Goal: Task Accomplishment & Management: Manage account settings

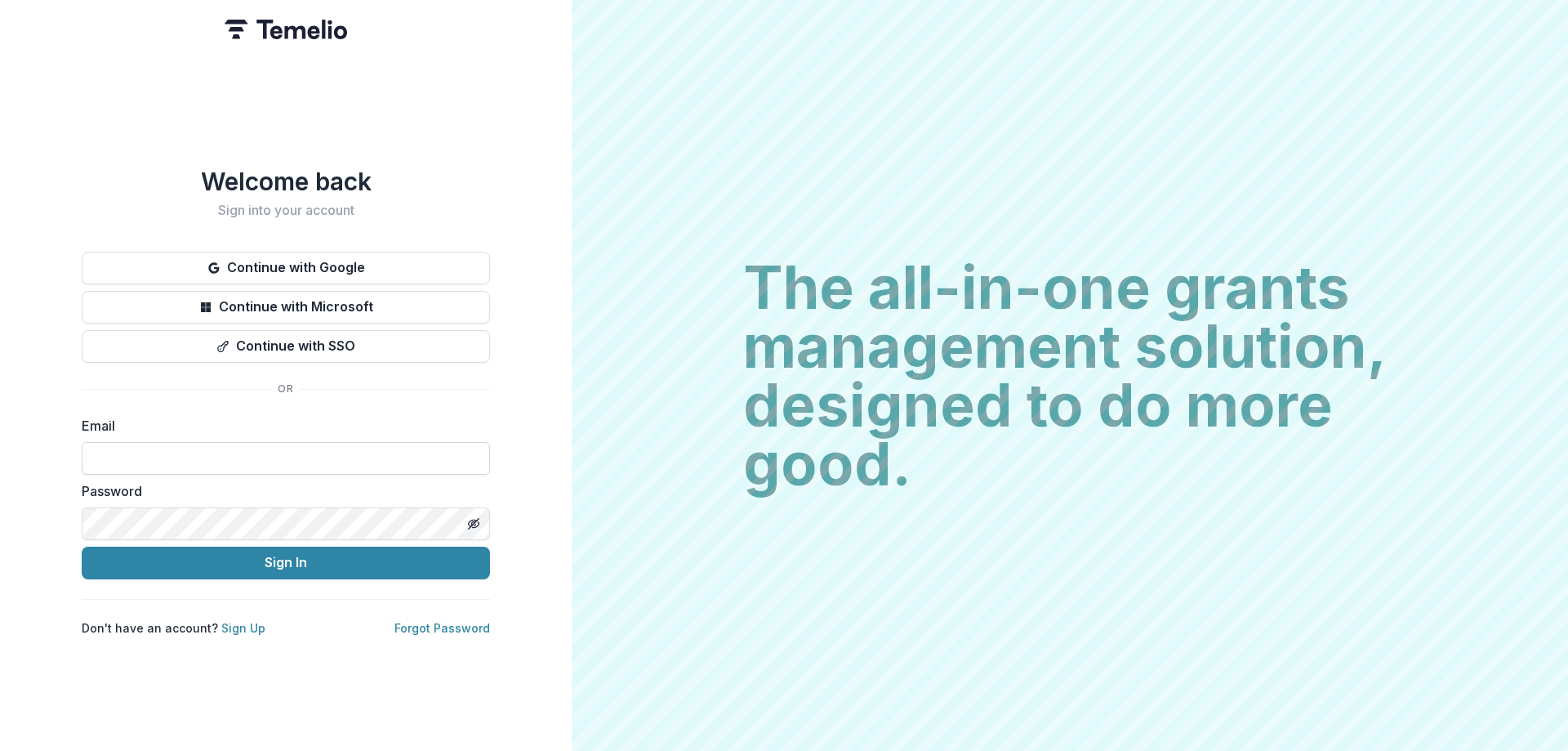
click at [212, 448] on input at bounding box center [285, 458] width 408 height 32
type input "**********"
click at [460, 523] on div at bounding box center [473, 524] width 32 height 32
click at [478, 511] on button "Toggle password visibility" at bounding box center [474, 524] width 26 height 26
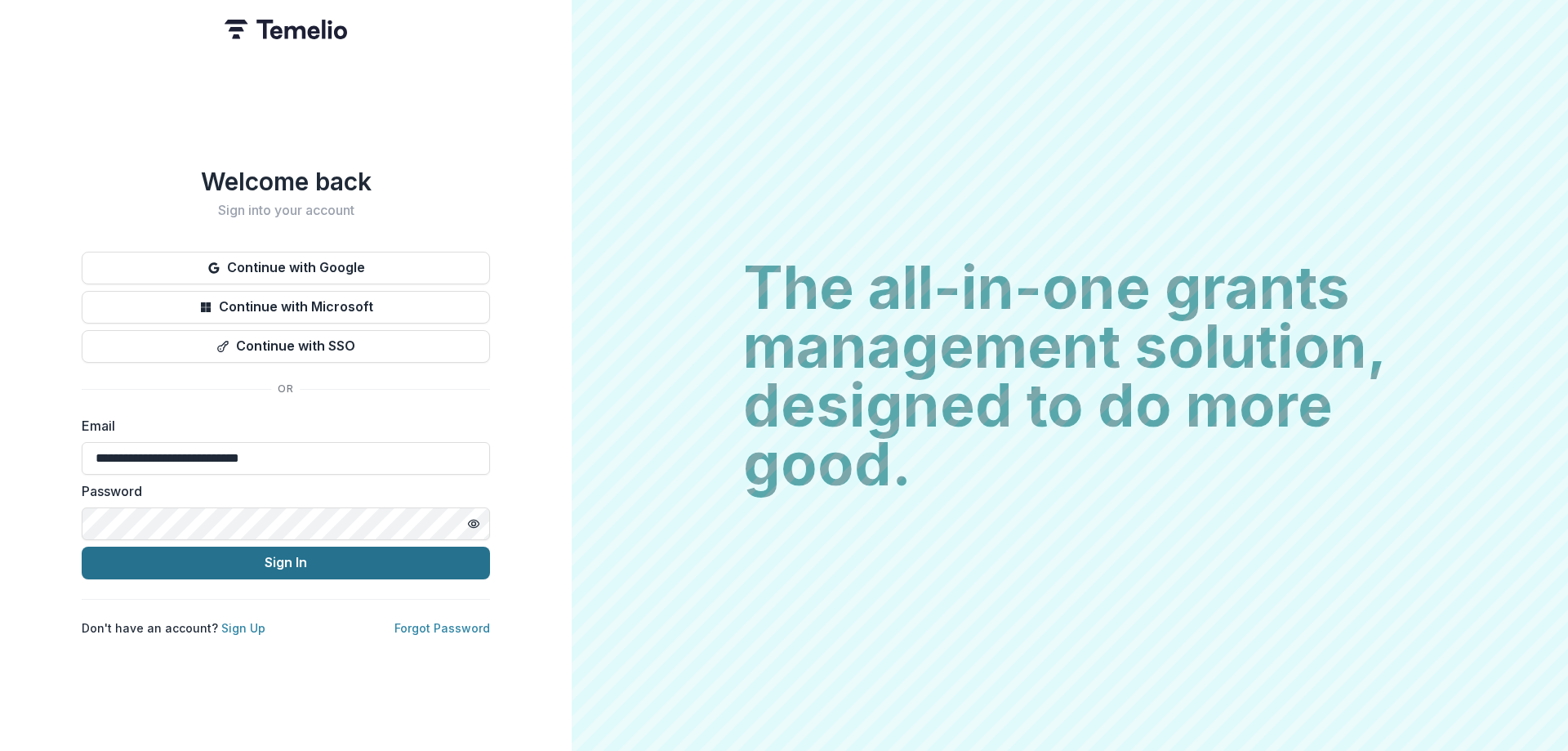
click at [431, 560] on button "Sign In" at bounding box center [285, 562] width 408 height 32
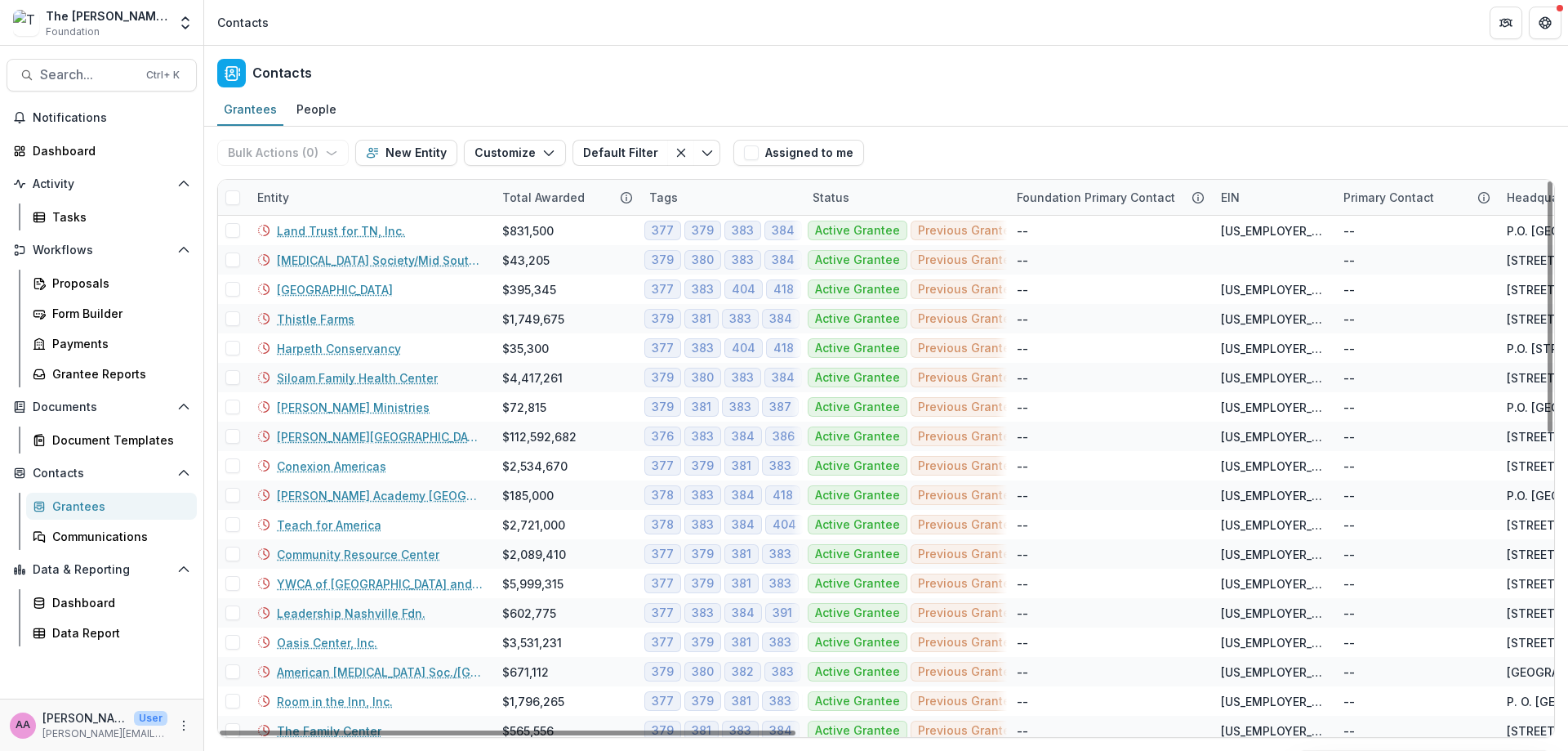
click at [200, 28] on div "The [PERSON_NAME] Foundation Data Sandbox Foundation Aggregate Analysis Foundat…" at bounding box center [102, 25] width 204 height 39
click at [189, 26] on polyline "Open entity switcher" at bounding box center [184, 27] width 6 height 4
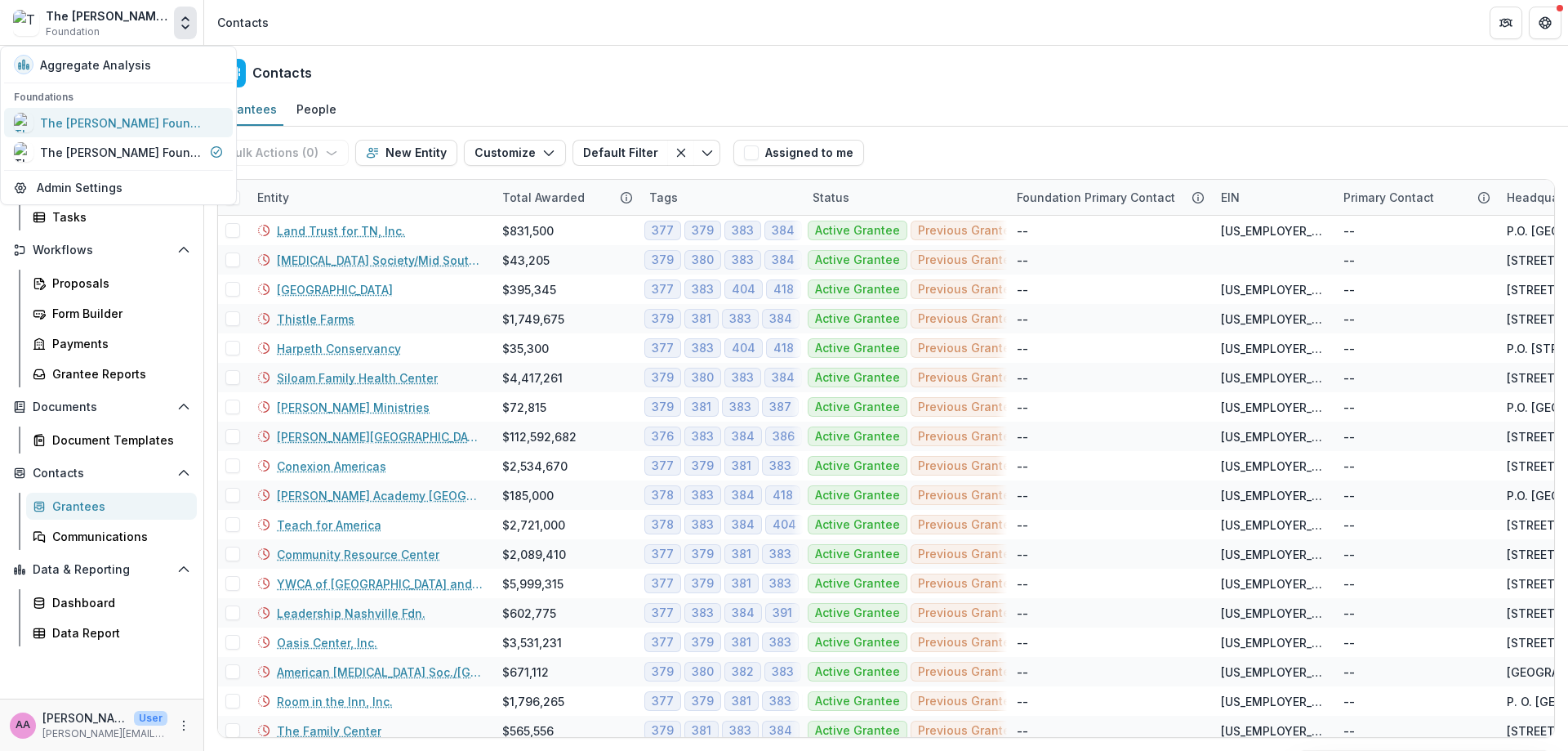
click at [153, 122] on div "The [PERSON_NAME] Foundation Workflow Sandbox" at bounding box center [122, 123] width 163 height 18
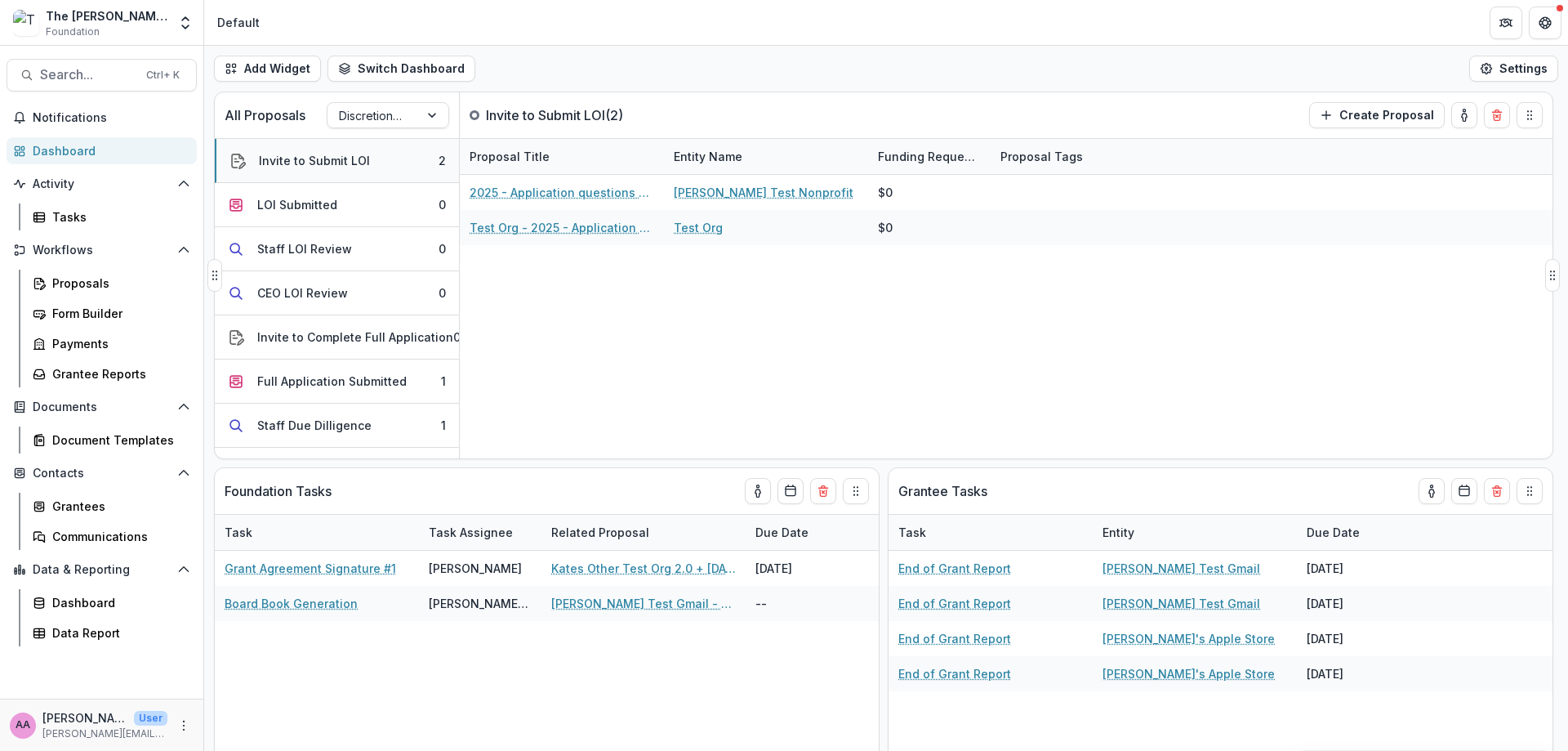
click at [406, 166] on button "Invite to Submit LOI 2" at bounding box center [337, 161] width 244 height 44
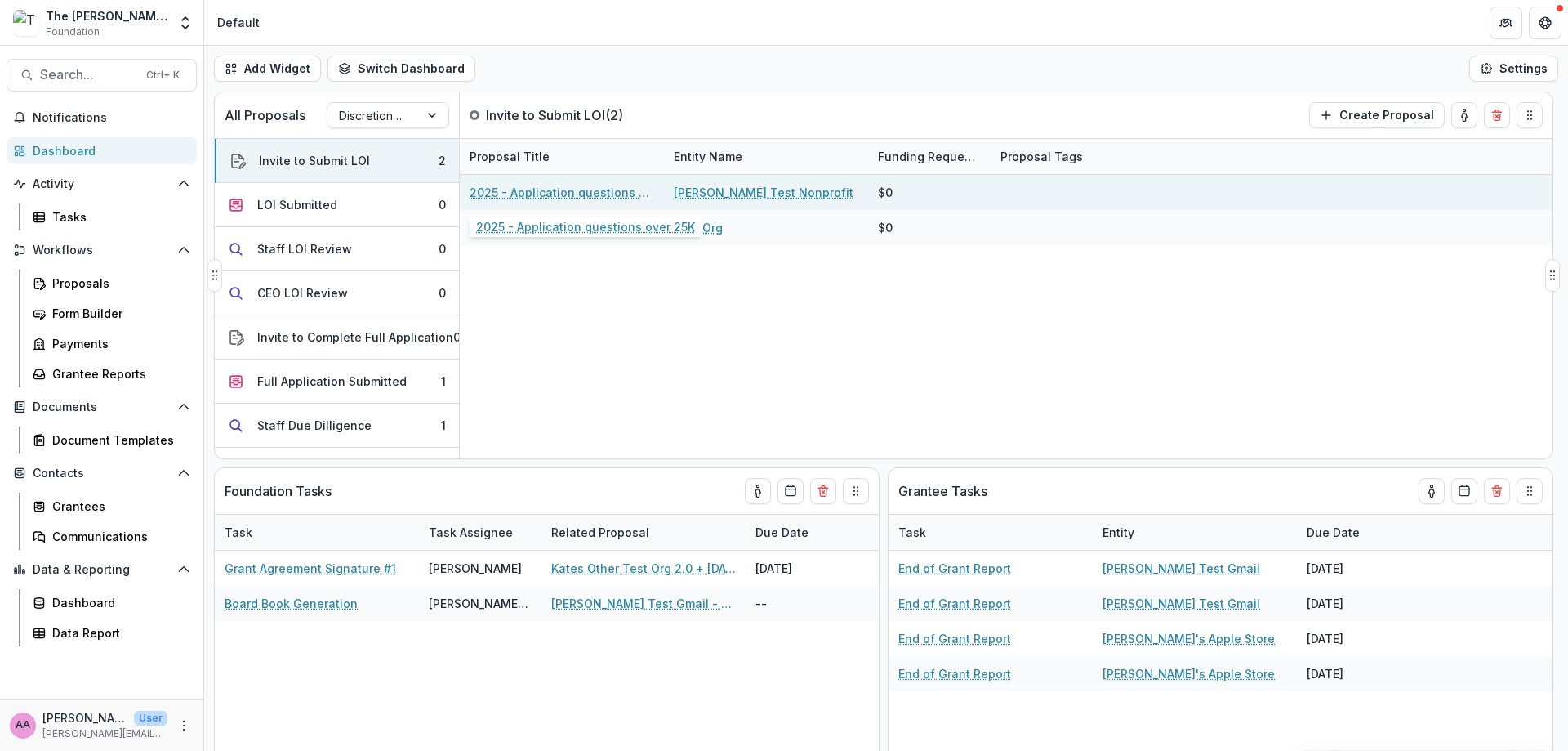
click at [533, 197] on link "2025 - Application questions over 25K" at bounding box center [562, 192] width 184 height 18
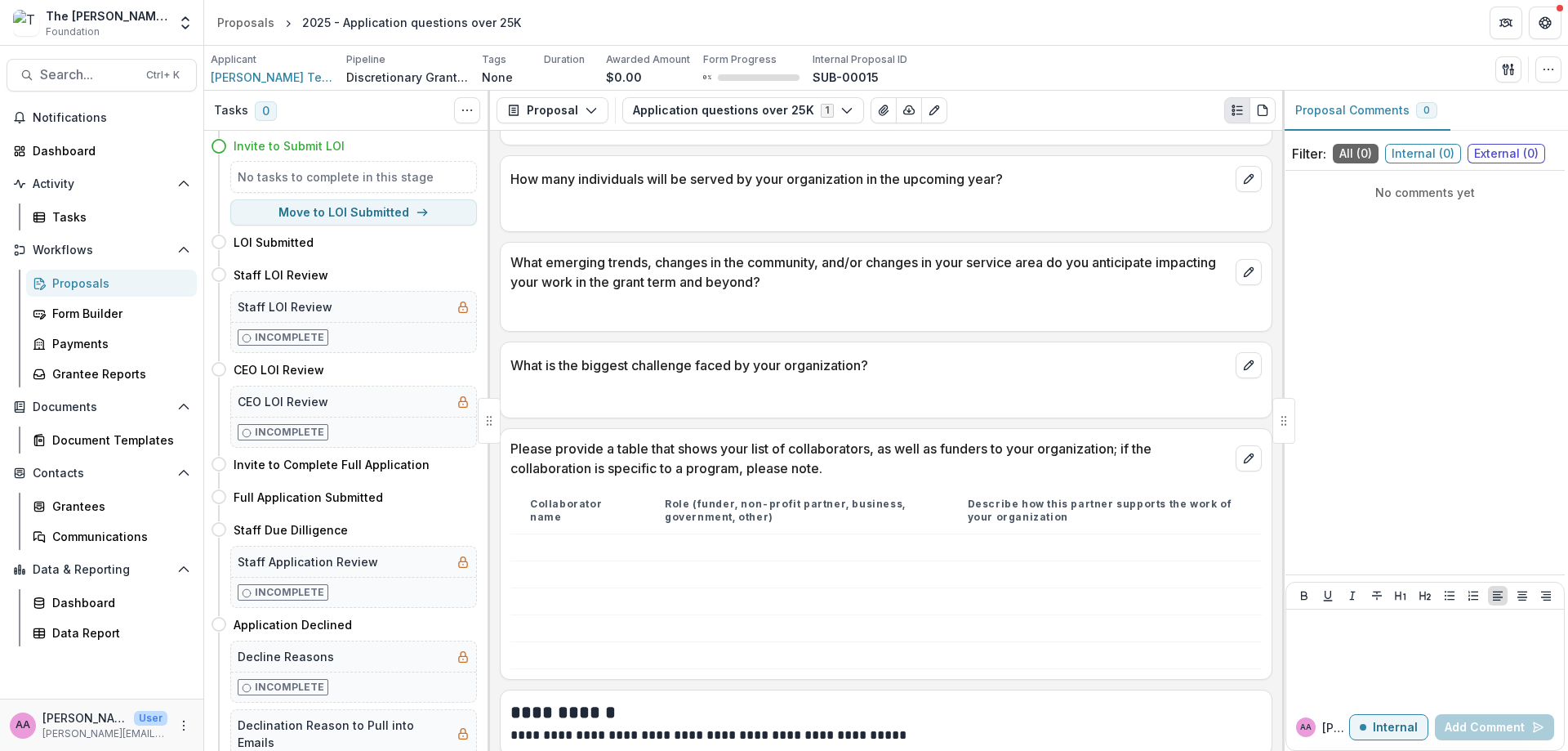
scroll to position [406, 0]
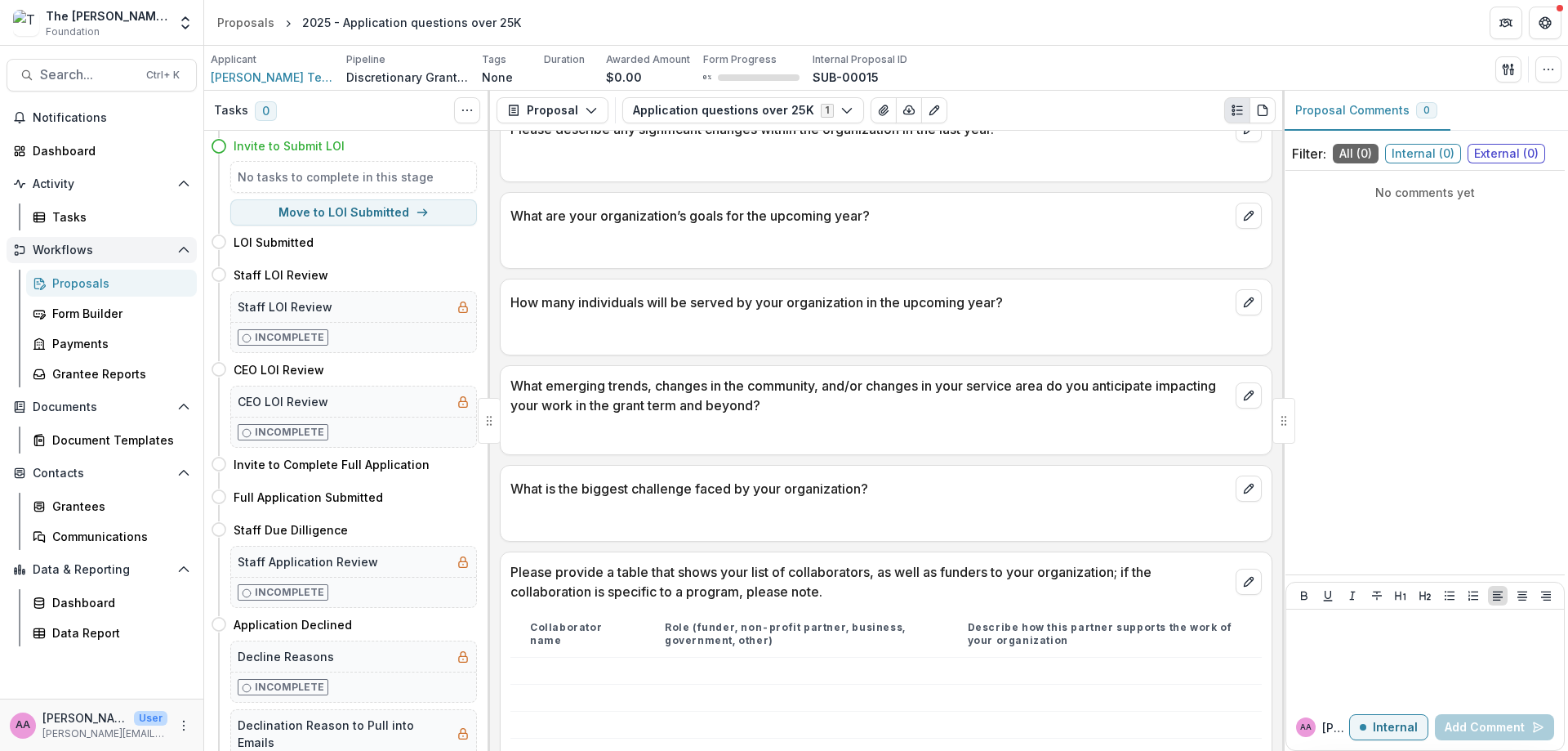
click at [29, 242] on button "Workflows" at bounding box center [101, 250] width 191 height 26
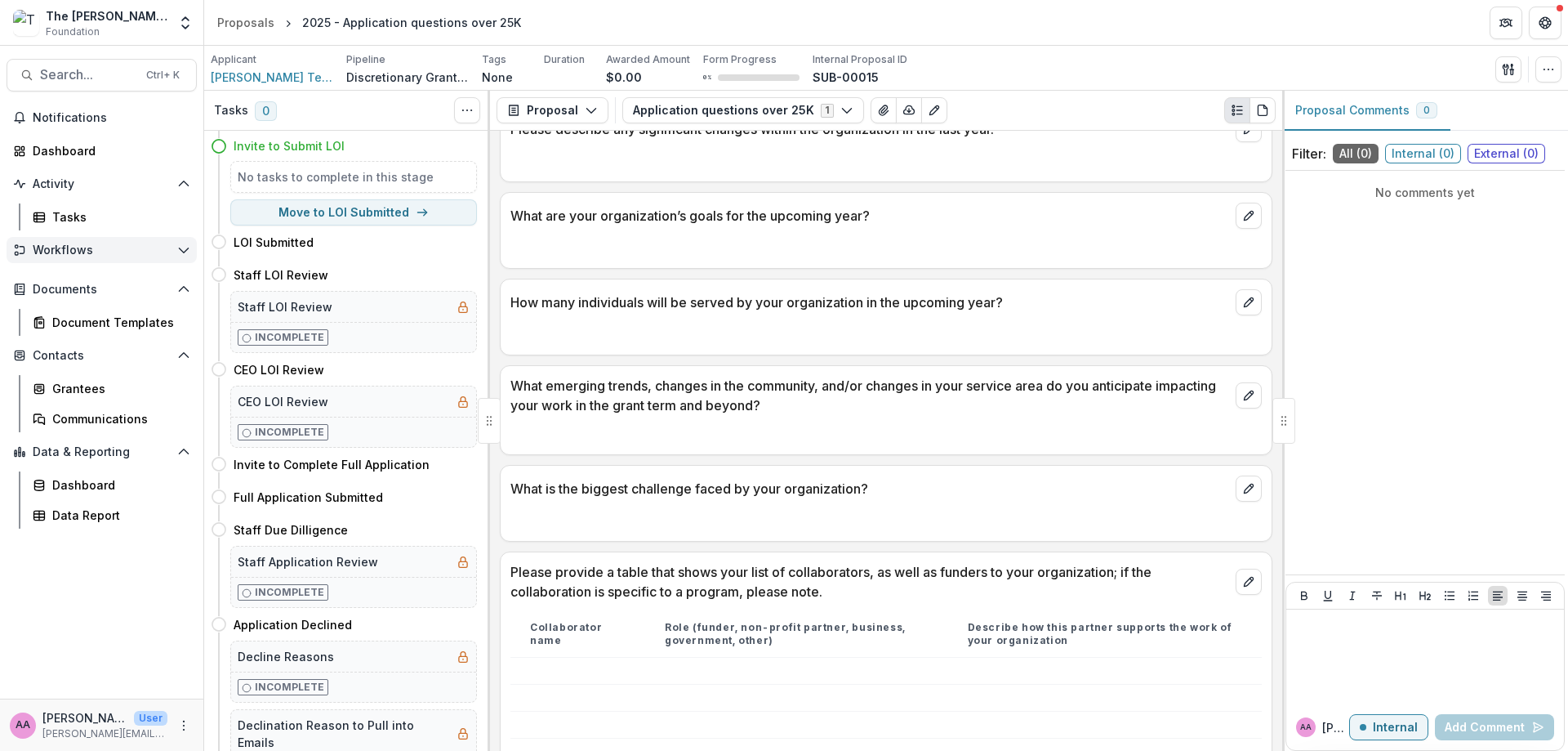
click at [29, 242] on button "Workflows" at bounding box center [101, 250] width 191 height 26
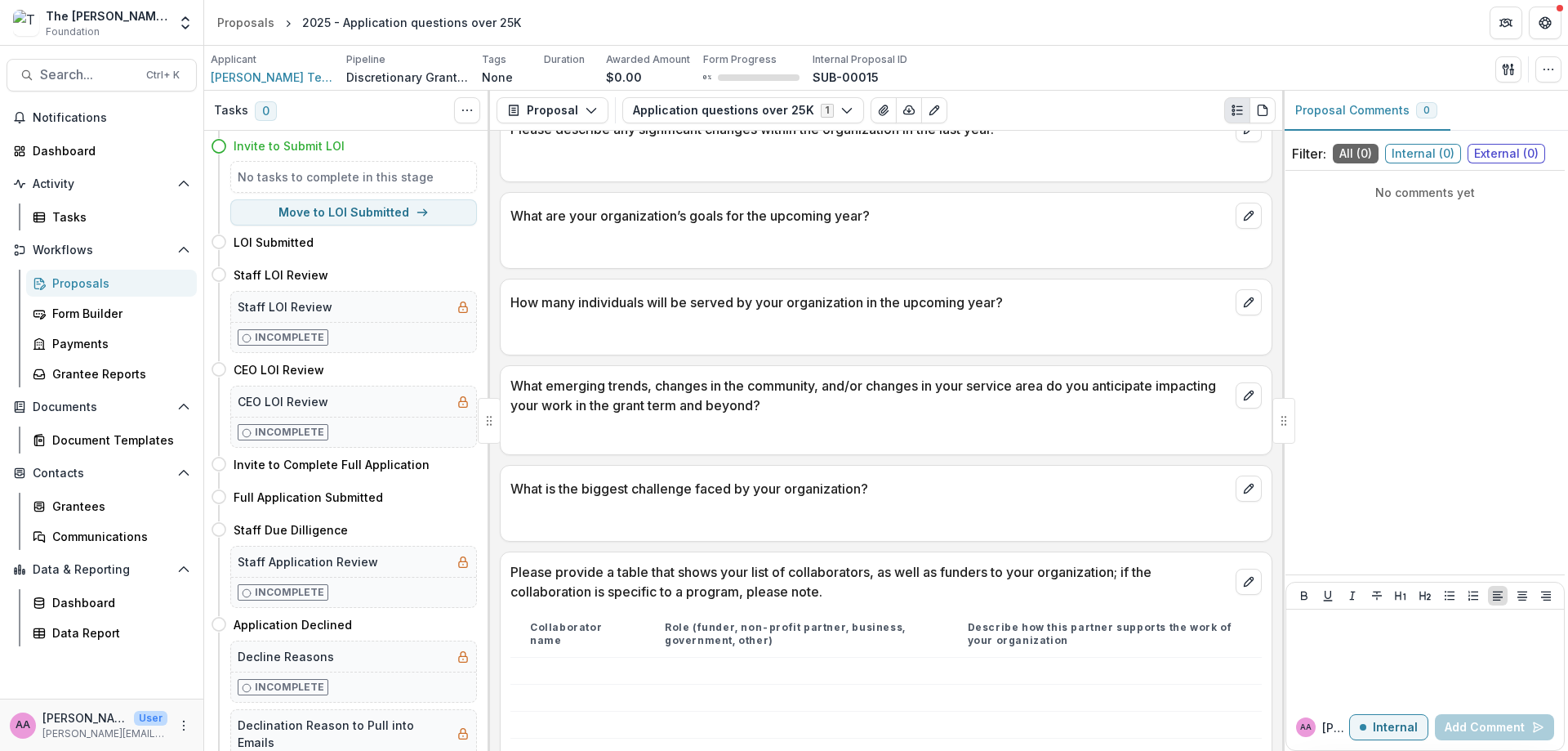
click at [81, 296] on link "Proposals" at bounding box center [111, 283] width 170 height 27
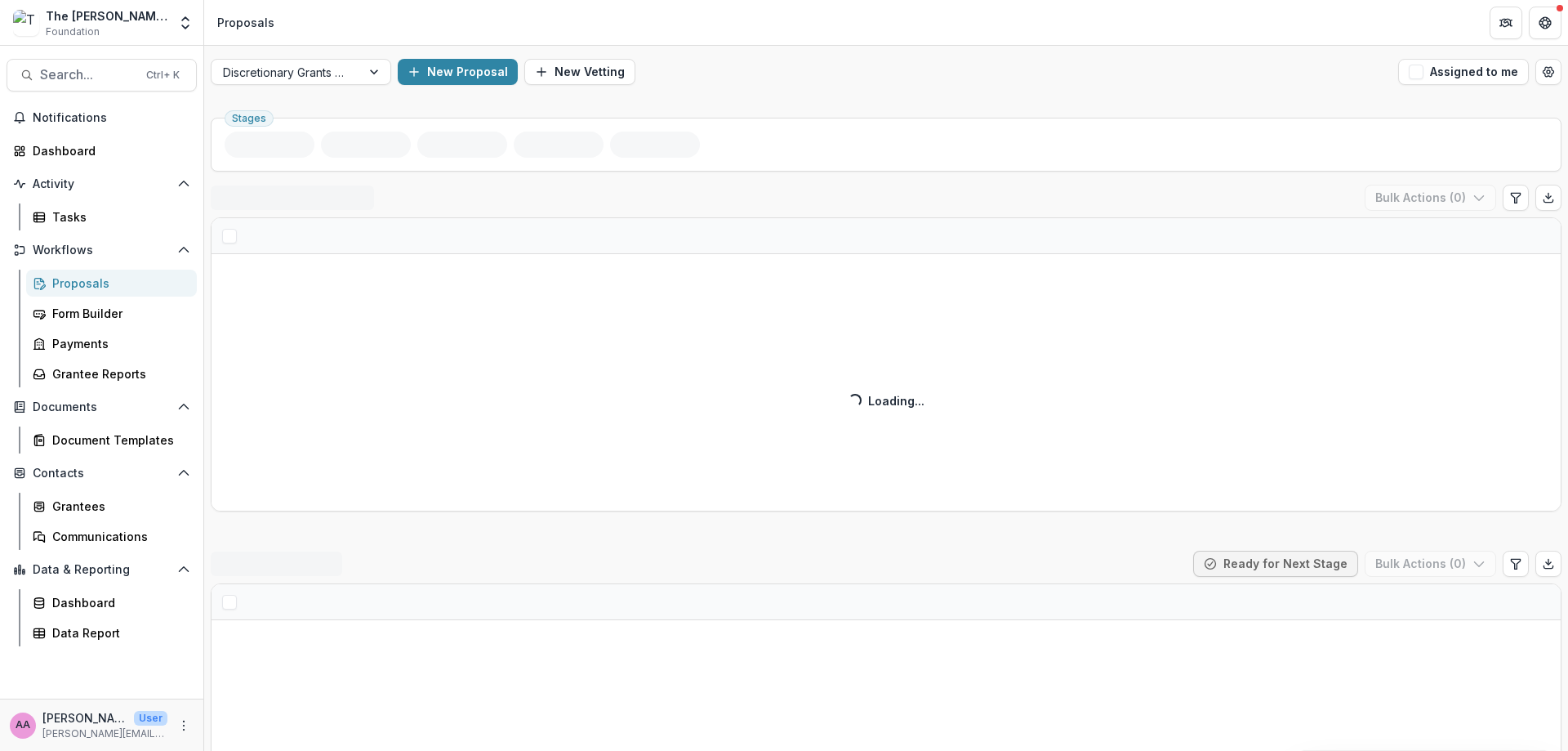
click at [298, 58] on div "Discretionary Grants Pipeline New Proposal New Vetting Assigned to me" at bounding box center [887, 72] width 1364 height 53
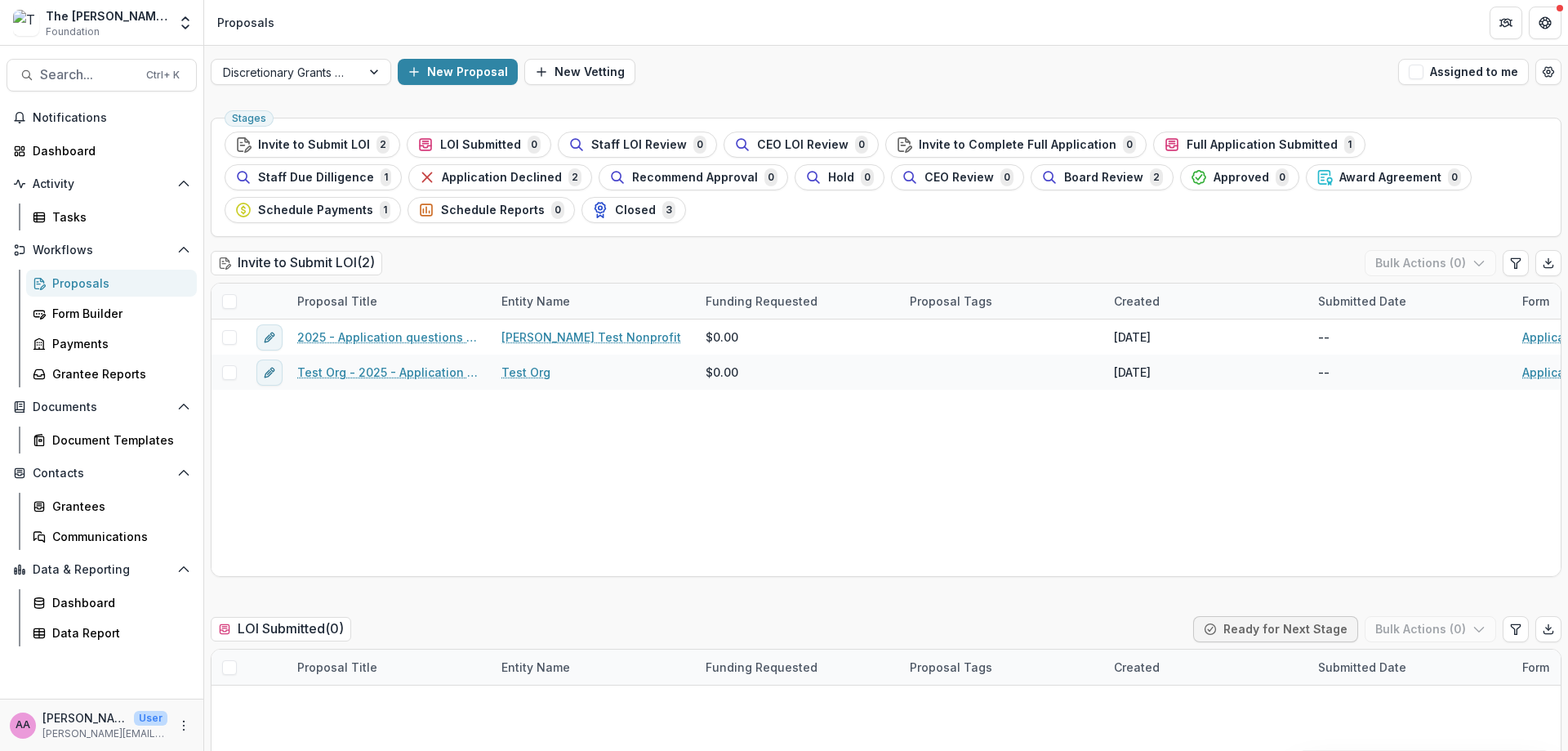
click at [288, 88] on div "Discretionary Grants Pipeline New Proposal New Vetting Assigned to me" at bounding box center [887, 72] width 1364 height 53
click at [268, 146] on span "Invite to Submit LOI" at bounding box center [313, 145] width 111 height 14
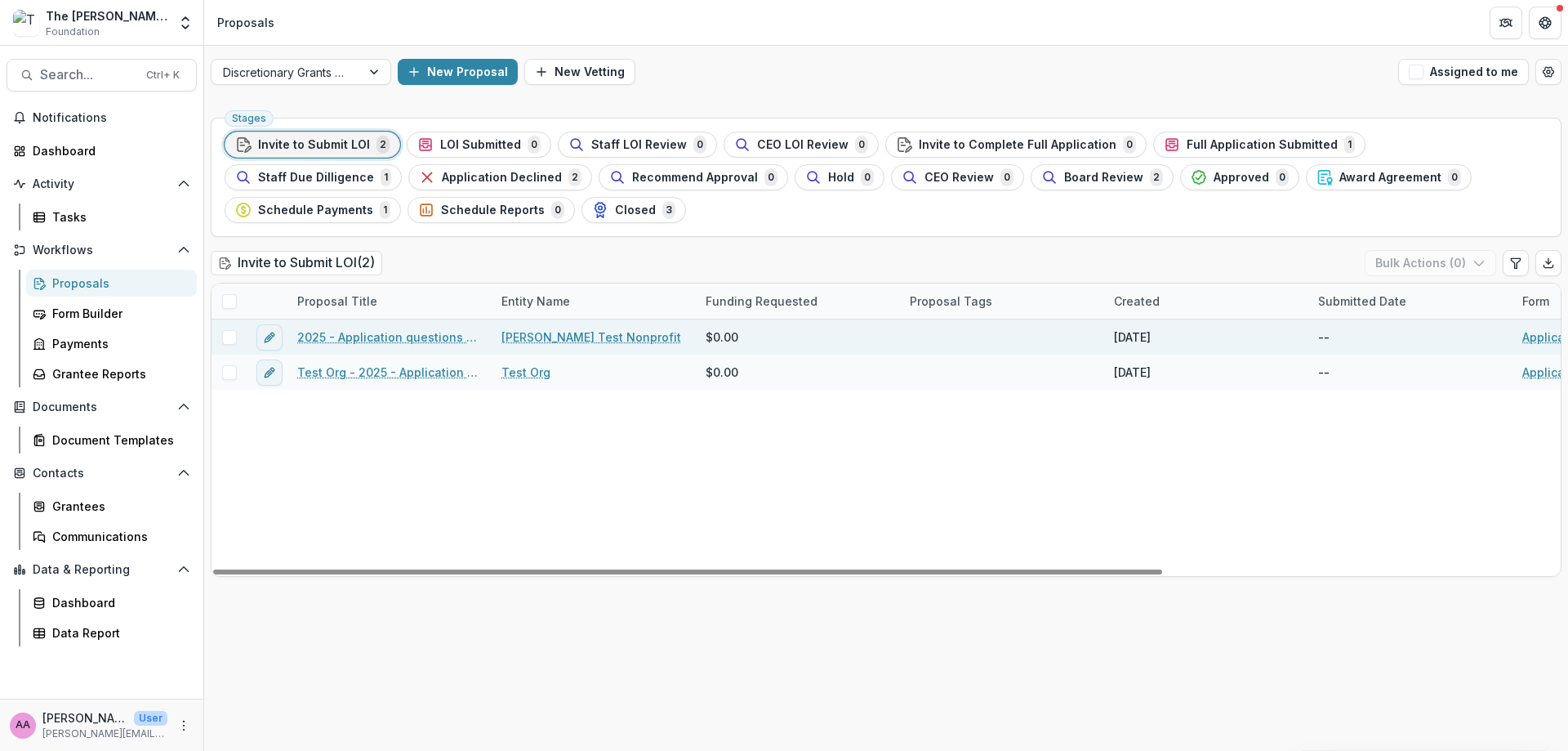
click at [324, 331] on link "2025 - Application questions over 25K" at bounding box center [390, 337] width 184 height 18
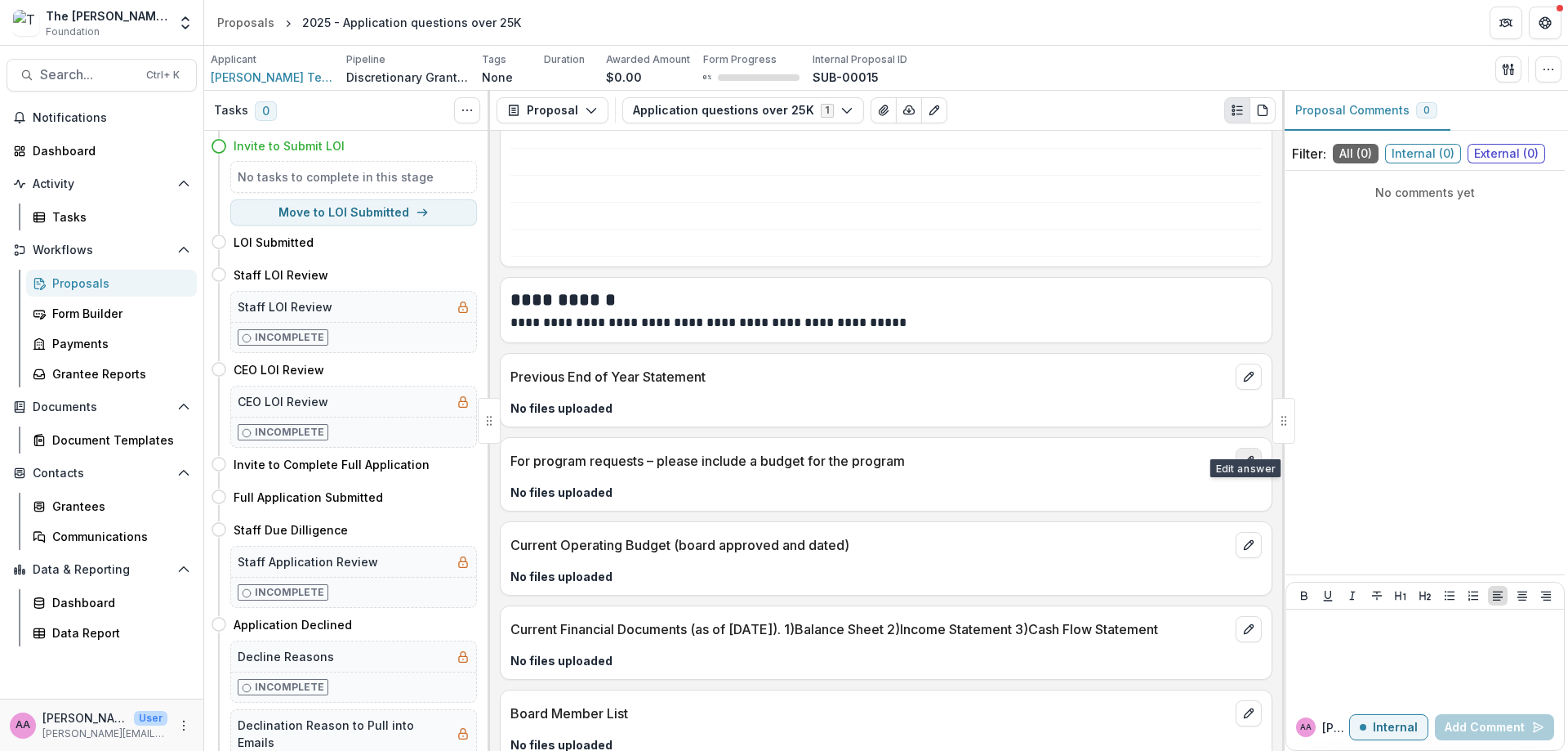
scroll to position [944, 0]
click at [1242, 621] on icon "edit" at bounding box center [1248, 627] width 13 height 13
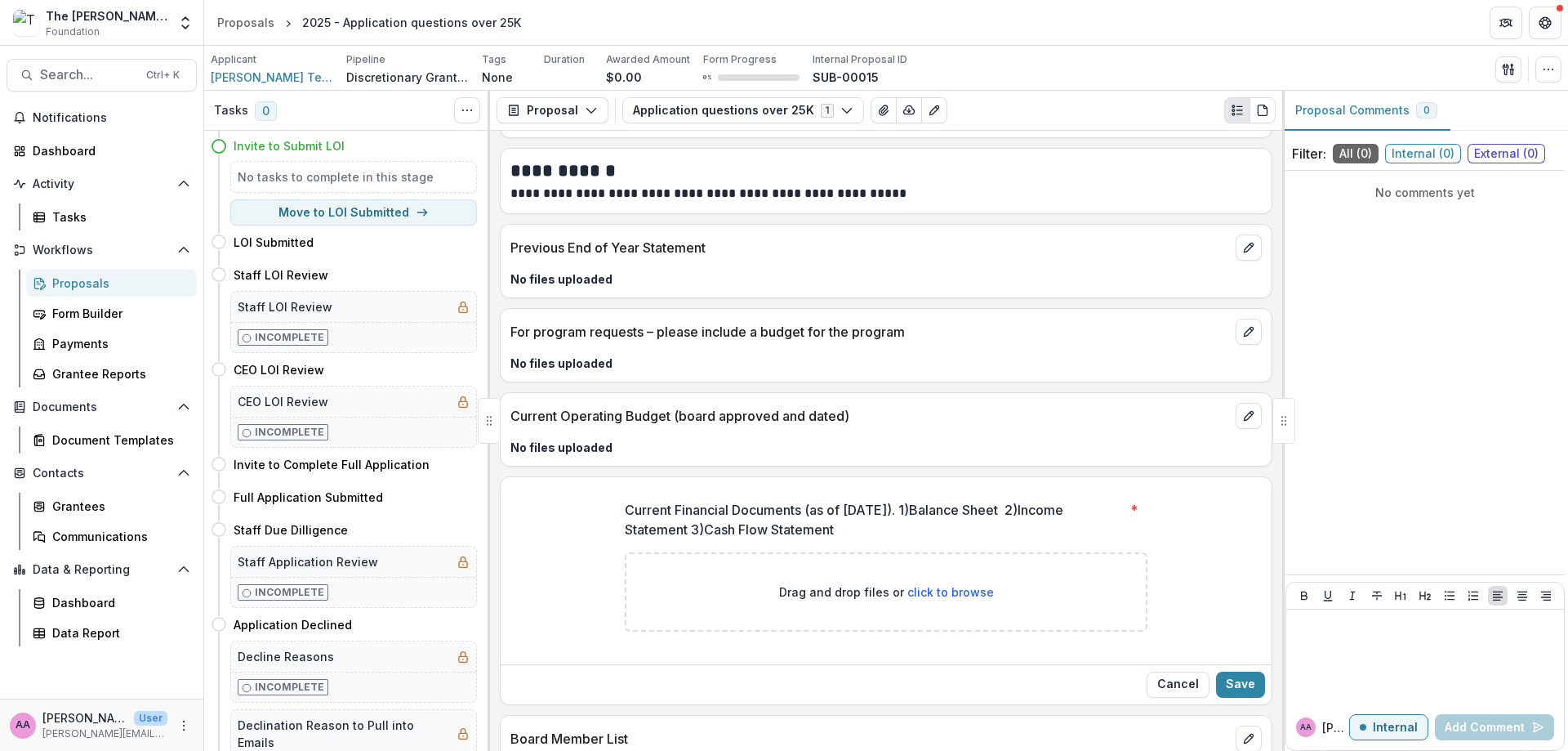
scroll to position [1098, 0]
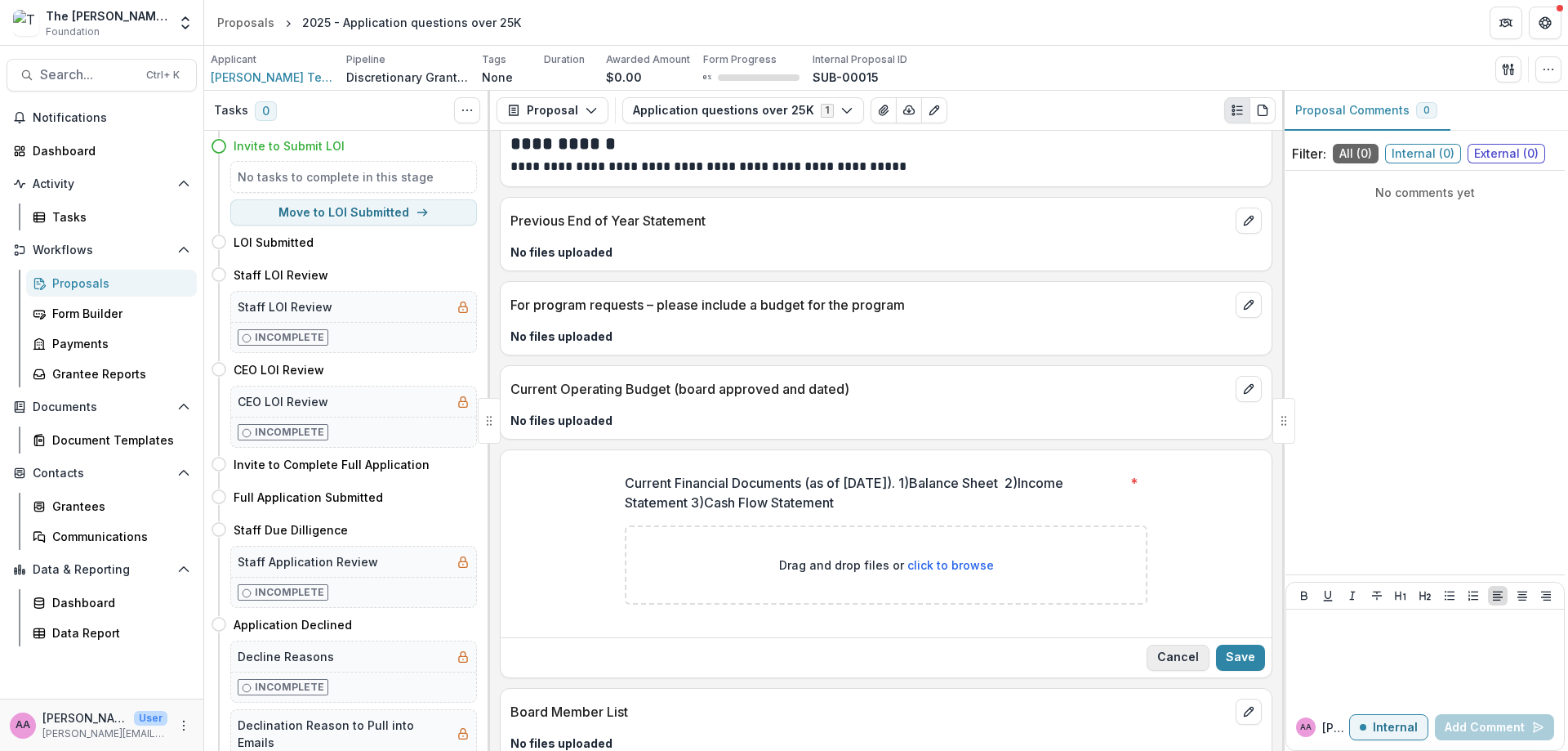
click at [1163, 645] on button "Cancel" at bounding box center [1178, 658] width 63 height 26
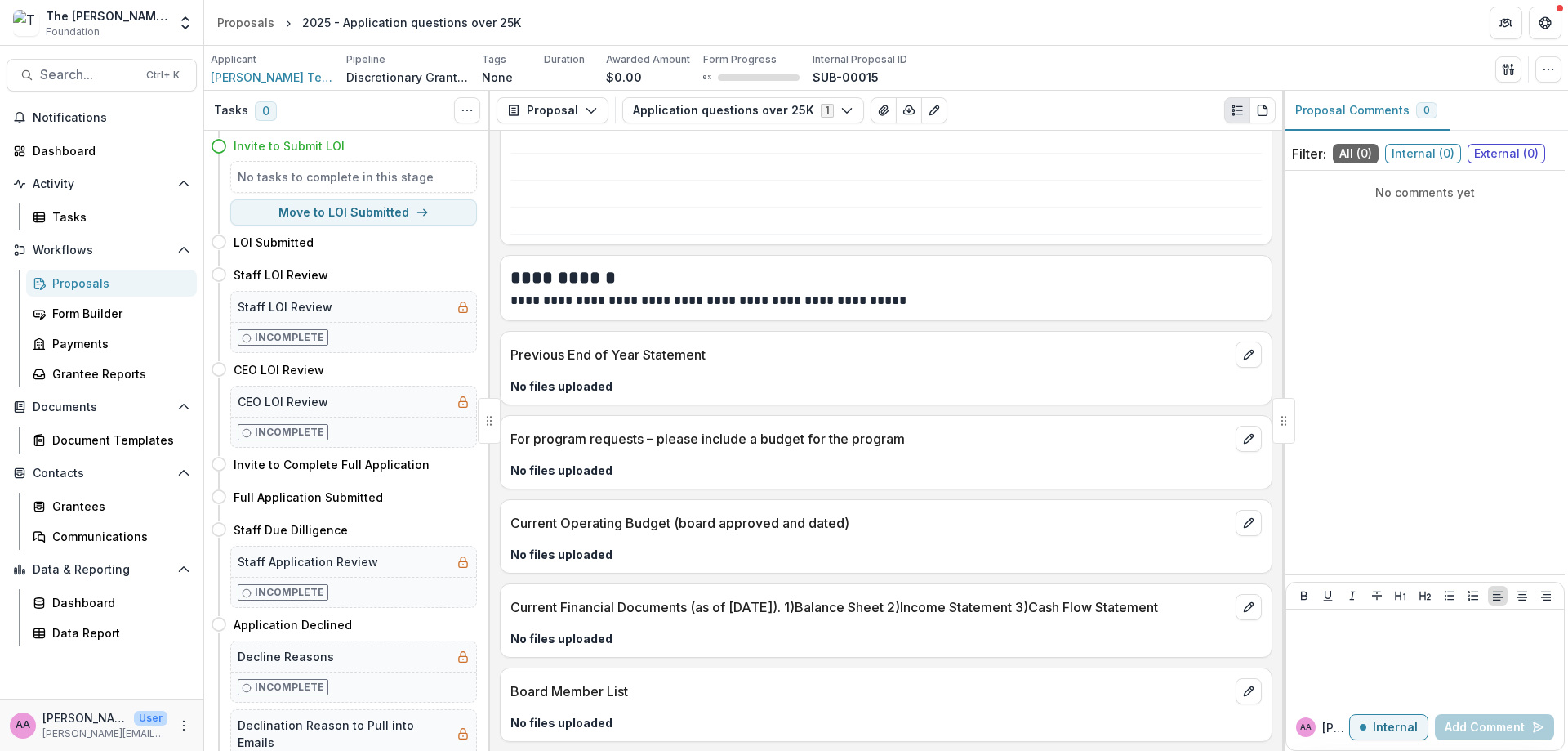
scroll to position [944, 0]
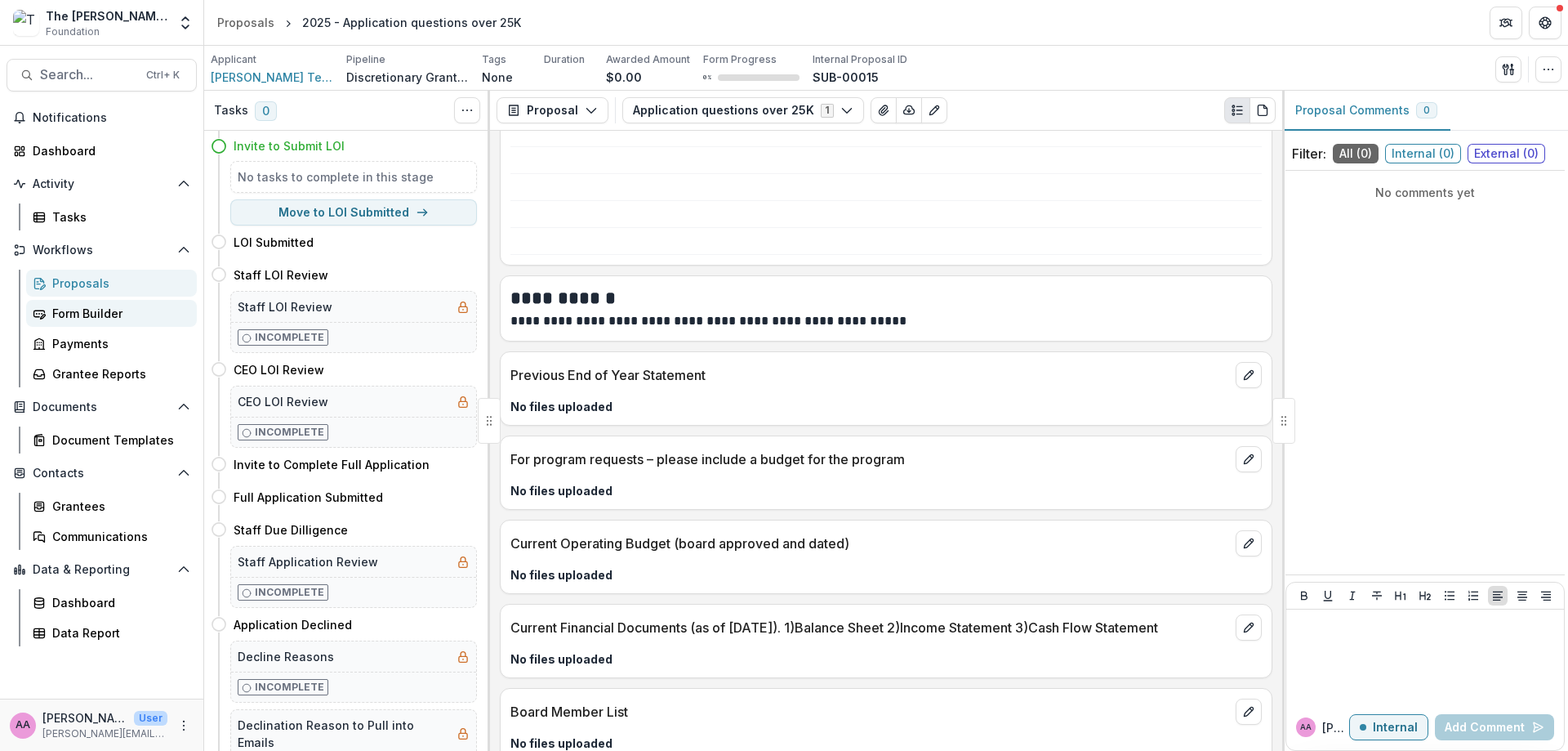
click at [104, 319] on div "Form Builder" at bounding box center [119, 314] width 132 height 18
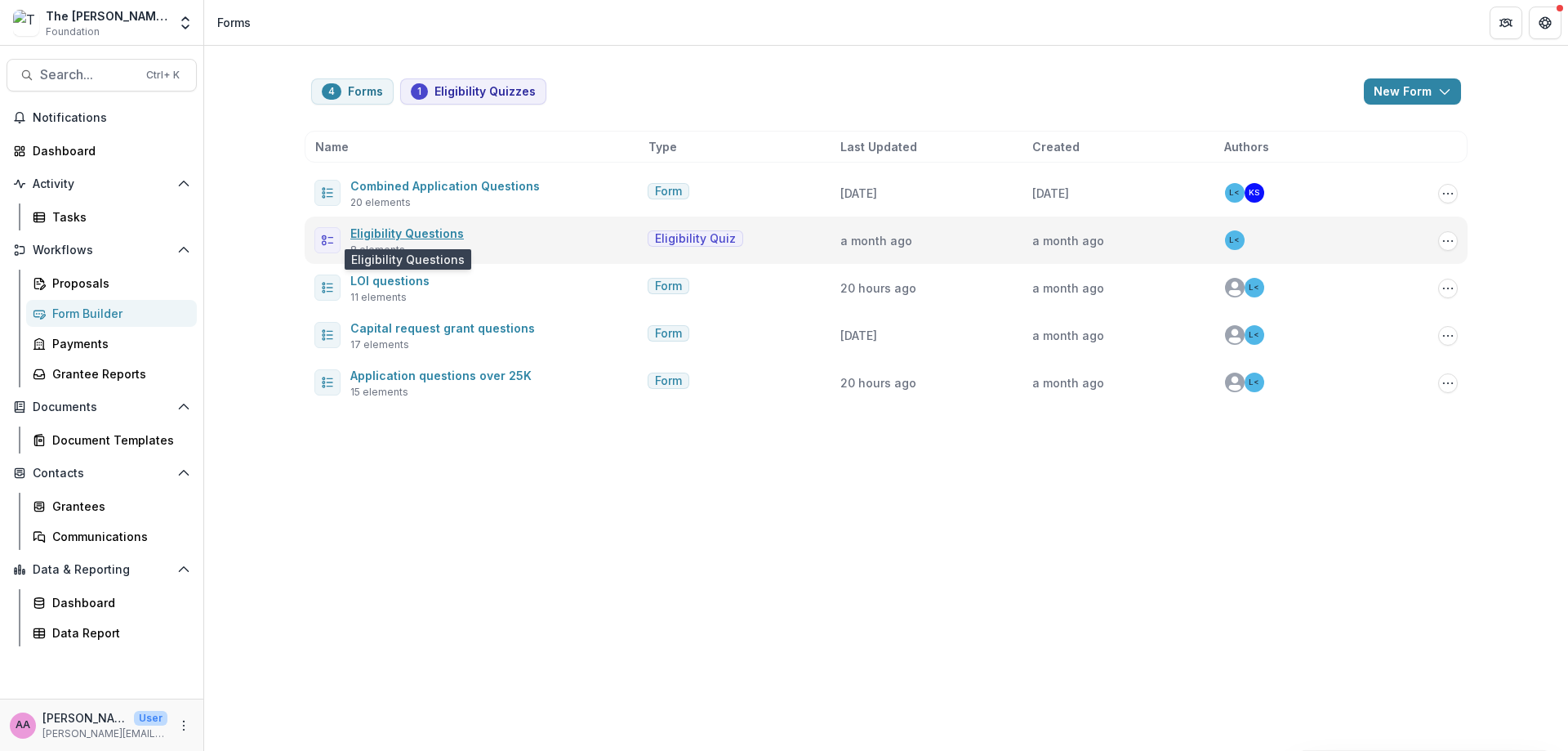
click at [427, 230] on link "Eligibility Questions" at bounding box center [406, 234] width 113 height 14
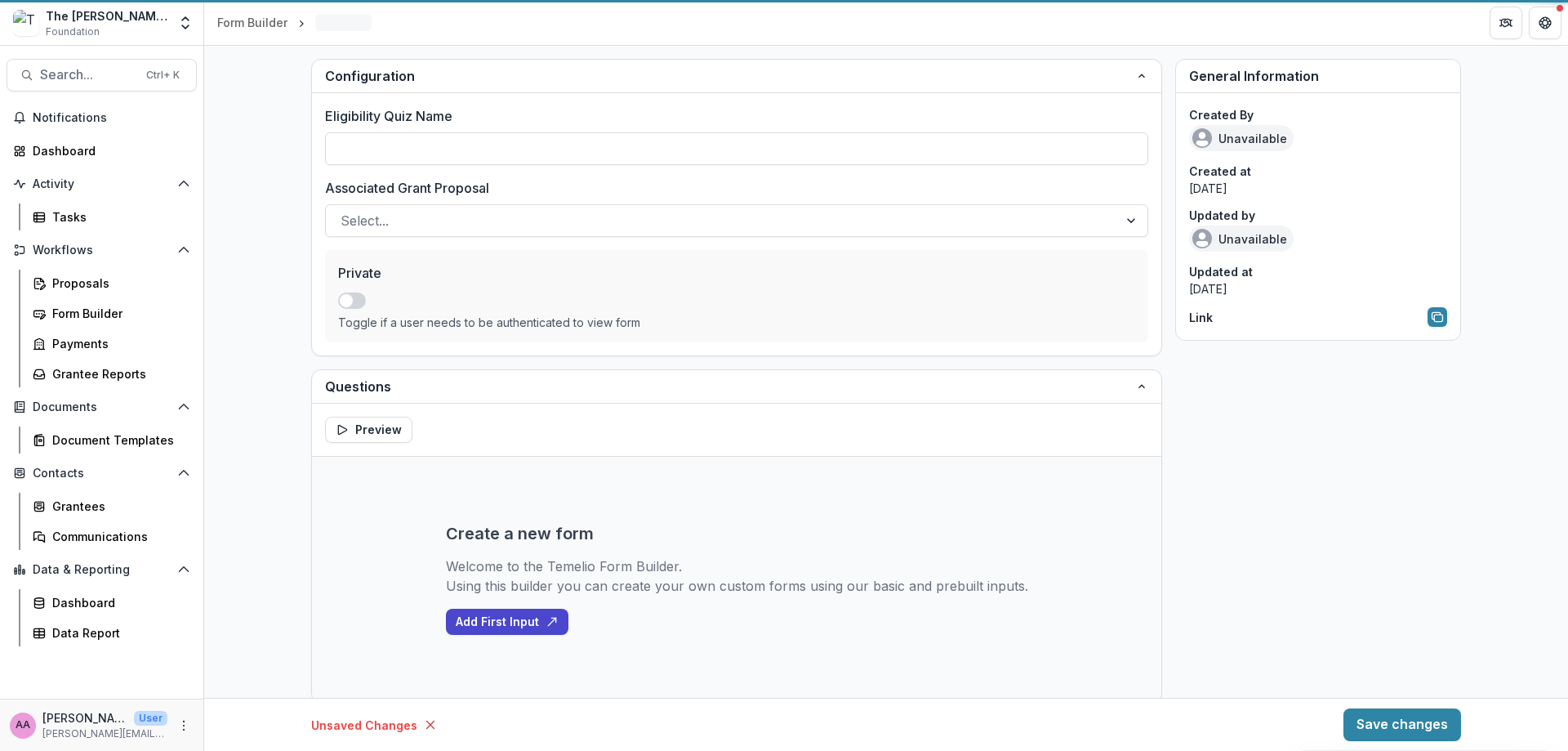
type input "**********"
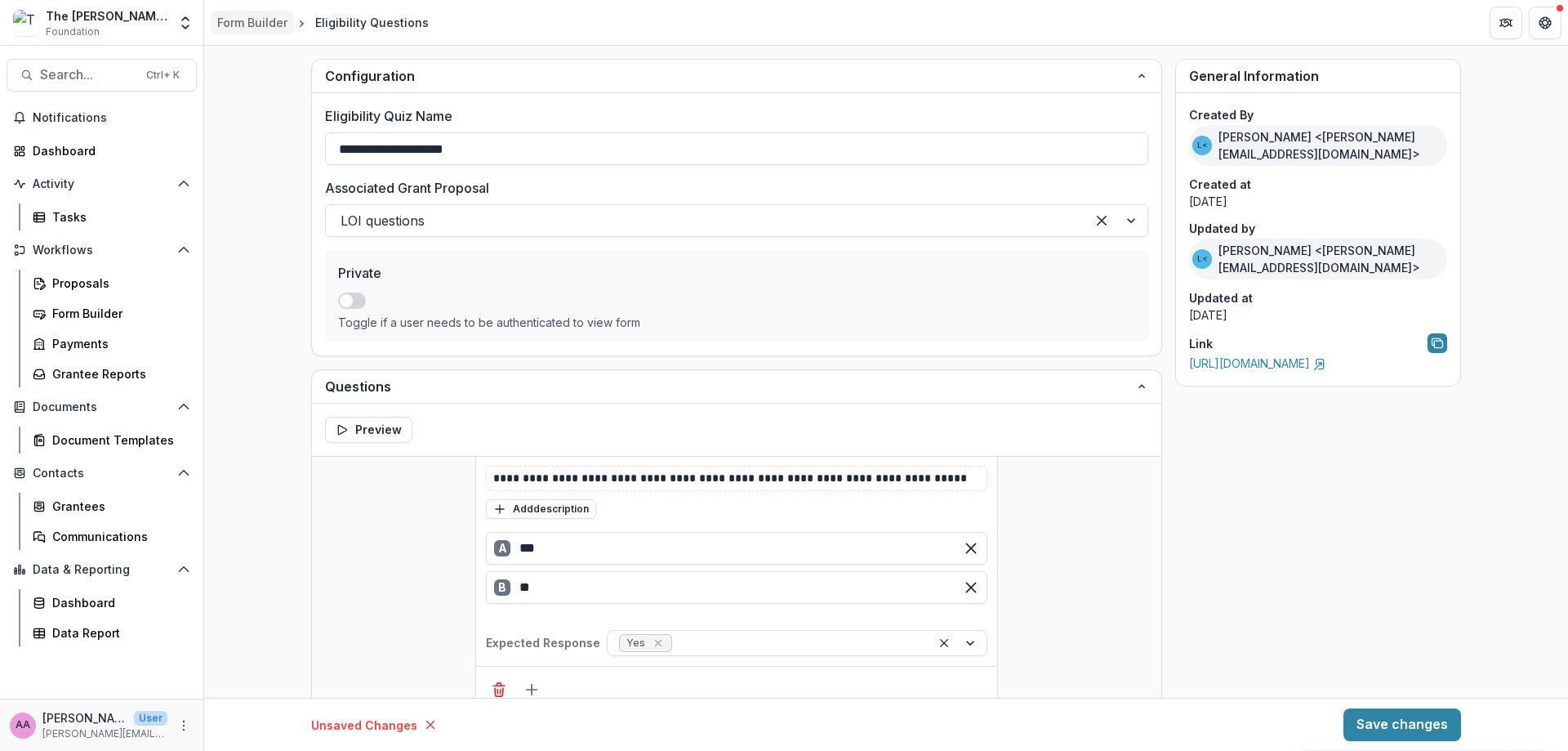
click at [278, 20] on div "Form Builder" at bounding box center [252, 23] width 70 height 18
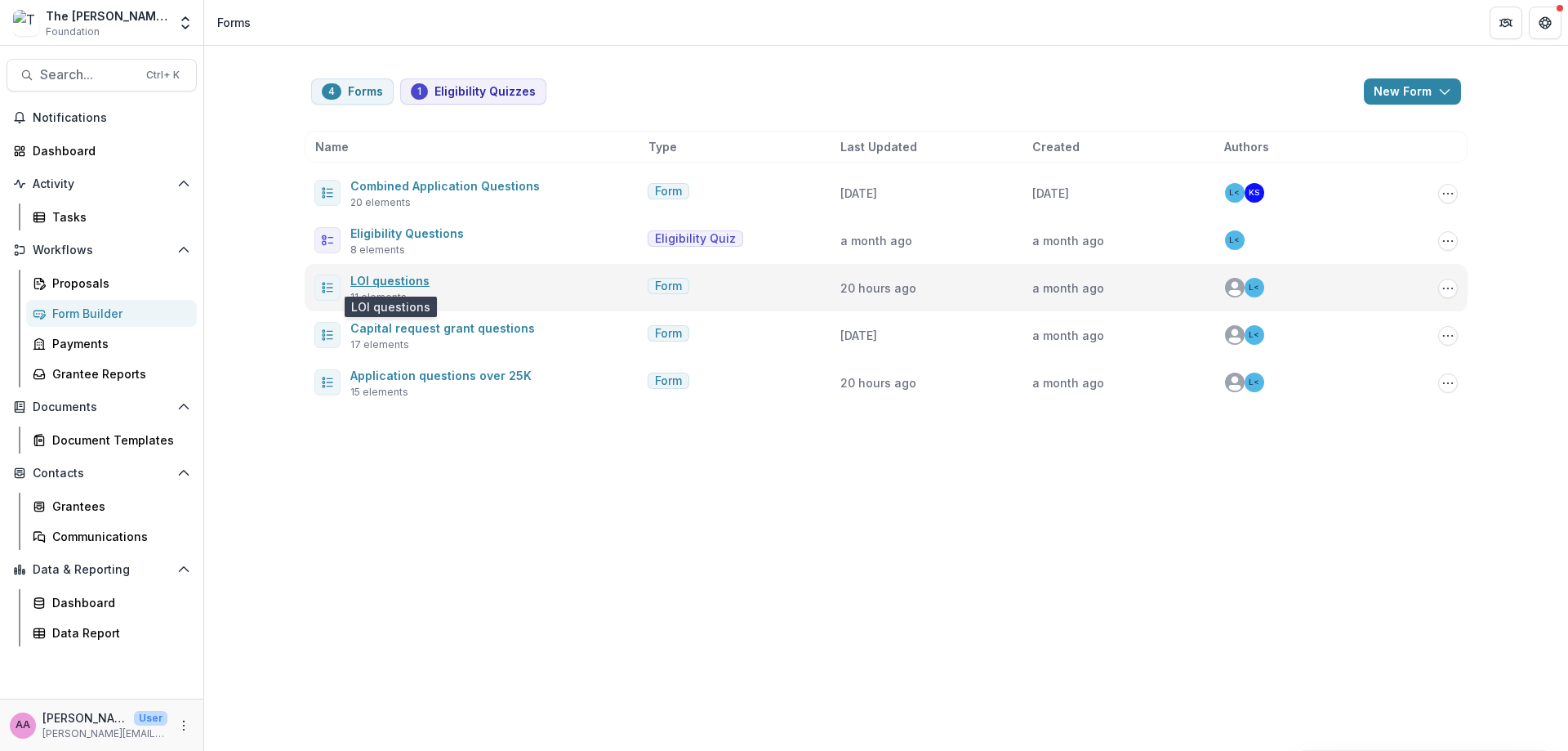
click at [399, 284] on link "LOI questions" at bounding box center [390, 281] width 79 height 14
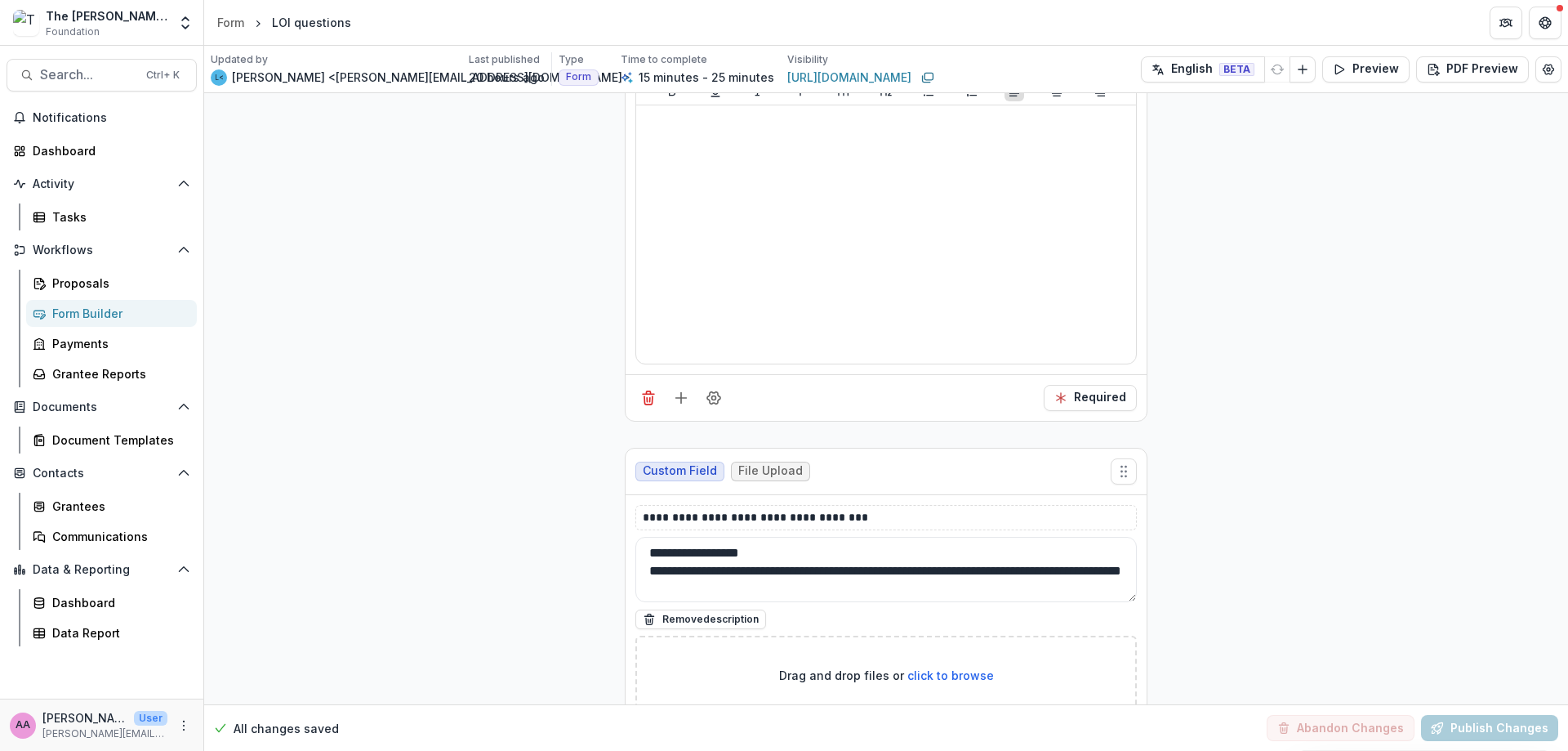
scroll to position [3110, 0]
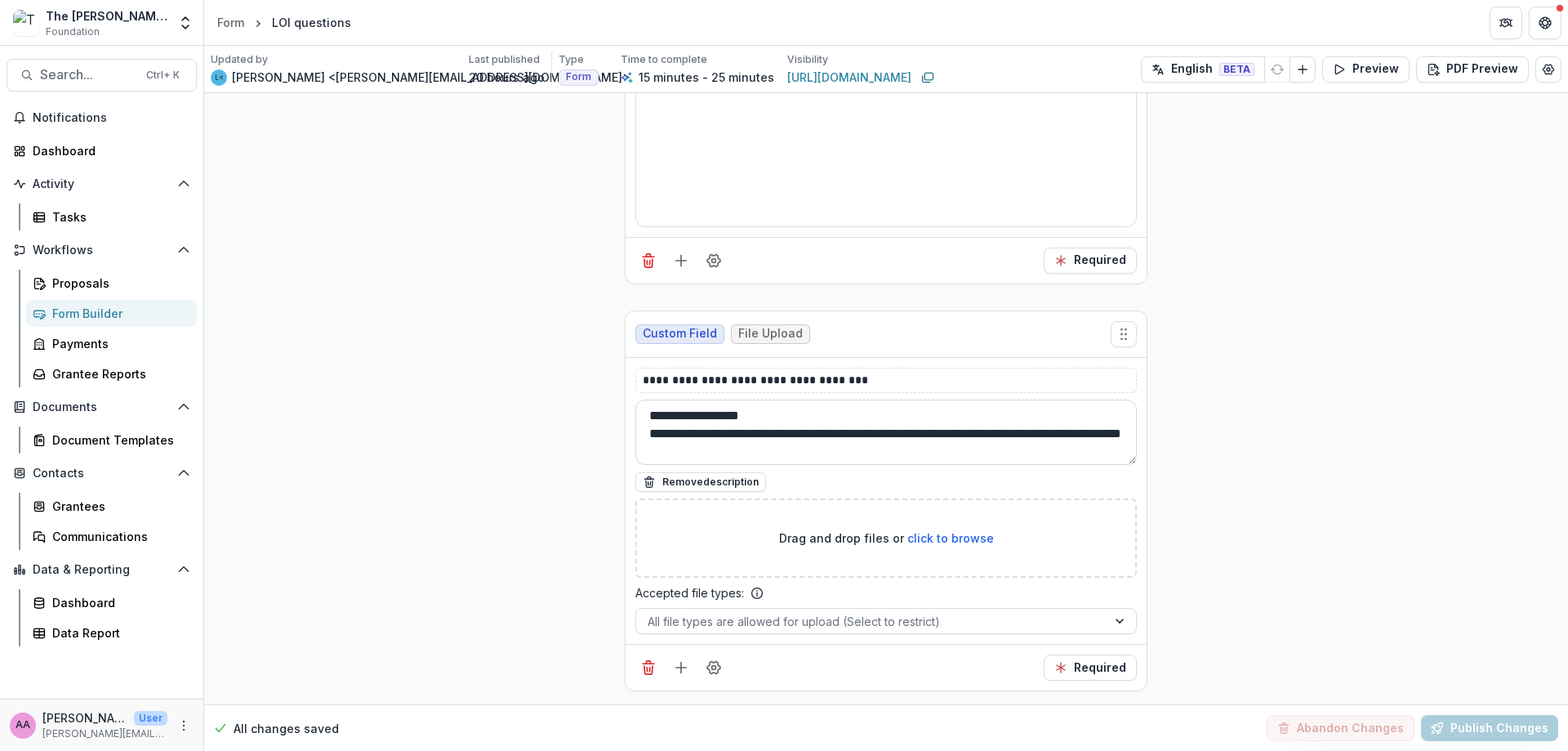
click at [848, 461] on textarea "**********" at bounding box center [886, 432] width 501 height 65
type textarea "**********"
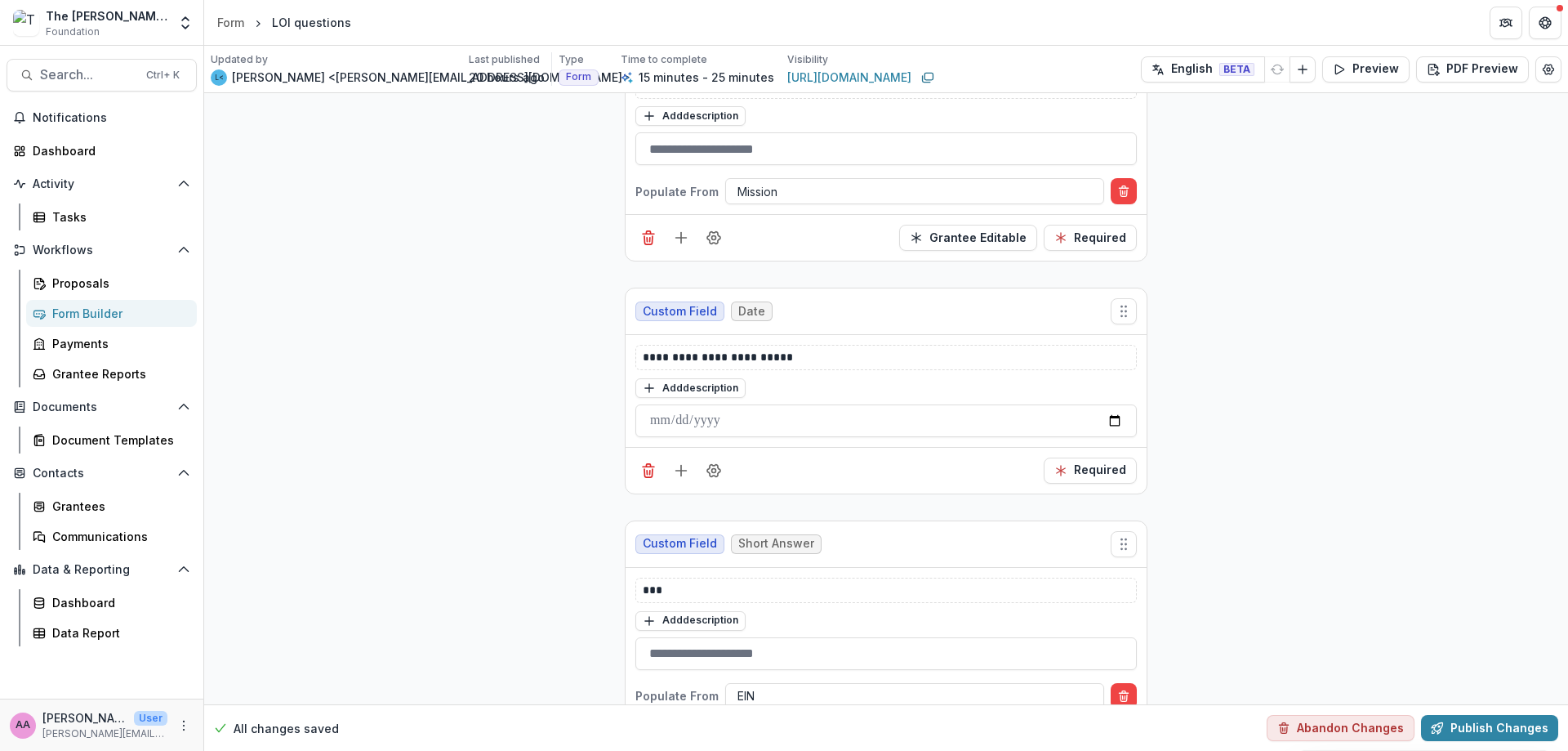
scroll to position [791, 0]
click at [750, 356] on p "**********" at bounding box center [886, 357] width 487 height 18
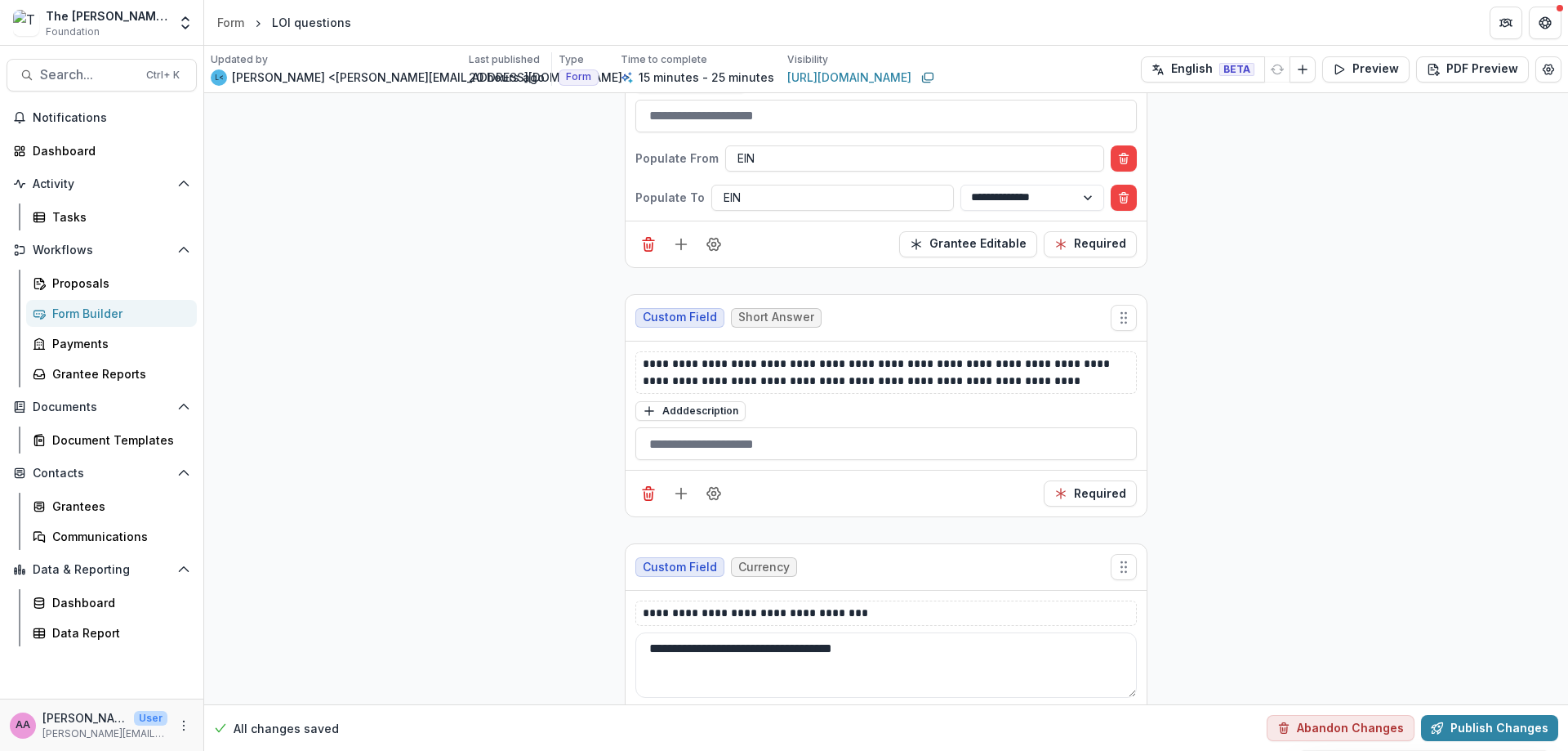
scroll to position [1328, 0]
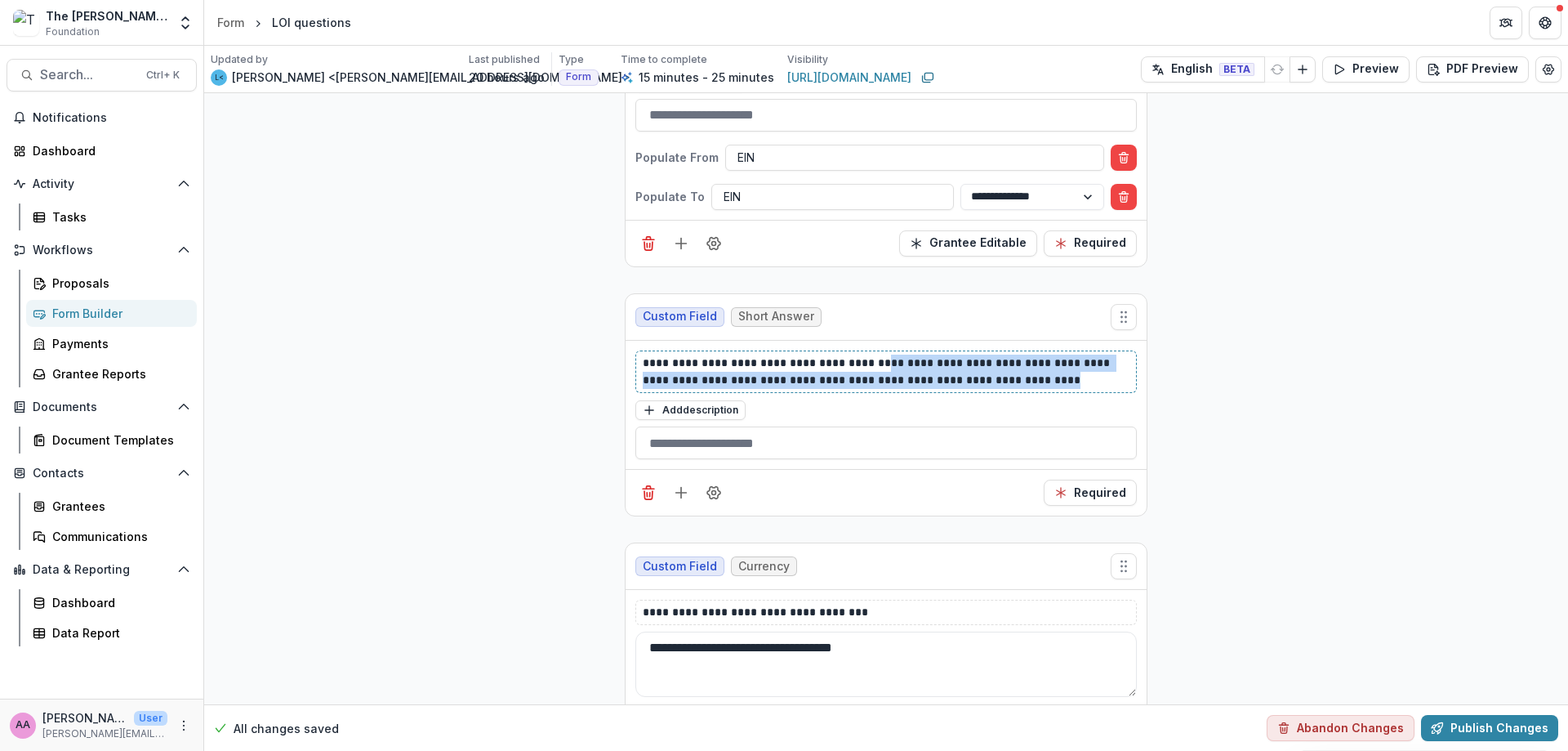
drag, startPoint x: 873, startPoint y: 361, endPoint x: 1053, endPoint y: 378, distance: 180.8
click at [1053, 378] on p "**********" at bounding box center [886, 372] width 487 height 34
copy p "**********"
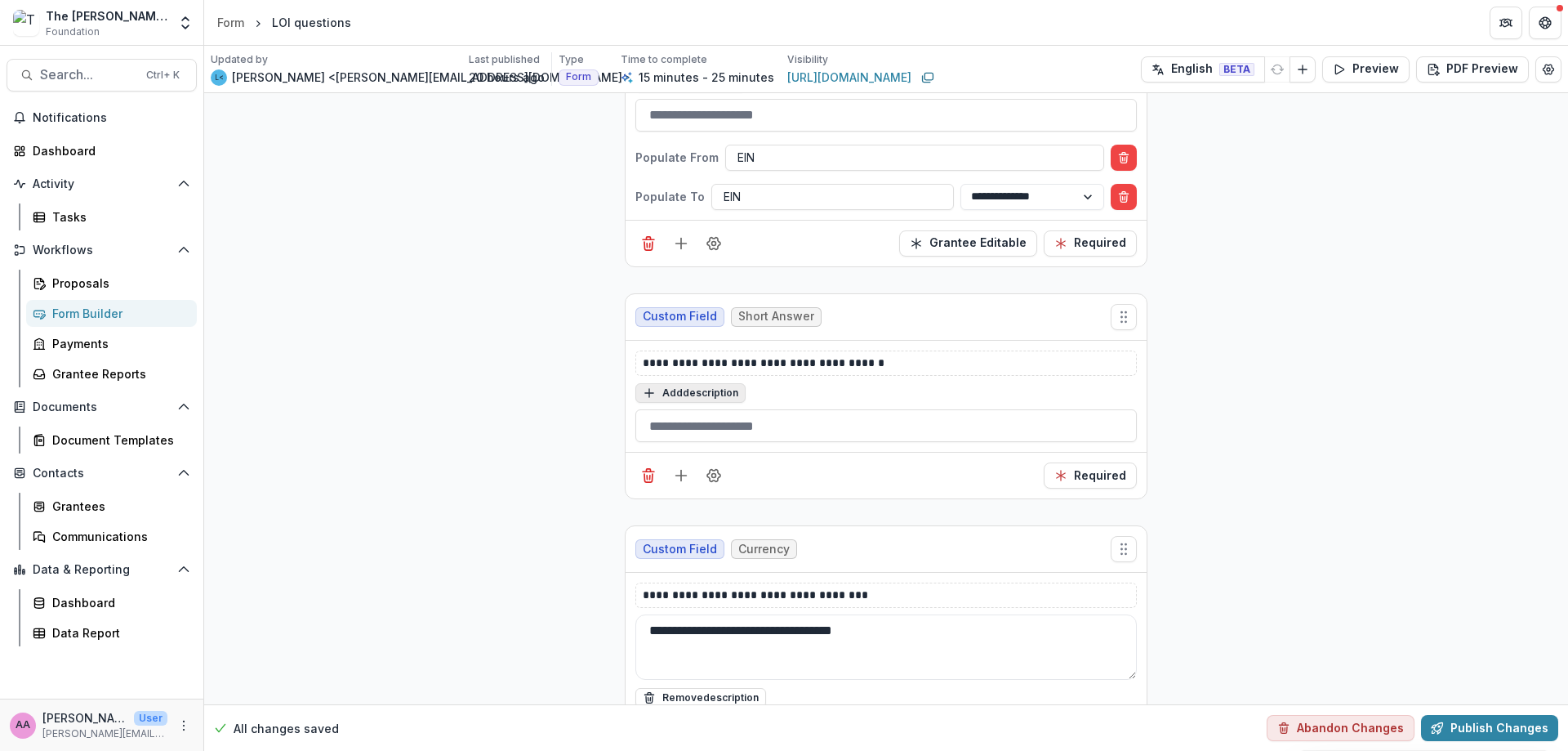
click at [701, 391] on button "Add description" at bounding box center [691, 393] width 111 height 19
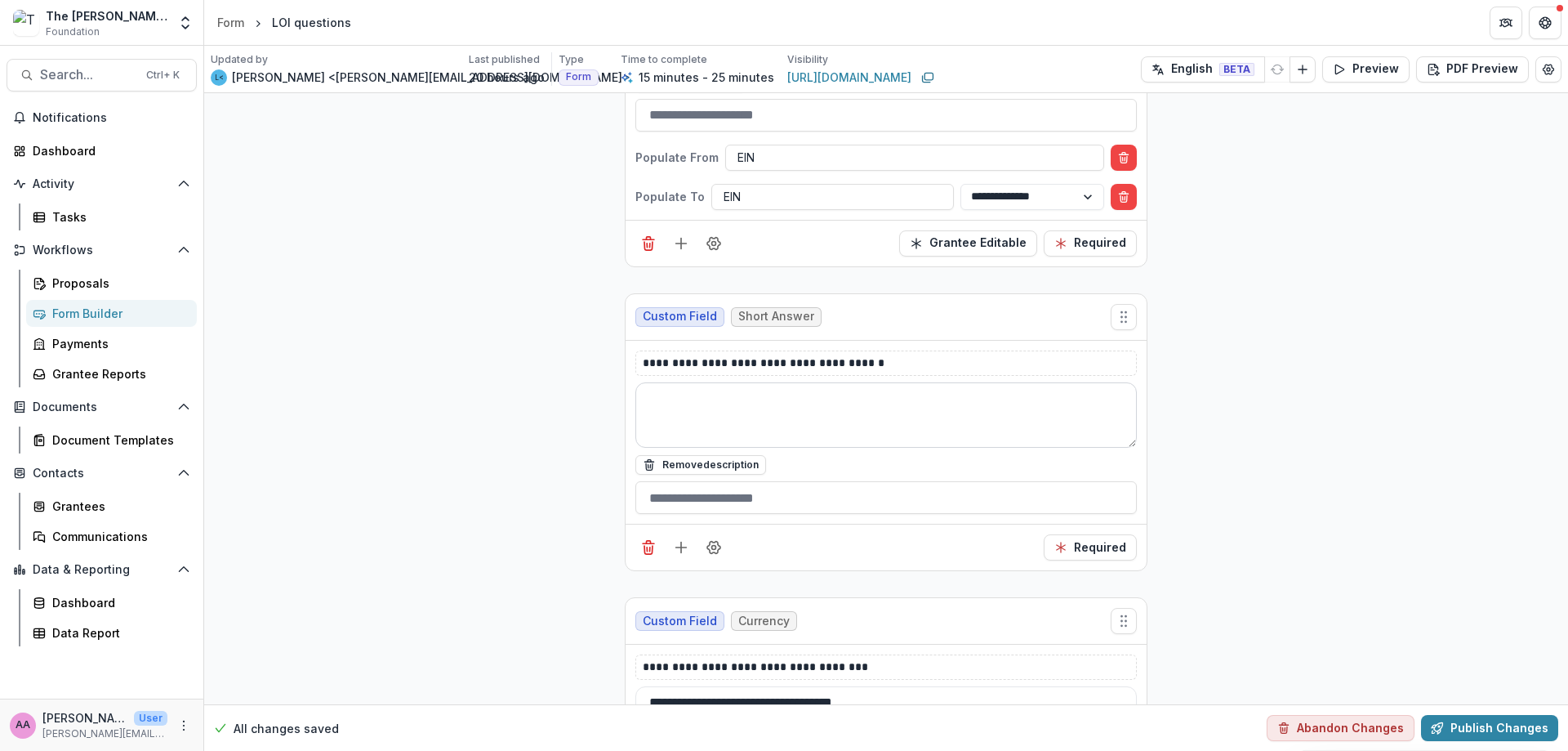
click at [701, 391] on textarea at bounding box center [886, 415] width 501 height 65
paste textarea "**********"
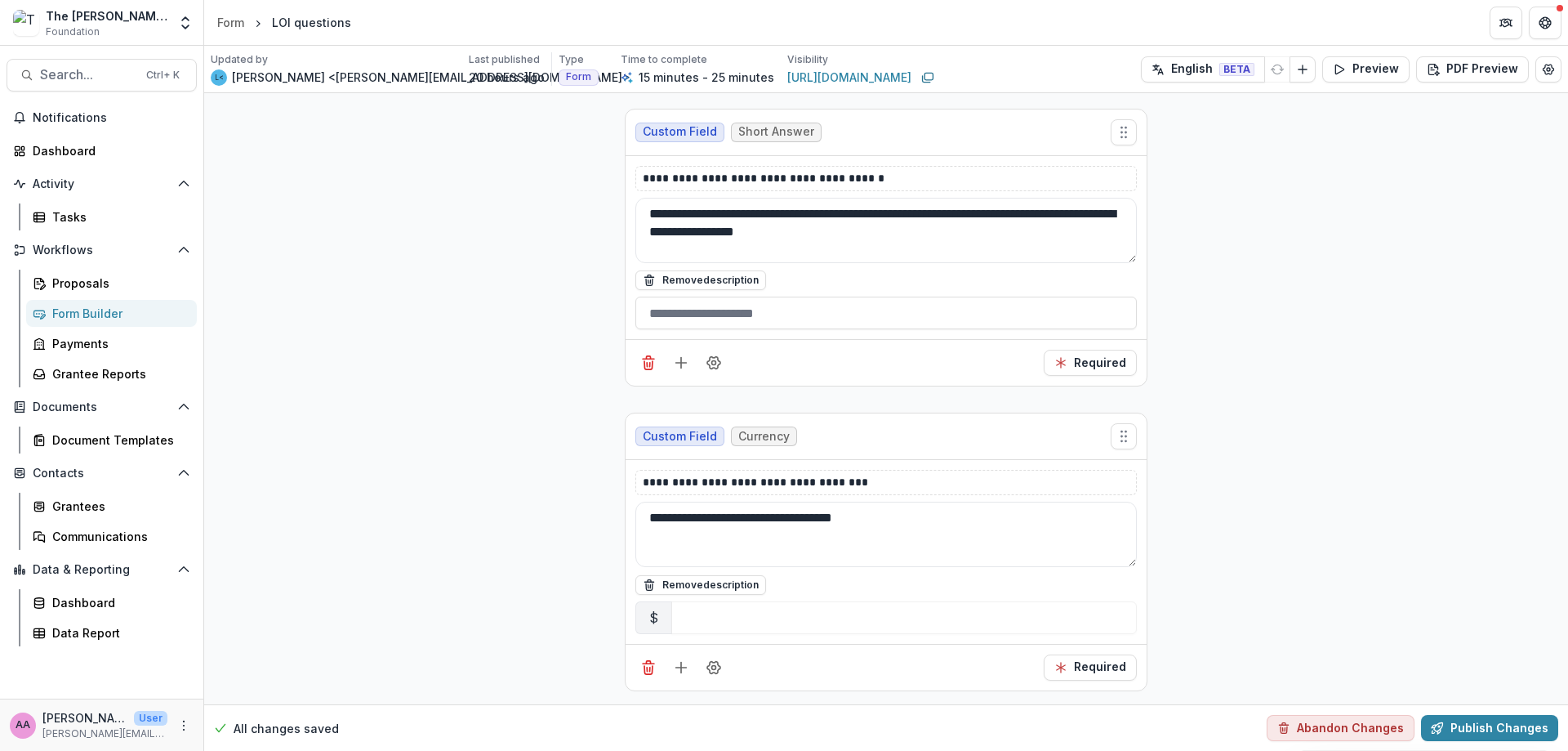
scroll to position [1567, 0]
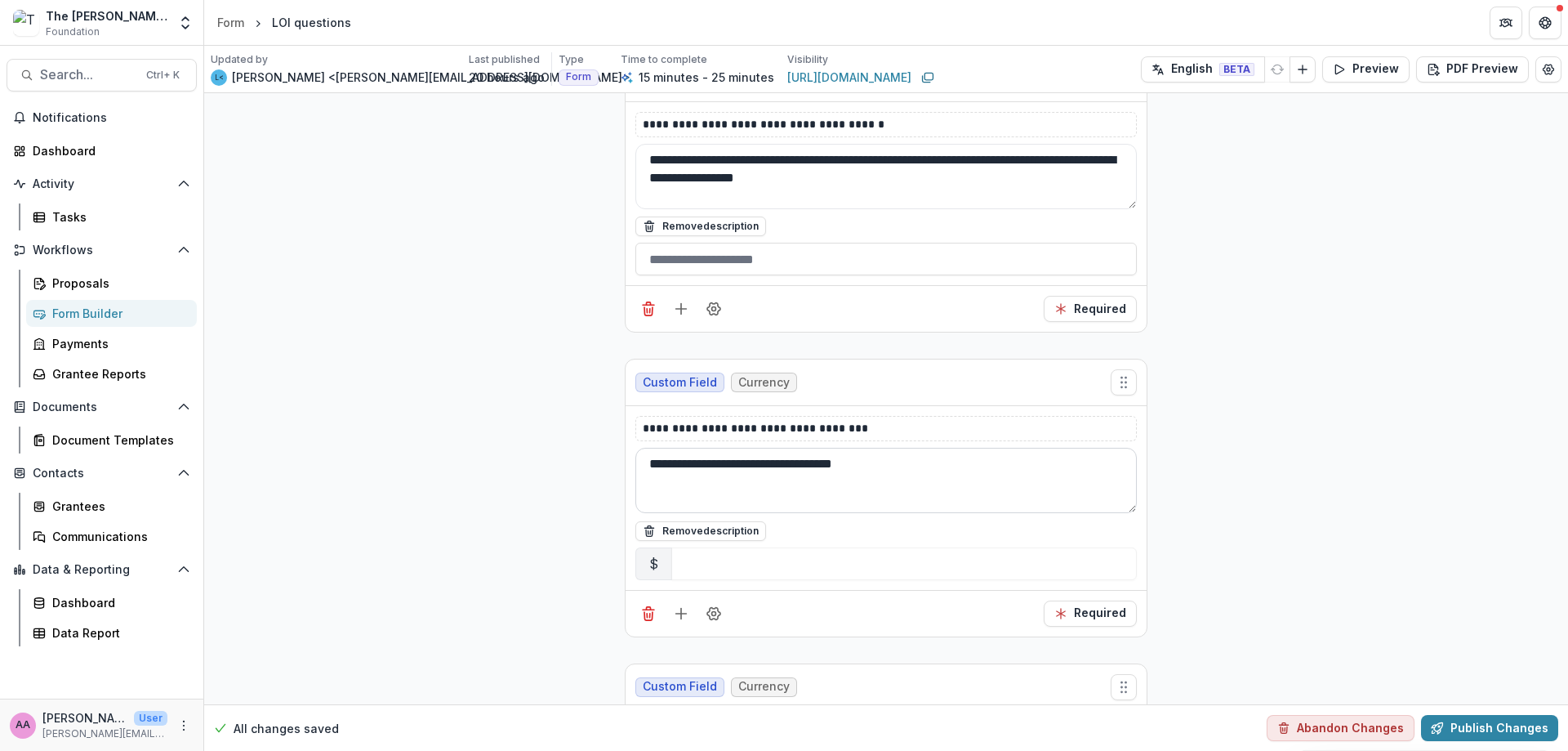
type textarea "**********"
click at [899, 463] on textarea "**********" at bounding box center [886, 480] width 501 height 65
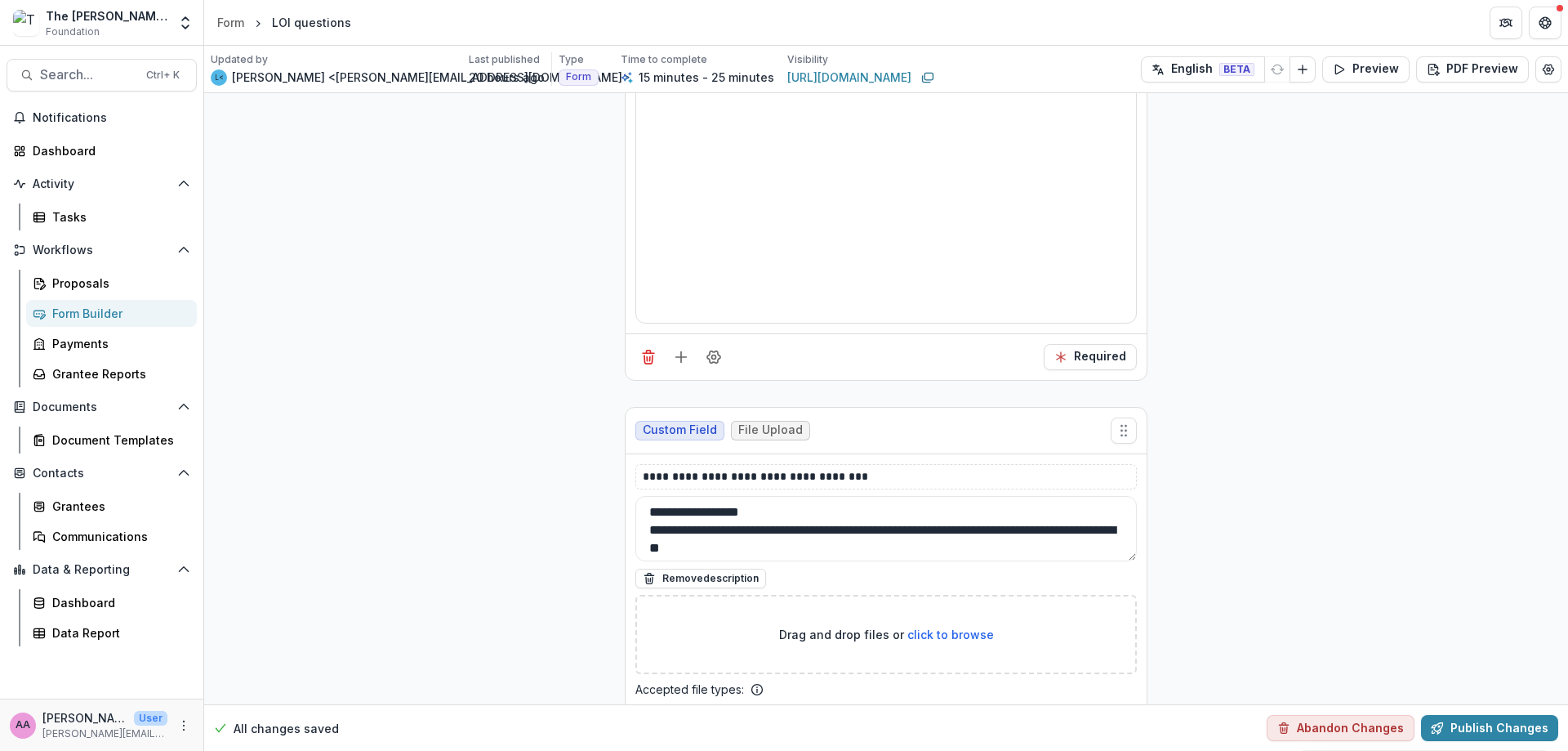
scroll to position [3165, 0]
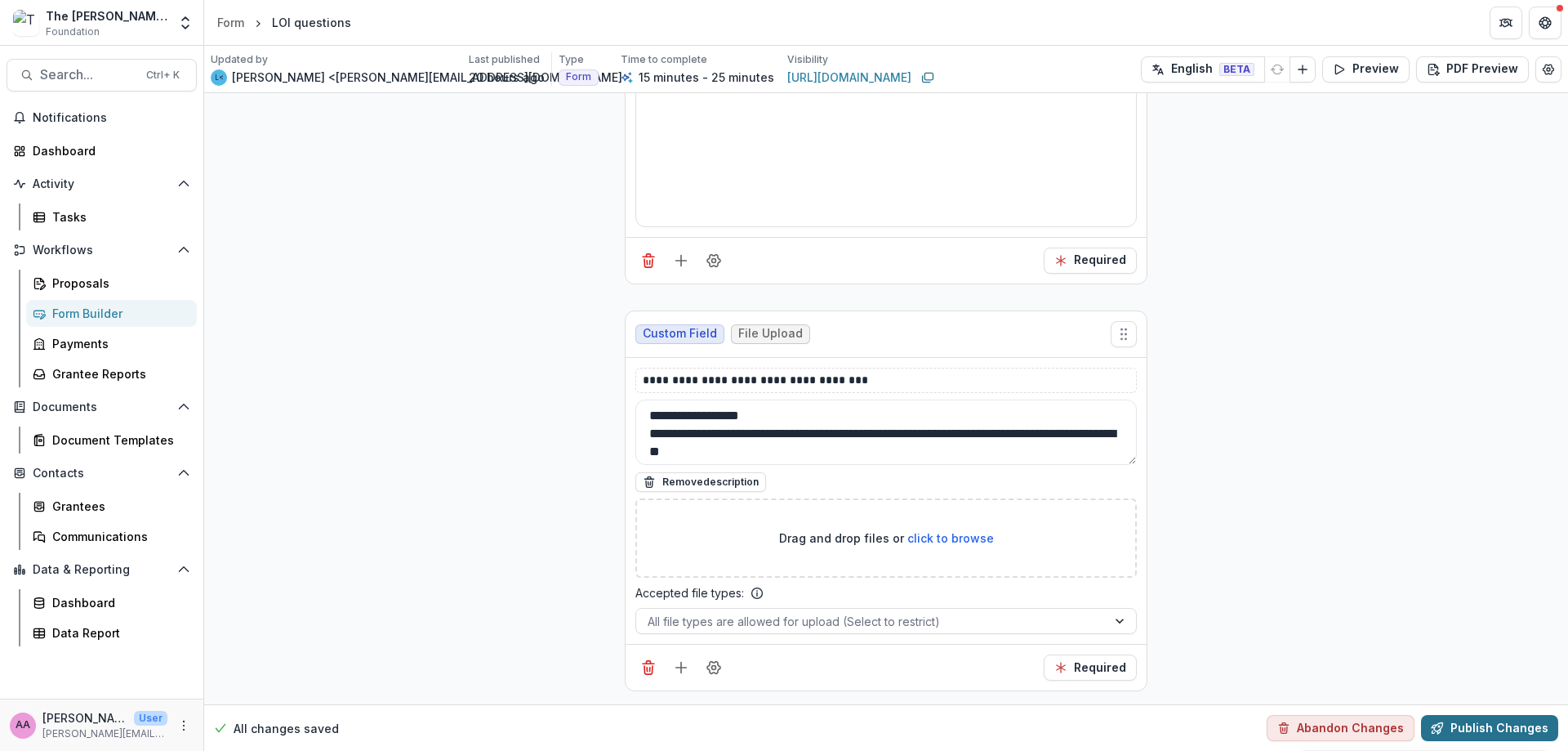
click at [1453, 727] on button "Publish Changes" at bounding box center [1490, 728] width 137 height 26
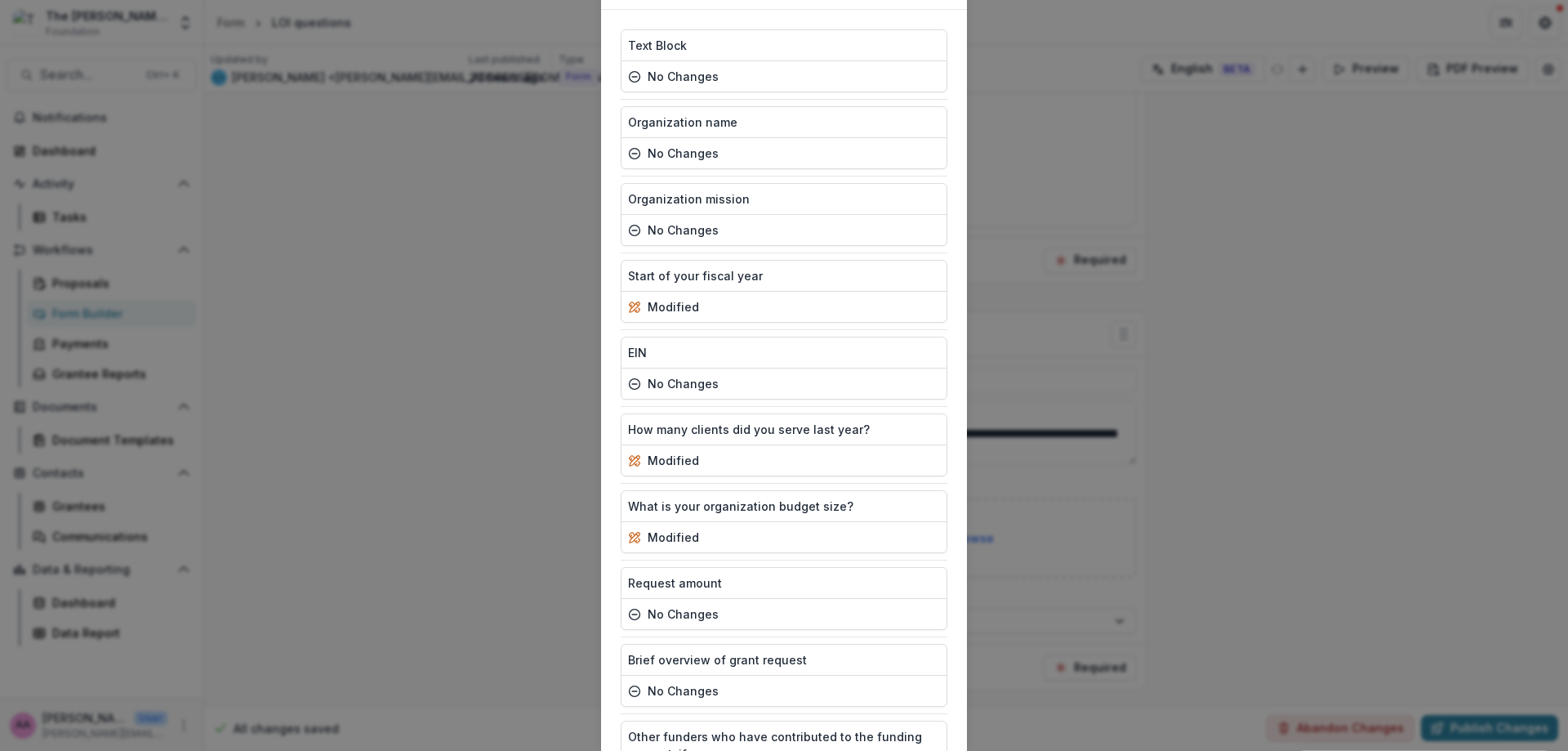
scroll to position [343, 0]
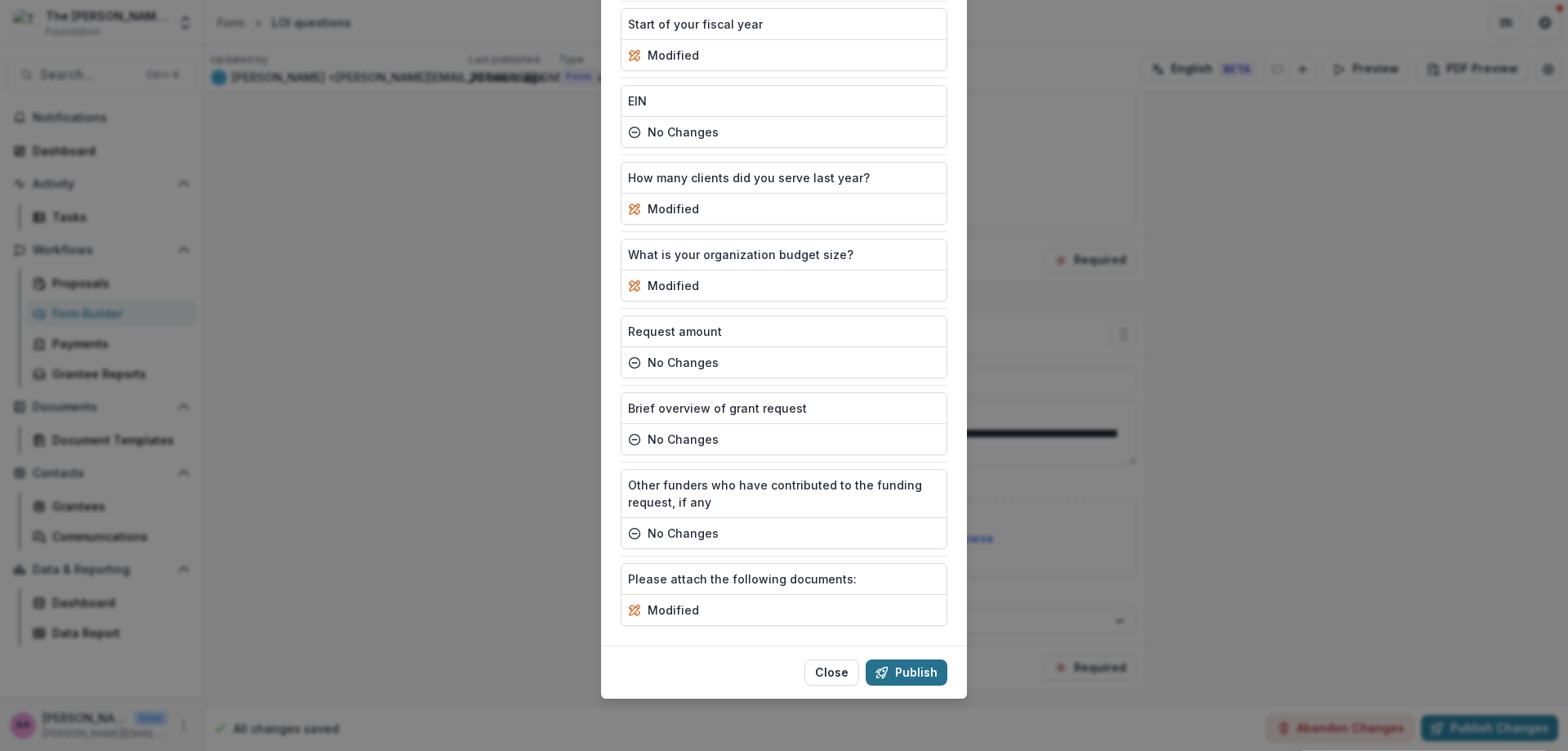
click at [908, 676] on button "Publish" at bounding box center [906, 673] width 82 height 26
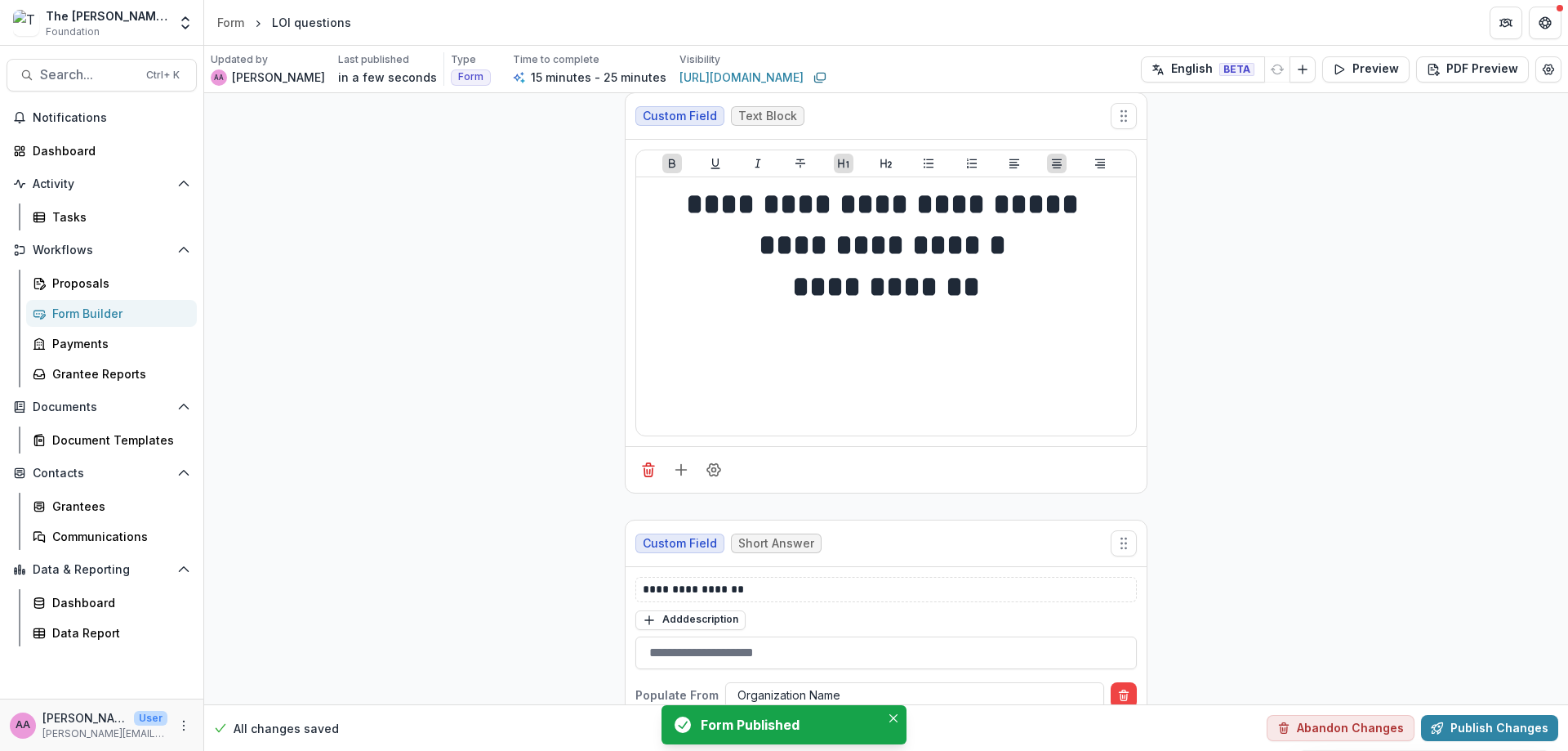
scroll to position [0, 0]
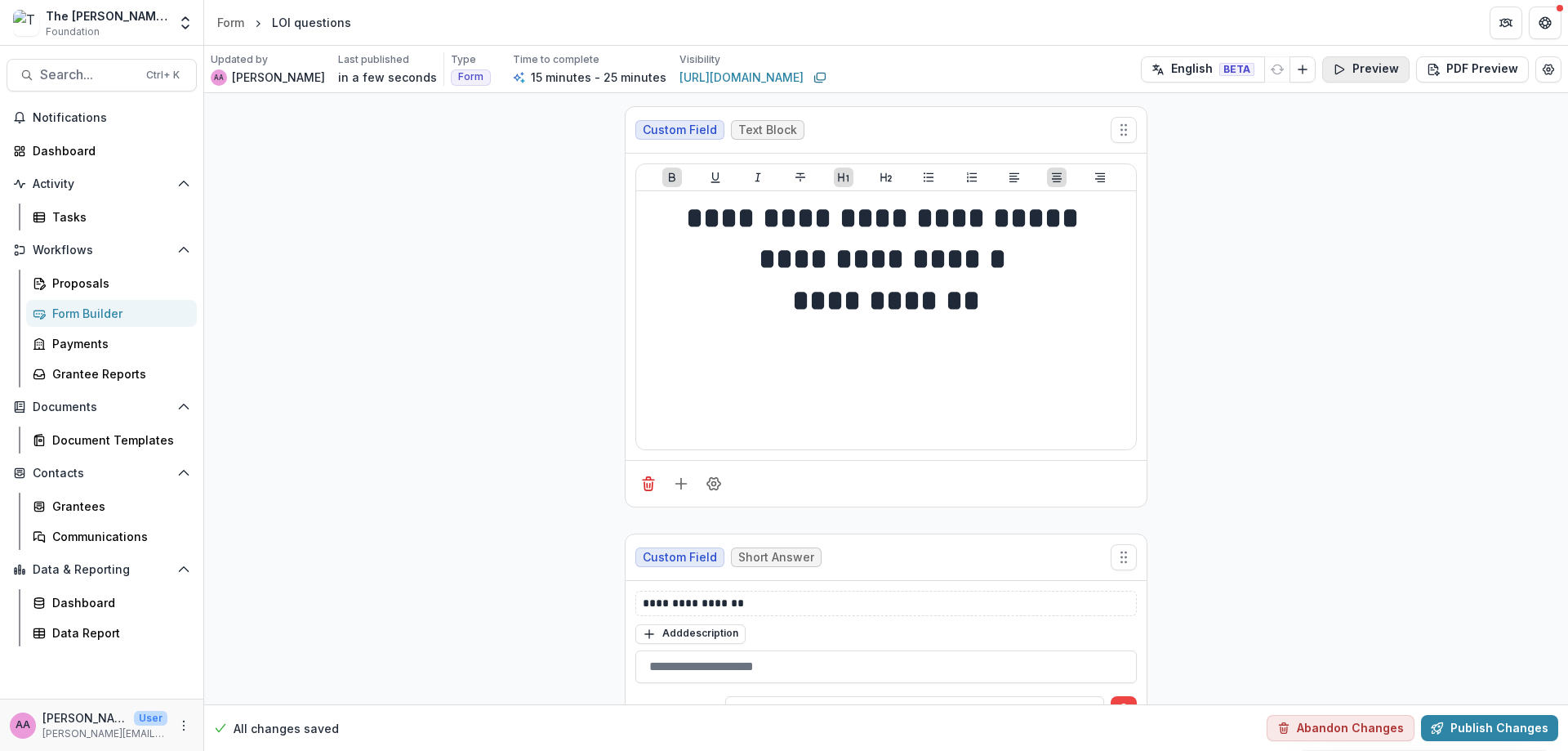
click at [1394, 72] on button "Preview" at bounding box center [1366, 69] width 88 height 26
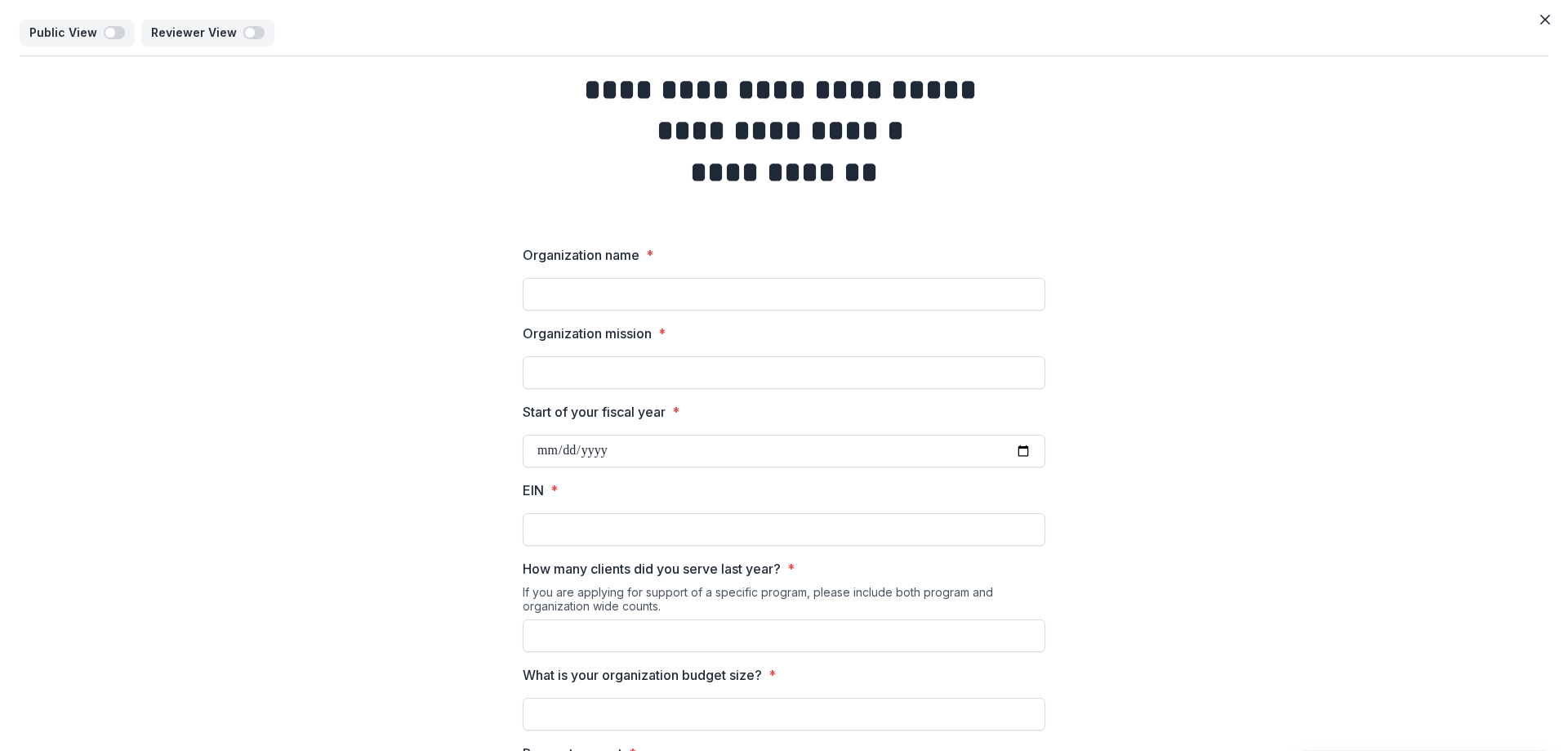
drag, startPoint x: 1543, startPoint y: 18, endPoint x: 1471, endPoint y: 246, distance: 239.1
click at [1548, 16] on button "Close" at bounding box center [1545, 19] width 26 height 26
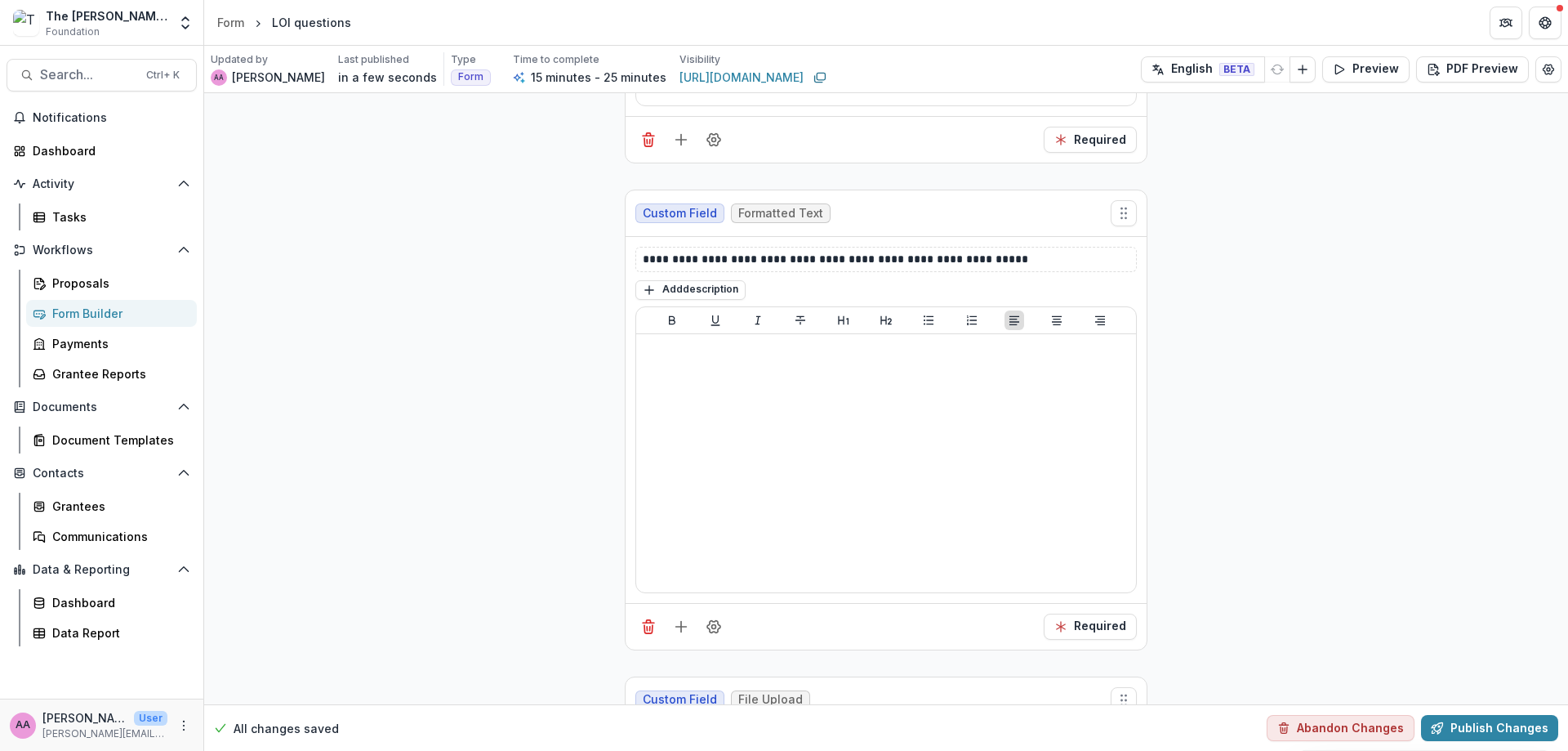
scroll to position [3165, 0]
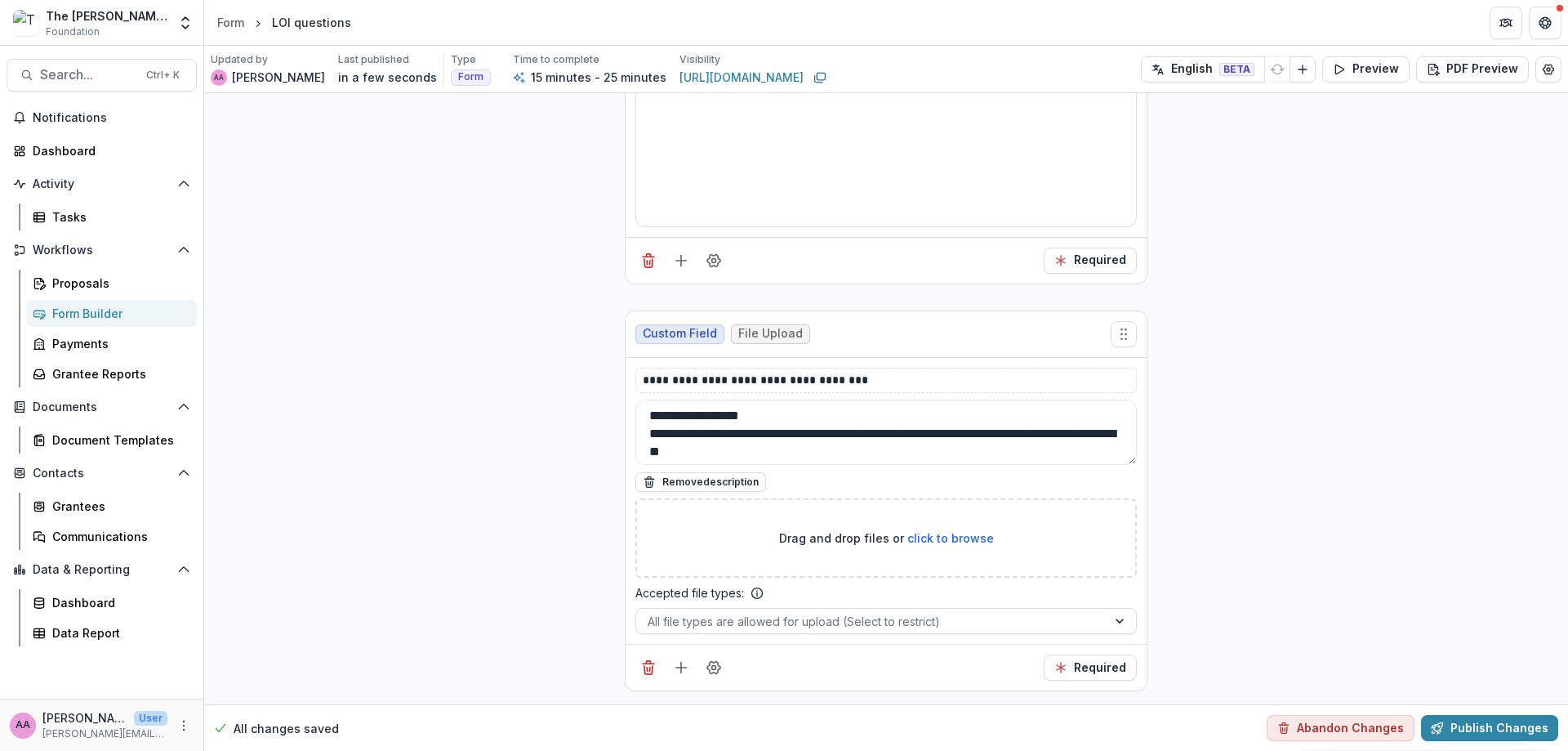
click at [101, 317] on div "Form Builder" at bounding box center [119, 314] width 132 height 18
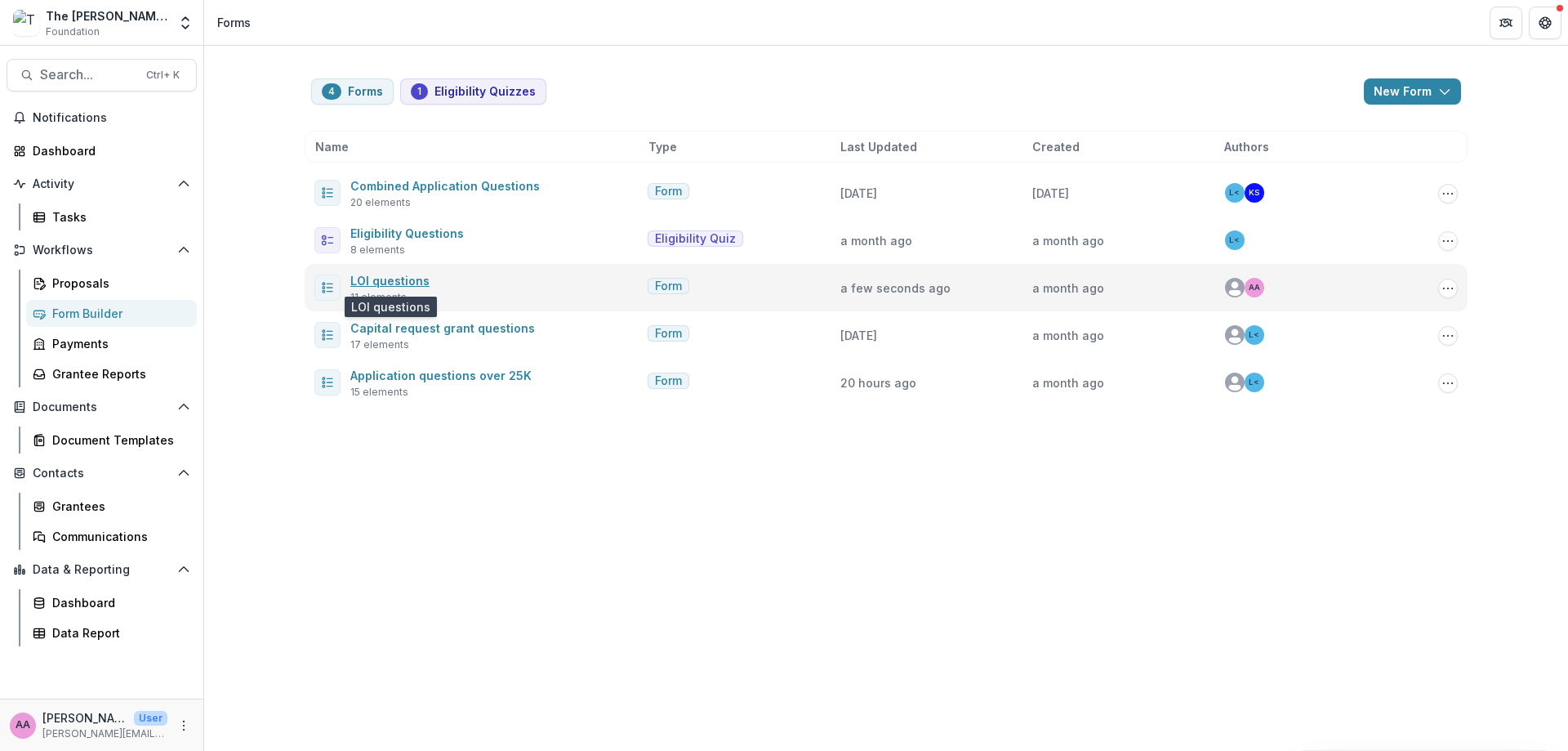
click at [400, 283] on link "LOI questions" at bounding box center [390, 281] width 79 height 14
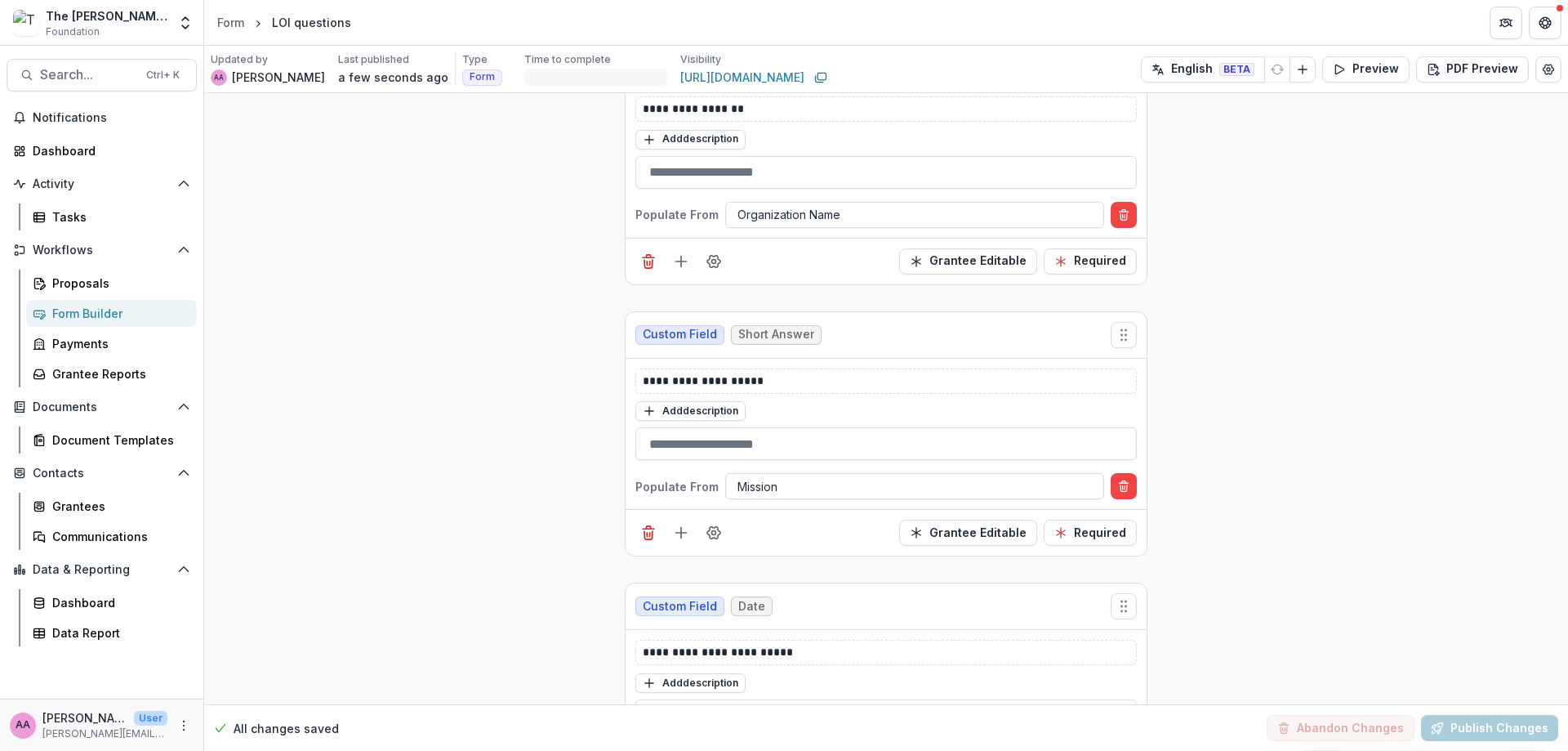
scroll to position [495, 0]
click at [103, 315] on div "Form Builder" at bounding box center [119, 314] width 132 height 18
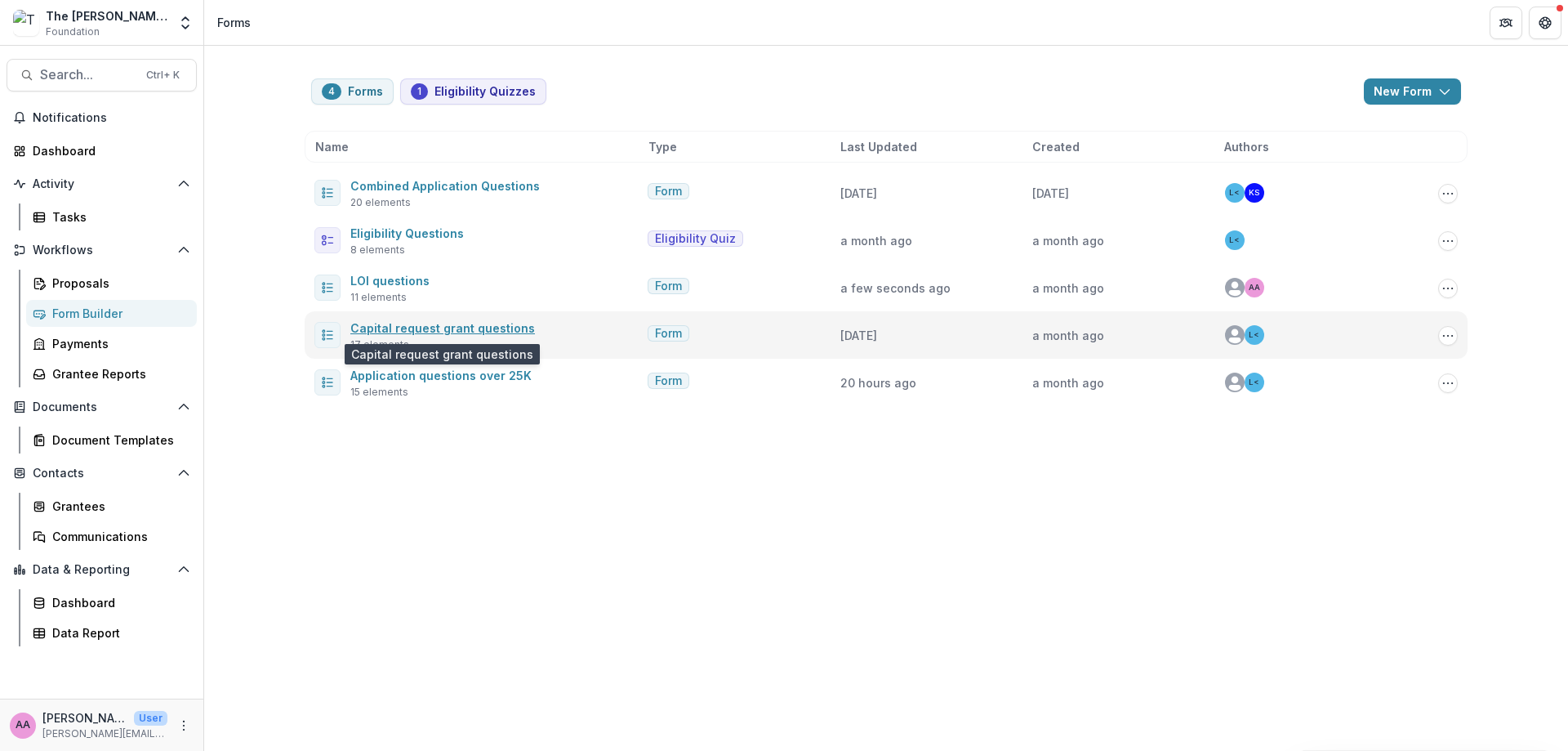
click at [386, 327] on link "Capital request grant questions" at bounding box center [442, 329] width 184 height 14
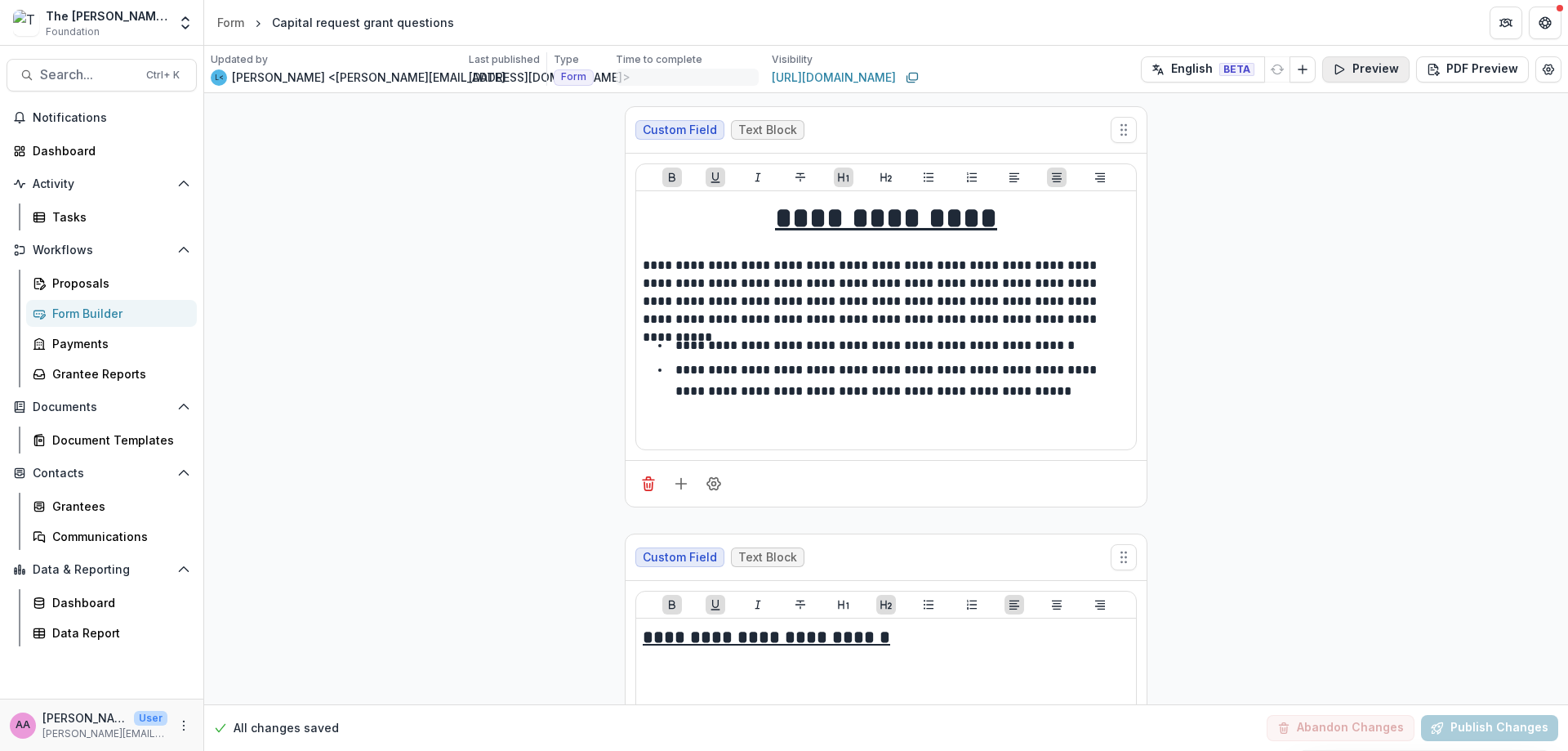
click at [1331, 80] on button "Preview" at bounding box center [1366, 69] width 88 height 26
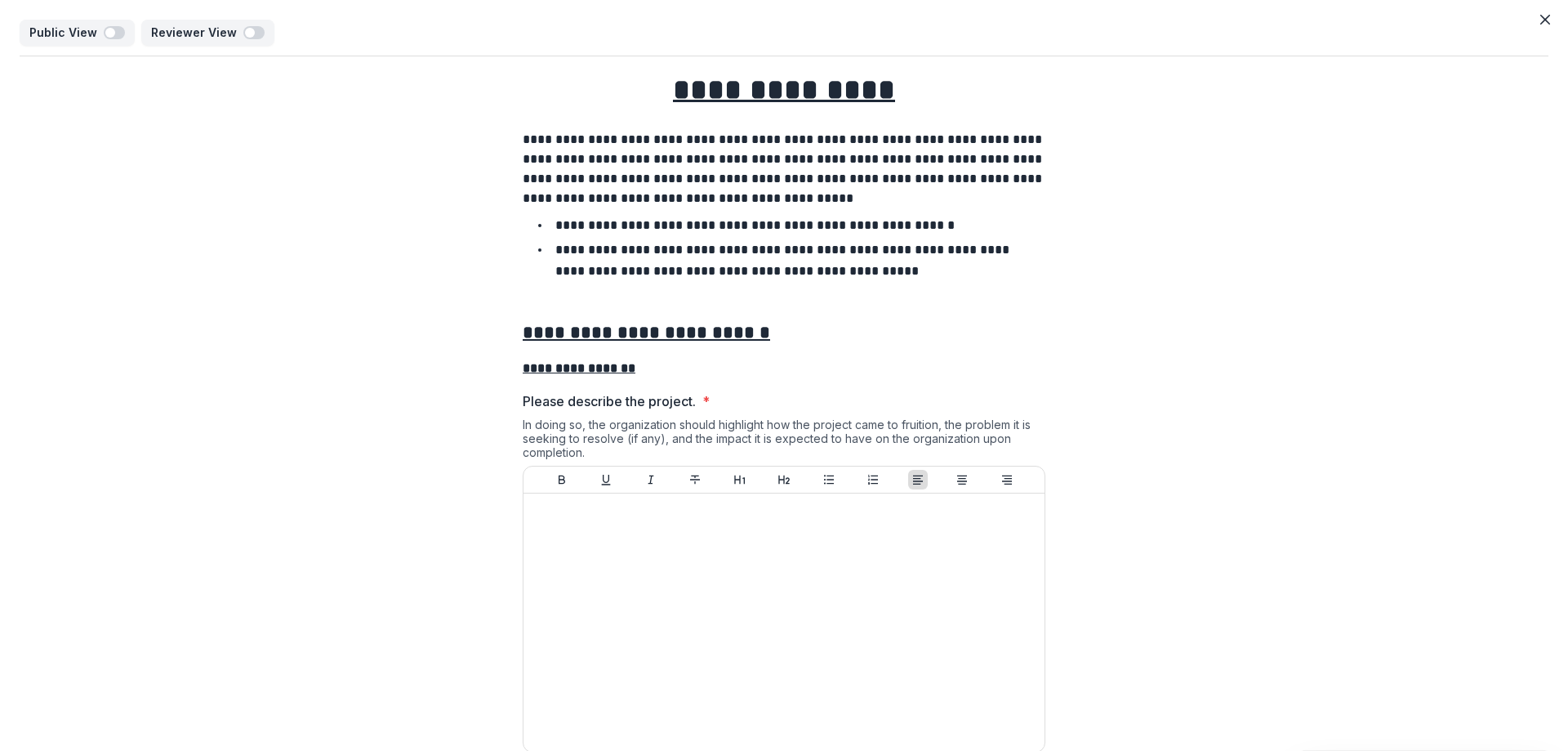
click at [1543, 19] on icon "Close" at bounding box center [1545, 19] width 10 height 10
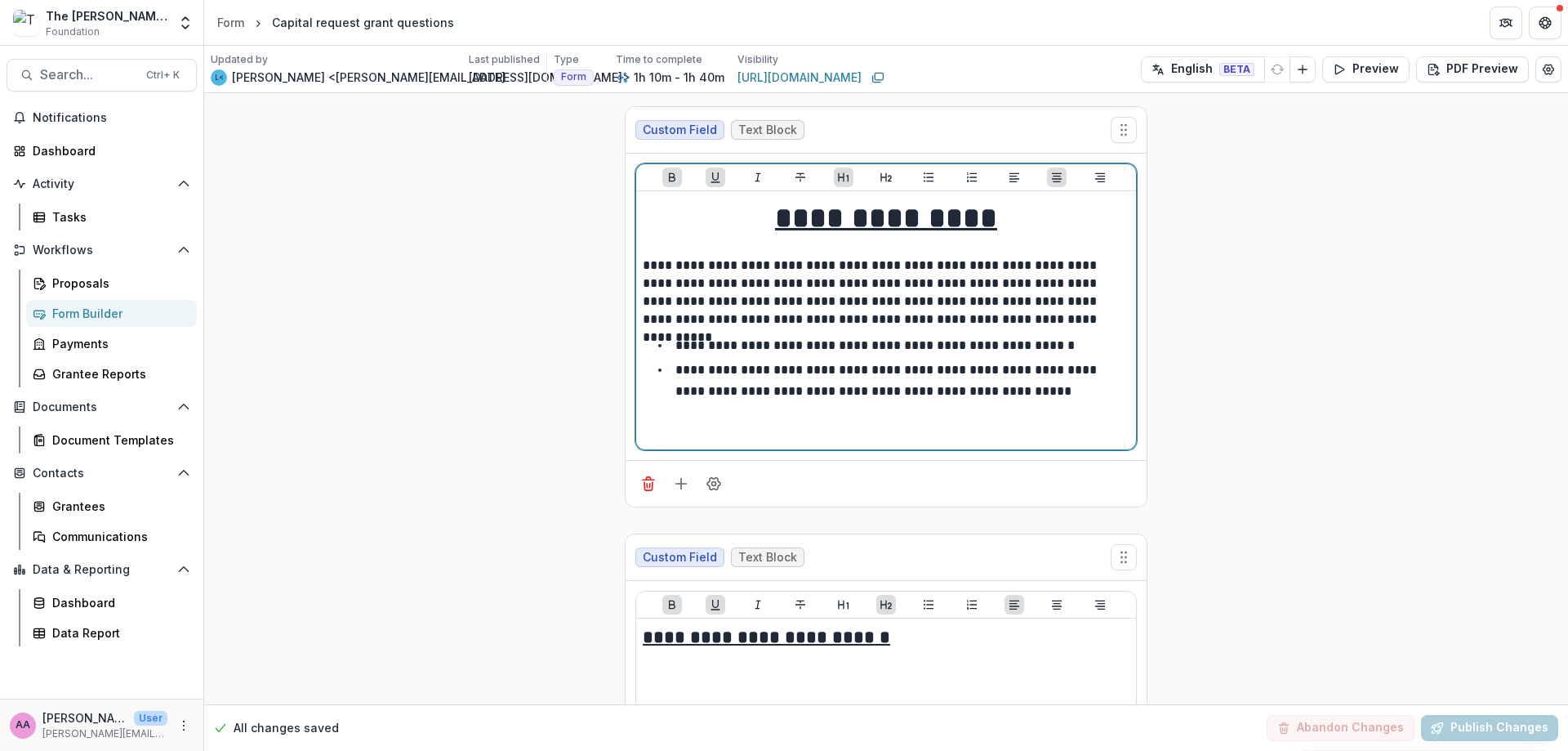
click at [799, 317] on p "**********" at bounding box center [886, 292] width 487 height 72
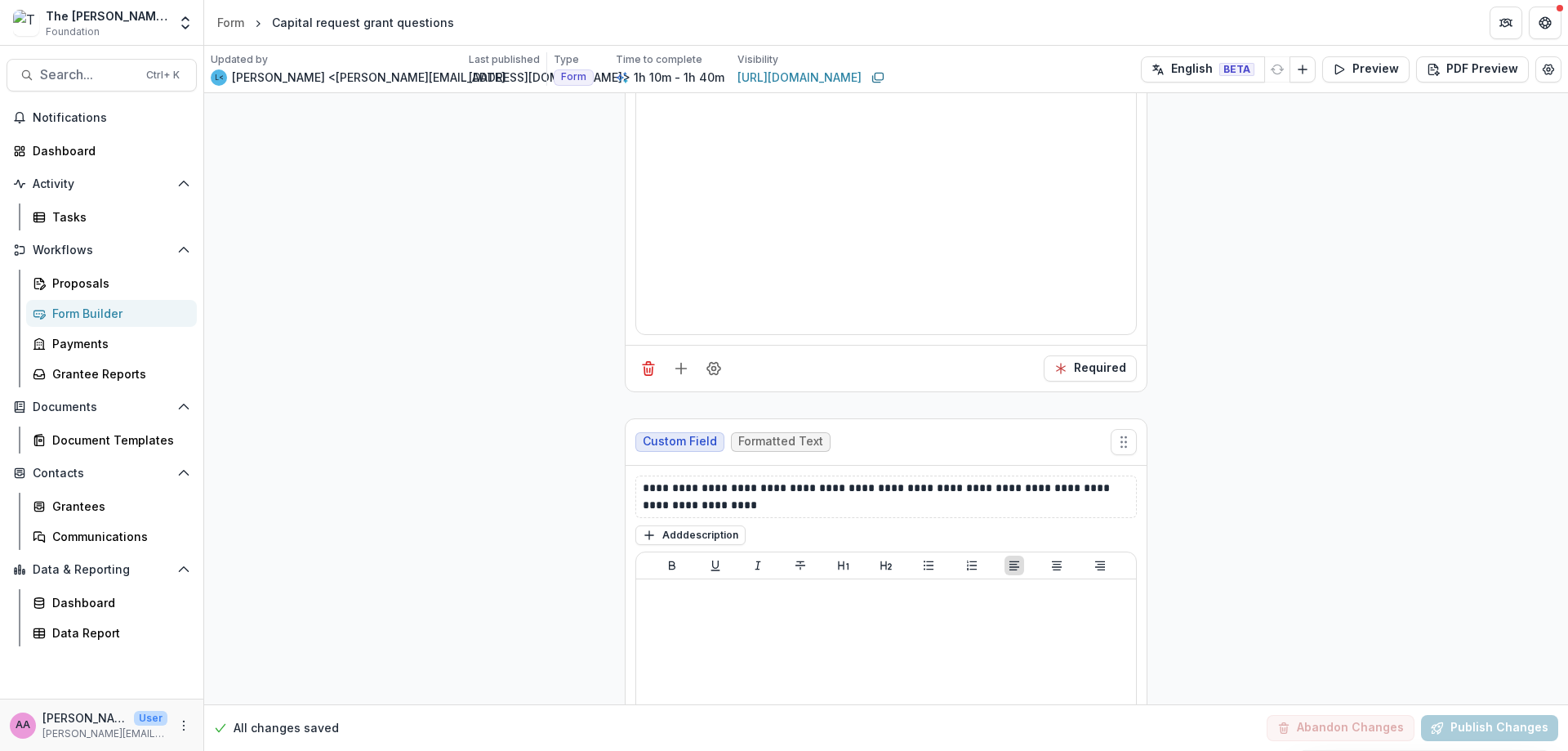
scroll to position [1561, 0]
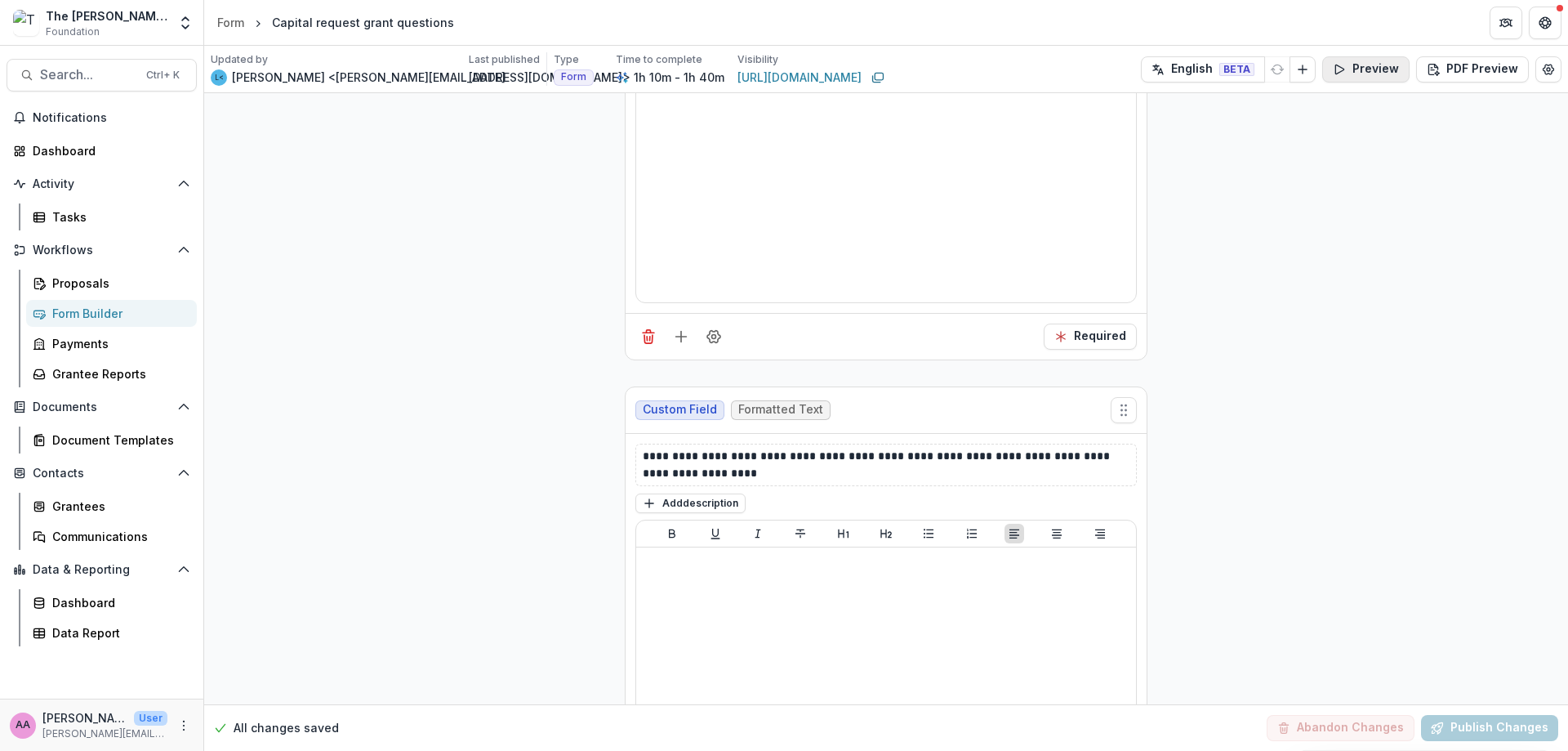
click at [1391, 61] on button "Preview" at bounding box center [1366, 69] width 88 height 26
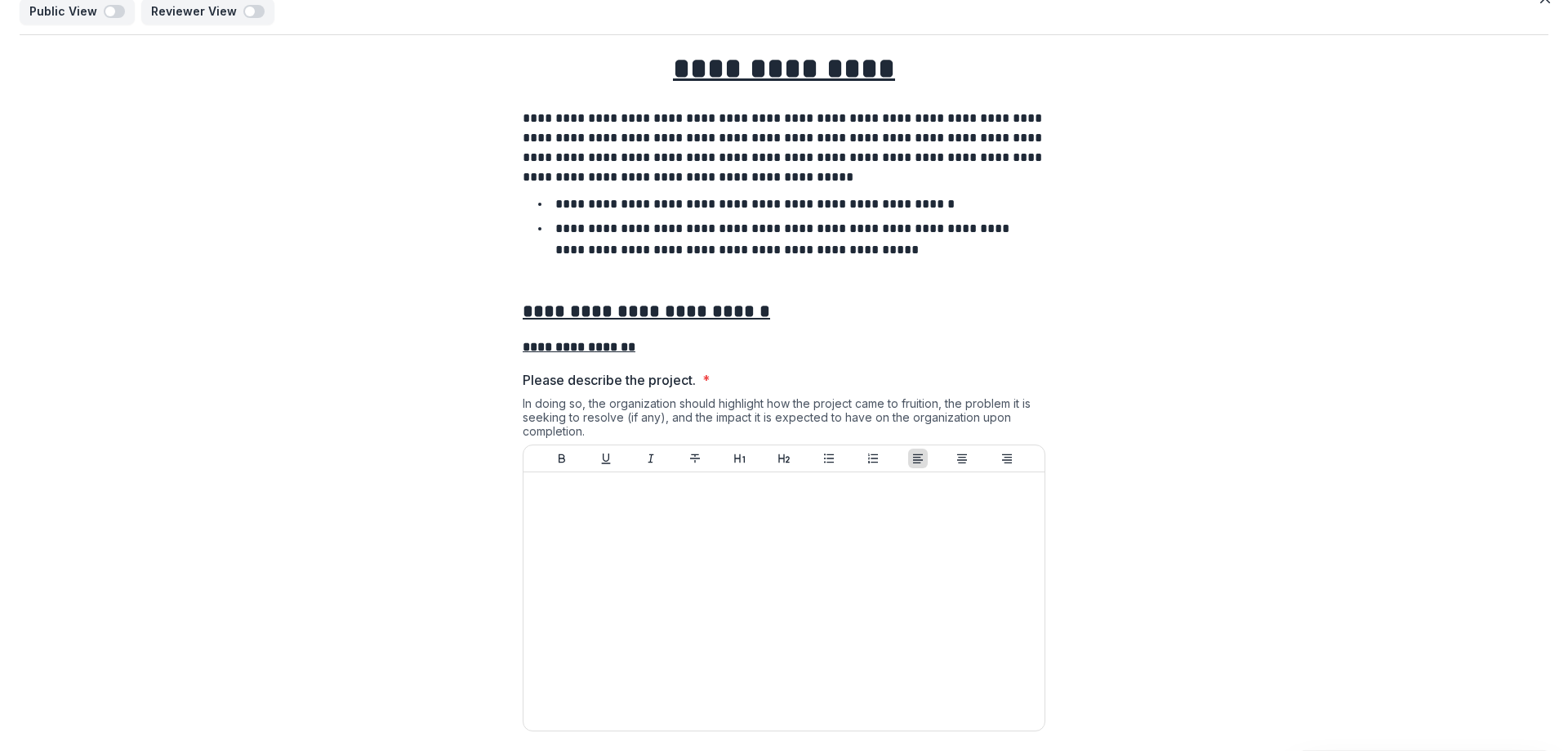
scroll to position [0, 0]
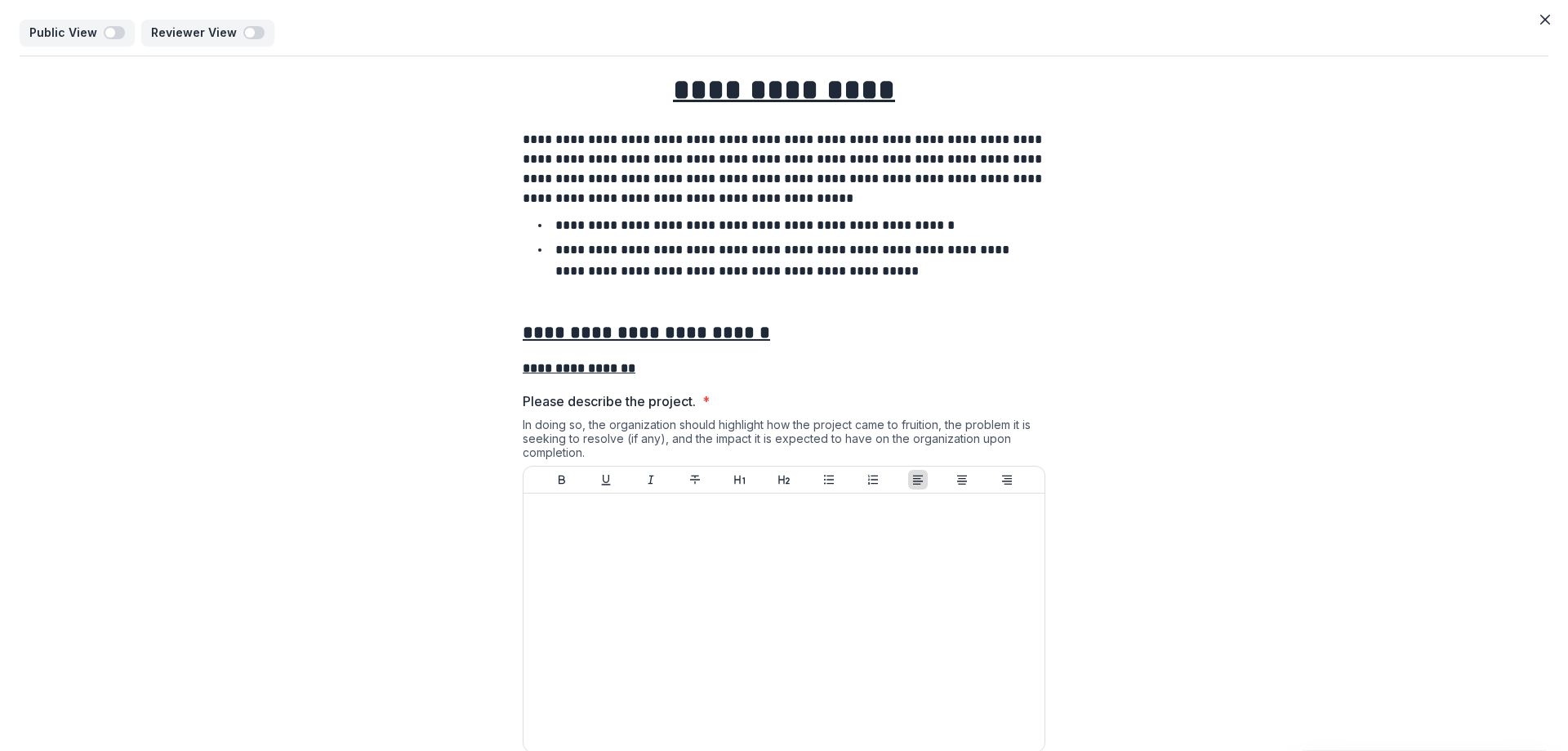
drag, startPoint x: 1540, startPoint y: 26, endPoint x: 811, endPoint y: 302, distance: 779.5
click at [1540, 26] on button "Close" at bounding box center [1545, 19] width 26 height 26
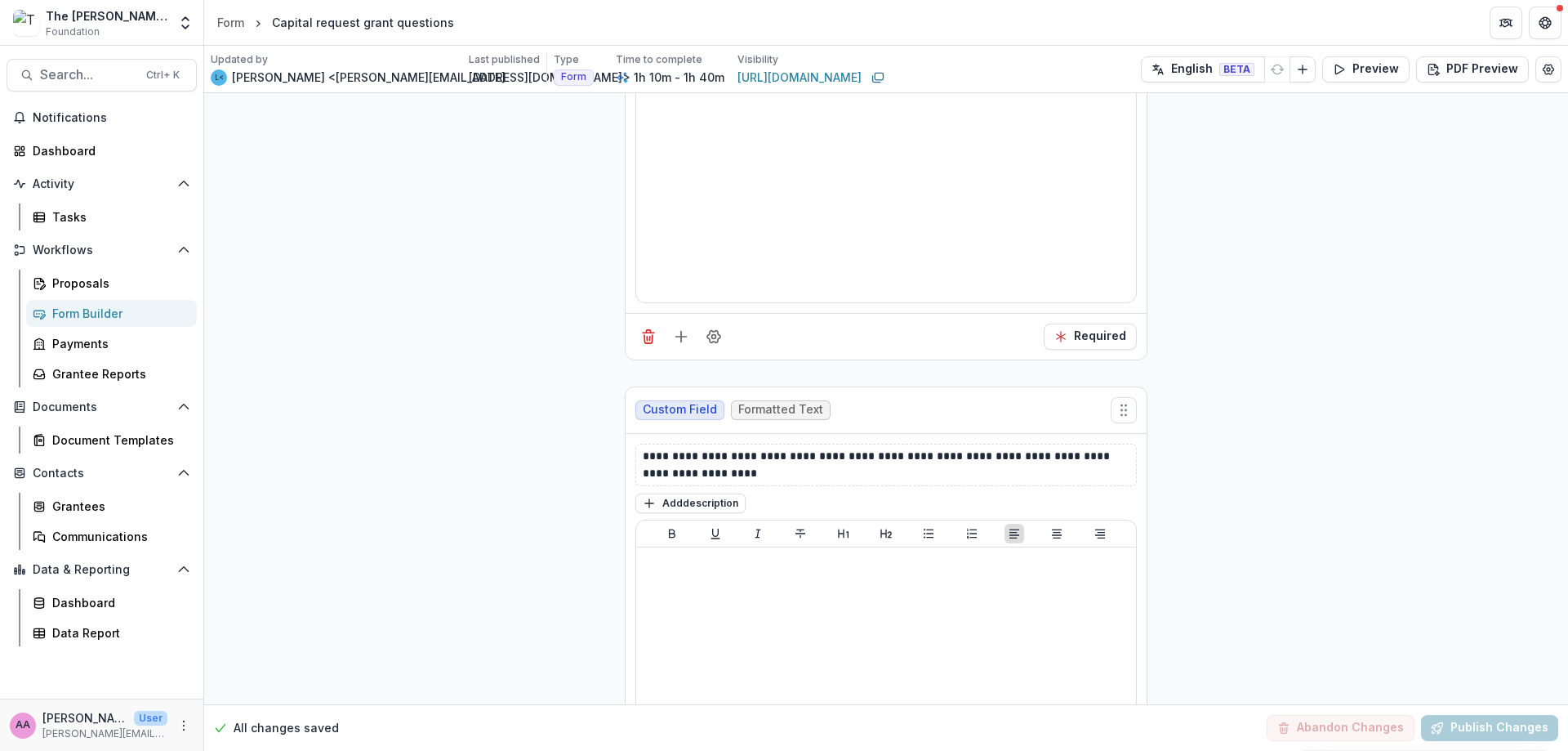
click at [64, 314] on div "Form Builder" at bounding box center [119, 314] width 132 height 18
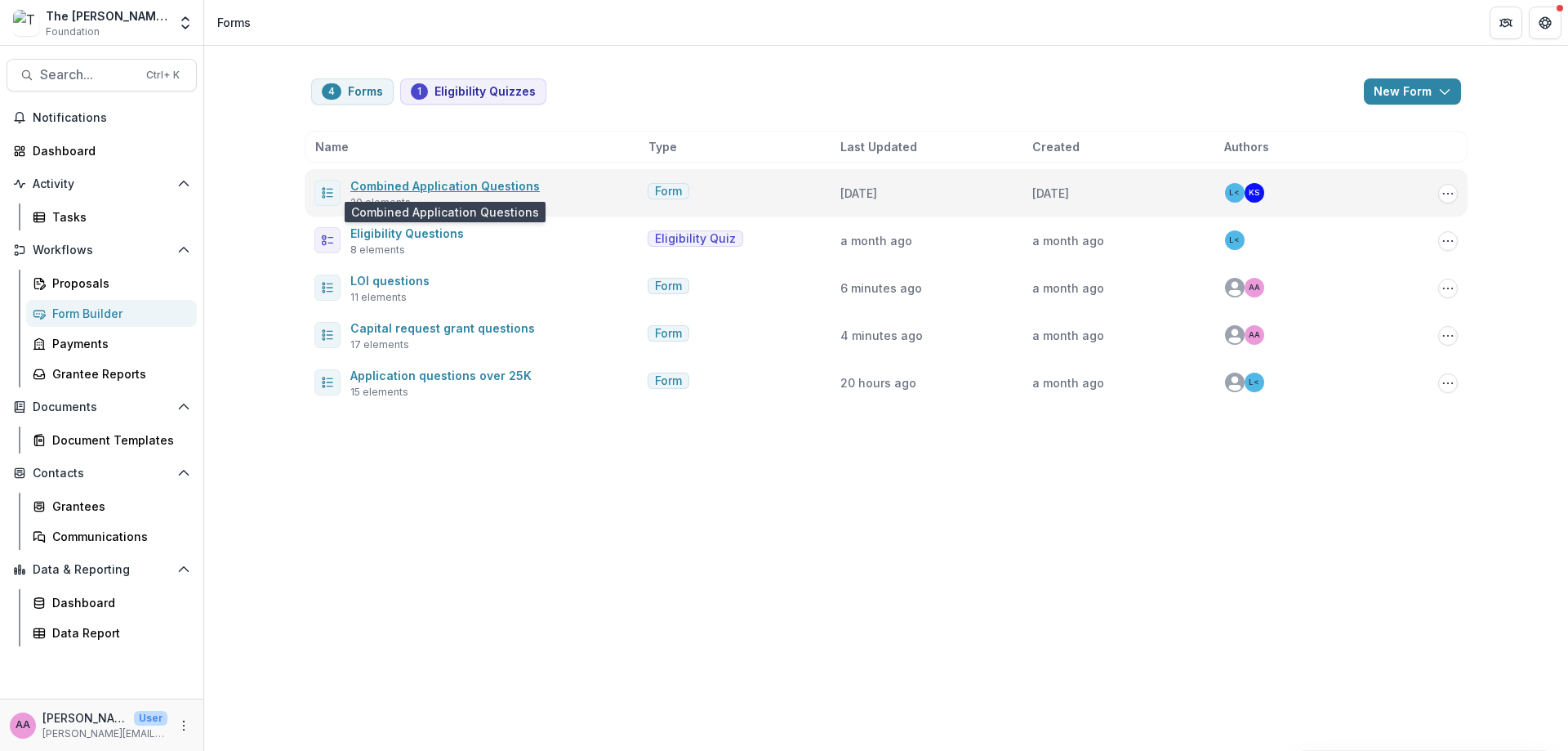
click at [410, 182] on link "Combined Application Questions" at bounding box center [445, 186] width 190 height 14
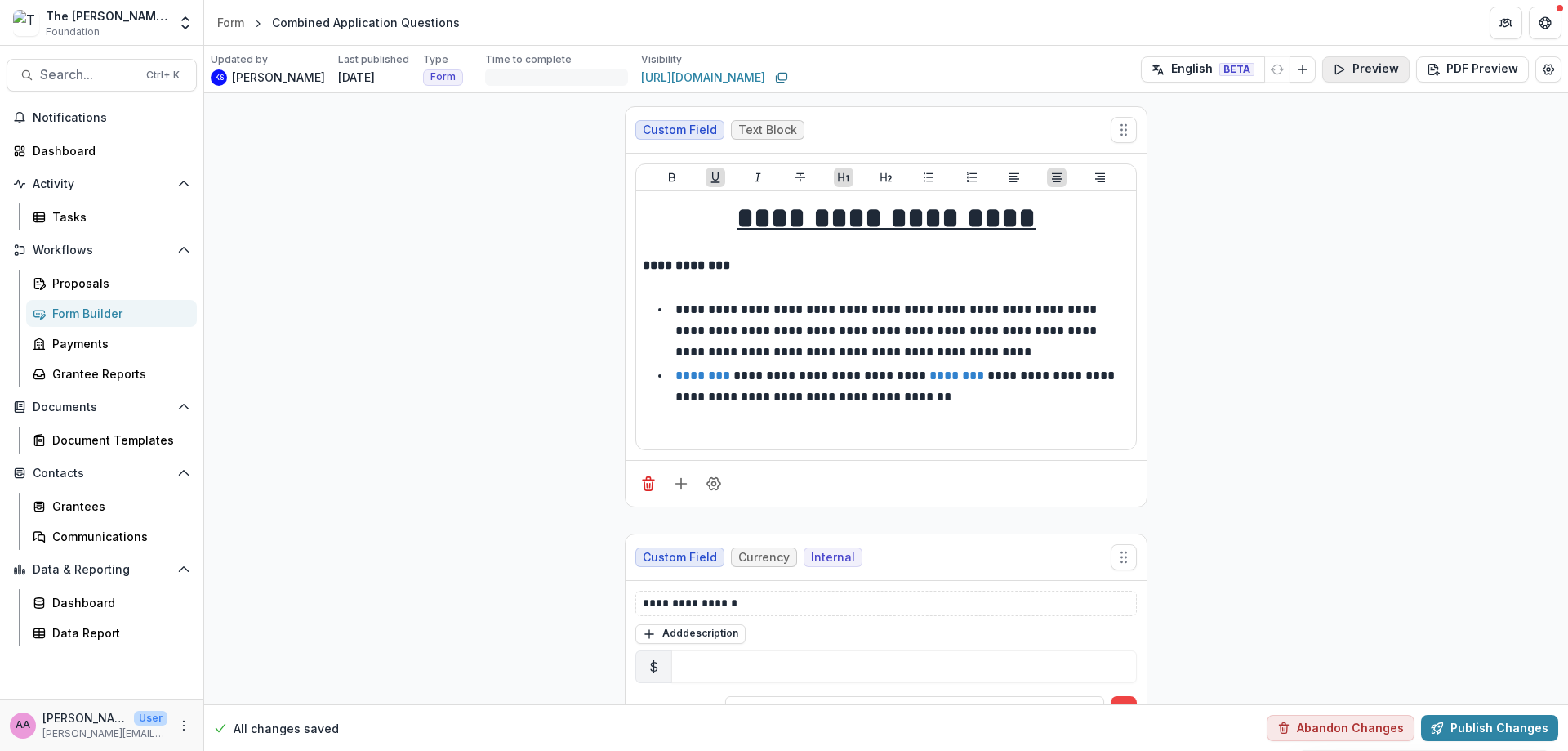
click at [1390, 79] on button "Preview" at bounding box center [1366, 69] width 88 height 26
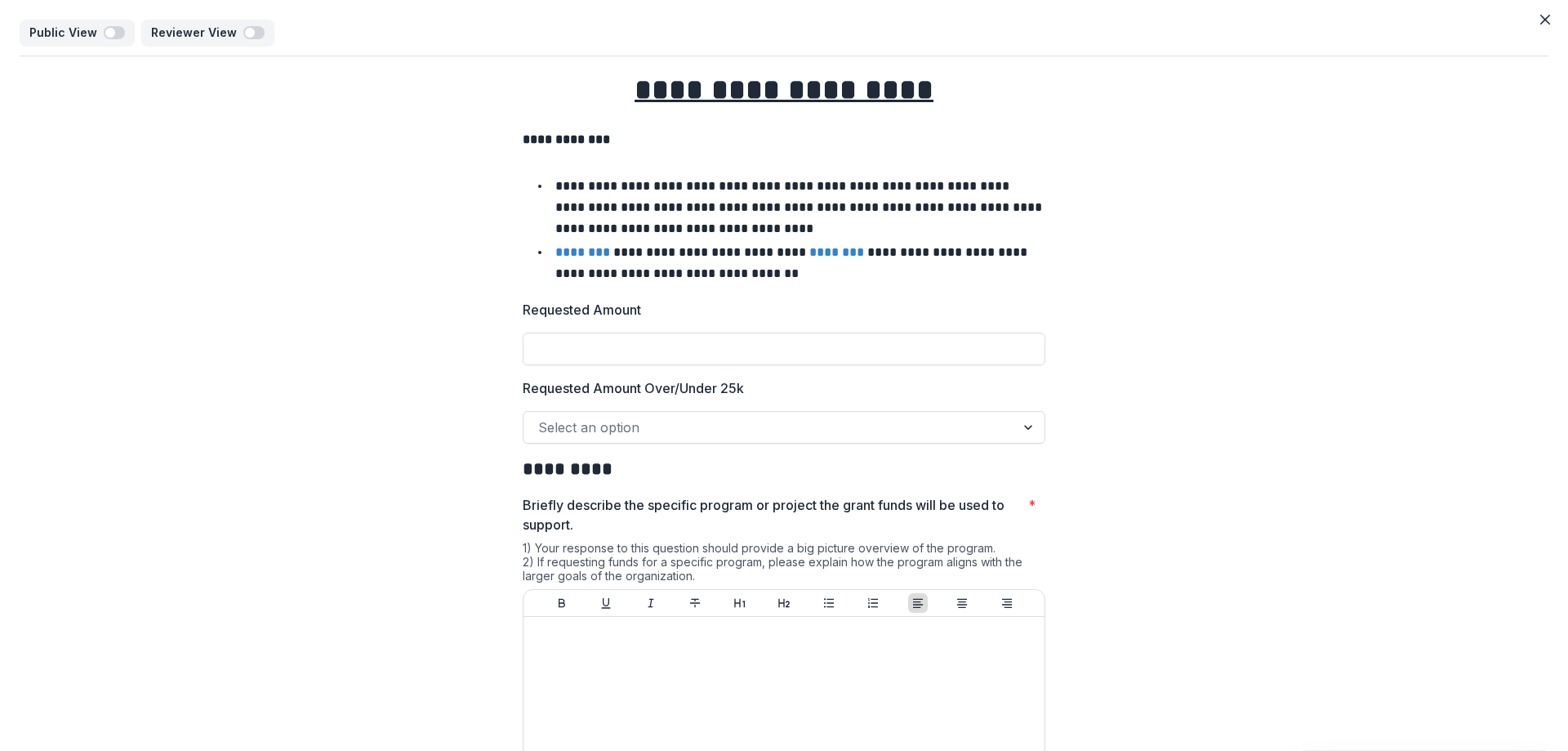
click at [605, 438] on div at bounding box center [769, 428] width 463 height 23
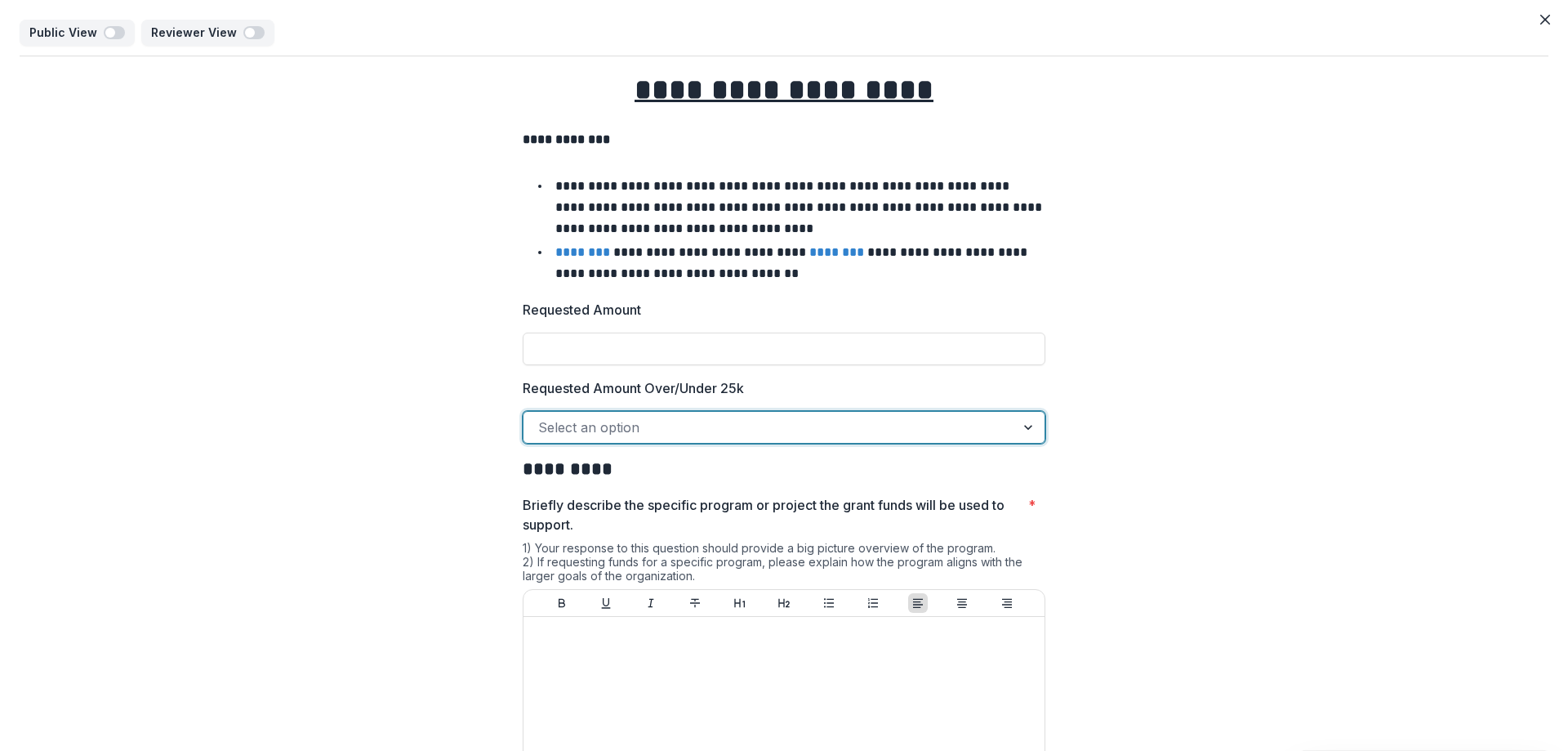
click at [606, 437] on div at bounding box center [769, 428] width 463 height 23
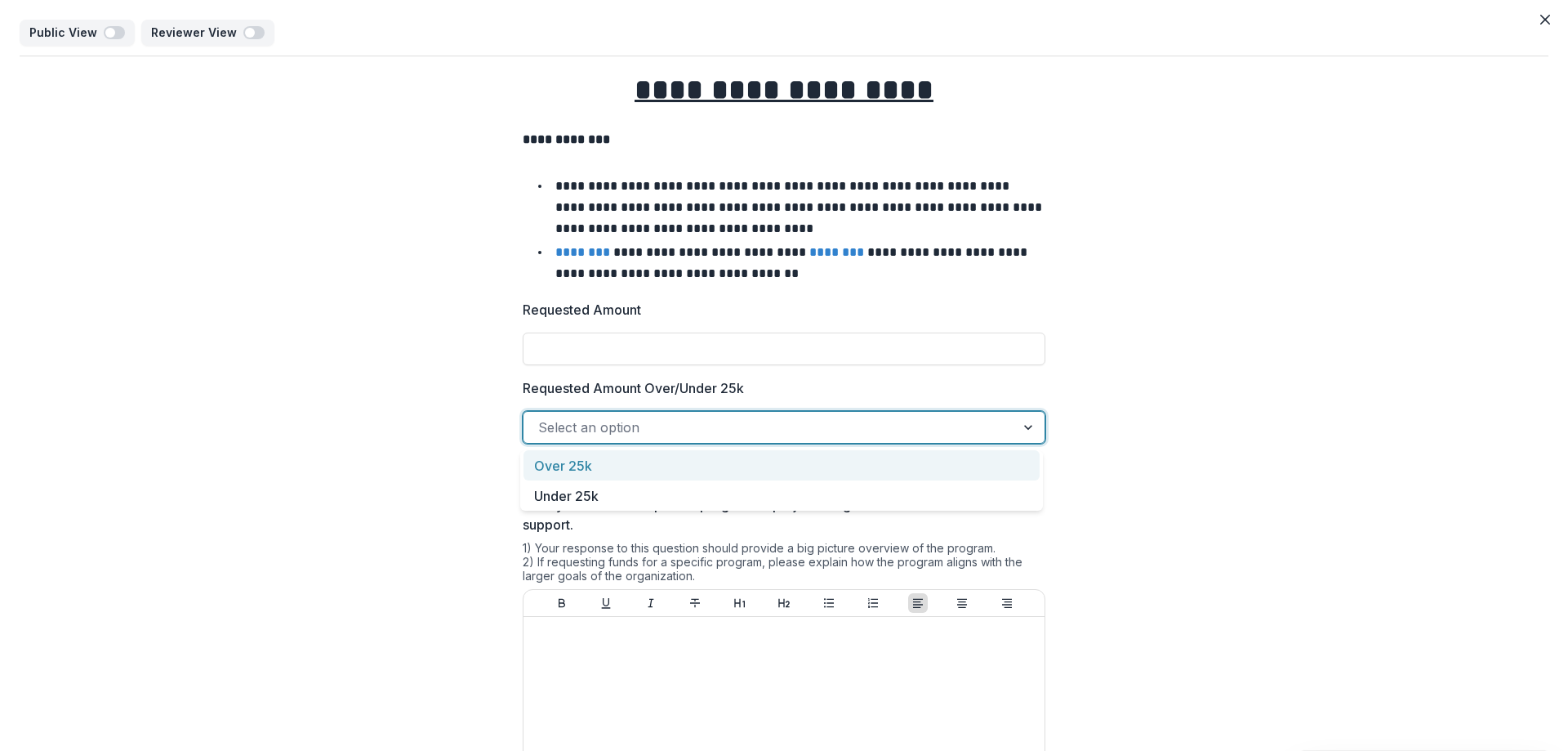
click at [606, 437] on div at bounding box center [769, 428] width 463 height 23
click at [603, 483] on div "Under 25k" at bounding box center [781, 495] width 516 height 30
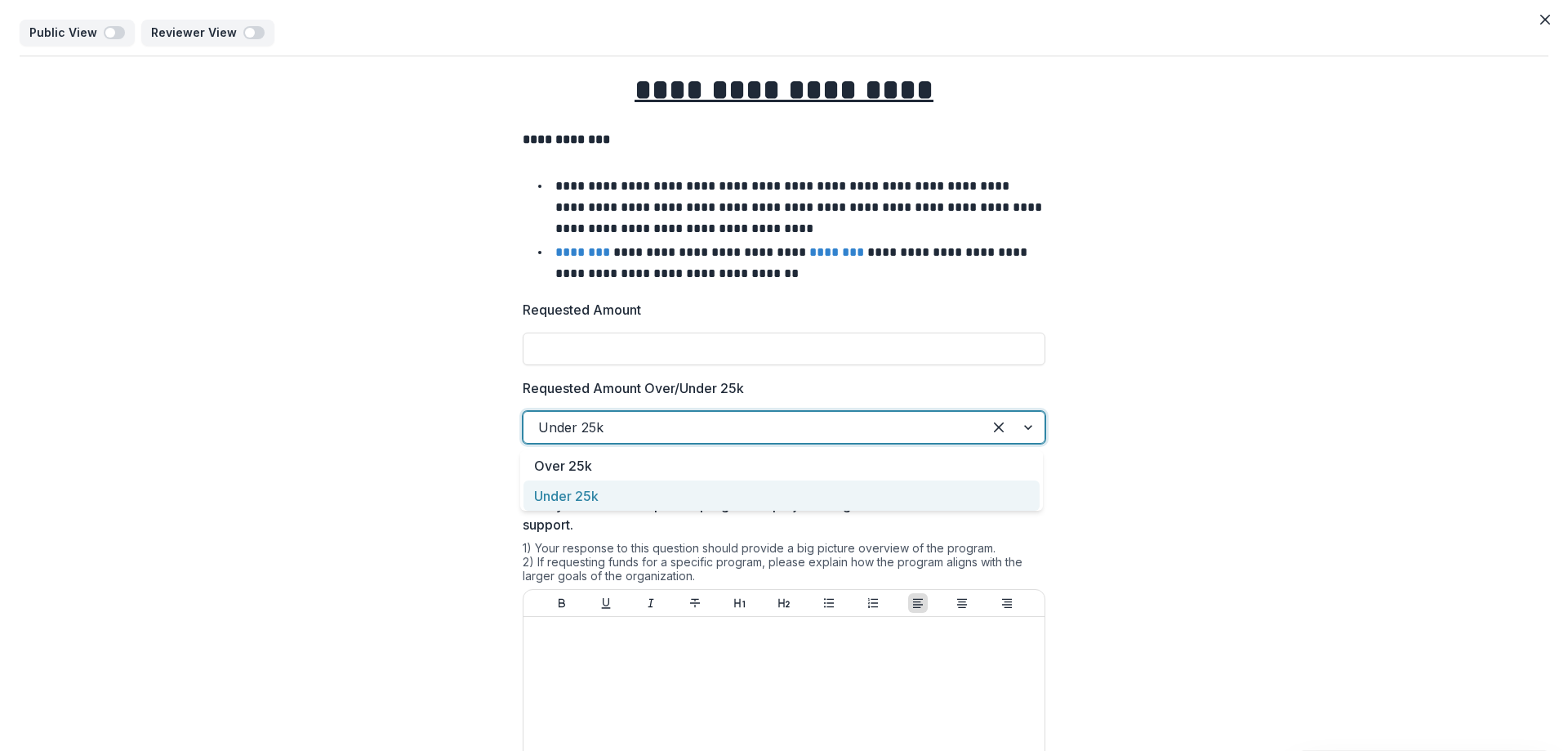
click at [603, 439] on div at bounding box center [752, 428] width 429 height 23
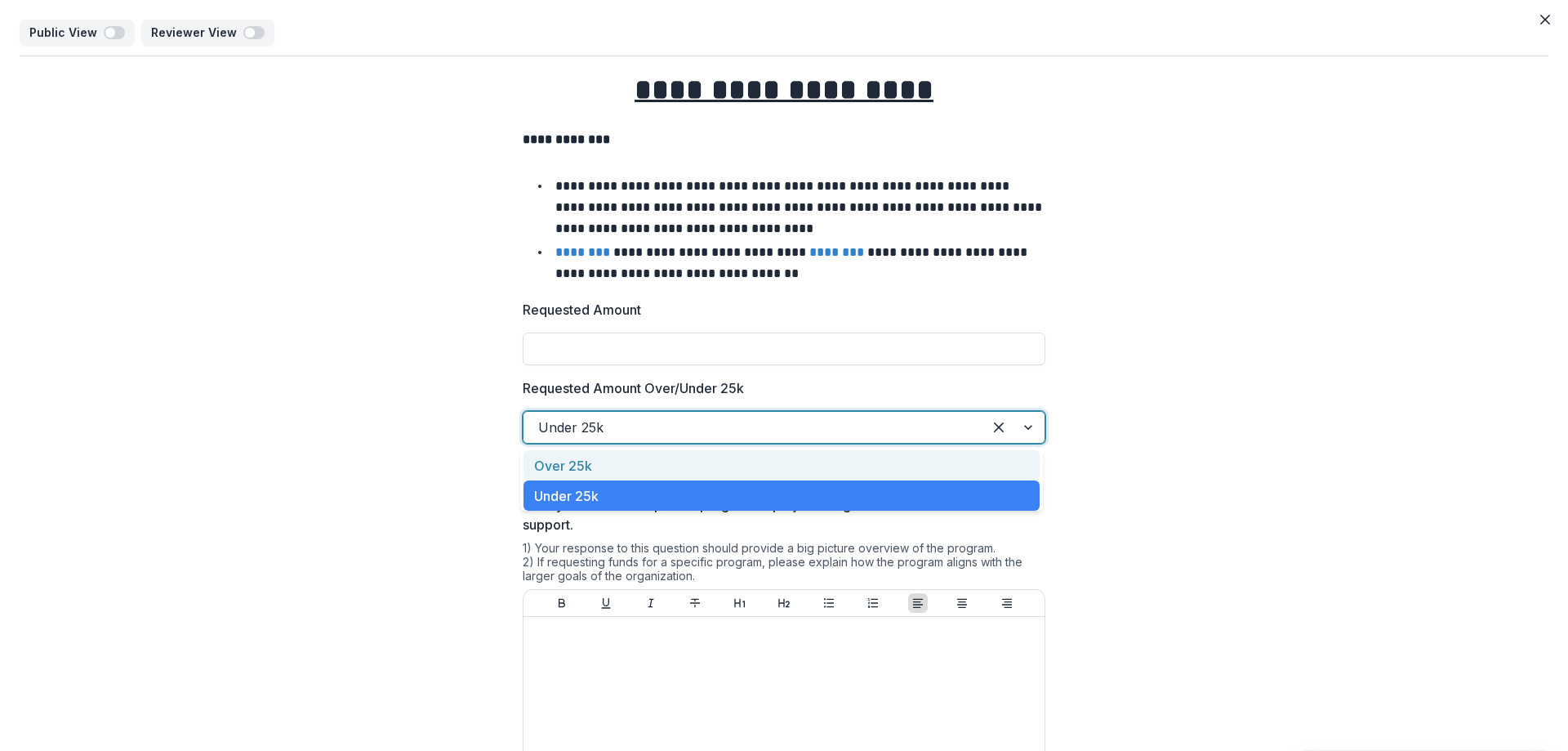
click at [602, 465] on div "Over 25k" at bounding box center [781, 466] width 516 height 30
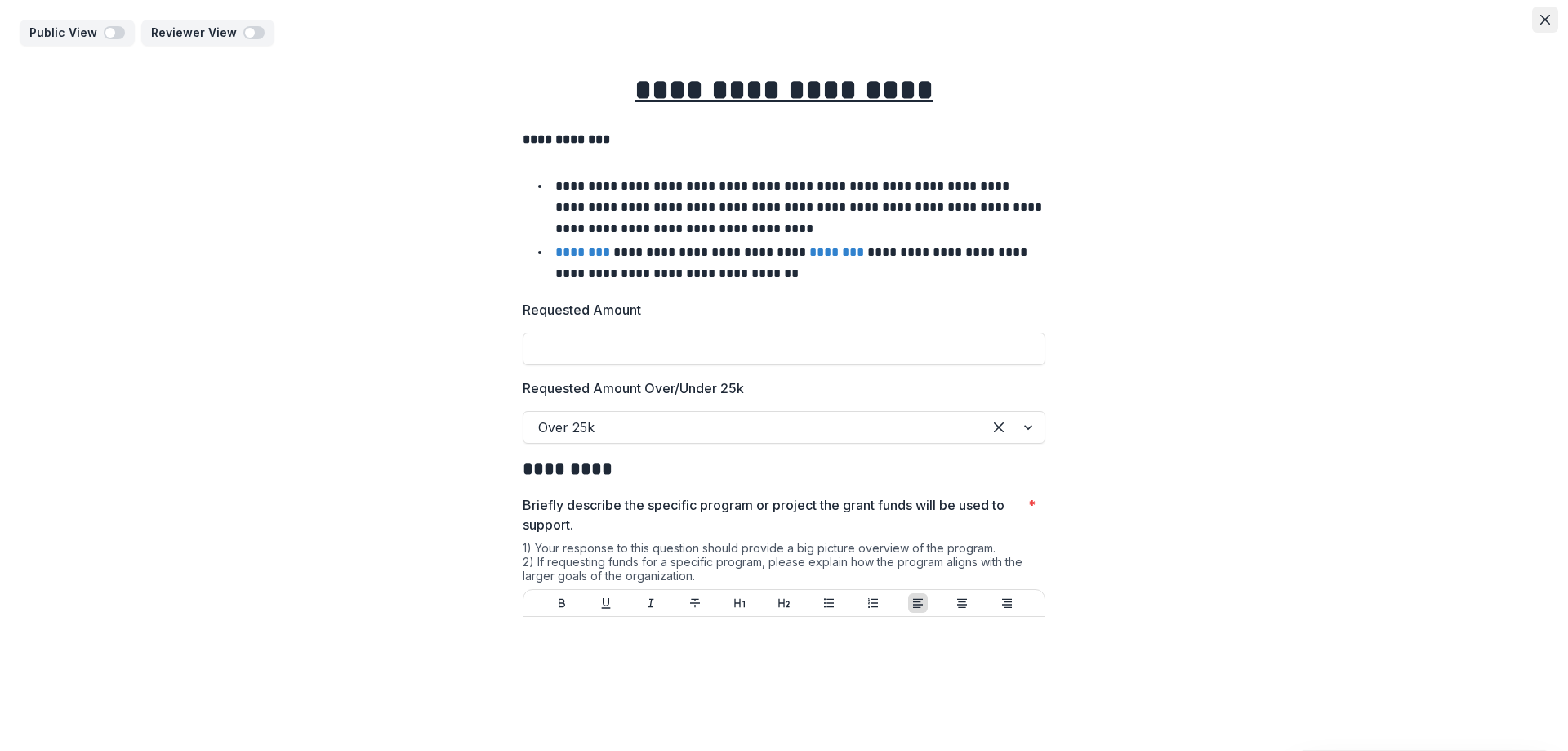
click at [1543, 25] on button "Close" at bounding box center [1545, 19] width 26 height 26
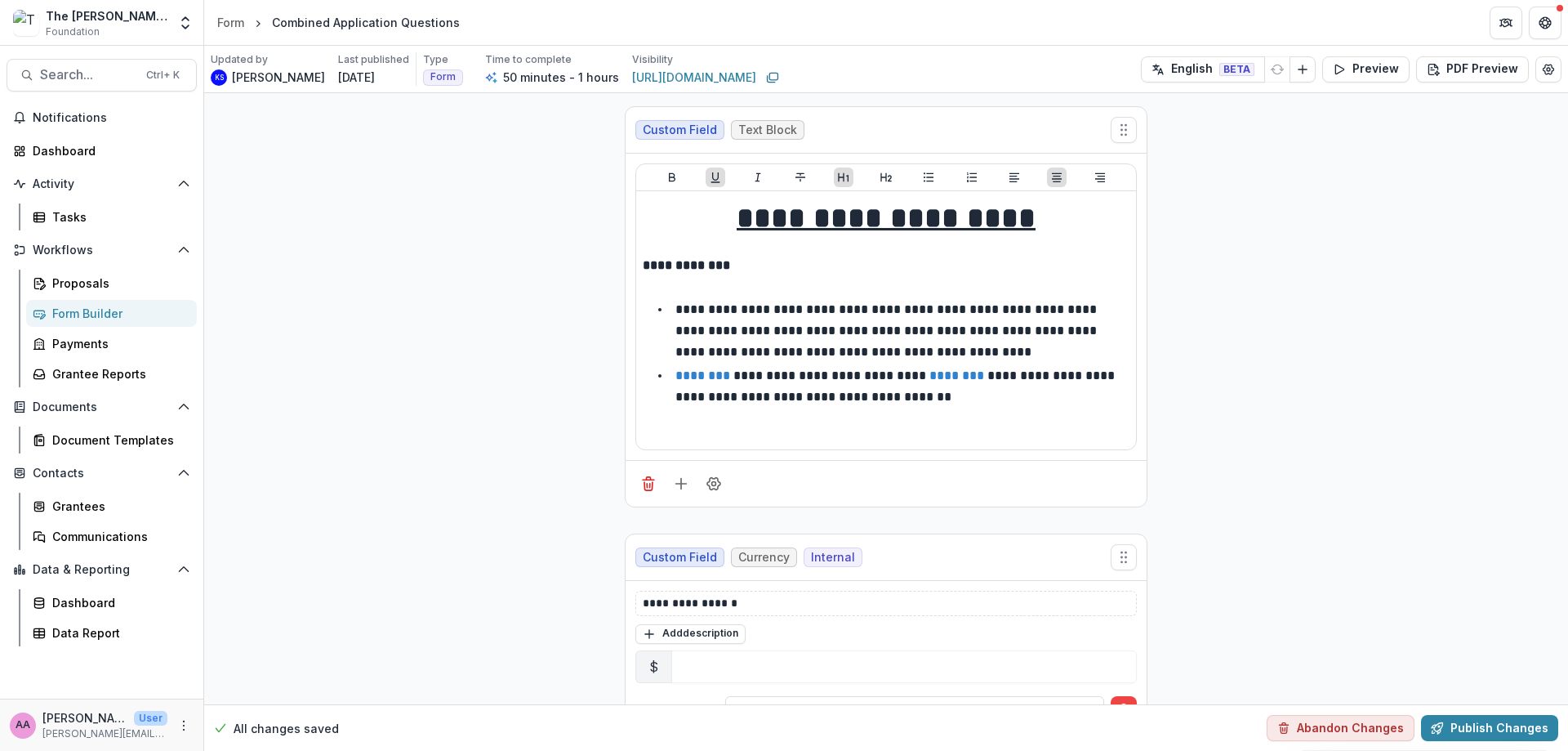
click at [118, 314] on div "Form Builder" at bounding box center [119, 314] width 132 height 18
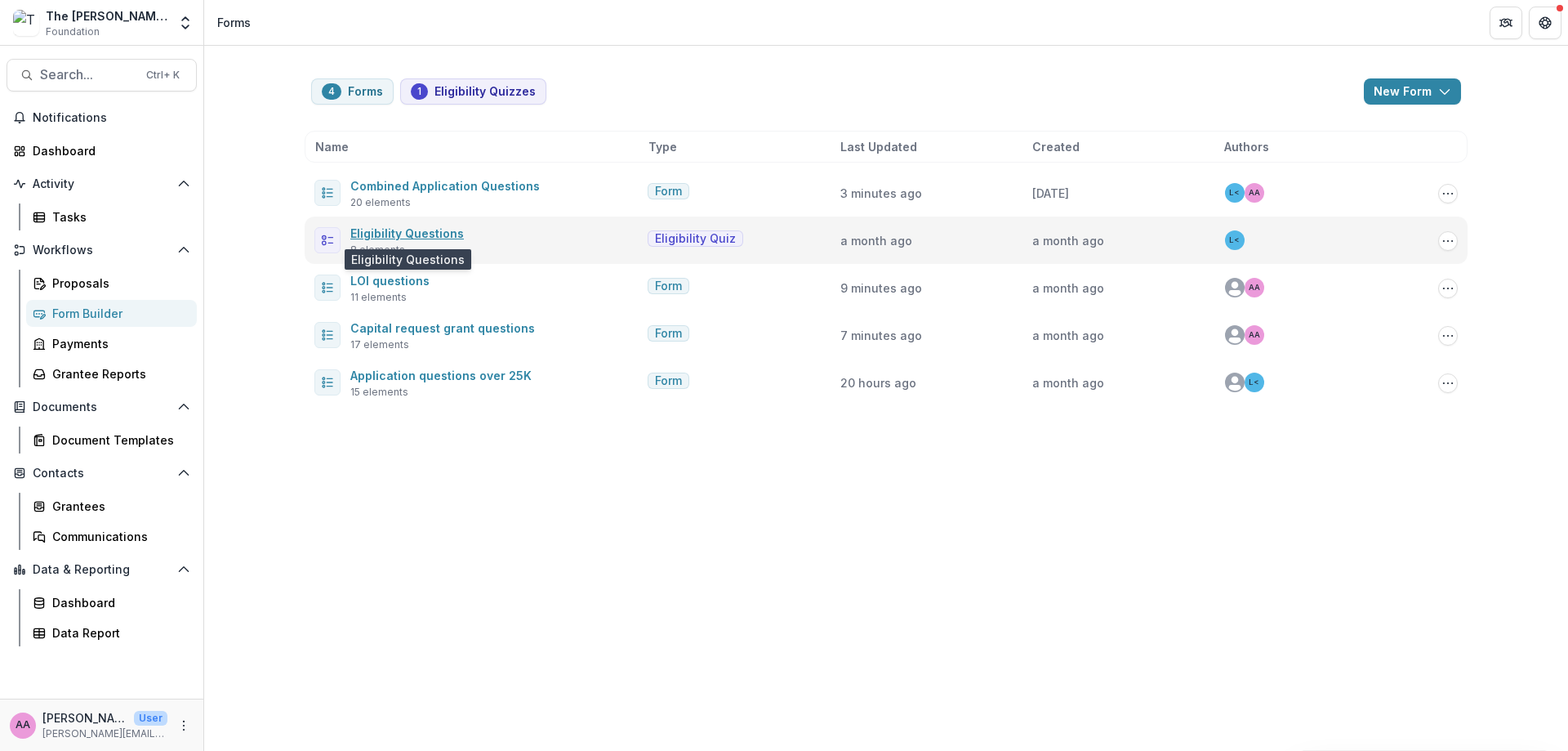
click at [396, 230] on link "Eligibility Questions" at bounding box center [406, 234] width 113 height 14
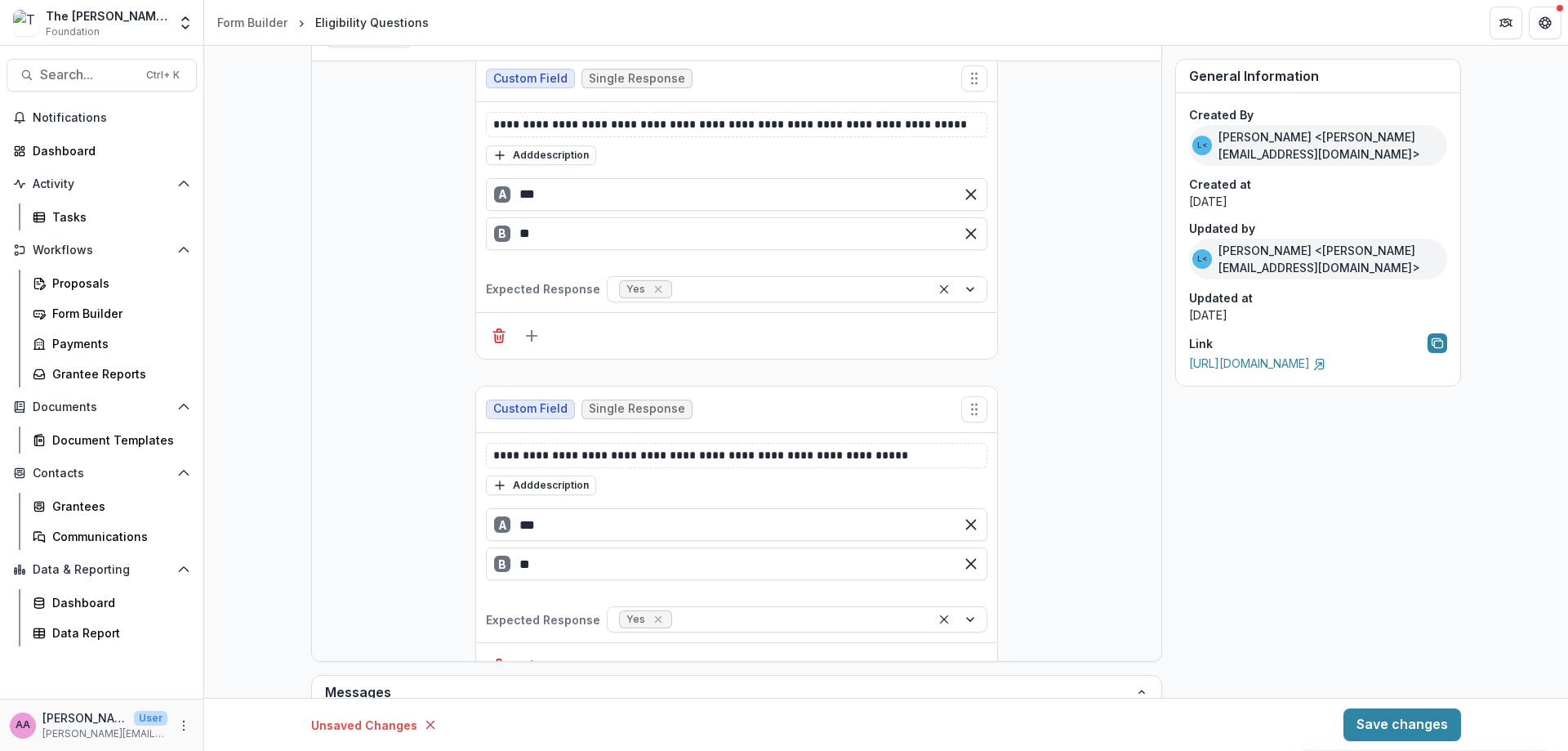
scroll to position [2044, 0]
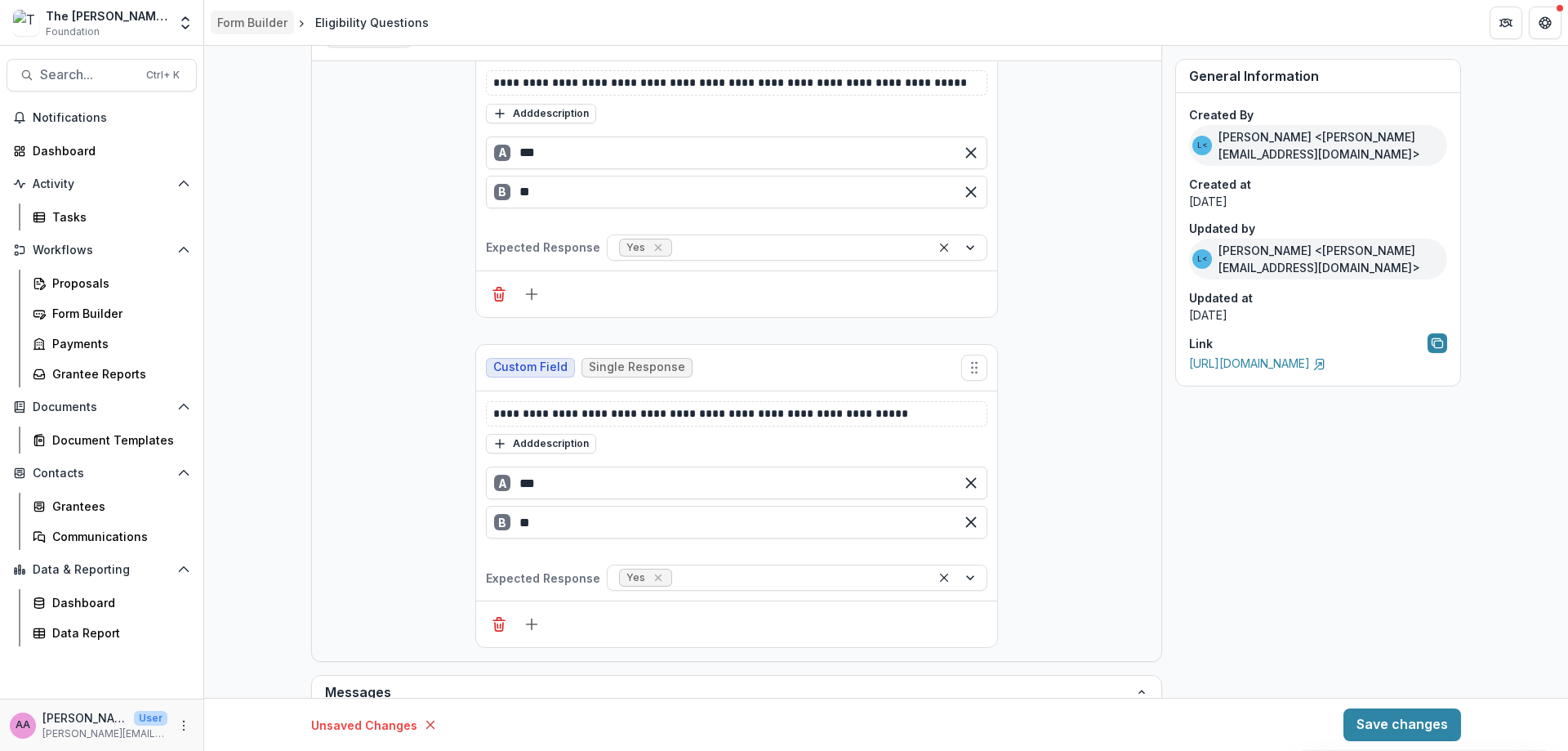
click at [269, 26] on div "Form Builder" at bounding box center [252, 23] width 70 height 18
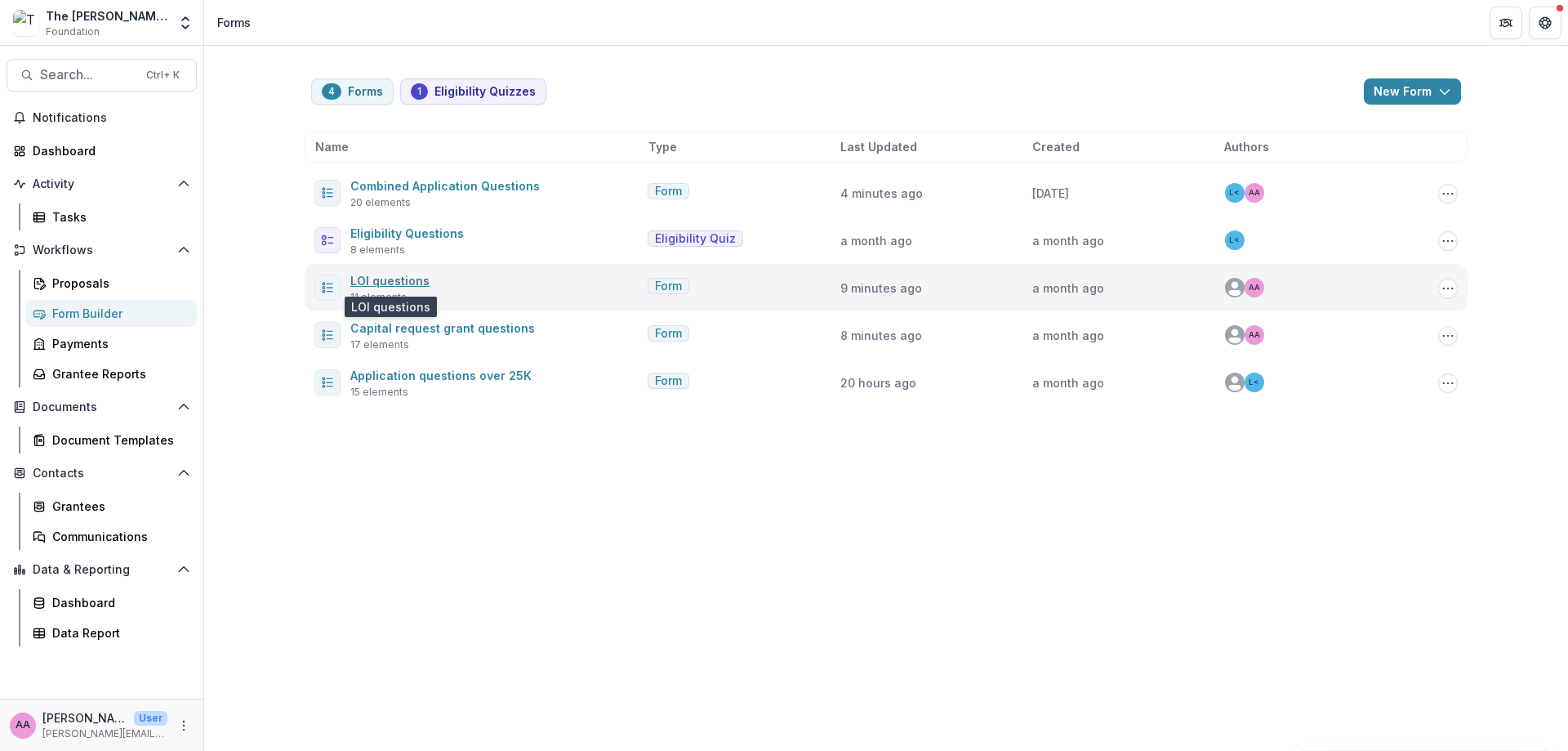
click at [403, 278] on link "LOI questions" at bounding box center [390, 281] width 79 height 14
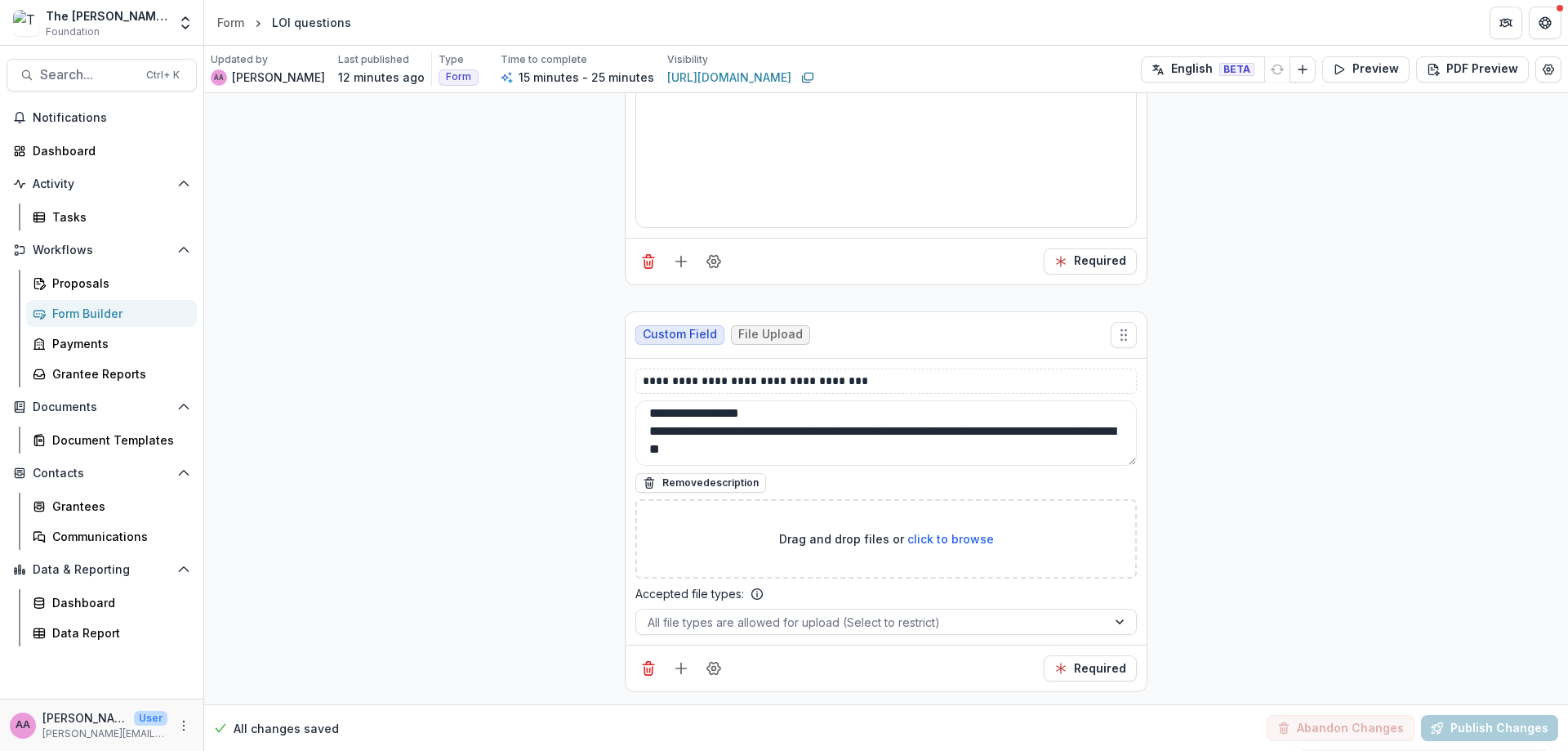
scroll to position [3094, 0]
click at [219, 19] on div "Form" at bounding box center [230, 23] width 27 height 18
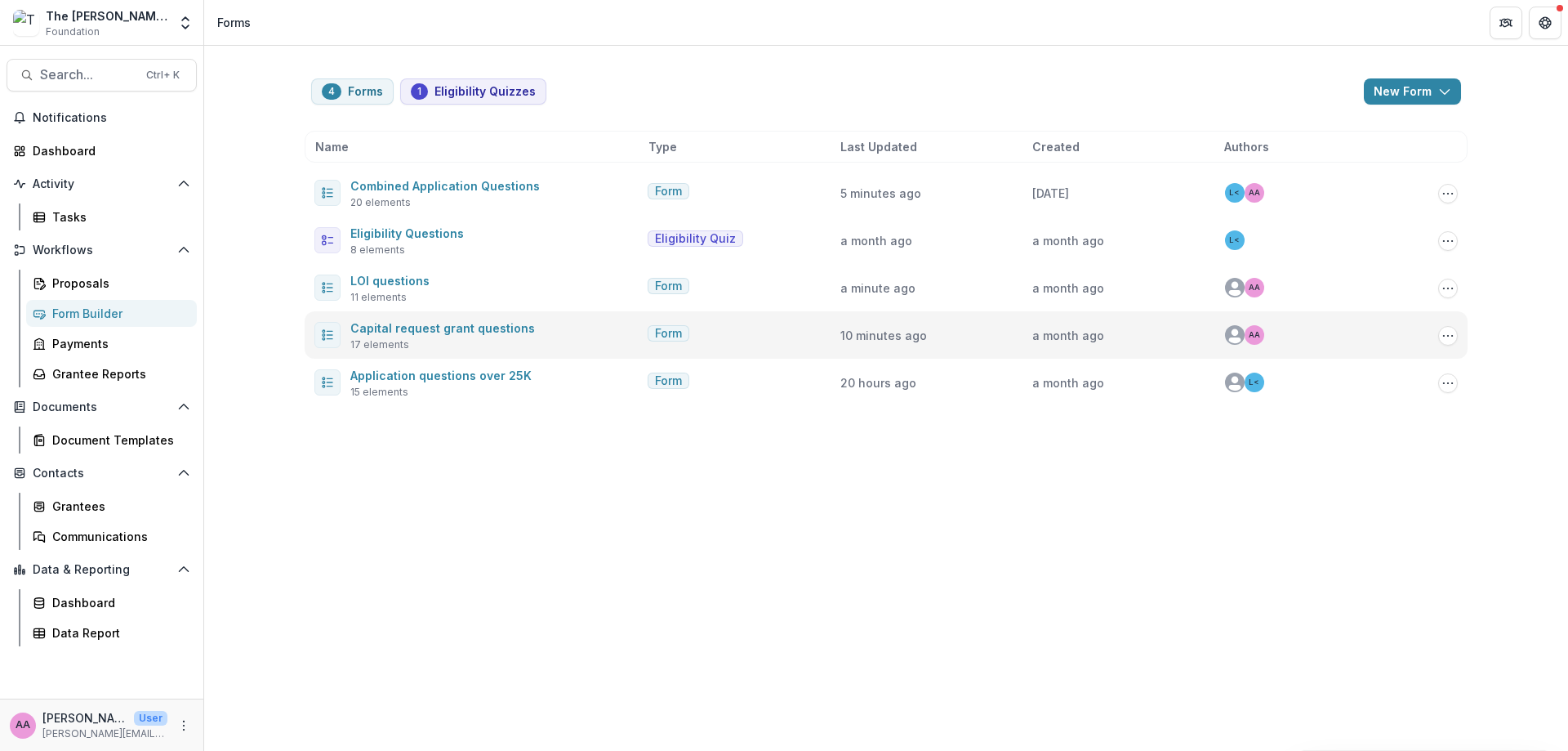
click at [416, 321] on span "Capital request grant questions" at bounding box center [442, 328] width 184 height 19
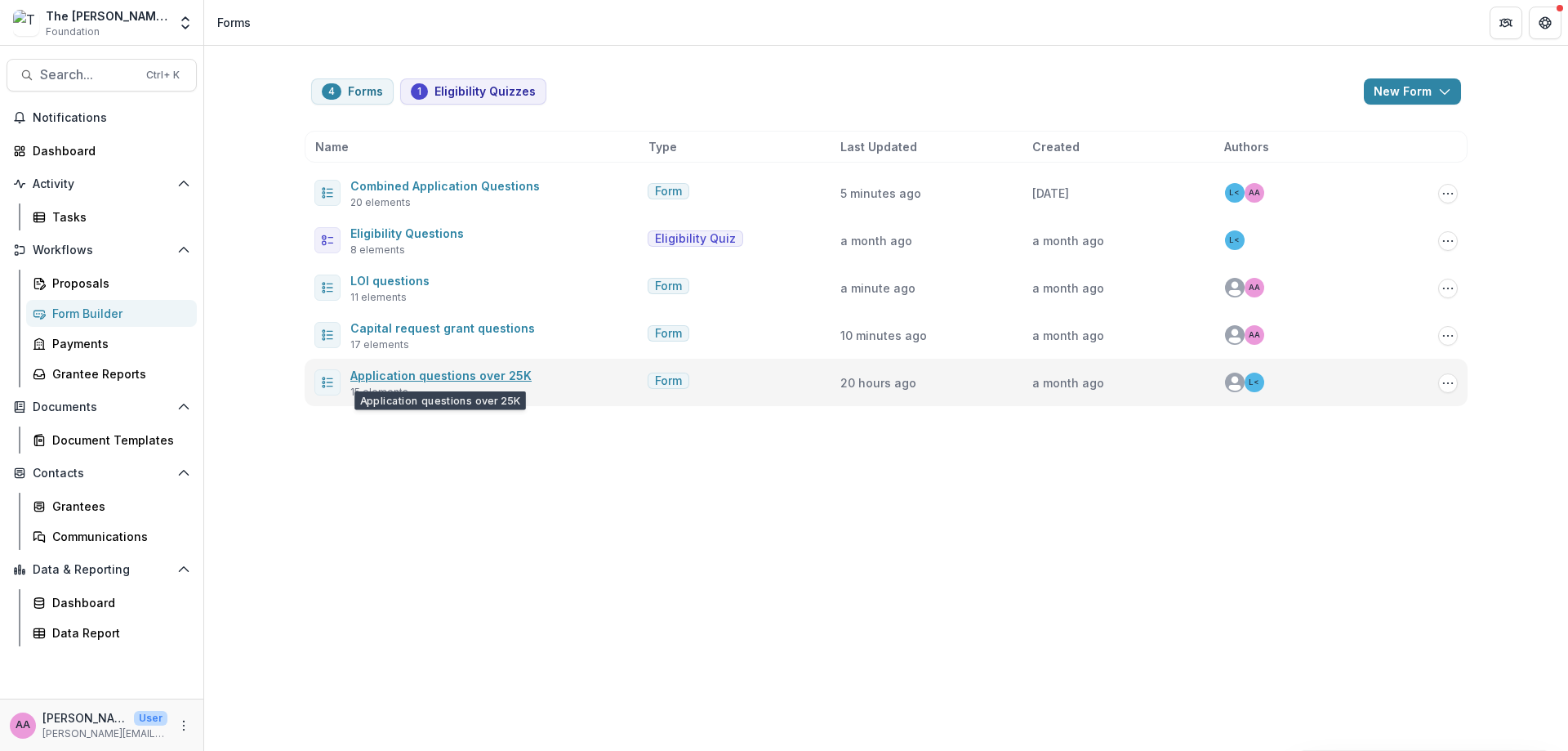
click at [454, 375] on link "Application questions over 25K" at bounding box center [441, 376] width 182 height 14
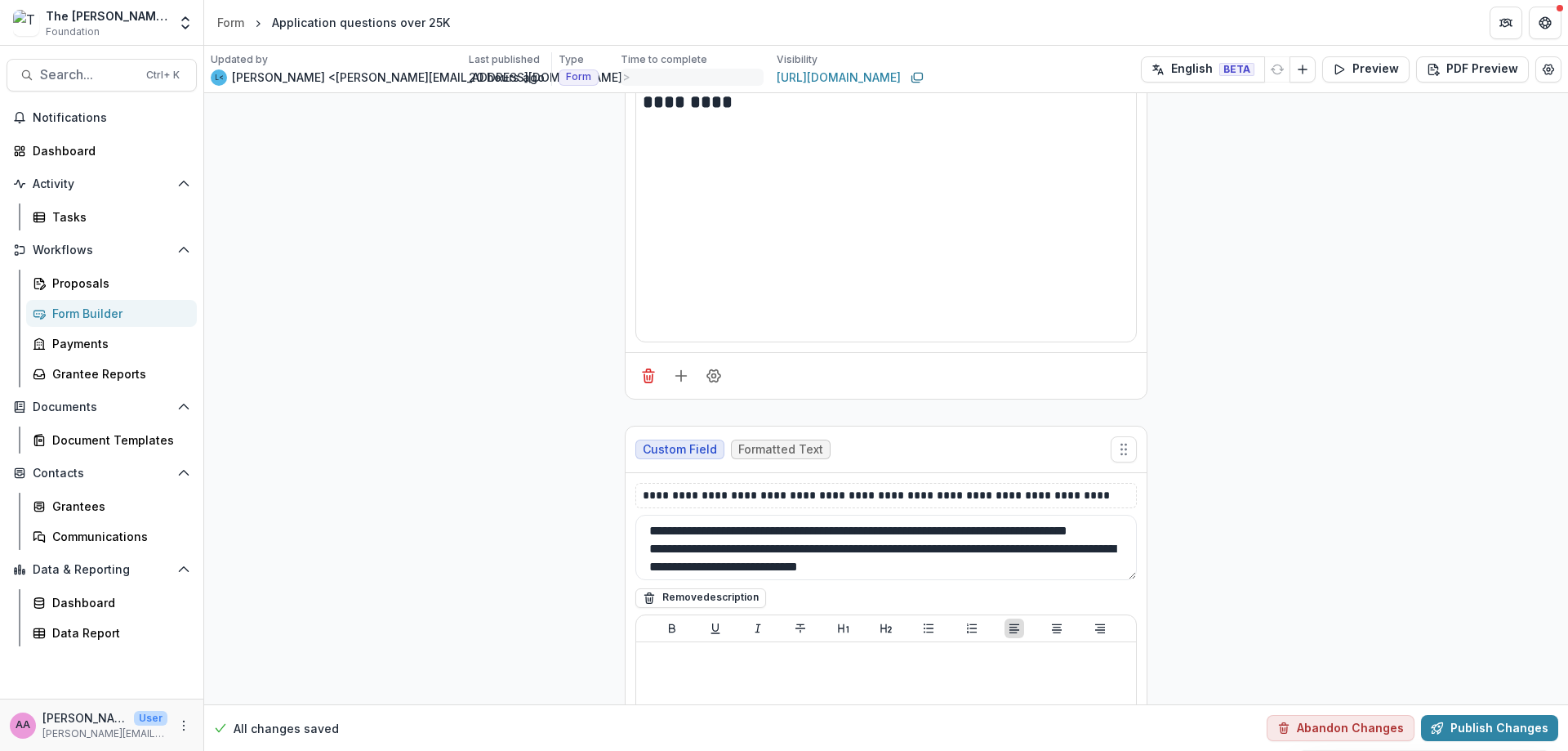
scroll to position [581, 0]
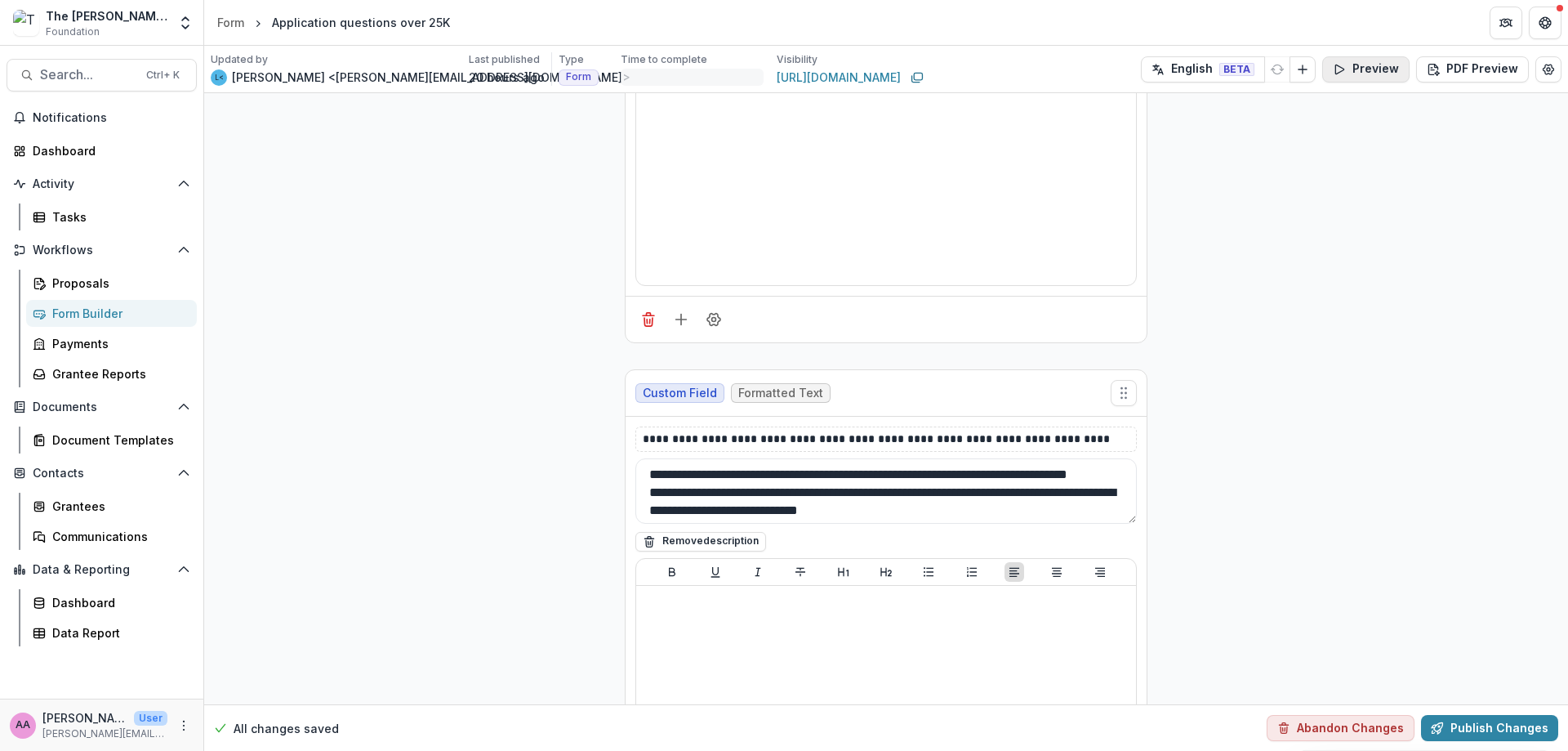
click at [1385, 76] on button "Preview" at bounding box center [1366, 69] width 88 height 26
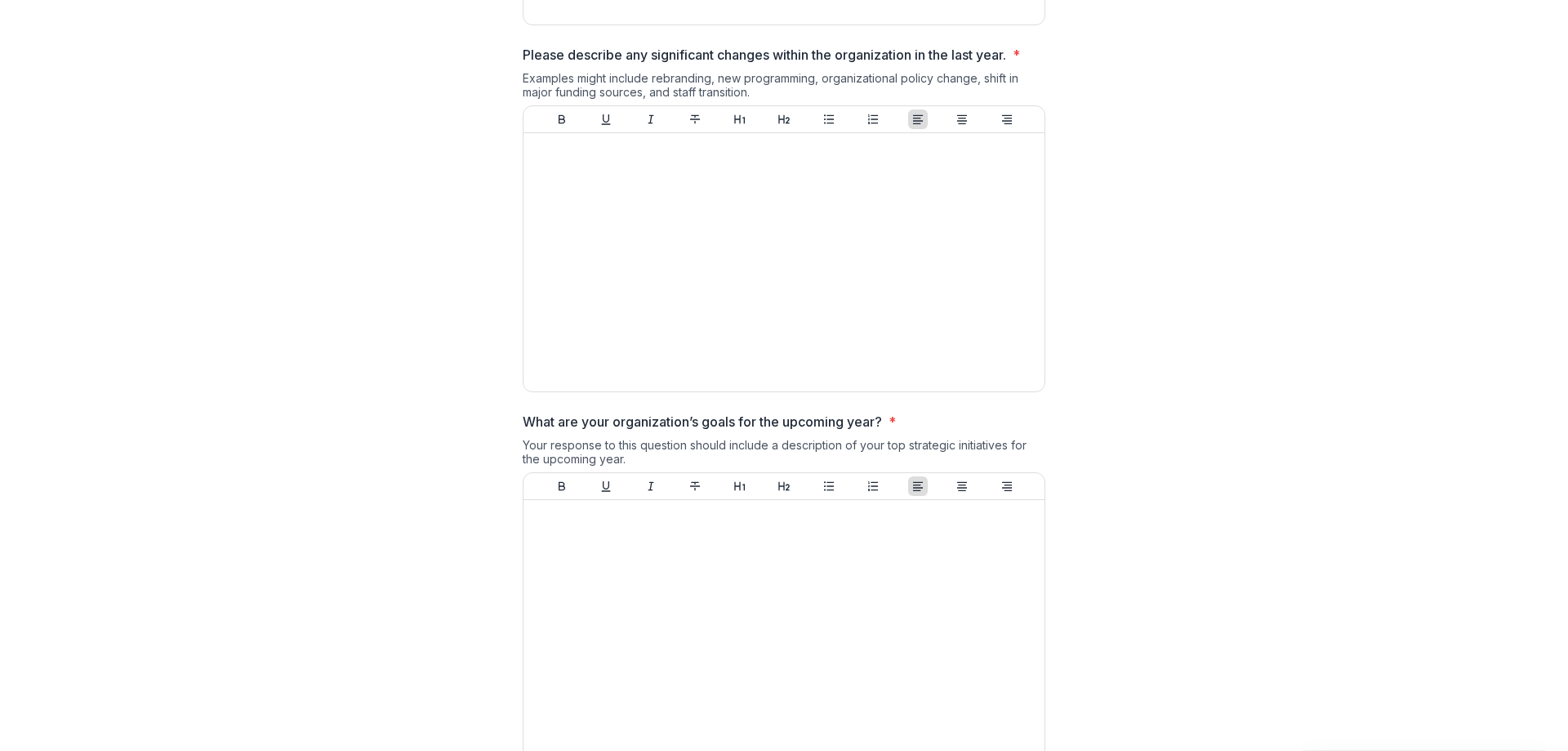
scroll to position [0, 0]
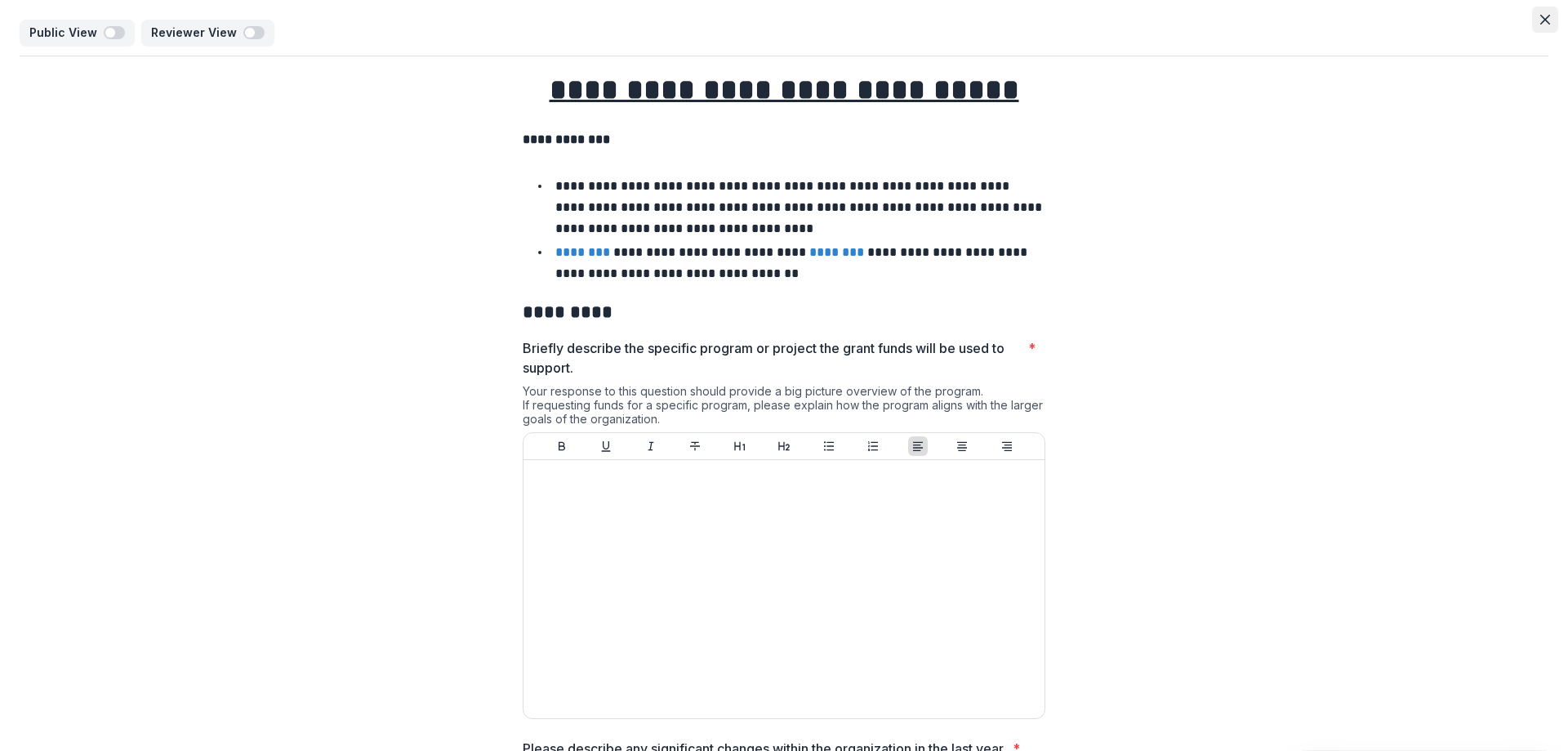
click at [1543, 14] on button "Close" at bounding box center [1545, 19] width 26 height 26
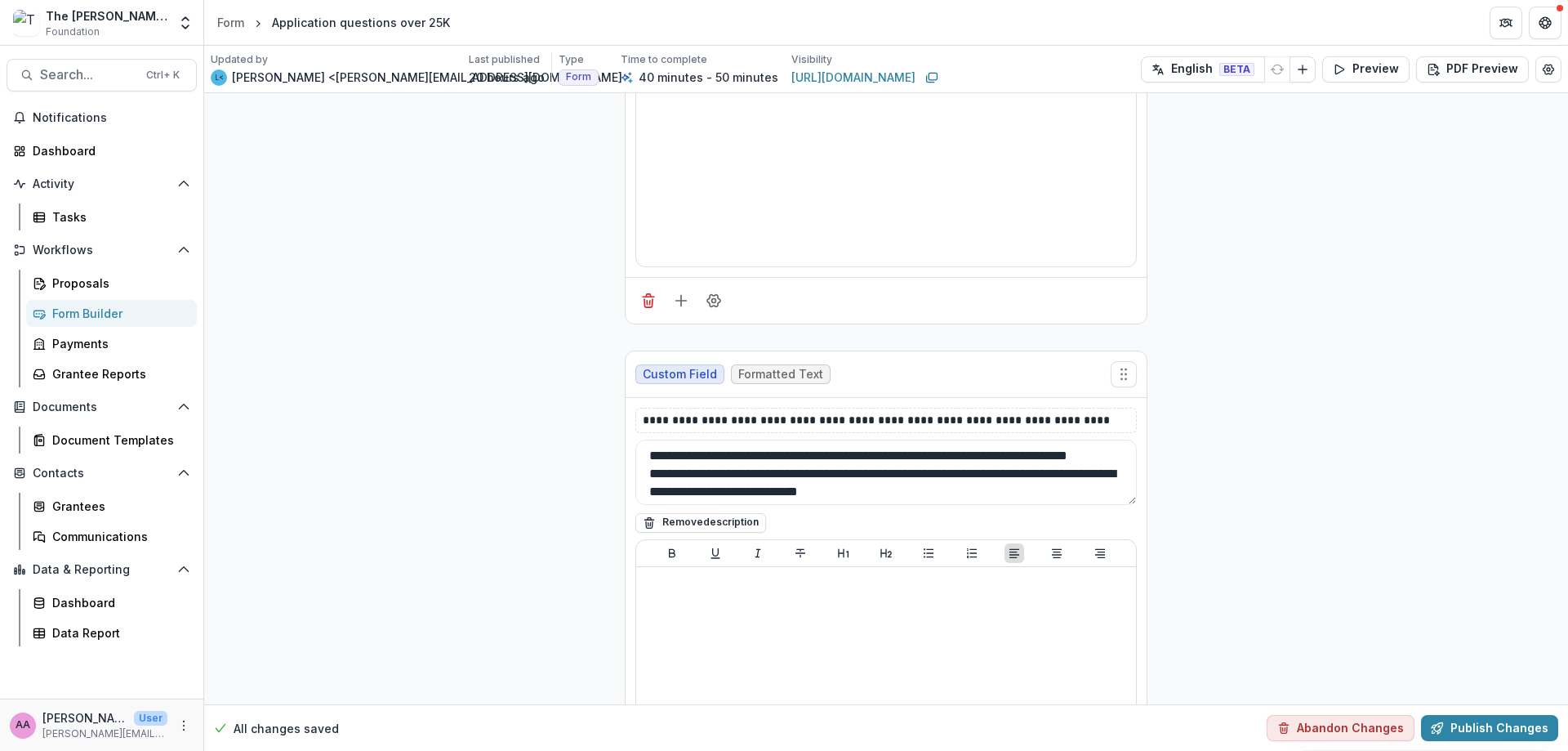
click at [66, 313] on div "Form Builder" at bounding box center [119, 314] width 132 height 18
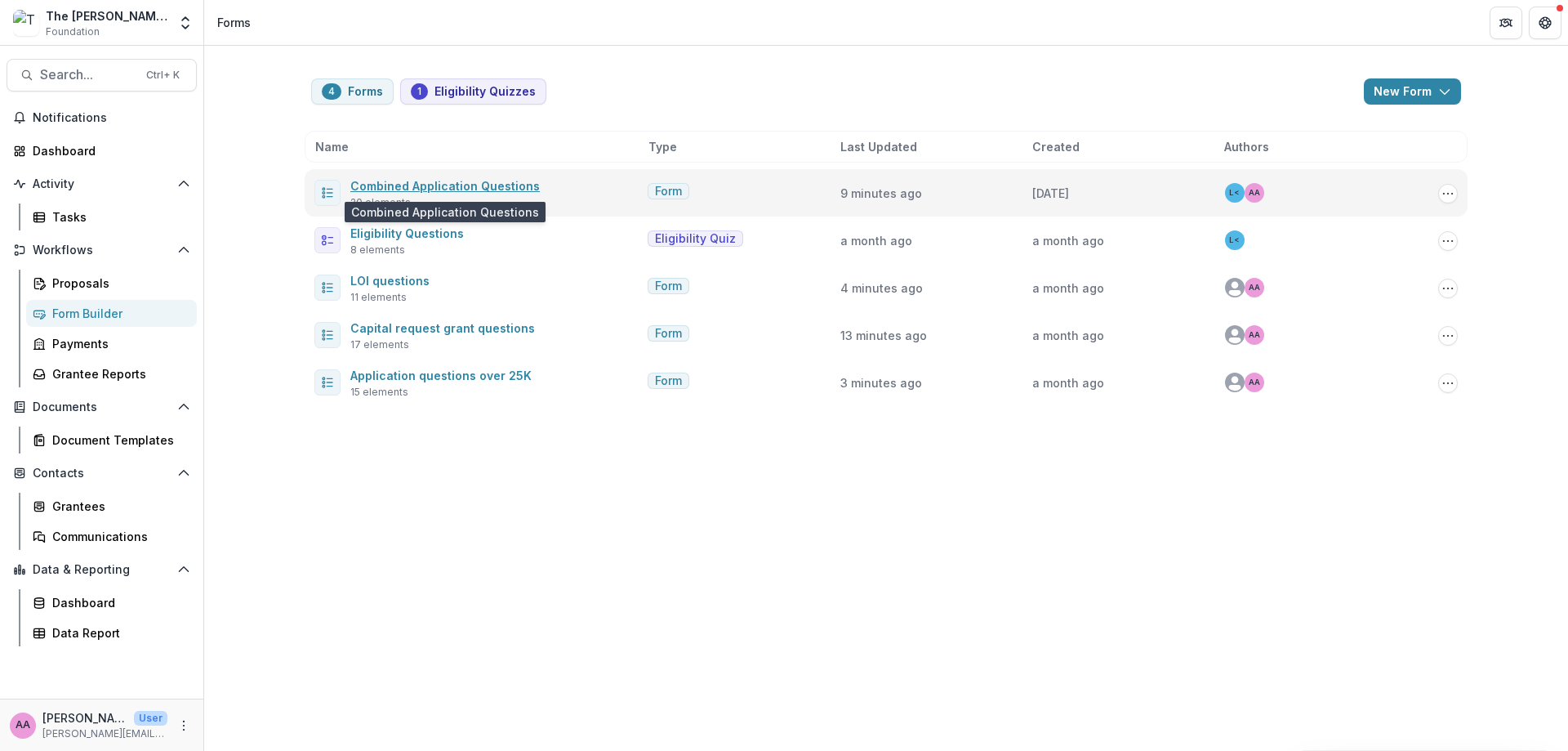
click at [382, 186] on link "Combined Application Questions" at bounding box center [445, 186] width 190 height 14
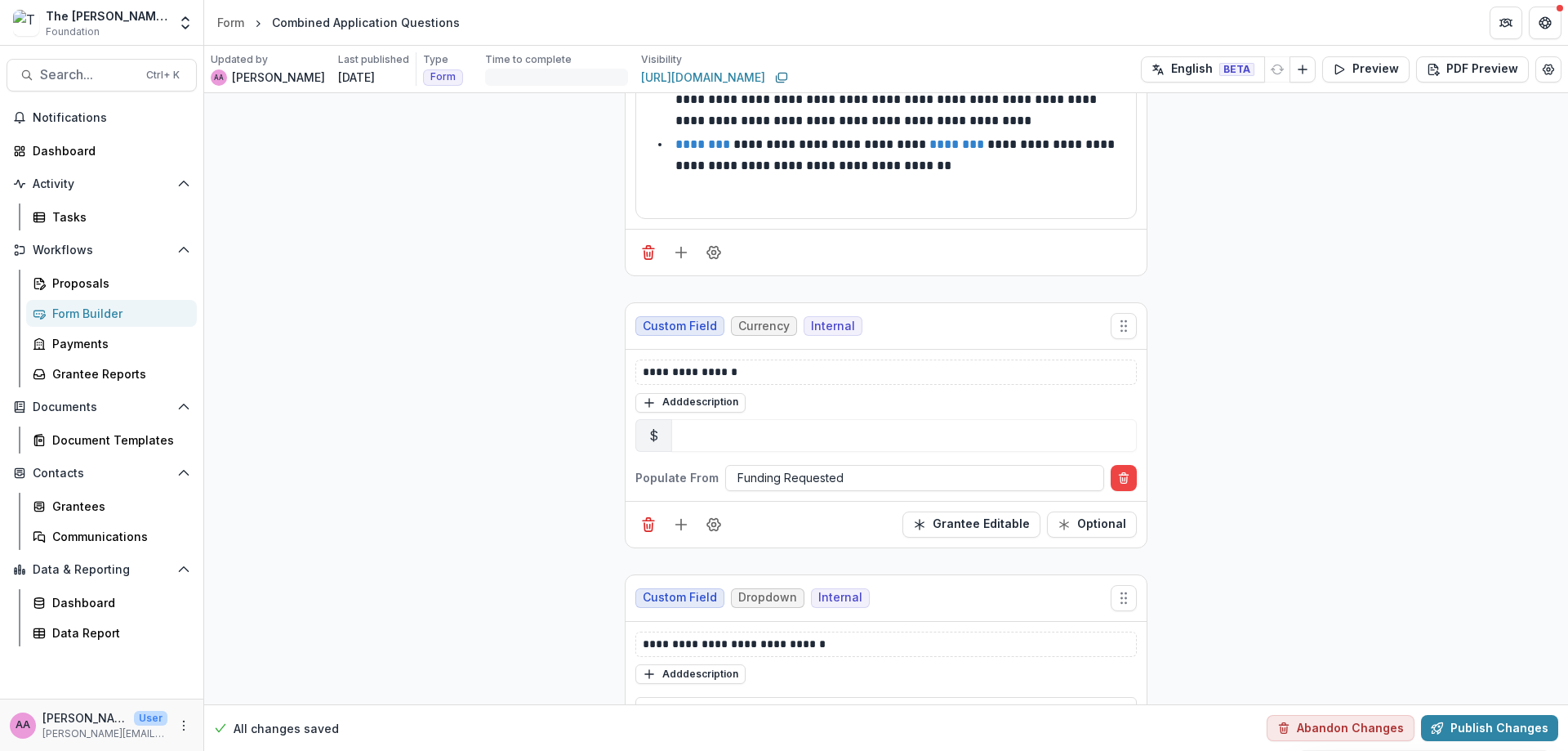
scroll to position [248, 0]
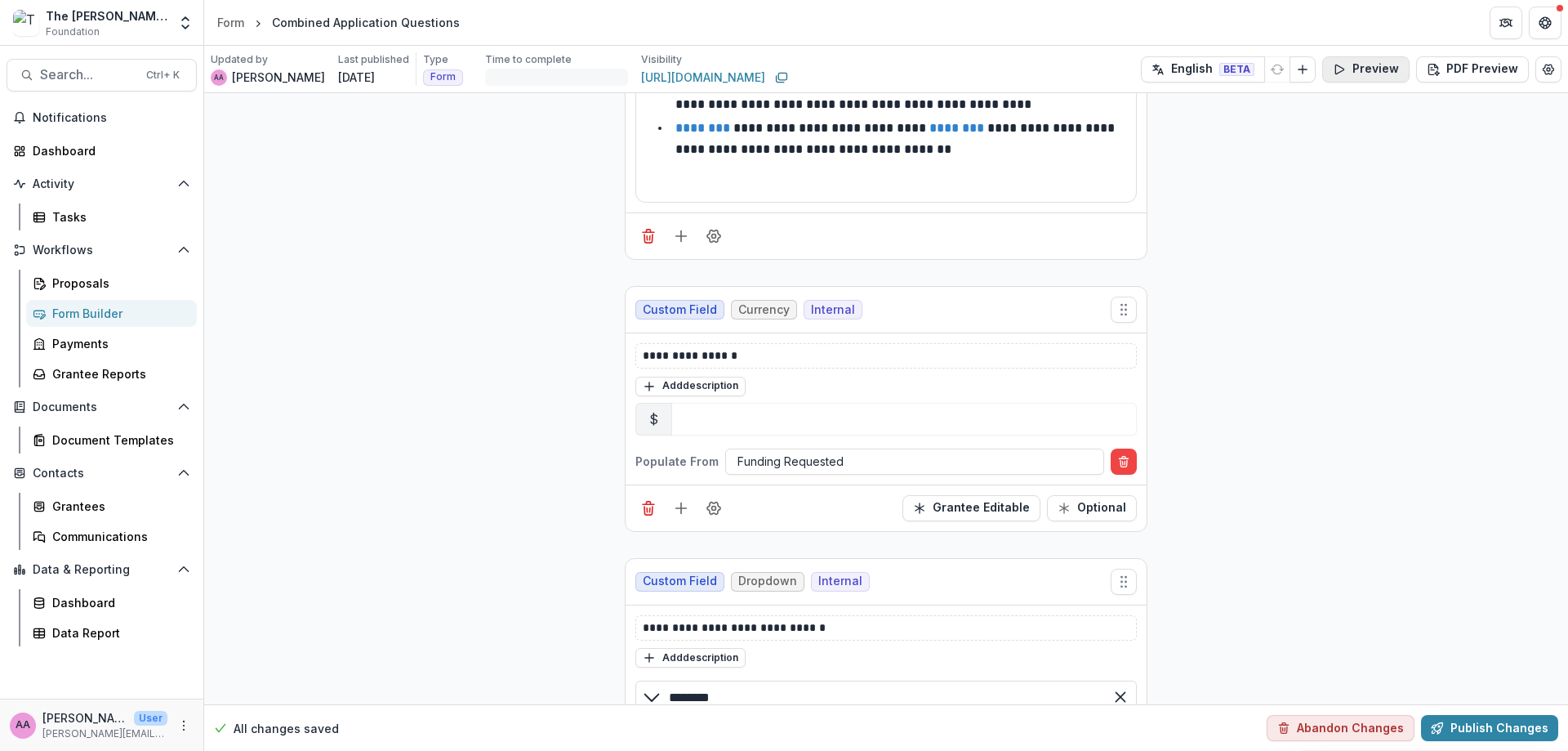
click at [1377, 75] on button "Preview" at bounding box center [1366, 69] width 88 height 26
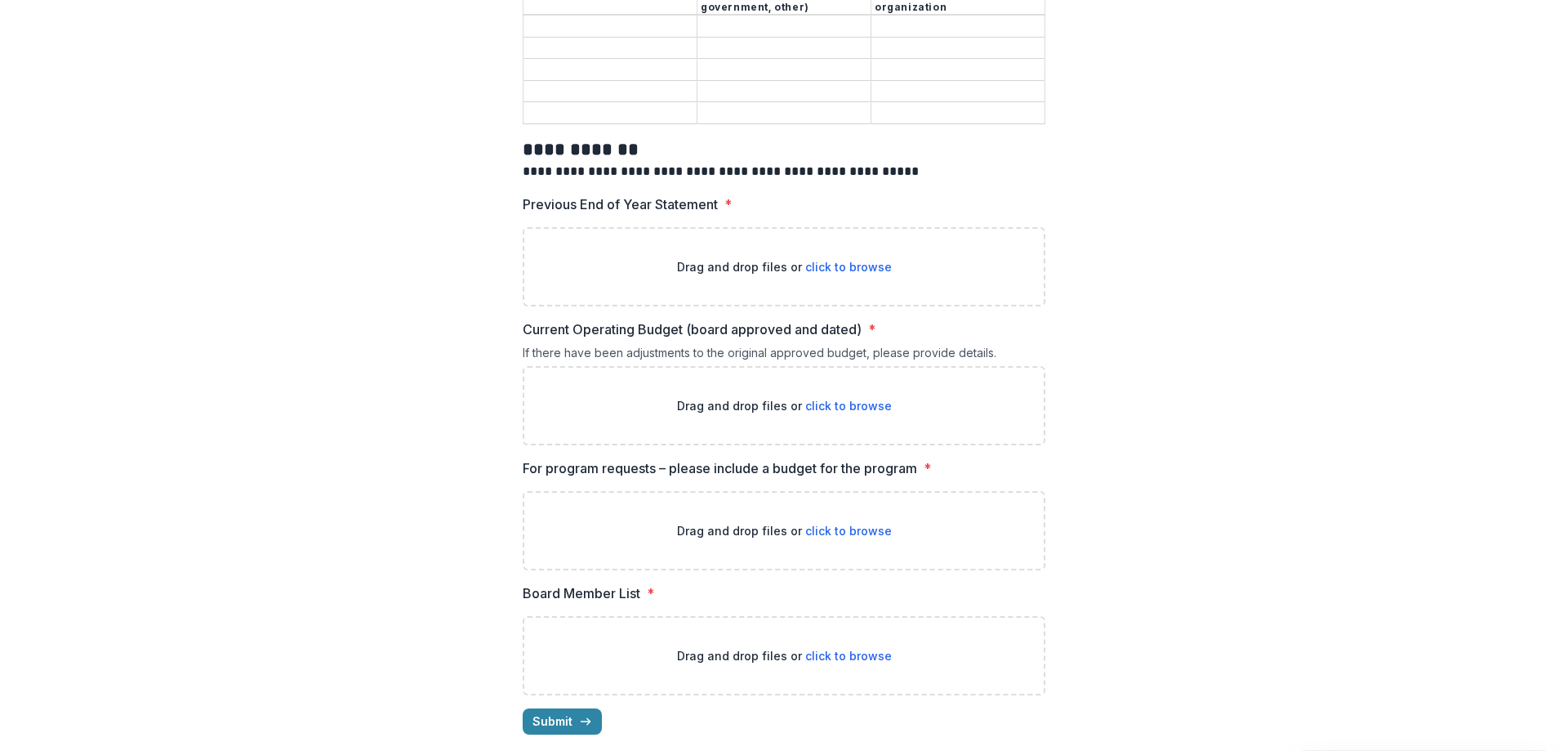
scroll to position [980, 0]
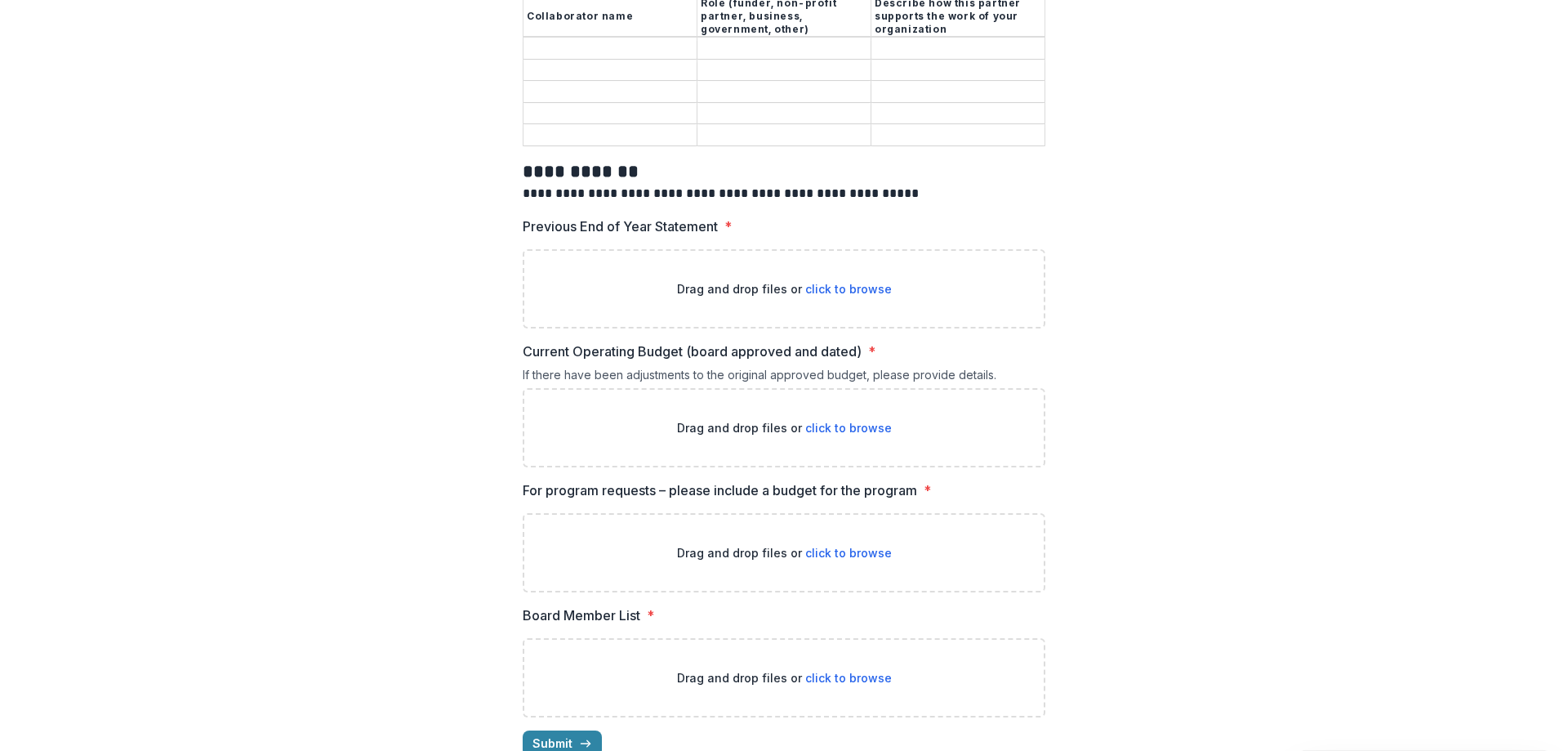
click at [776, 291] on p "Drag and drop files or click to browse" at bounding box center [784, 289] width 215 height 18
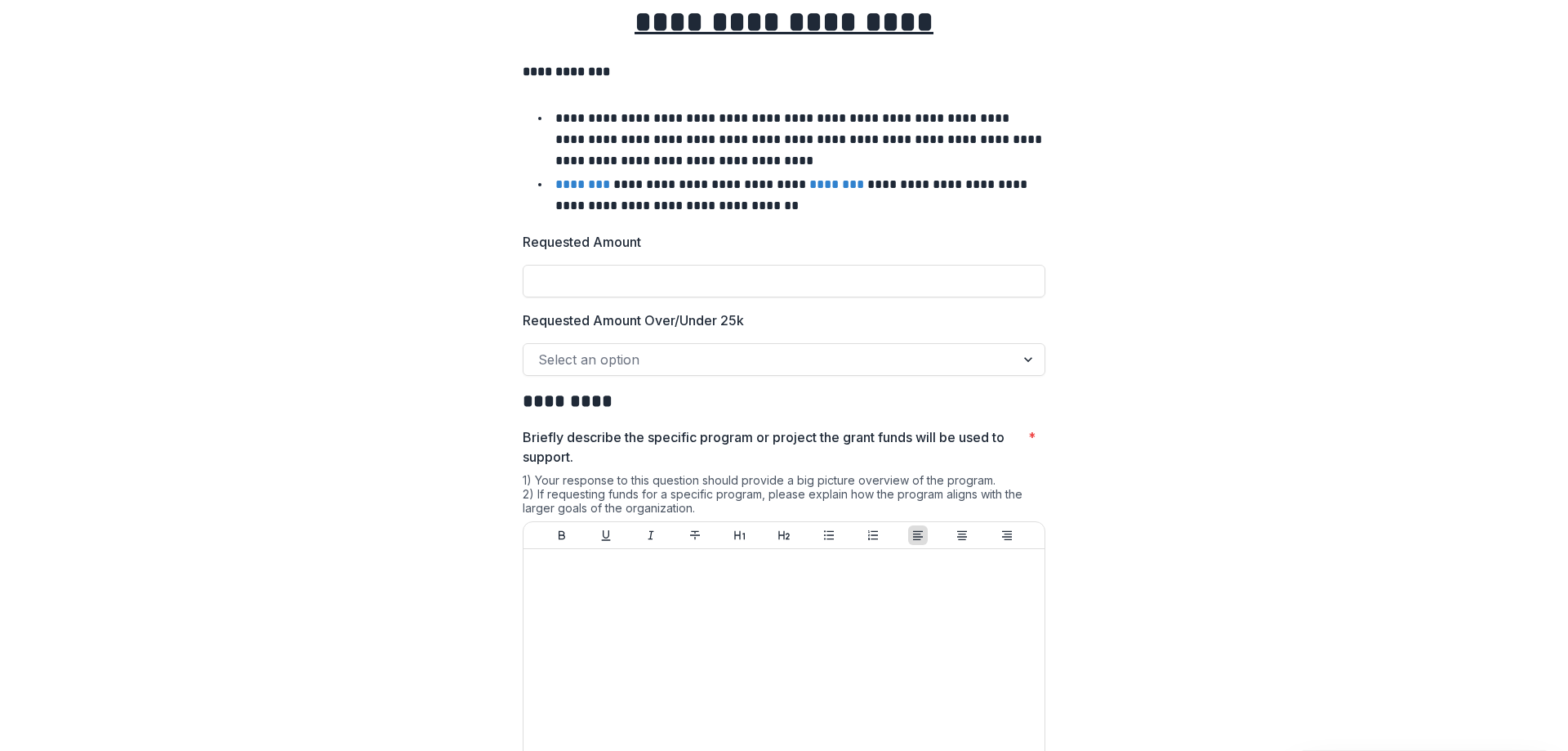
scroll to position [0, 0]
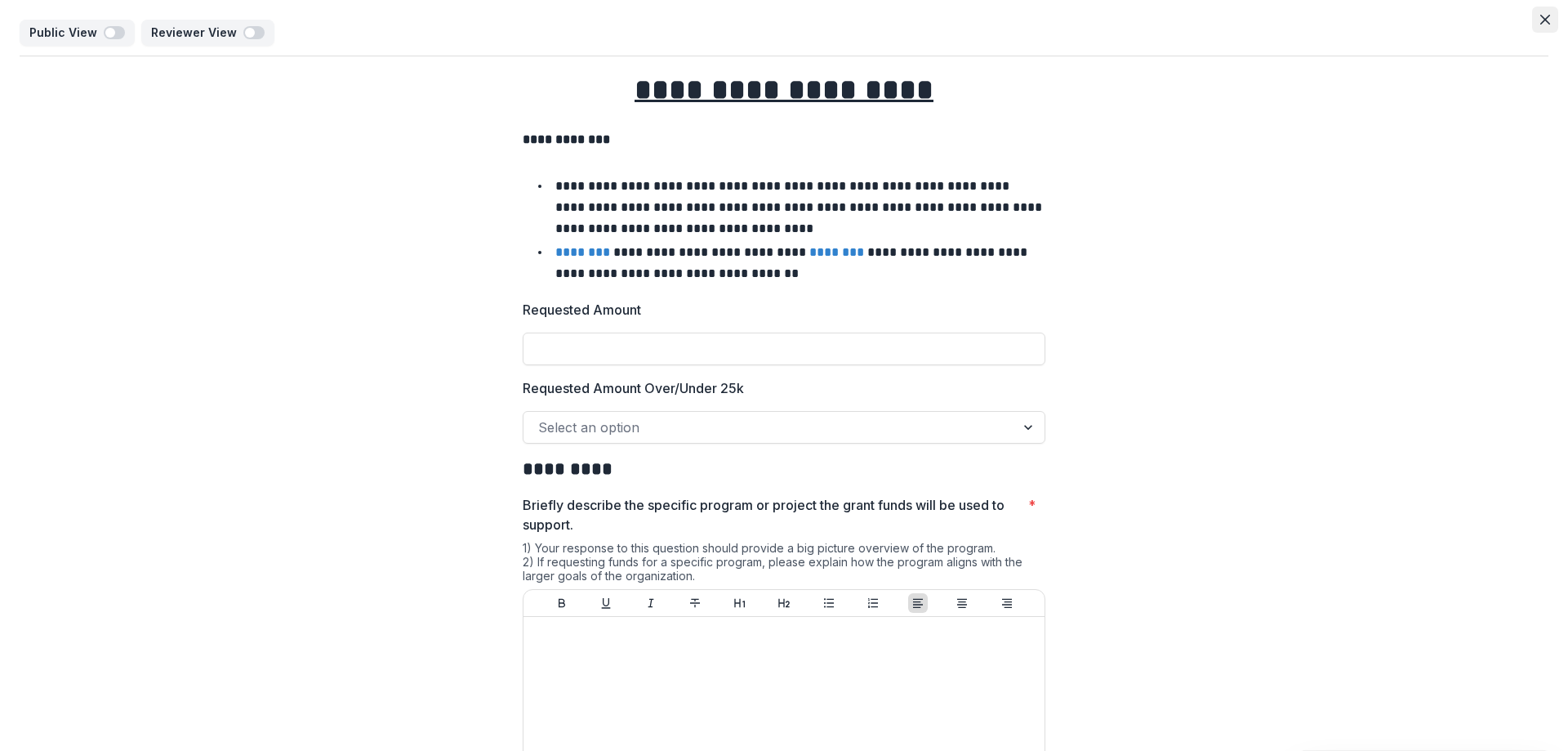
click at [1540, 14] on button "Close" at bounding box center [1545, 19] width 26 height 26
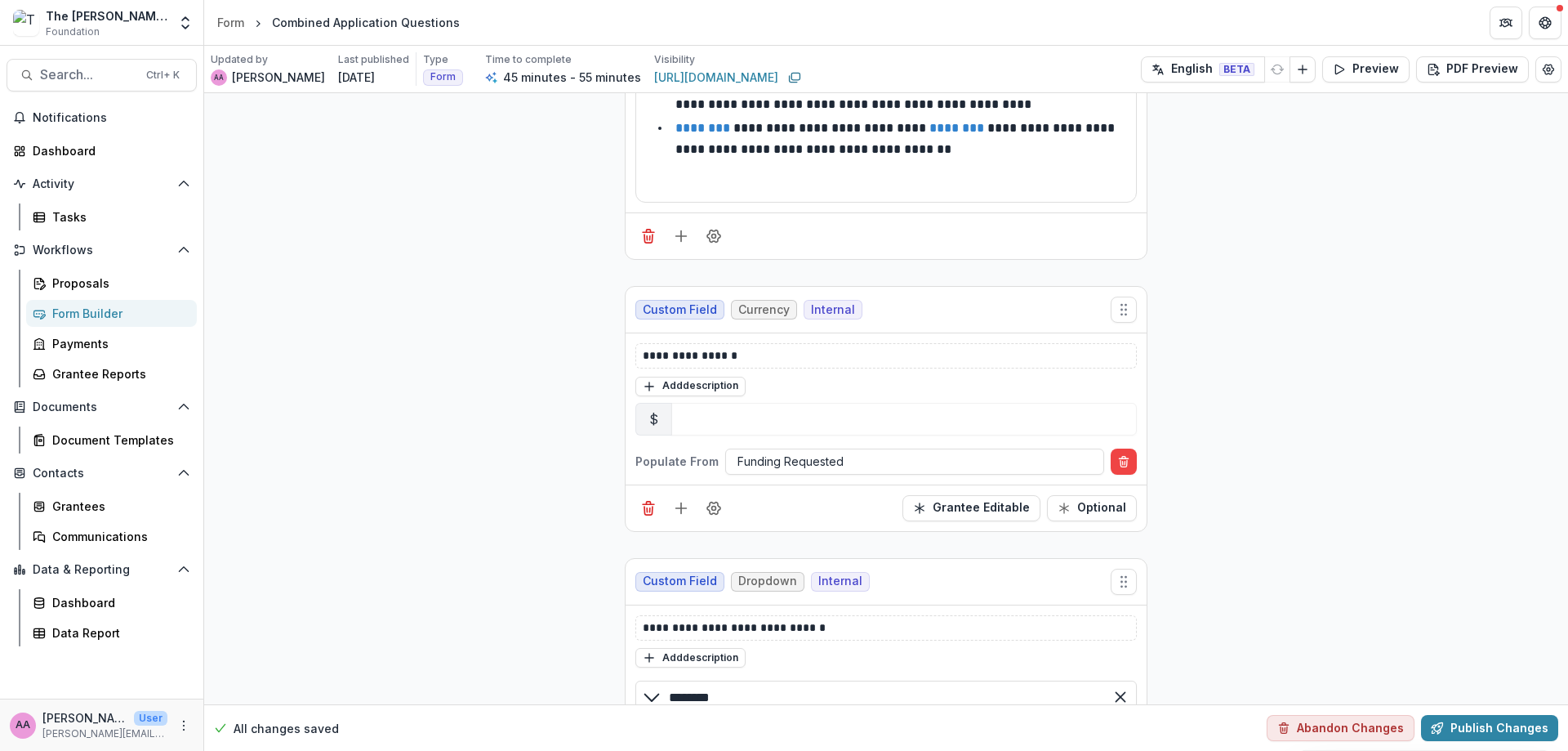
click at [100, 308] on div "Form Builder" at bounding box center [119, 314] width 132 height 18
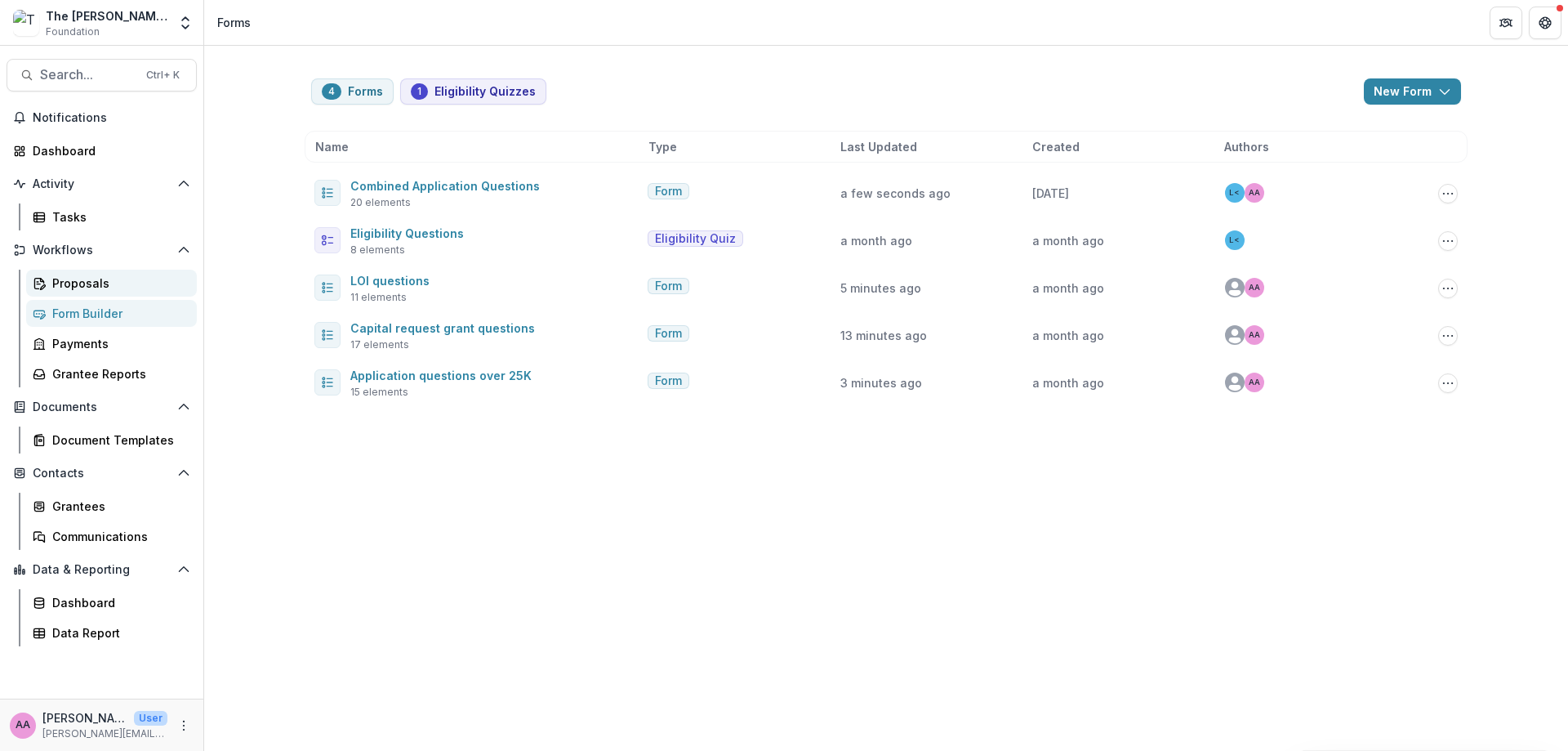
click at [100, 285] on div "Proposals" at bounding box center [119, 284] width 132 height 18
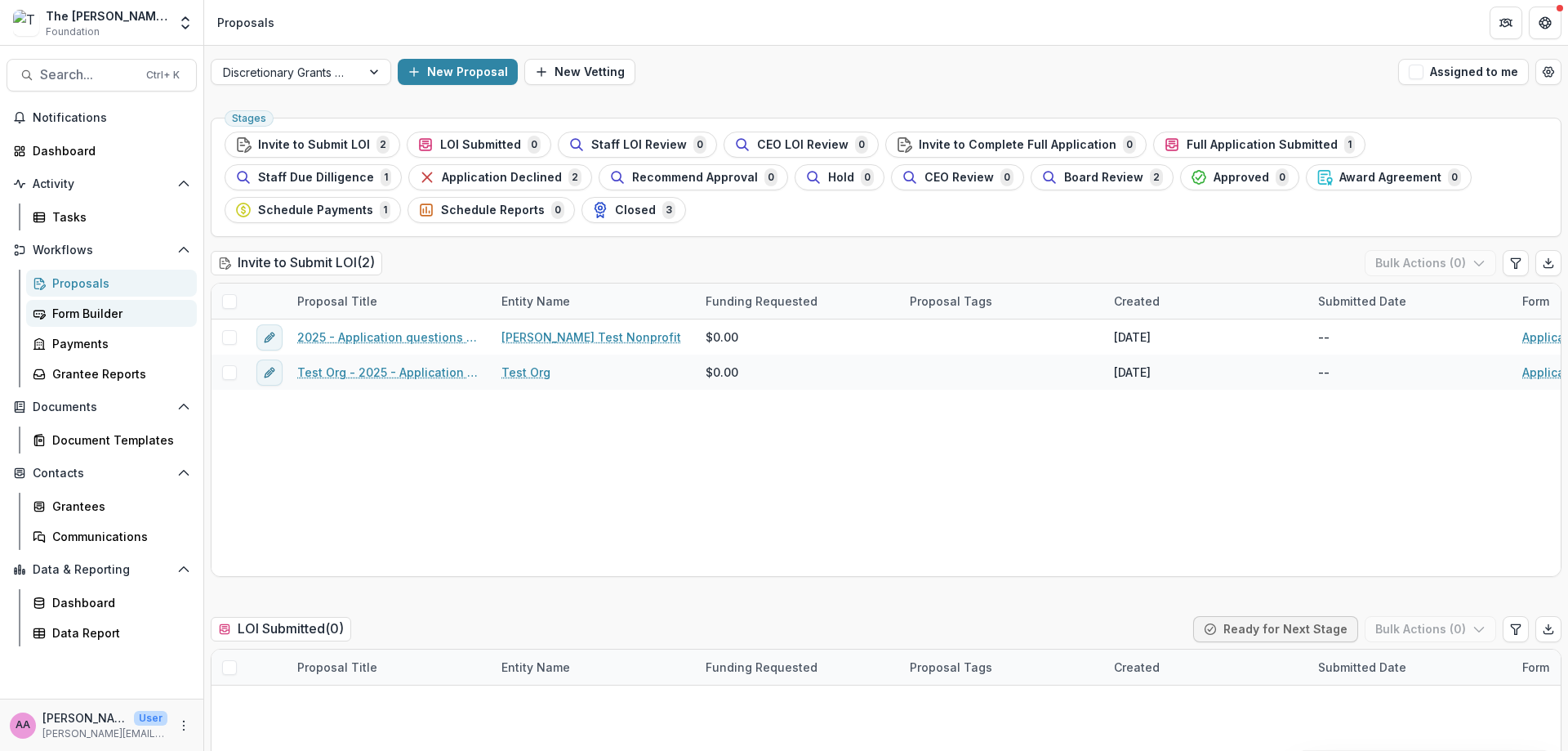
click at [102, 325] on link "Form Builder" at bounding box center [111, 313] width 170 height 27
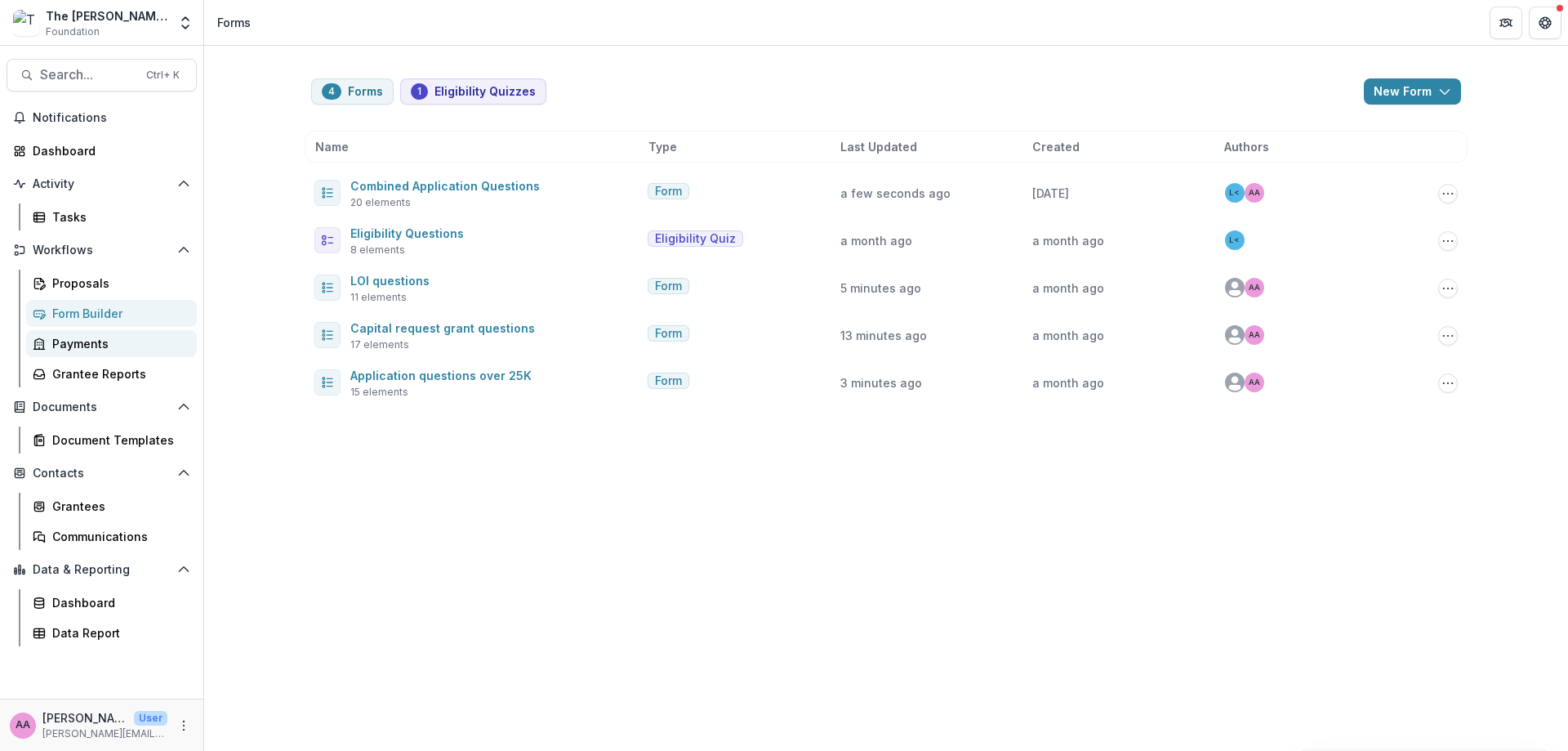
click at [91, 348] on div "Payments" at bounding box center [119, 343] width 132 height 18
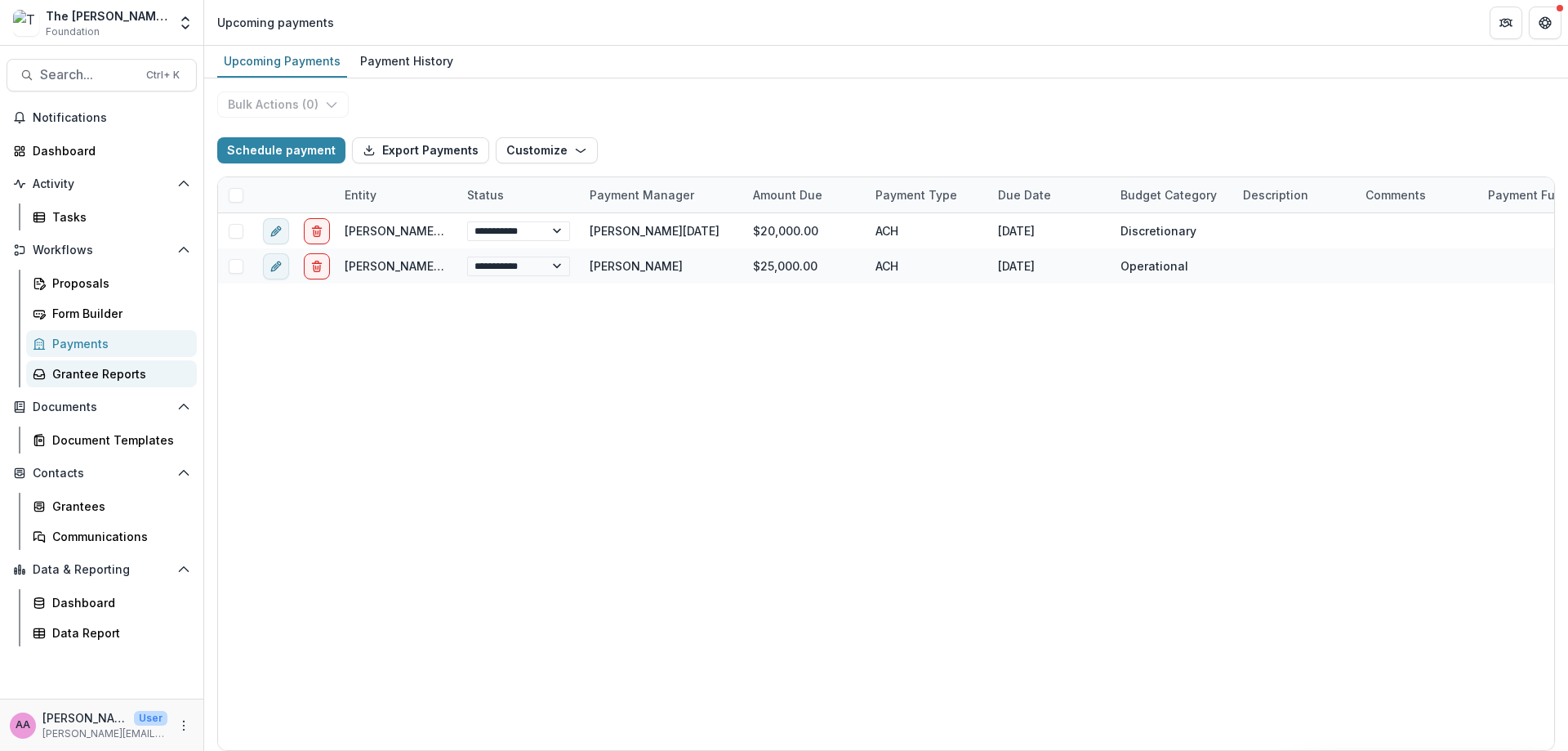
click at [91, 371] on div "Grantee Reports" at bounding box center [119, 374] width 132 height 18
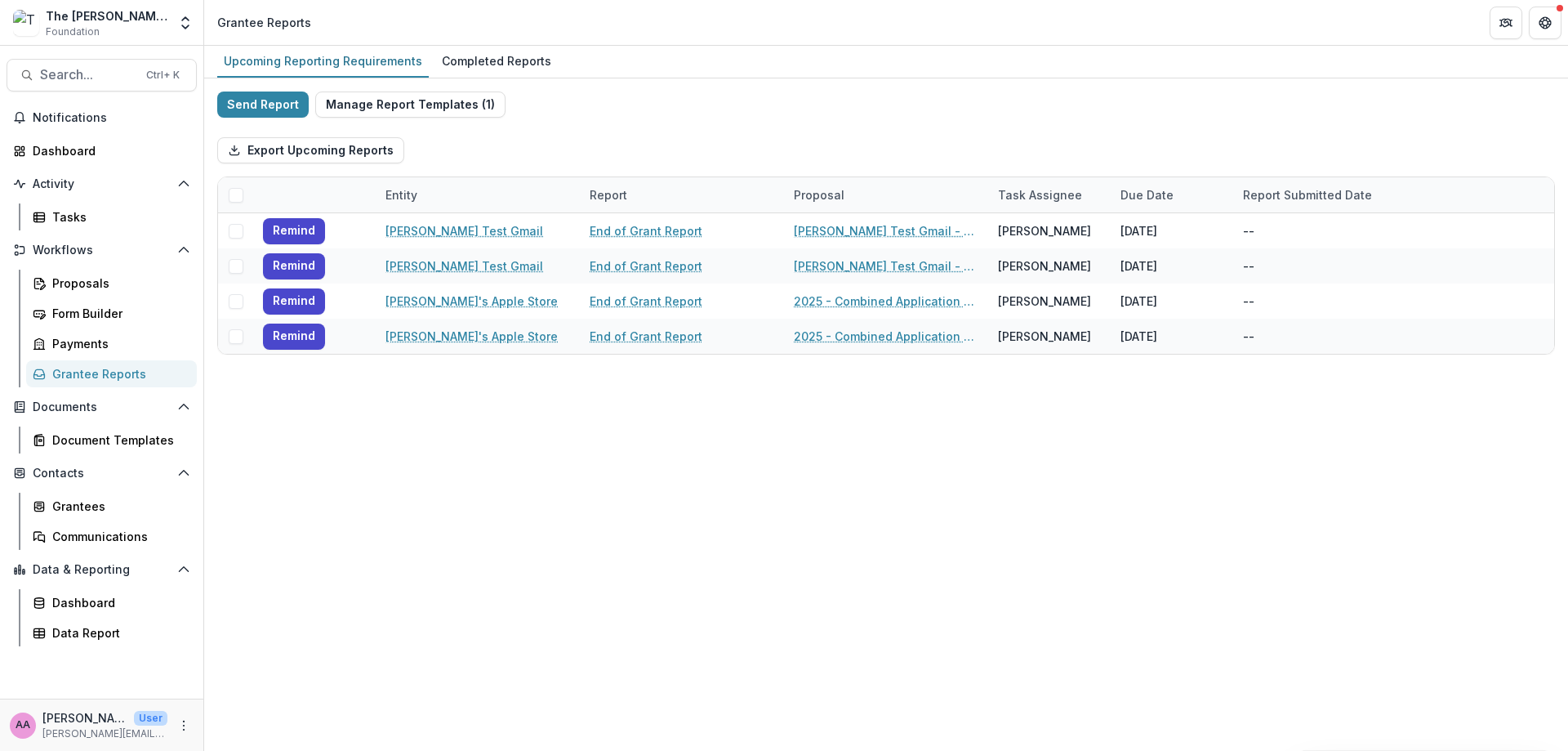
click at [73, 136] on div "Notifications Dashboard Activity Tasks Workflows Proposals Form Builder Payment…" at bounding box center [102, 401] width 204 height 594
click at [122, 158] on div "Dashboard" at bounding box center [108, 151] width 151 height 18
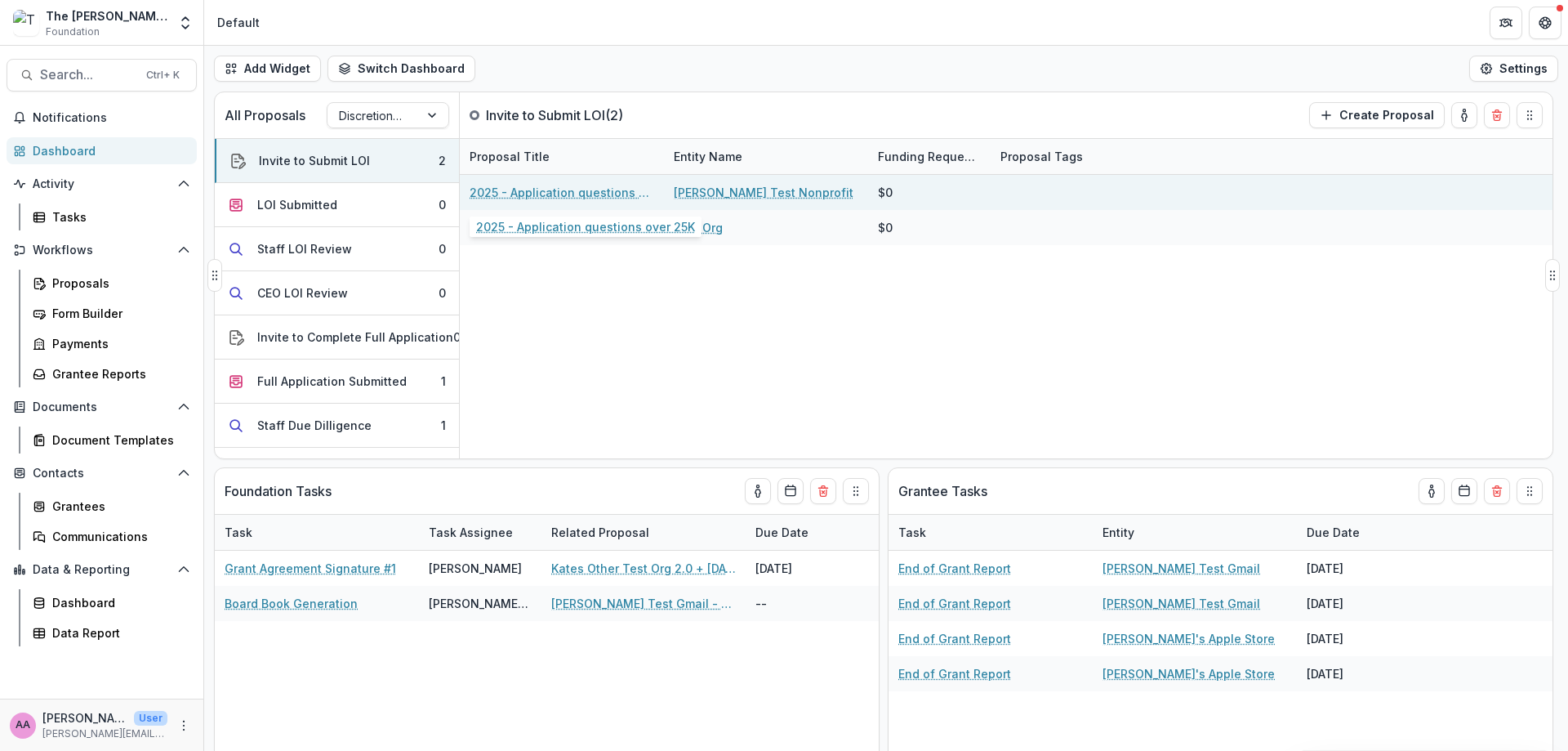
click at [596, 189] on link "2025 - Application questions over 25K" at bounding box center [562, 192] width 184 height 18
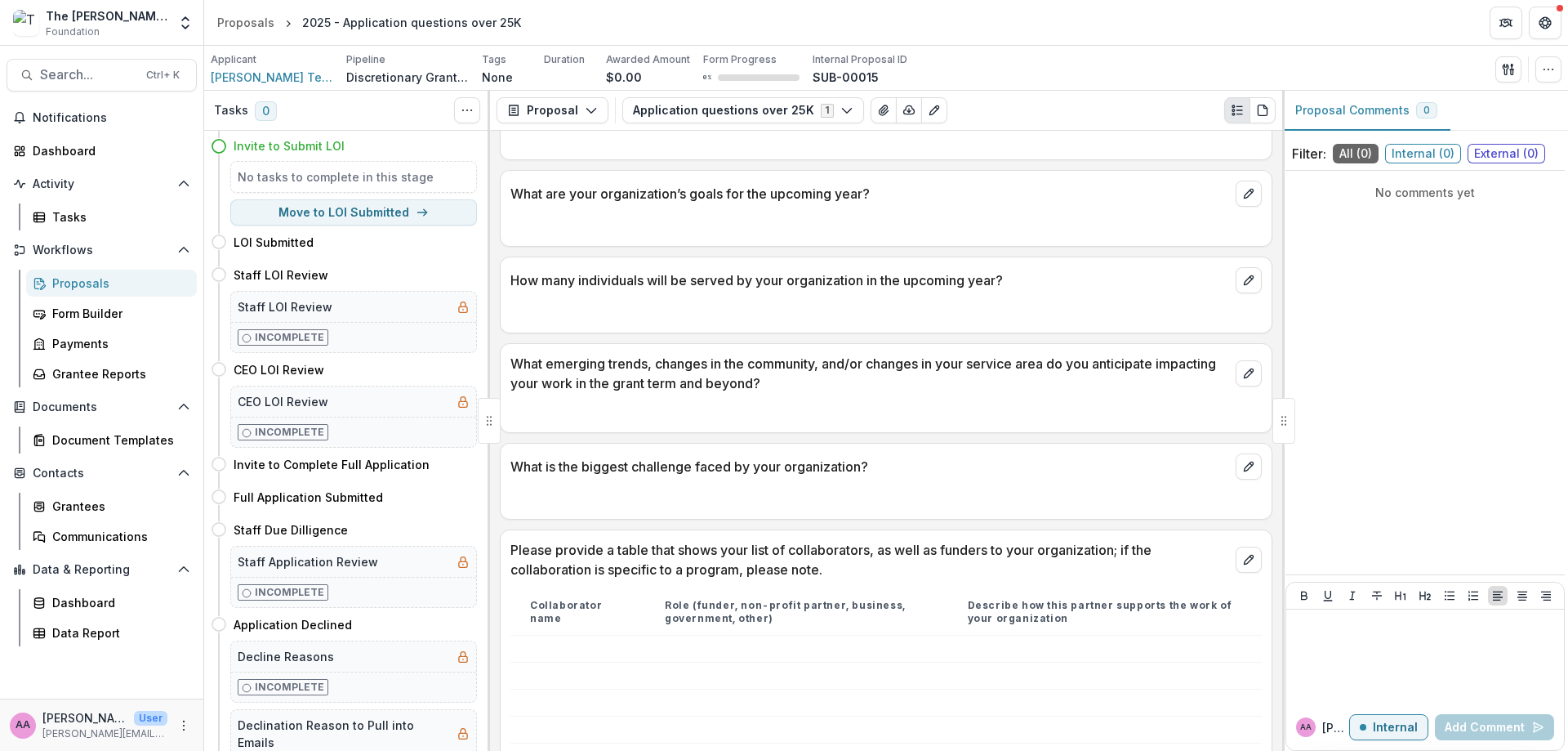
scroll to position [342, 0]
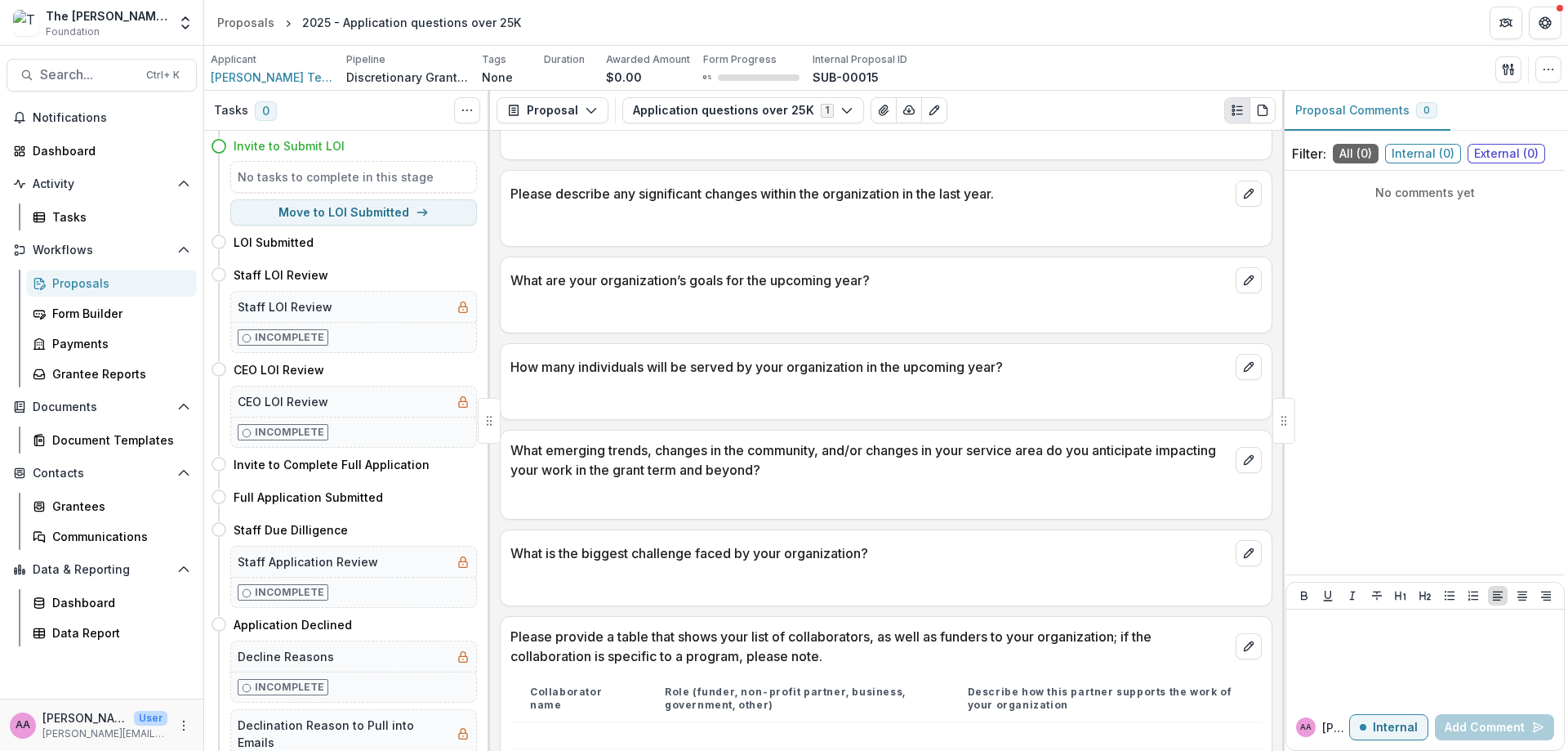
click at [104, 272] on link "Proposals" at bounding box center [111, 283] width 170 height 27
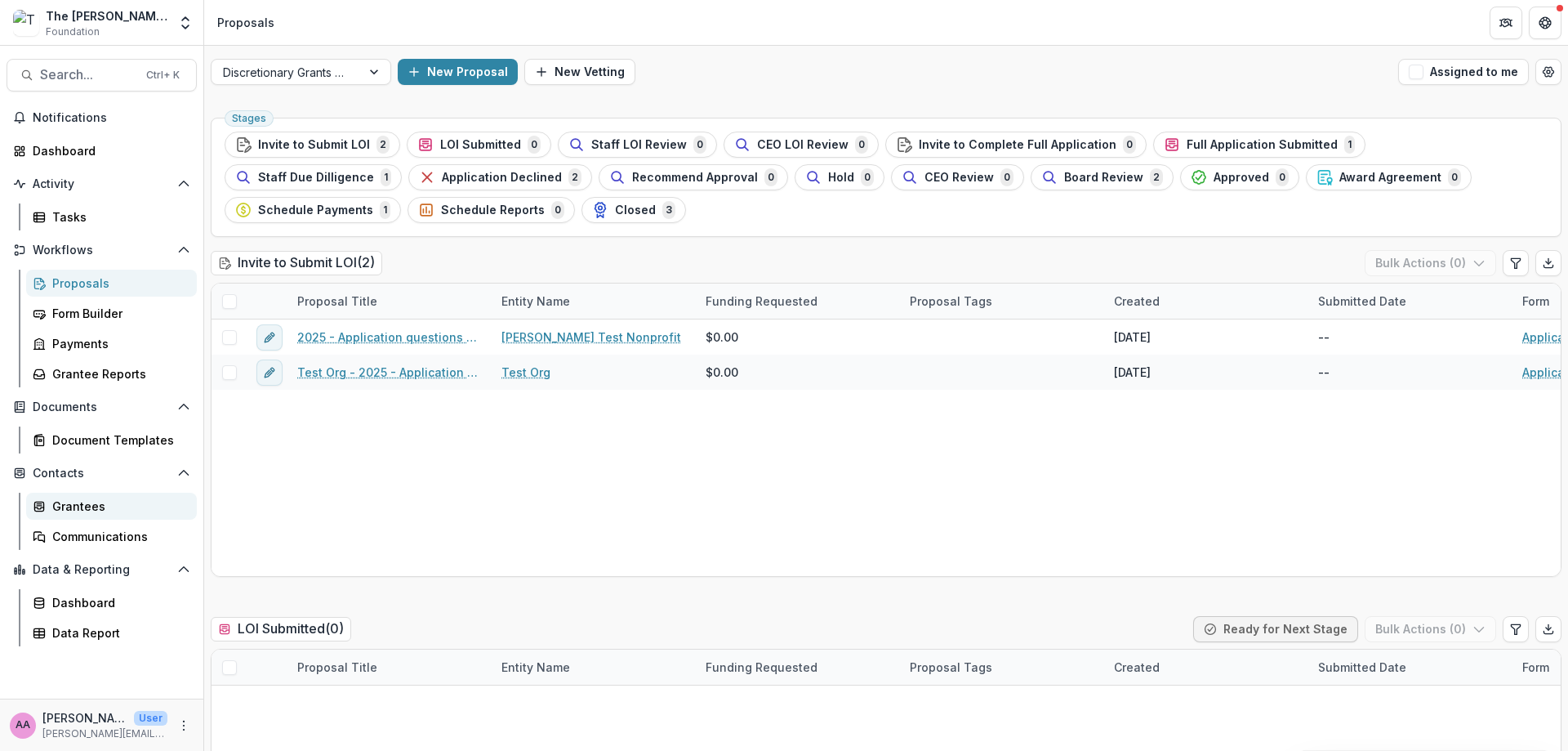
click at [95, 499] on div "Grantees" at bounding box center [119, 507] width 132 height 18
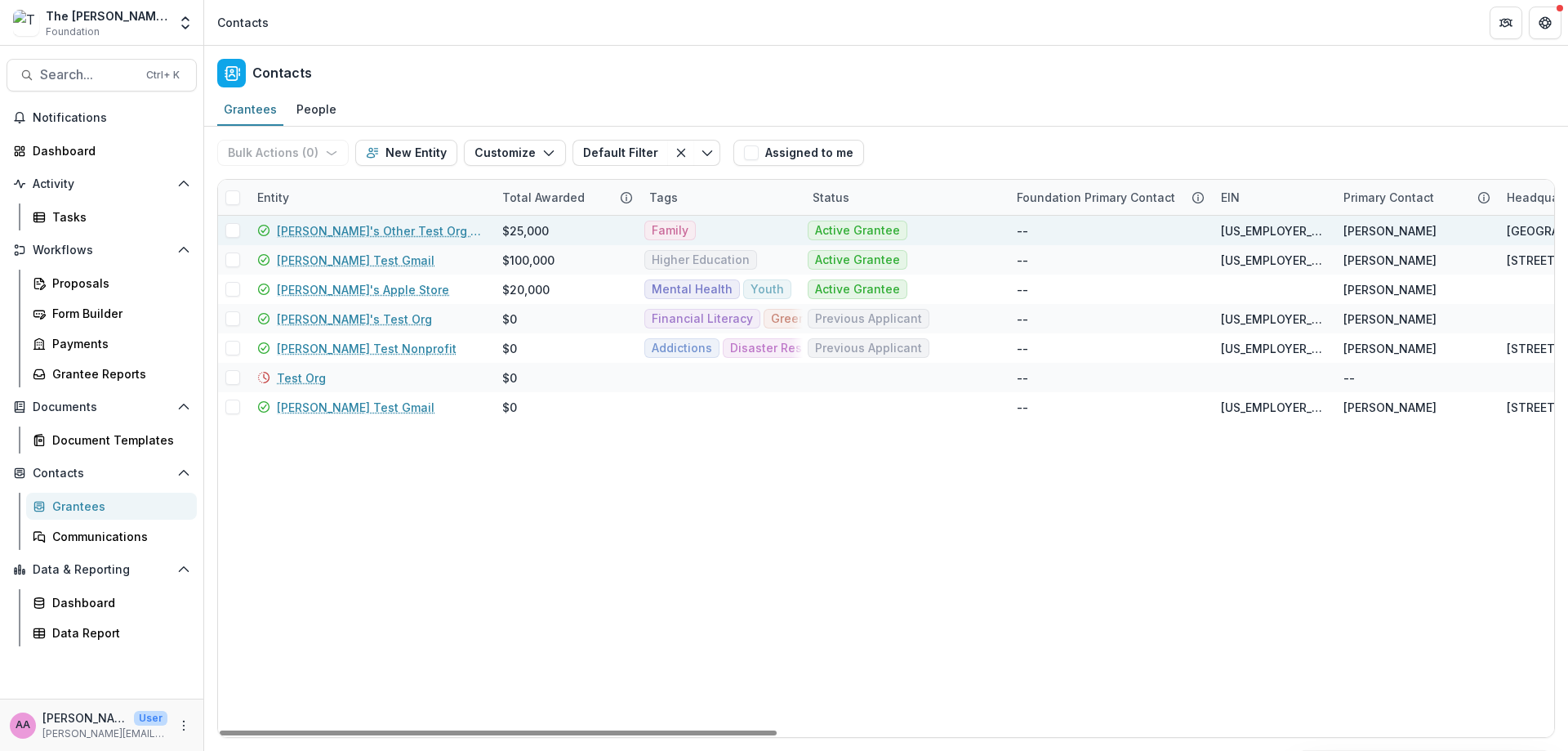
click at [306, 231] on link "[PERSON_NAME]'s Other Test Org 2.0" at bounding box center [379, 231] width 205 height 18
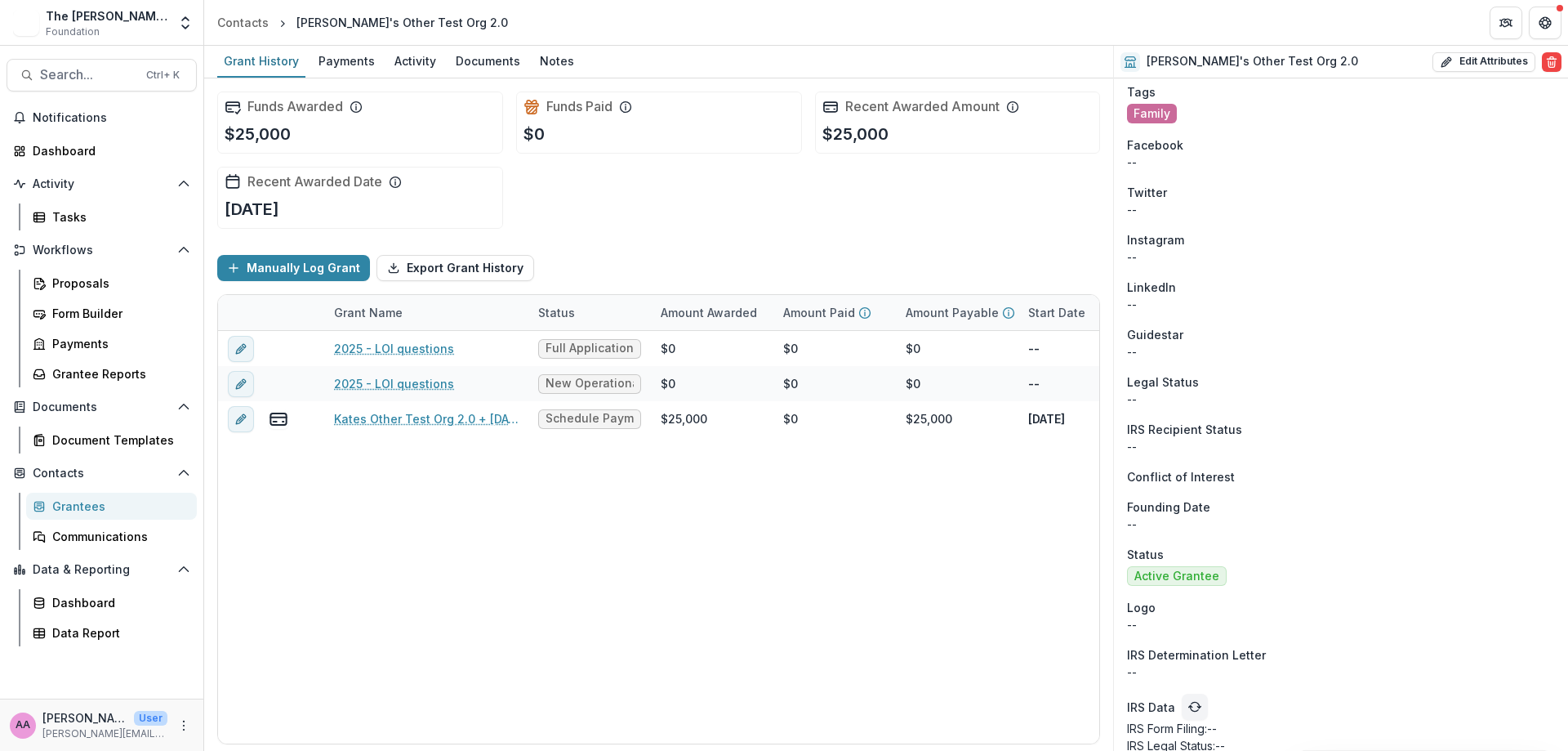
scroll to position [1065, 0]
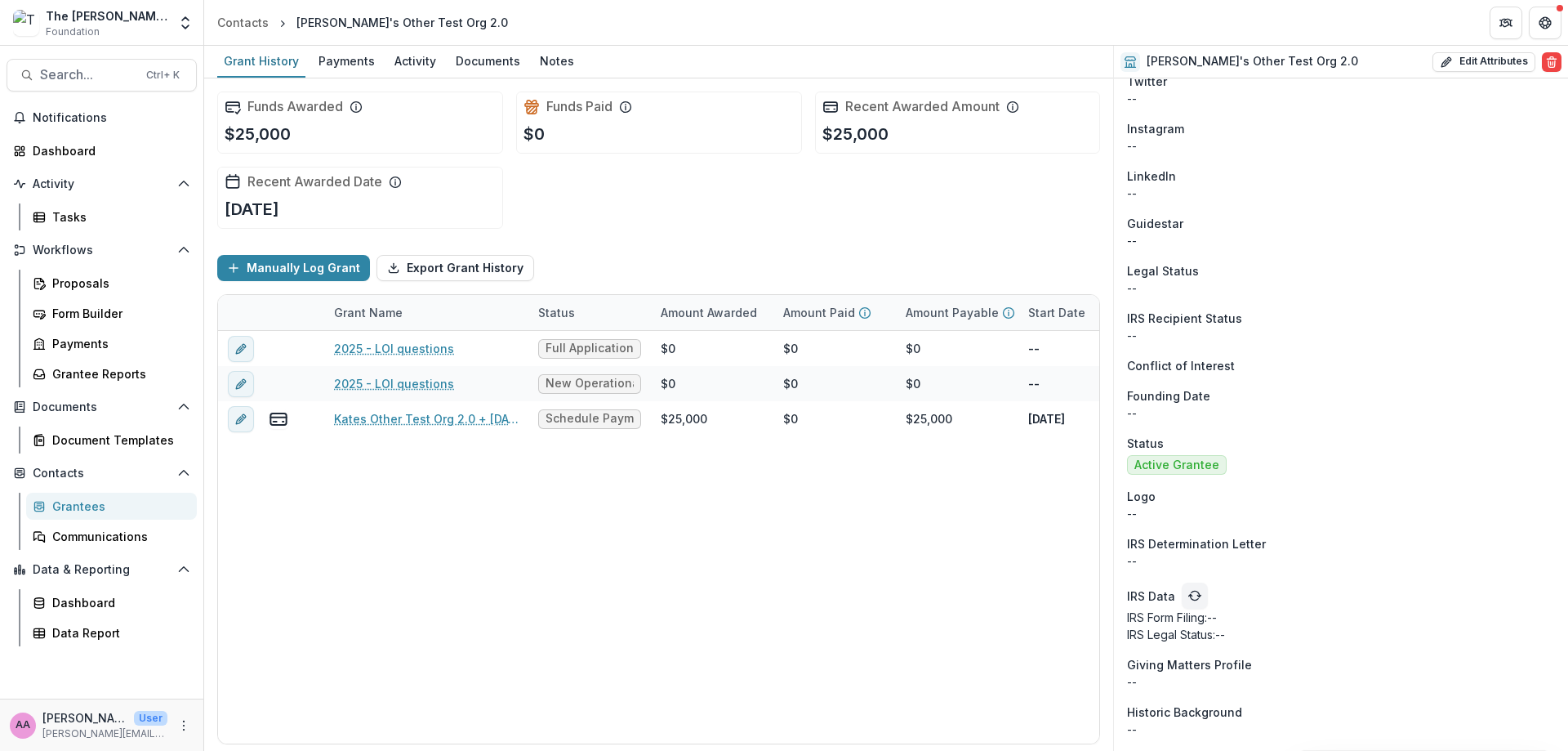
click at [173, 29] on div "The [PERSON_NAME] Foundation Workflow Sandbox Foundation Aggregate Analysis Fou…" at bounding box center [101, 22] width 191 height 32
click at [183, 21] on icon "Open entity switcher" at bounding box center [185, 23] width 17 height 17
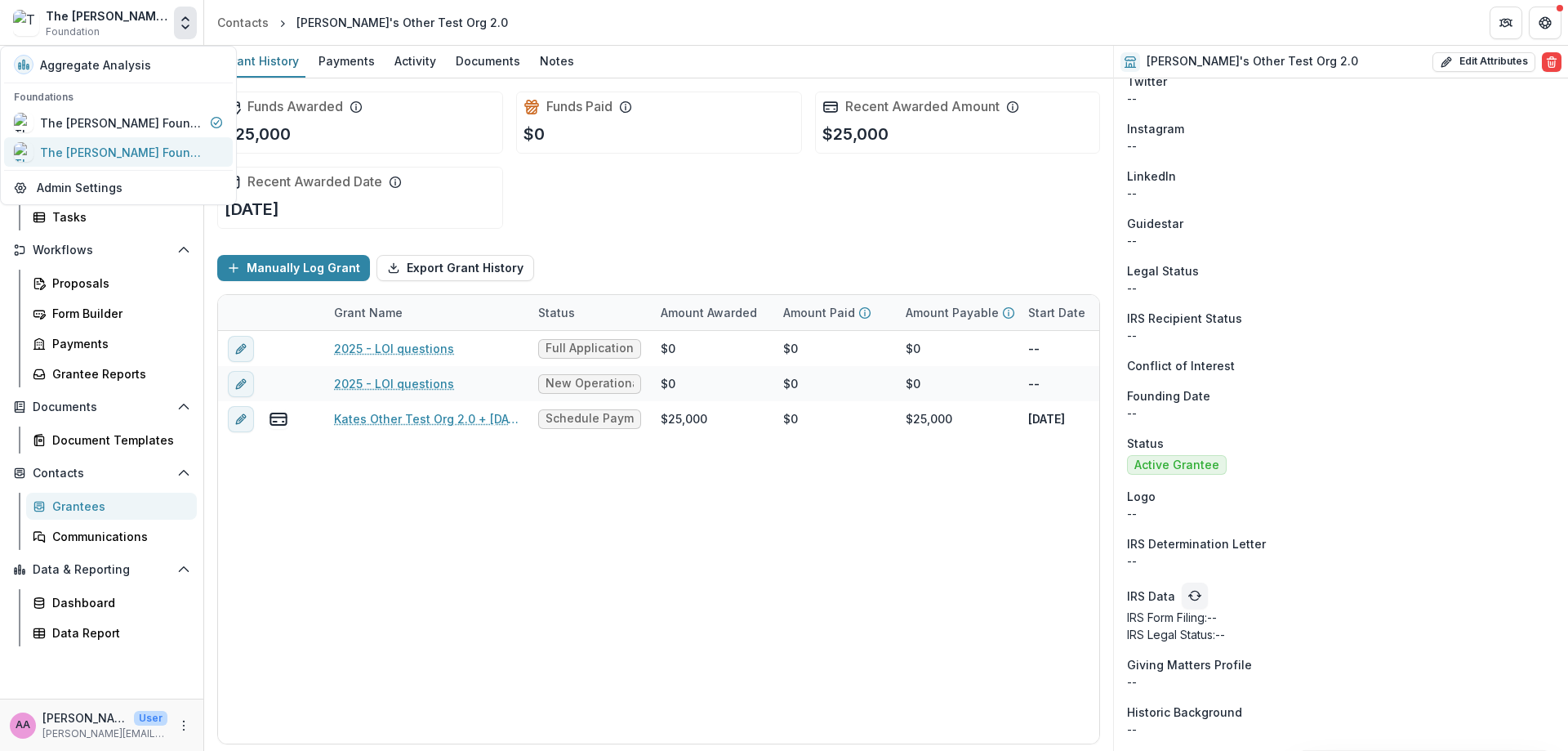
click at [96, 147] on div "The [PERSON_NAME] Foundation Data Sandbox" at bounding box center [122, 153] width 163 height 18
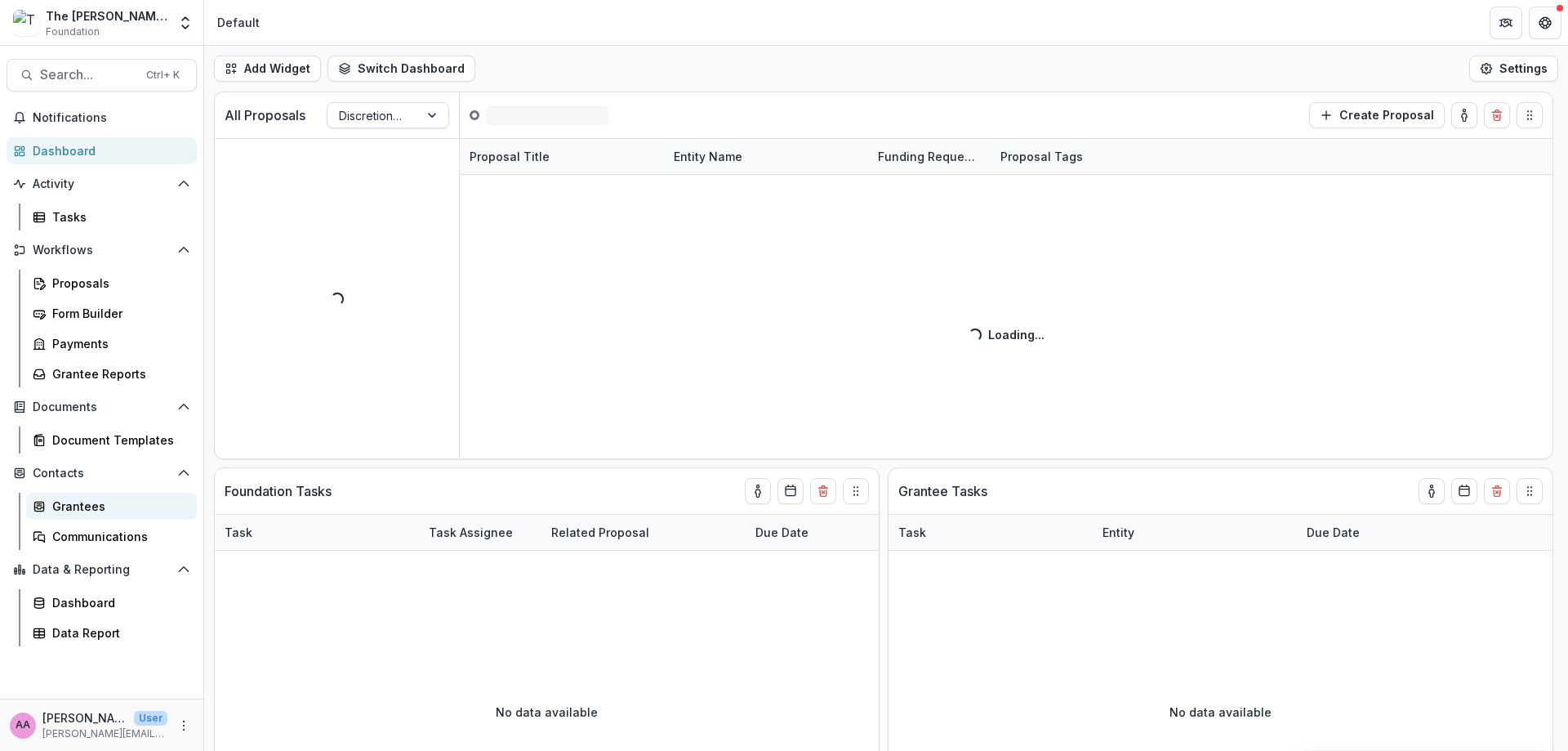
click at [89, 506] on div "Grantees" at bounding box center [119, 507] width 132 height 18
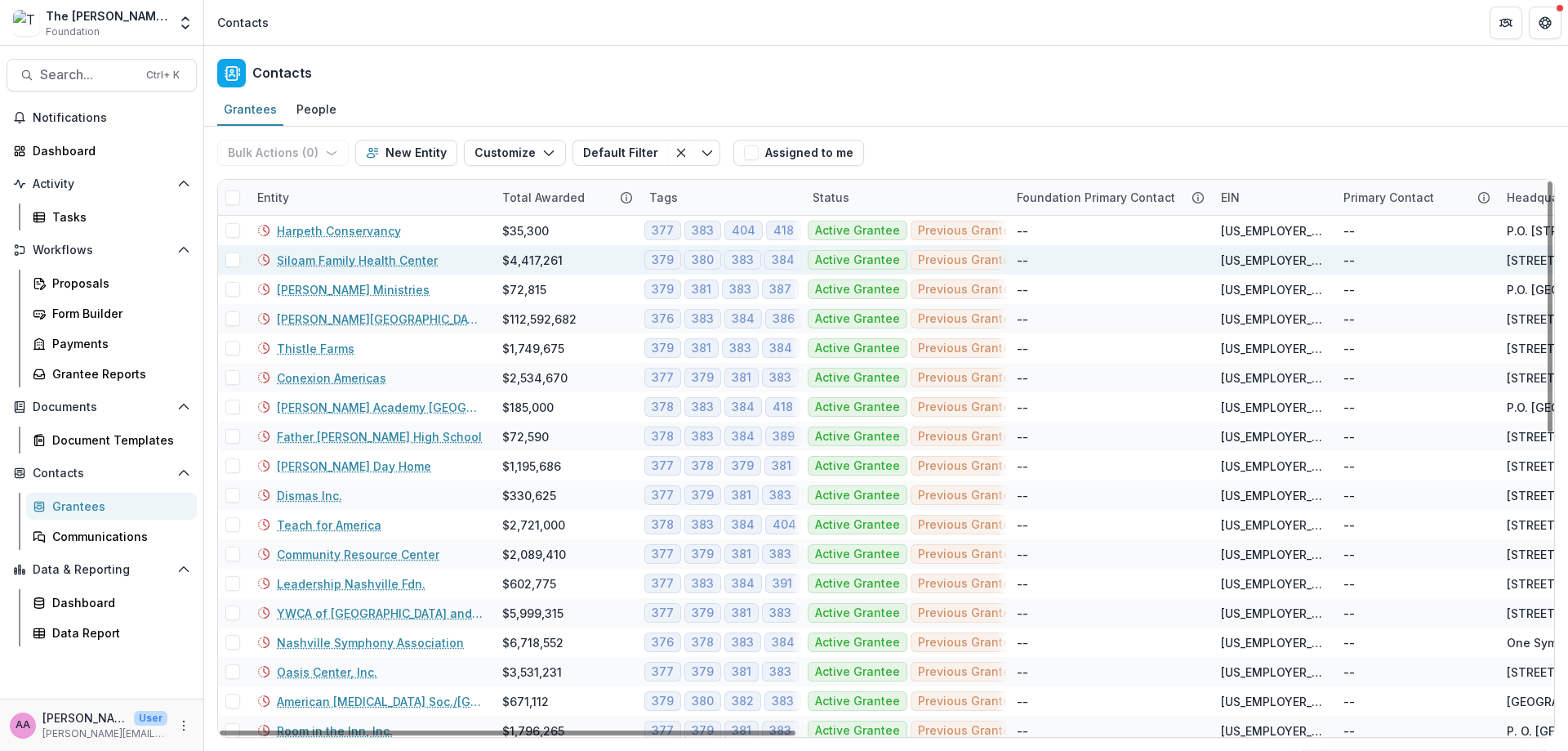
click at [342, 263] on link "Siloam Family Health Center" at bounding box center [356, 261] width 161 height 18
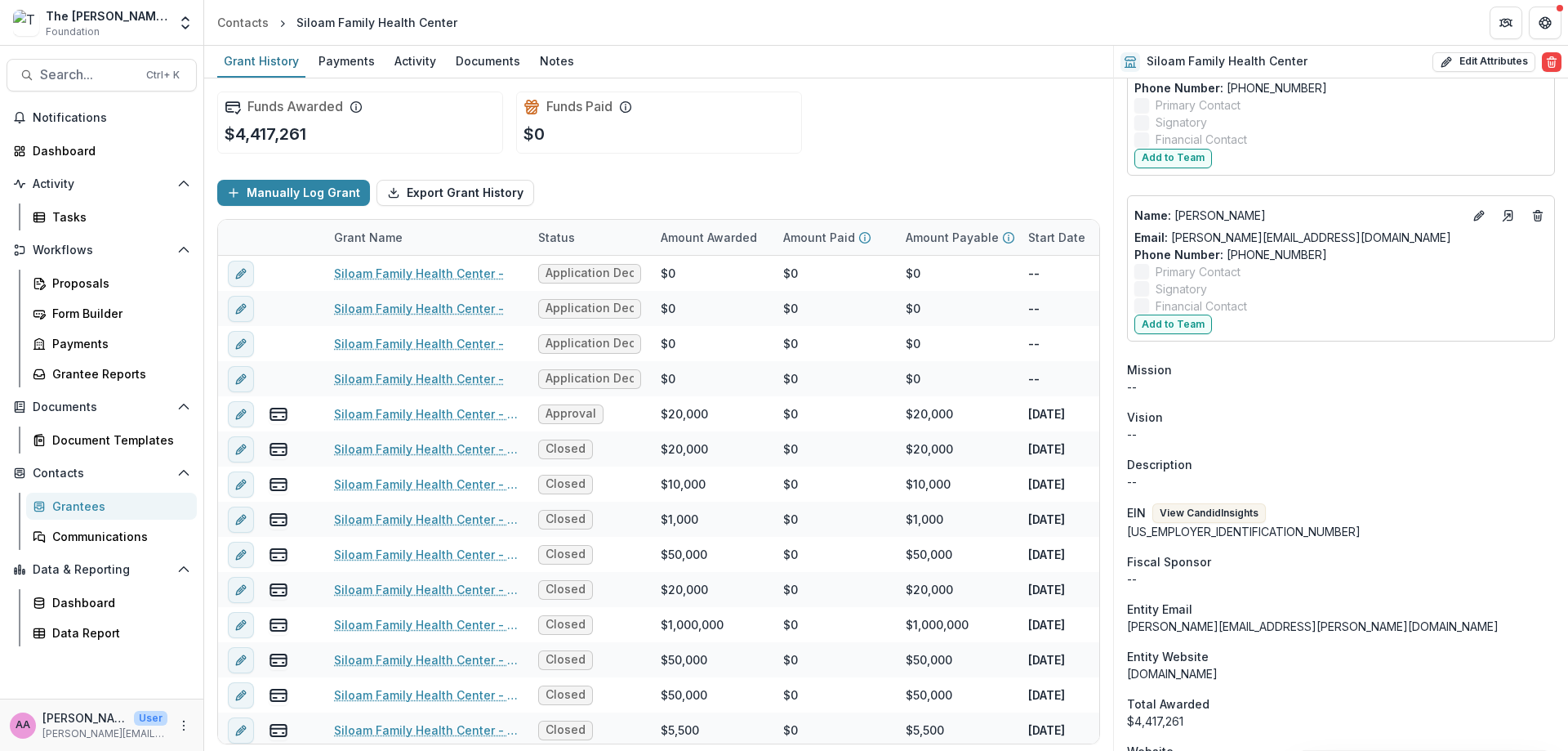
scroll to position [1583, 0]
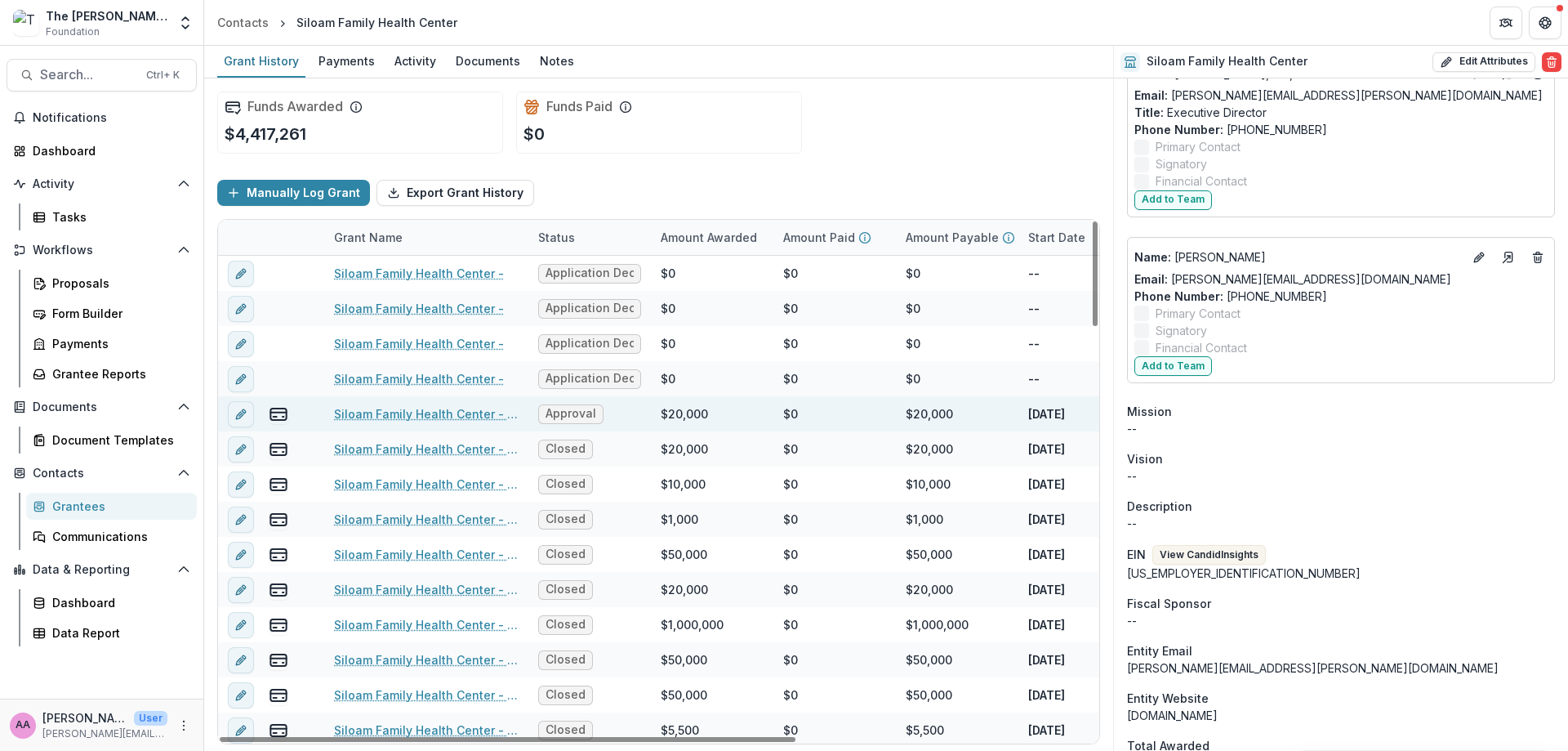
click at [366, 412] on link "Siloam Family Health Center - [DATE]" at bounding box center [427, 414] width 184 height 18
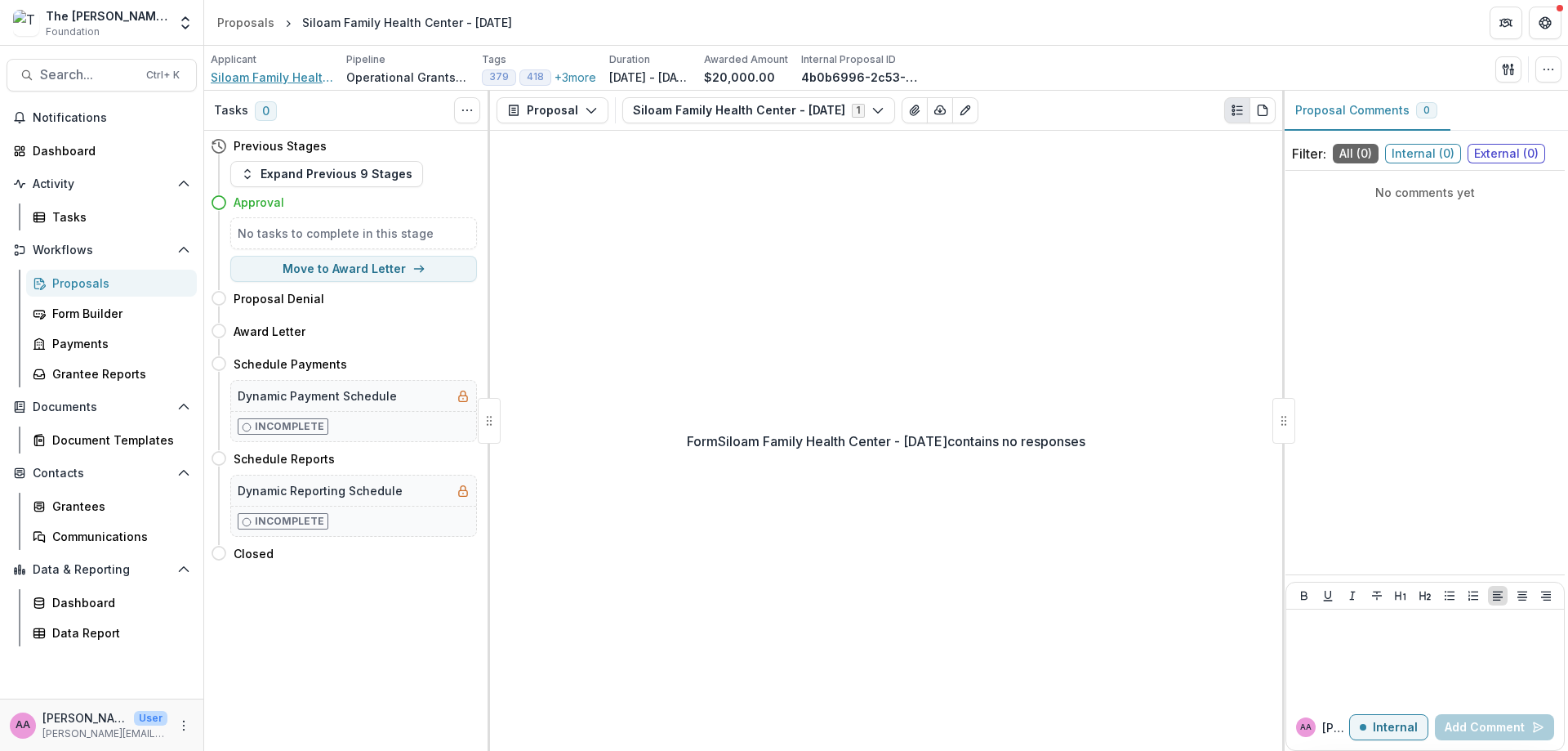
click at [234, 80] on span "Siloam Family Health Center" at bounding box center [272, 77] width 123 height 18
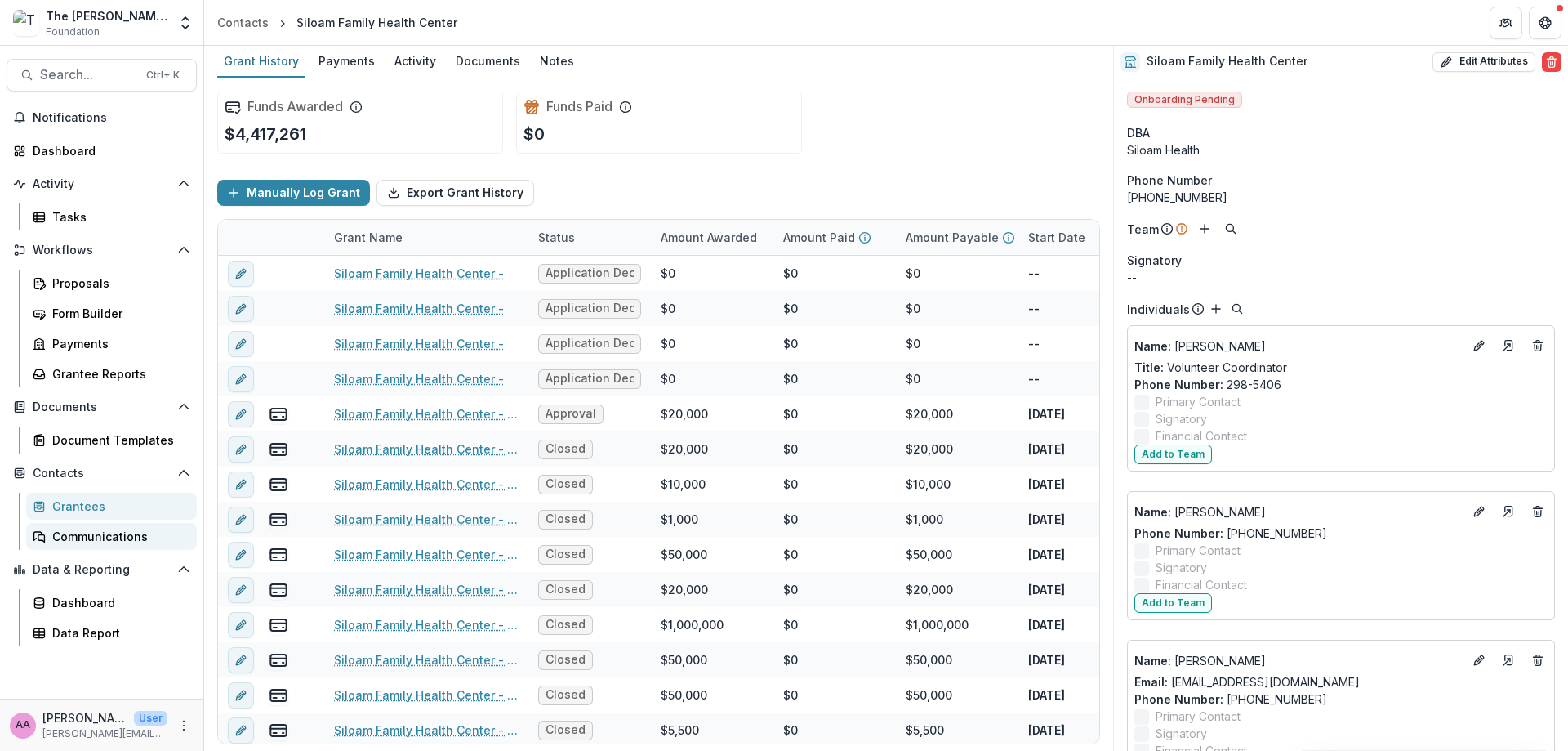
click at [116, 536] on div "Communications" at bounding box center [119, 537] width 132 height 18
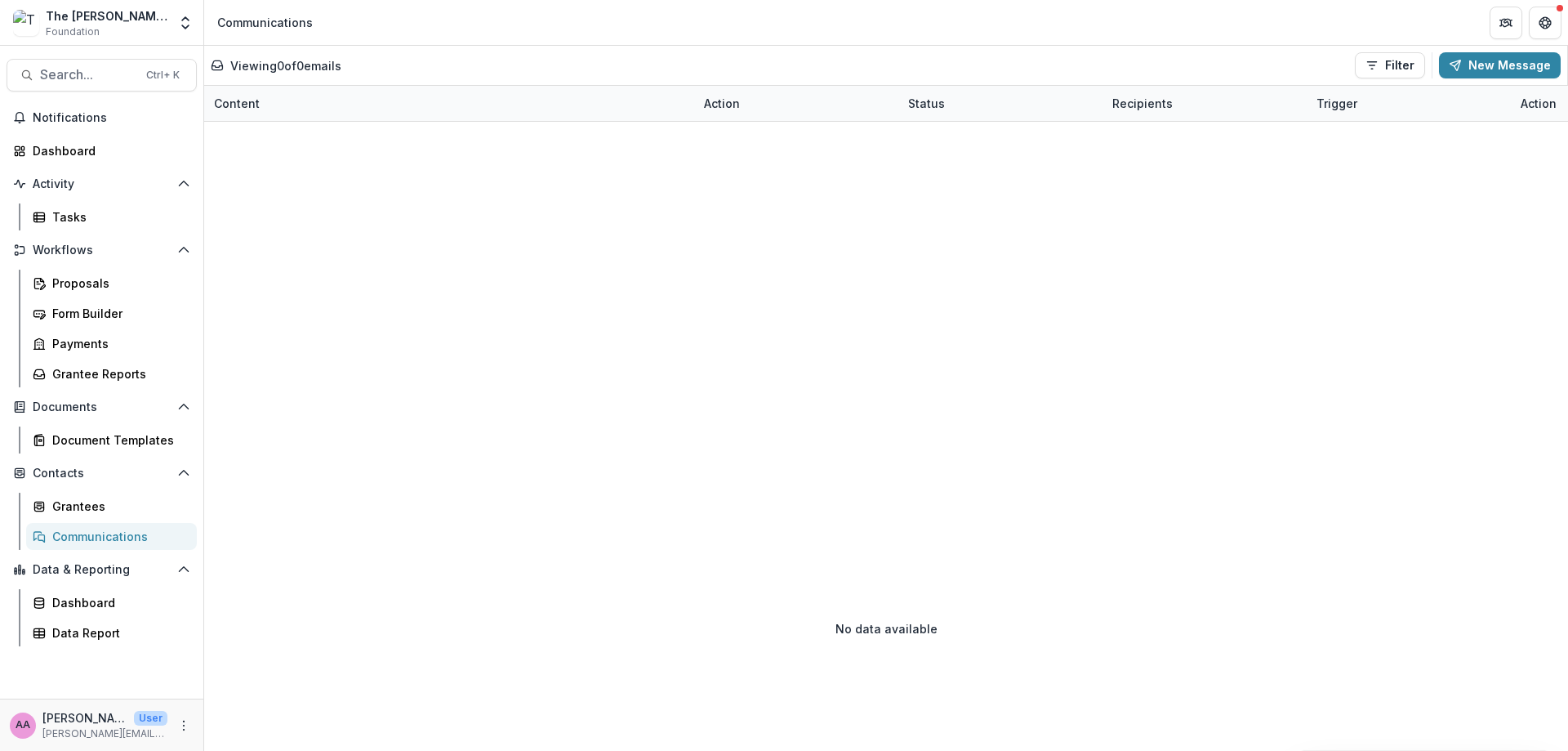
click at [111, 520] on div "Grantees Communications" at bounding box center [111, 521] width 183 height 57
click at [108, 503] on div "Grantees" at bounding box center [119, 507] width 132 height 18
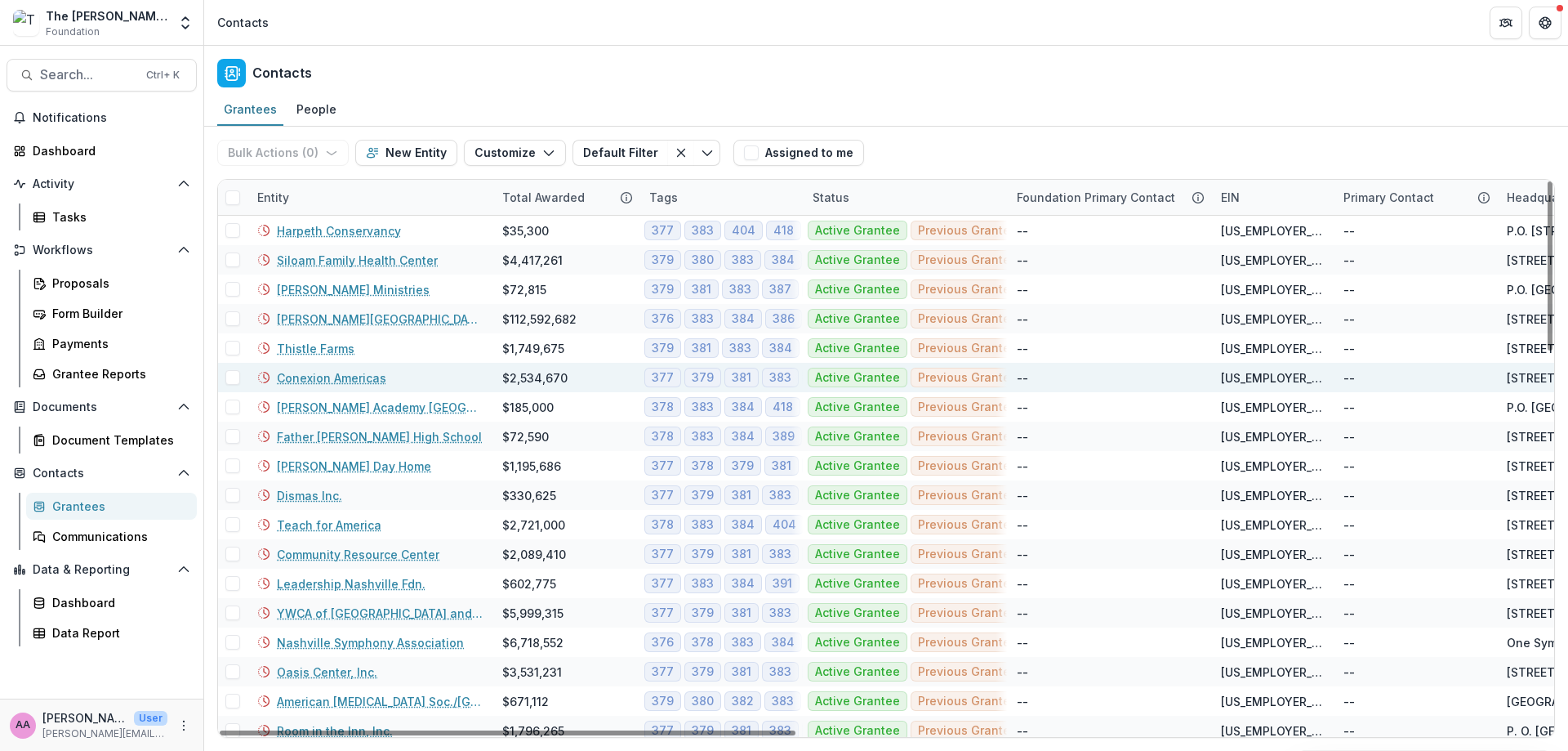
click at [342, 379] on link "Conexion Americas" at bounding box center [331, 379] width 110 height 18
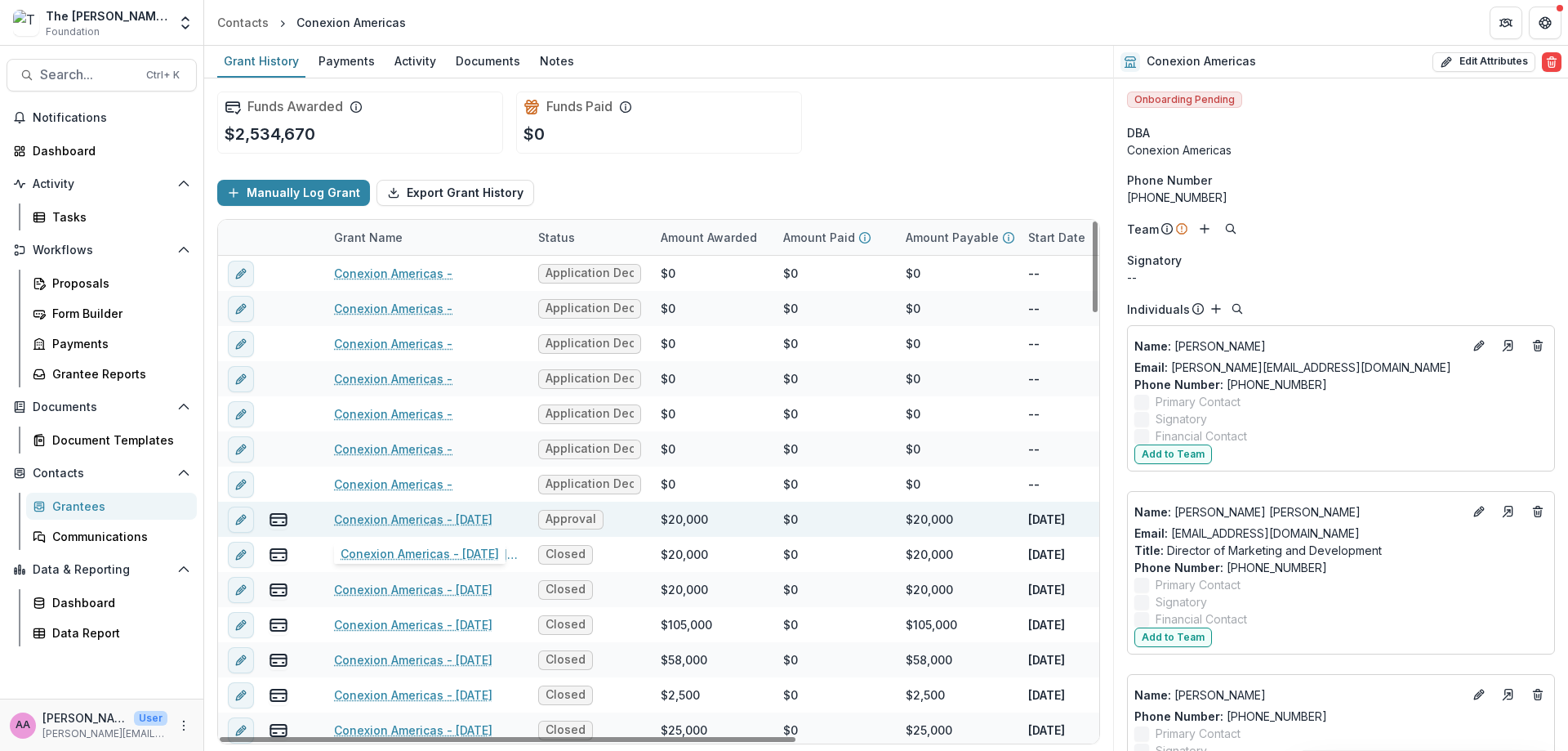
click at [378, 516] on link "Conexion Americas - [DATE]" at bounding box center [414, 520] width 158 height 18
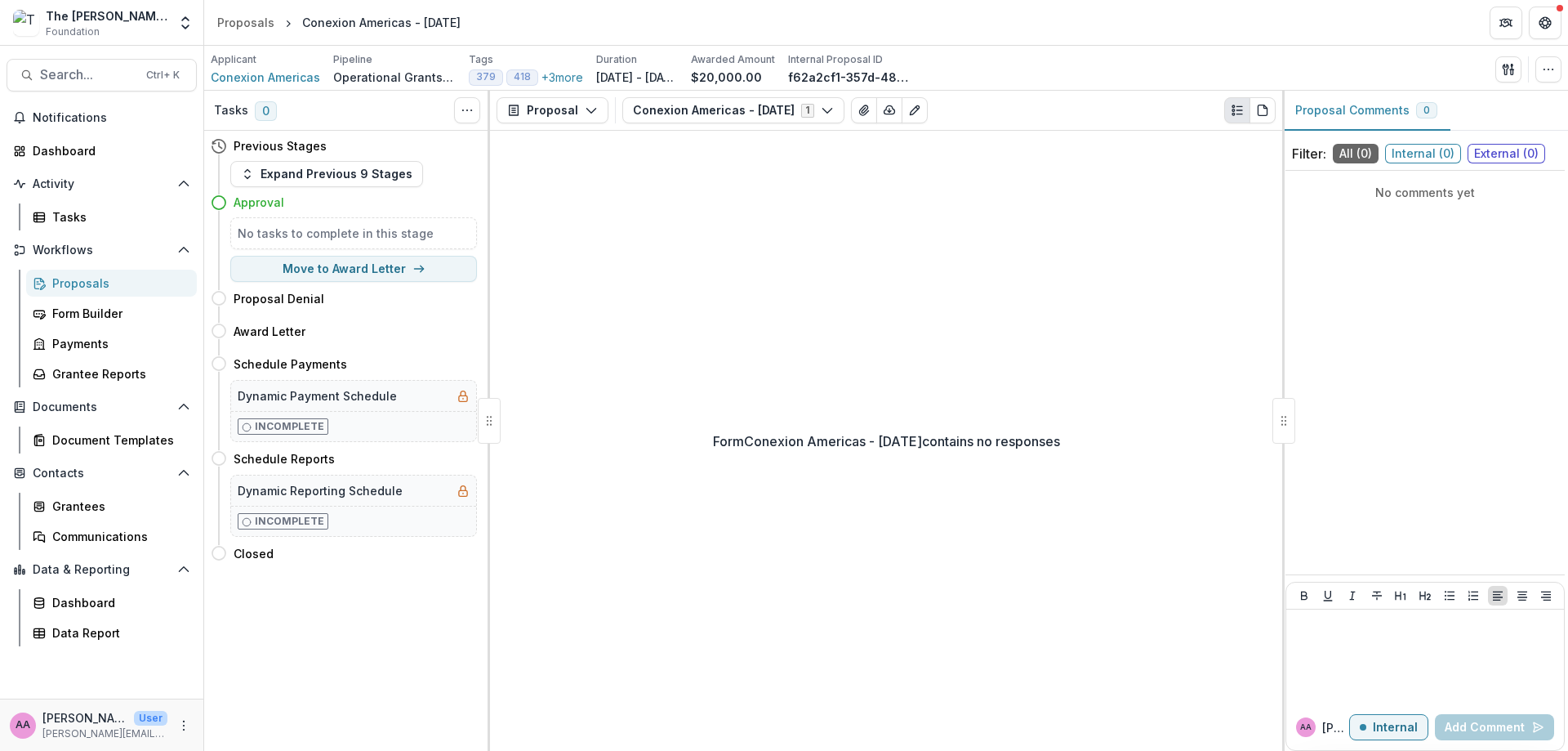
click at [271, 88] on div "Applicant Conexion Americas Pipeline Operational Grants Pipeline Tags 379 418 +…" at bounding box center [887, 68] width 1364 height 45
click at [271, 80] on span "Conexion Americas" at bounding box center [265, 77] width 110 height 18
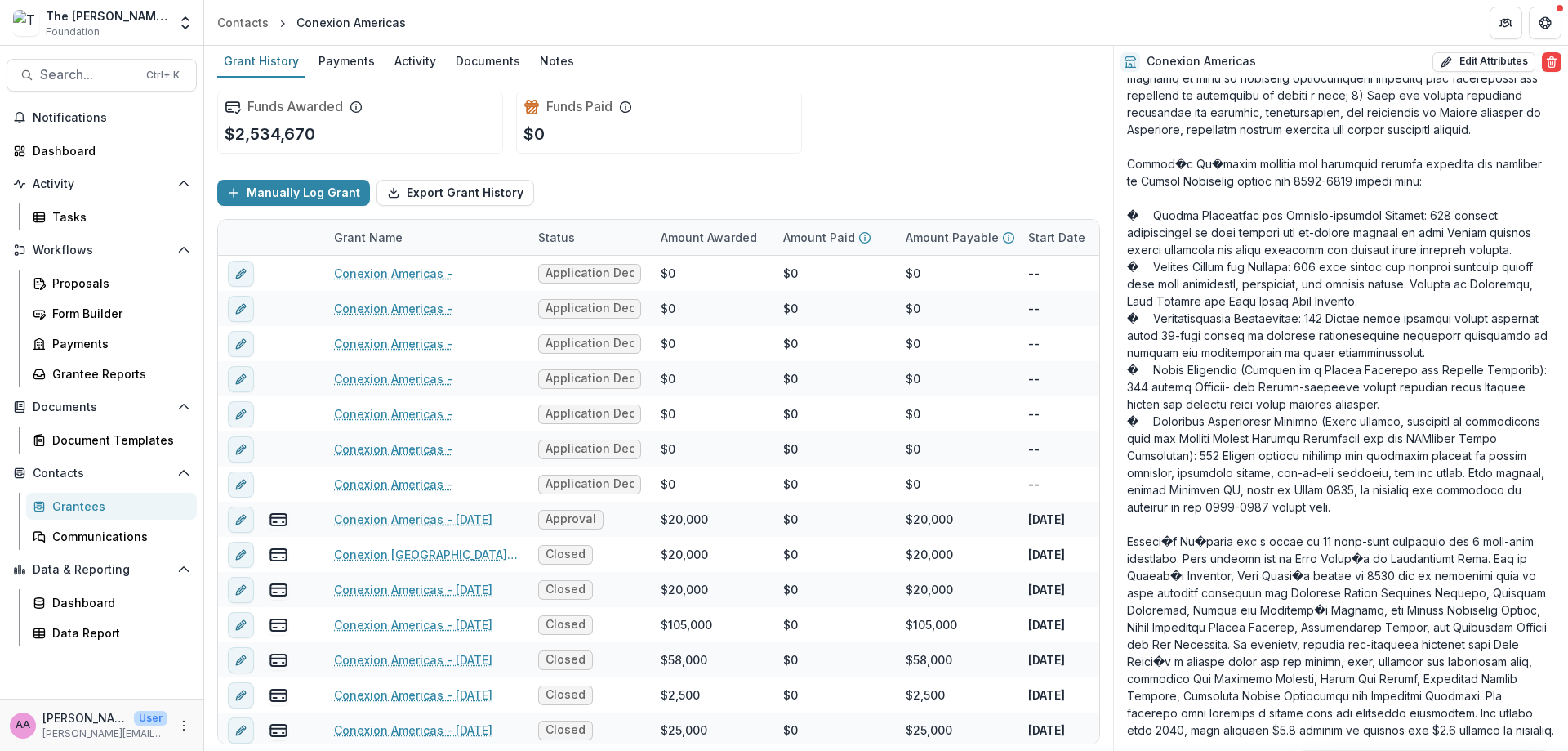
scroll to position [2375, 0]
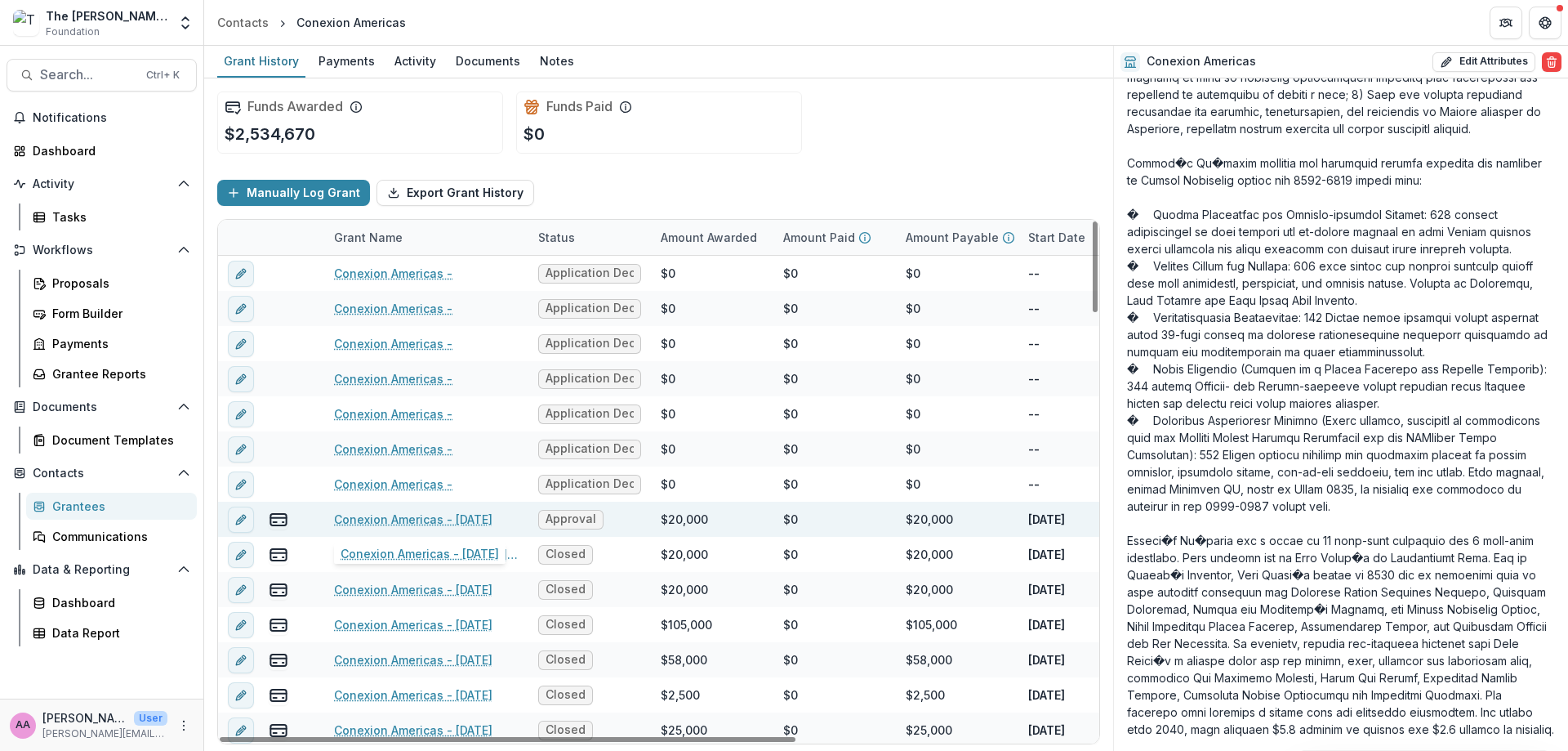
click at [366, 521] on link "Conexion Americas - [DATE]" at bounding box center [414, 520] width 158 height 18
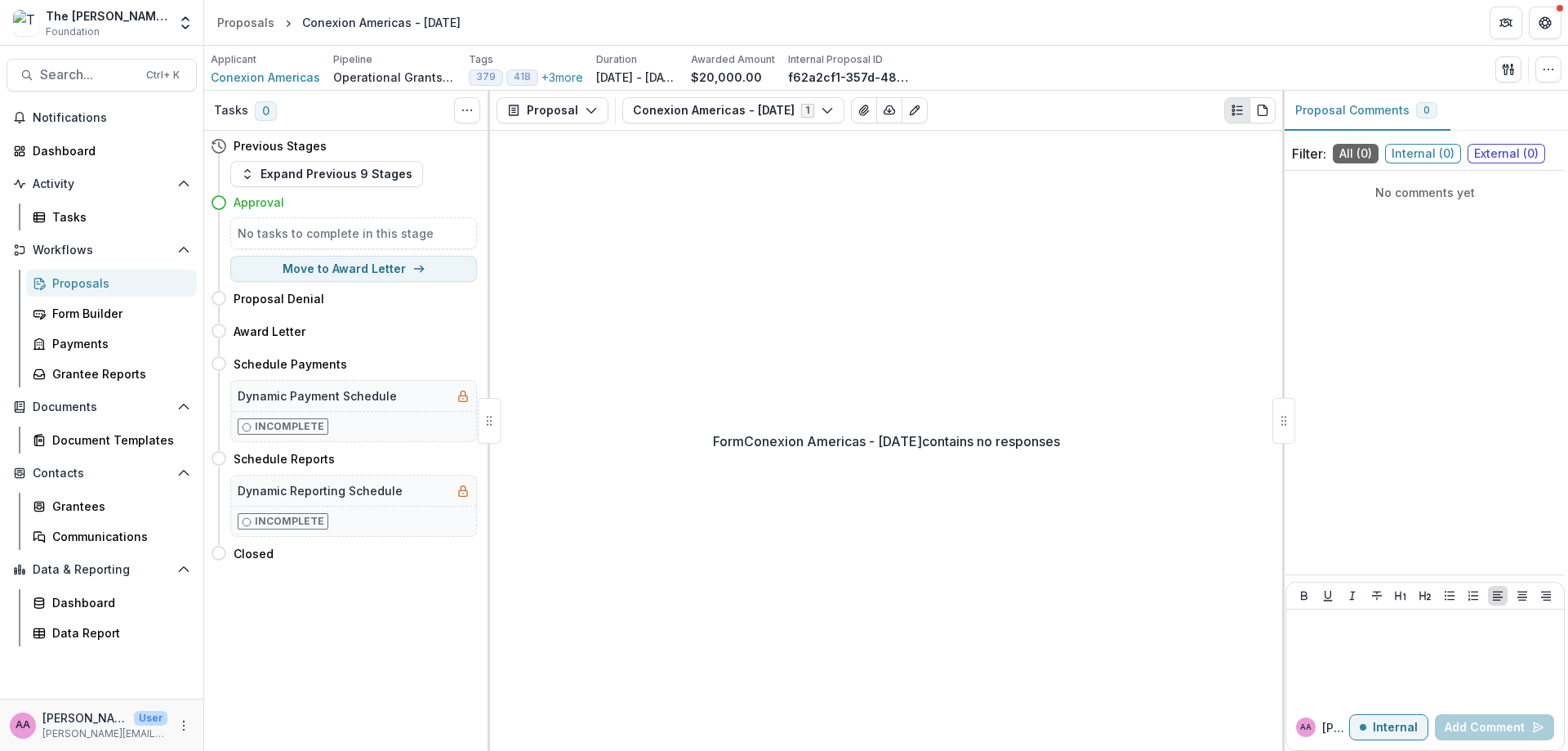
click at [167, 26] on div "The [PERSON_NAME] Foundation Data Sandbox Foundation" at bounding box center [106, 23] width 122 height 32
click at [175, 26] on button "Open entity switcher" at bounding box center [185, 22] width 23 height 32
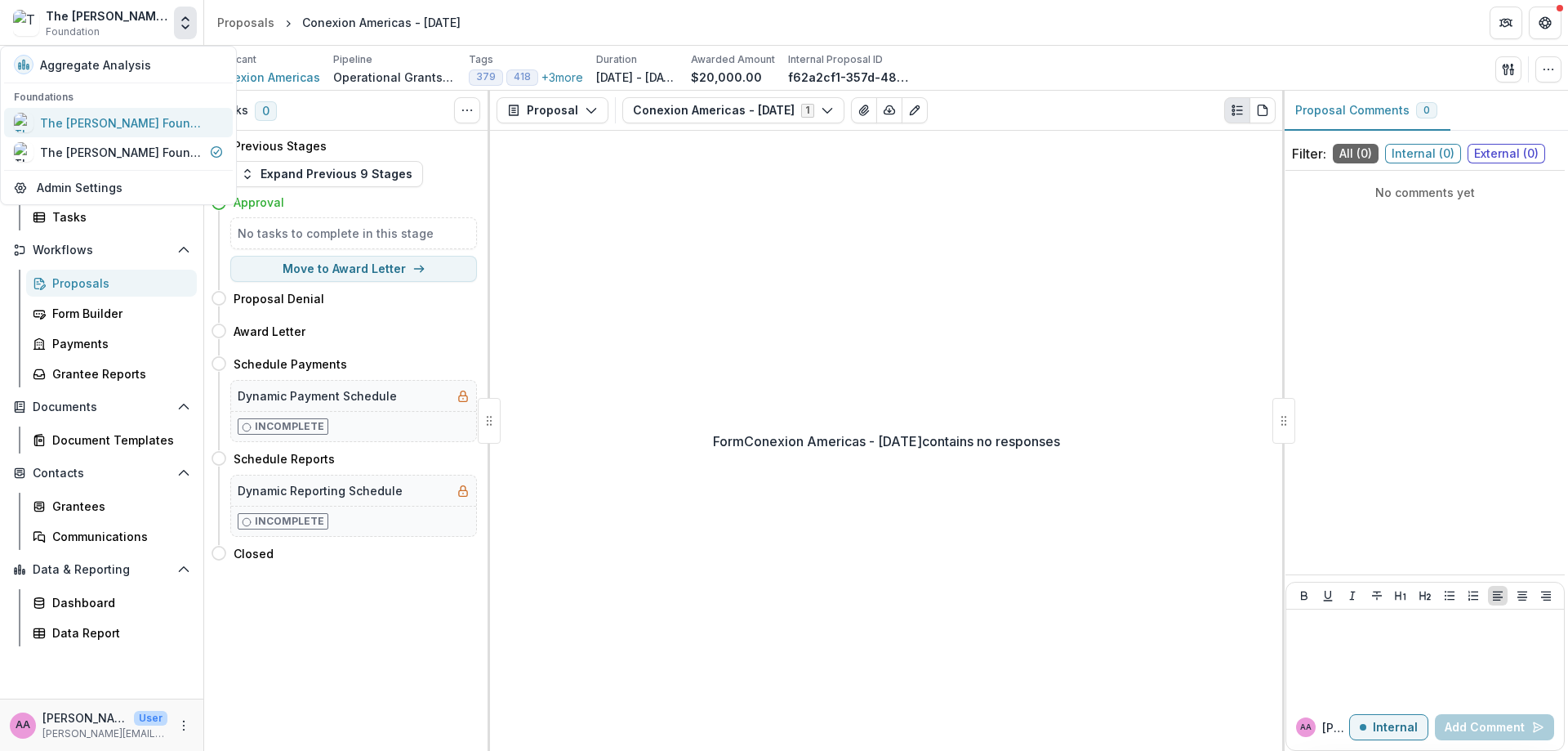
click at [127, 118] on div "The [PERSON_NAME] Foundation Workflow Sandbox" at bounding box center [122, 123] width 163 height 18
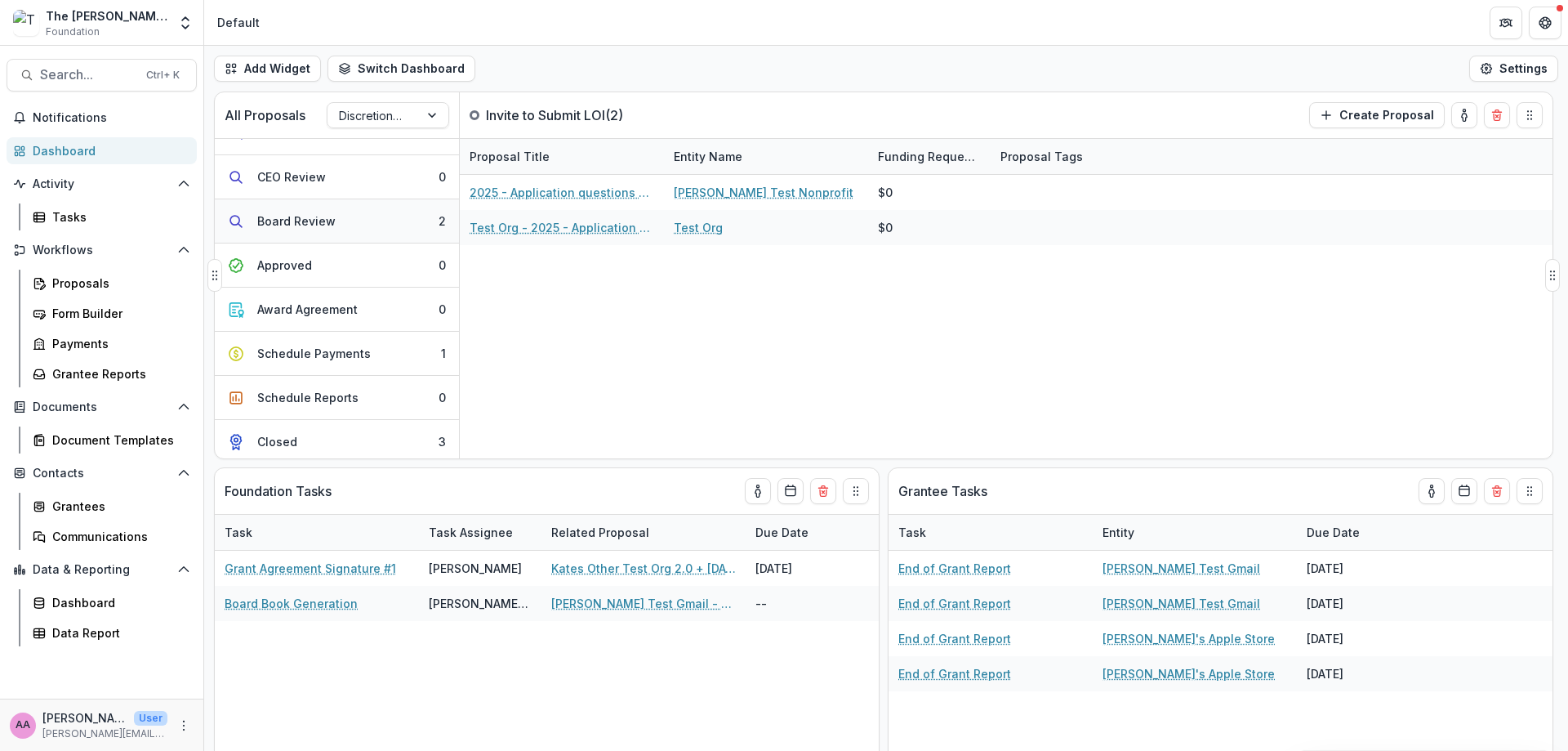
scroll to position [430, 0]
click at [371, 430] on button "Closed 3" at bounding box center [337, 437] width 244 height 43
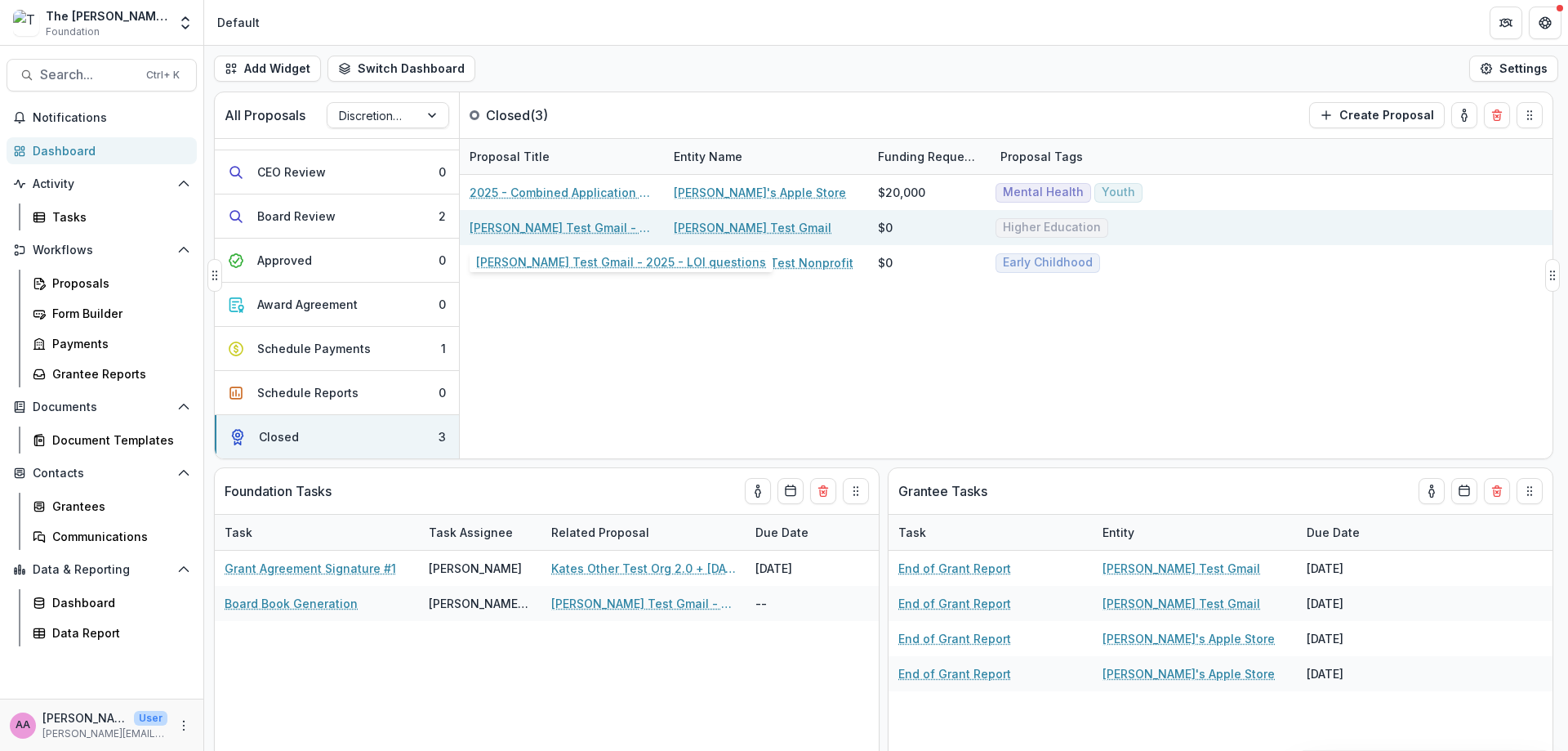
click at [557, 229] on link "[PERSON_NAME] Test Gmail - 2025 - LOI questions" at bounding box center [562, 227] width 184 height 18
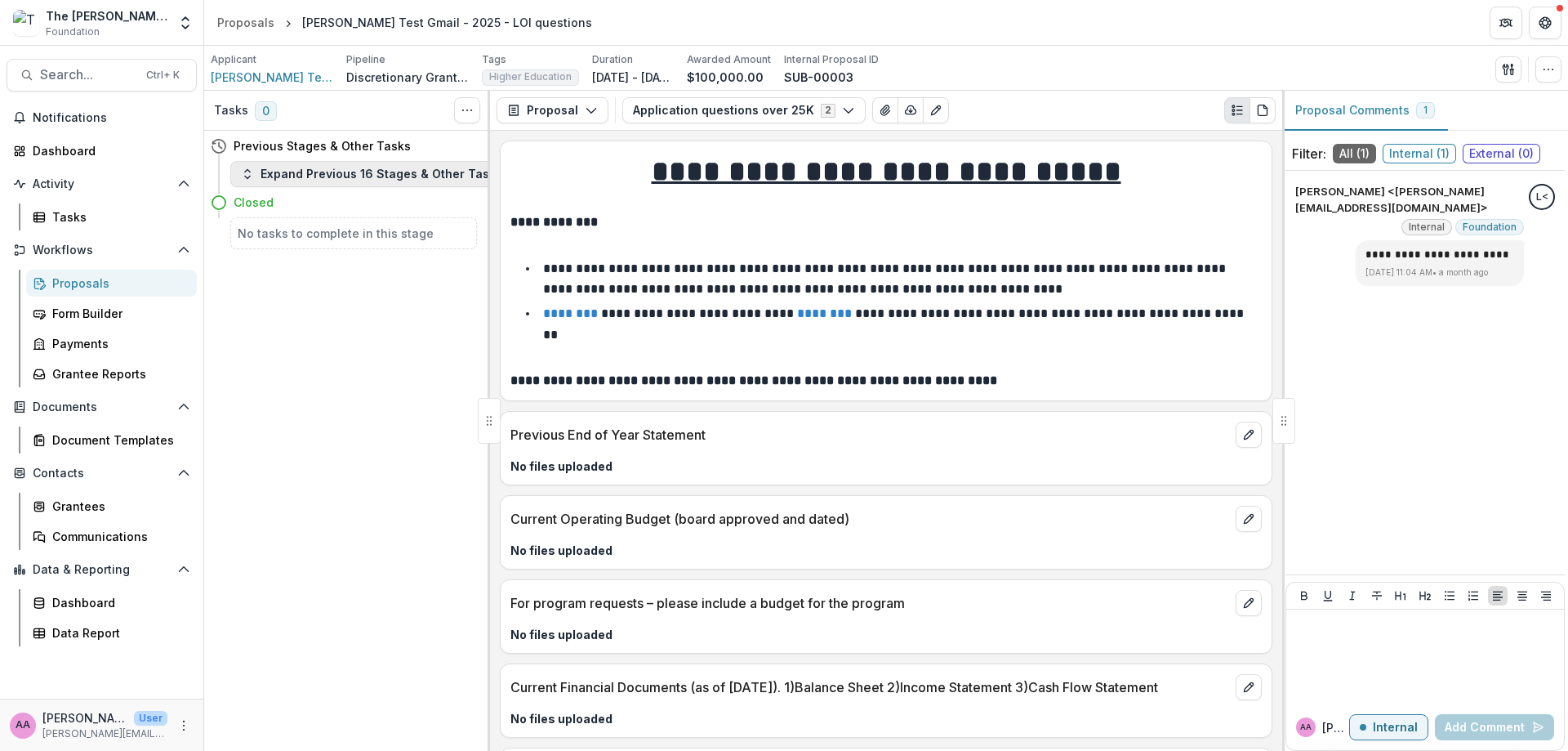
click at [381, 170] on button "Expand Previous 16 Stages & Other Tasks" at bounding box center [371, 174] width 283 height 26
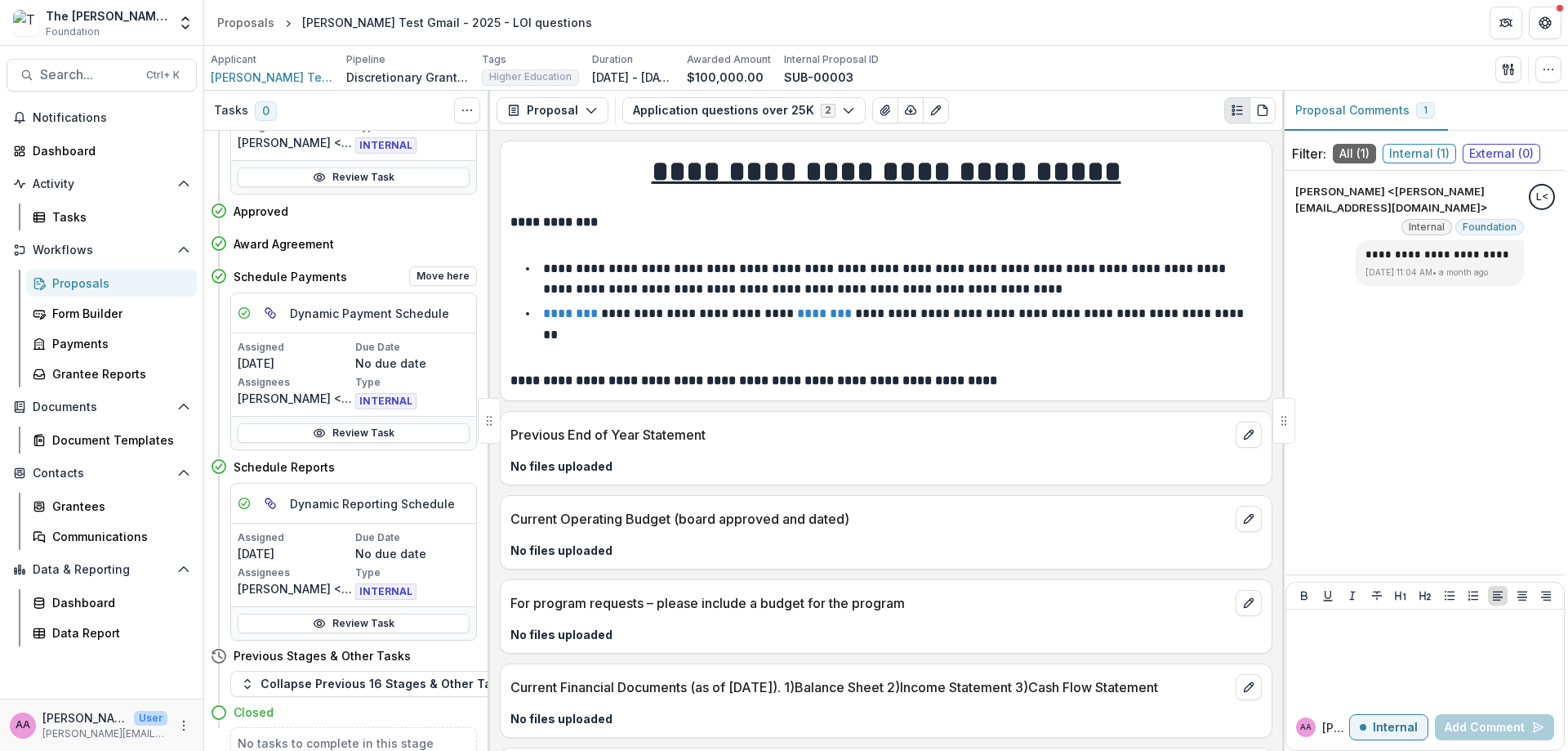
scroll to position [1449, 0]
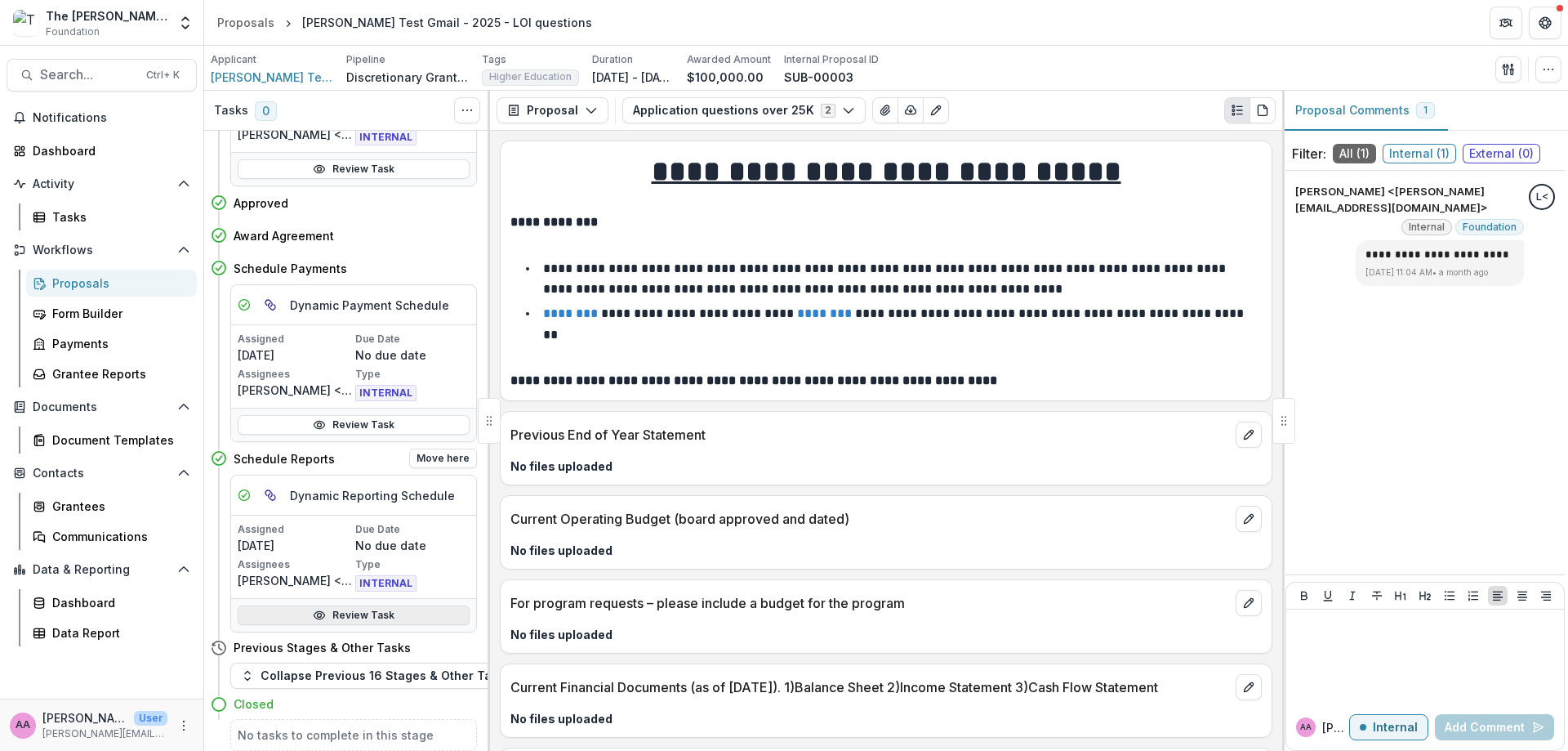
click at [351, 605] on link "Review Task" at bounding box center [354, 615] width 232 height 19
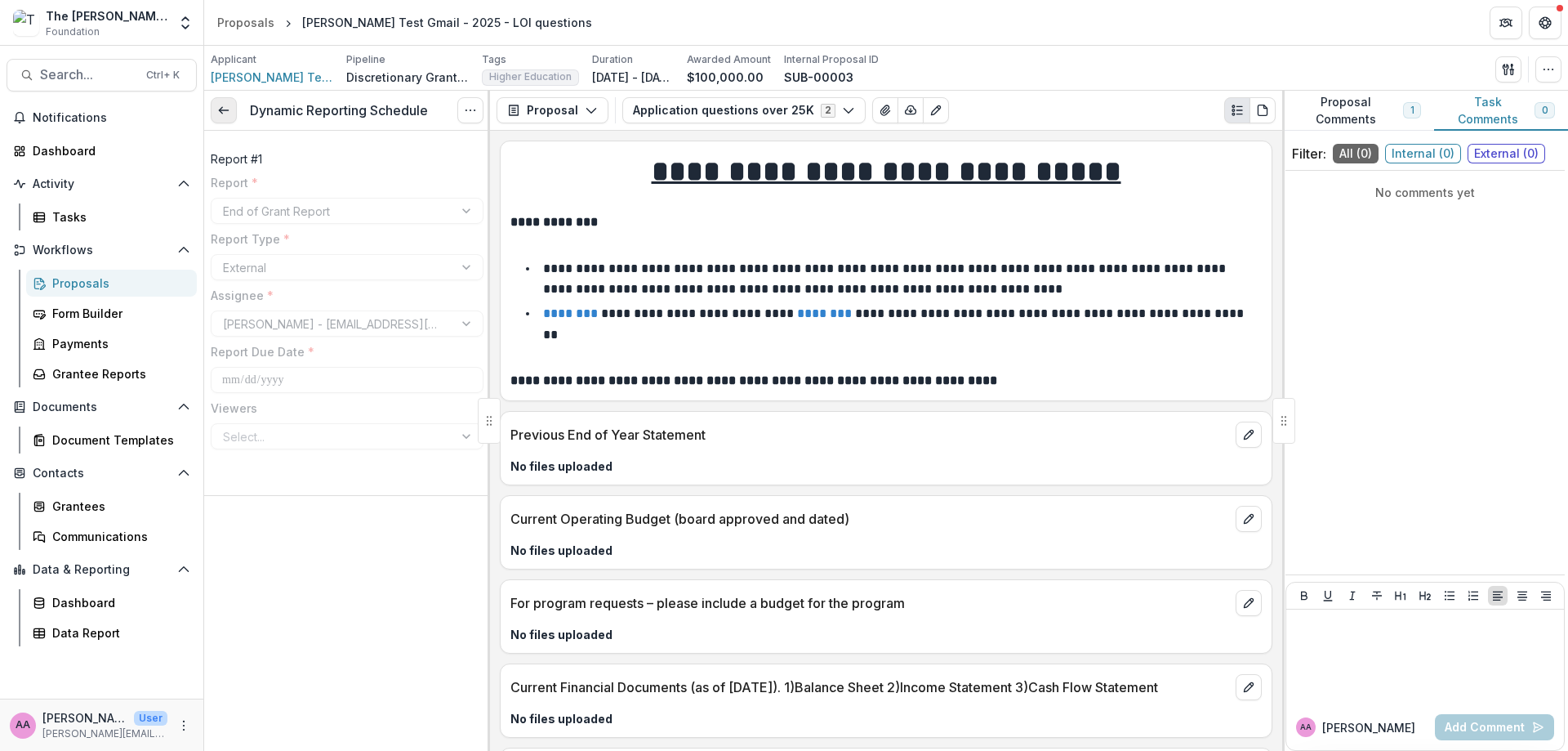
click at [217, 108] on icon at bounding box center [223, 110] width 13 height 13
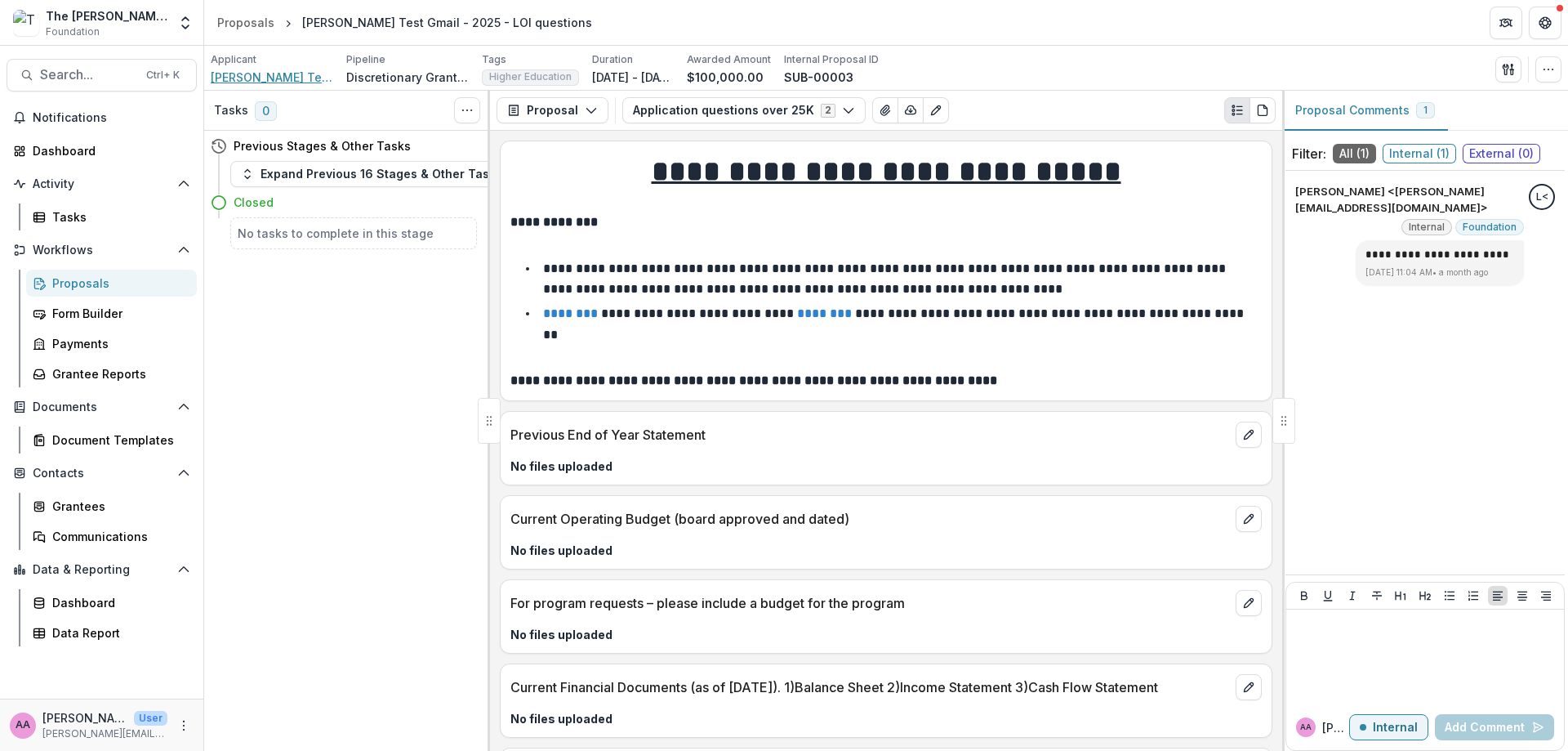
click at [247, 78] on span "[PERSON_NAME] Test Gmail" at bounding box center [272, 77] width 123 height 18
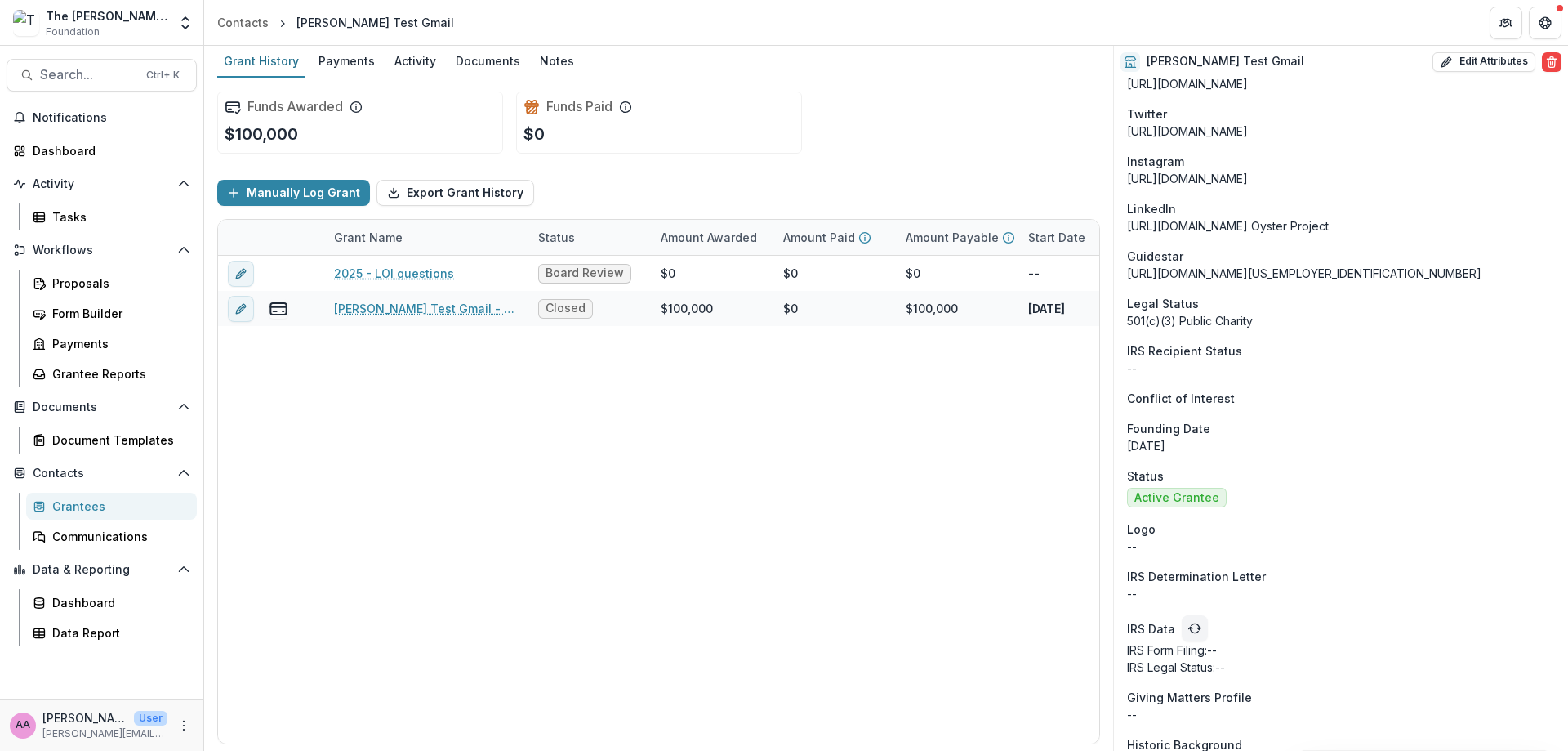
scroll to position [1186, 0]
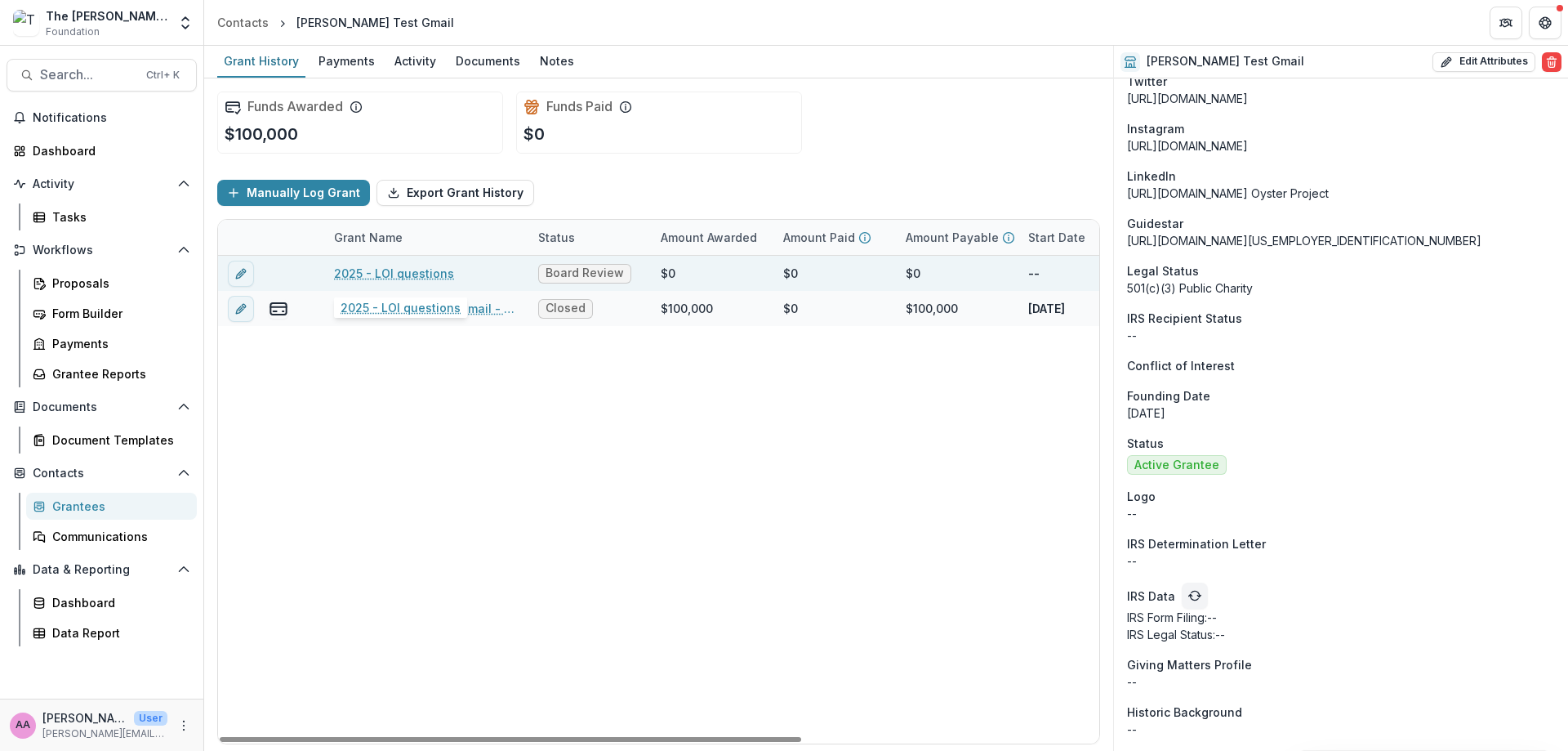
click at [398, 268] on link "2025 - LOI questions" at bounding box center [394, 273] width 120 height 18
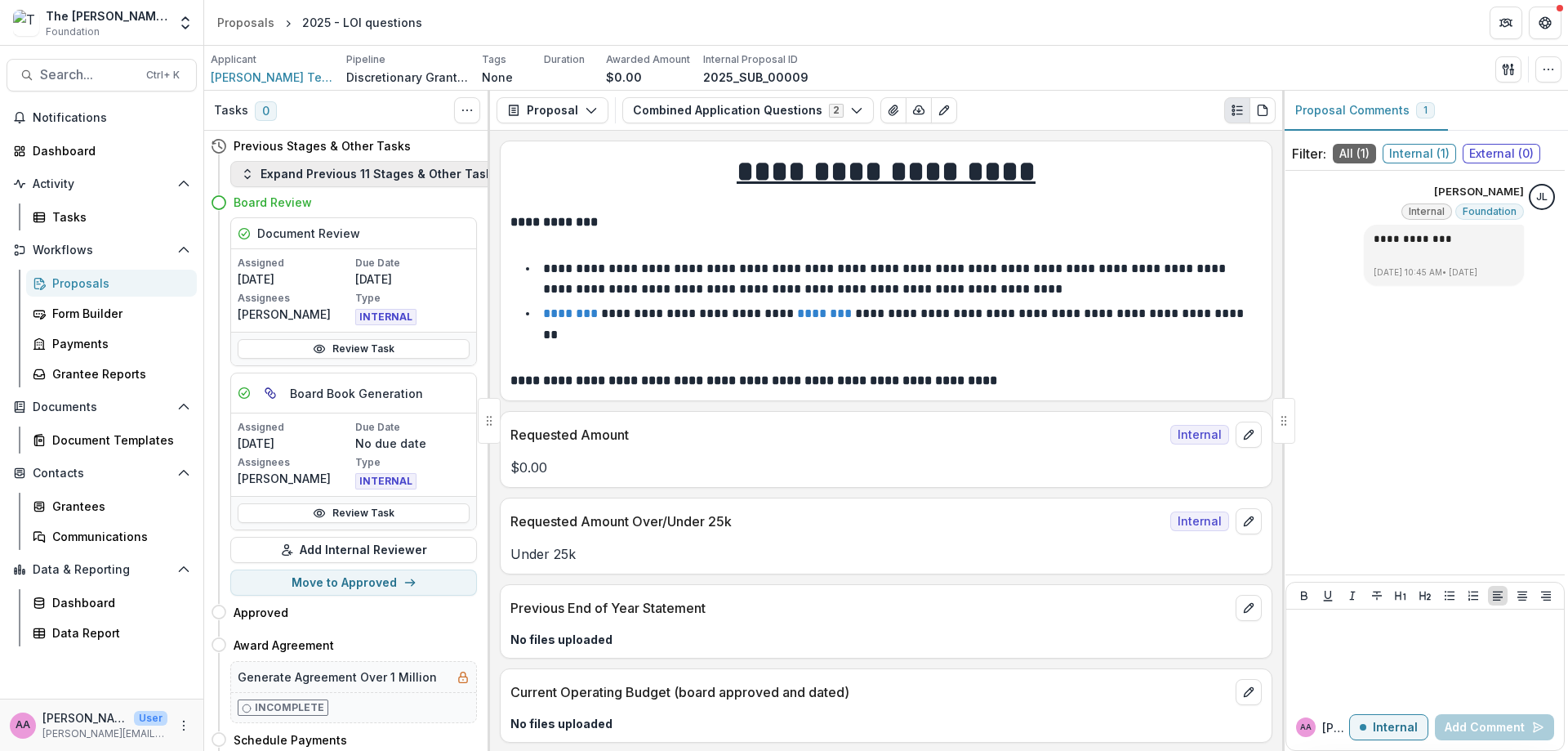
click at [415, 177] on button "Expand Previous 11 Stages & Other Tasks" at bounding box center [370, 174] width 279 height 26
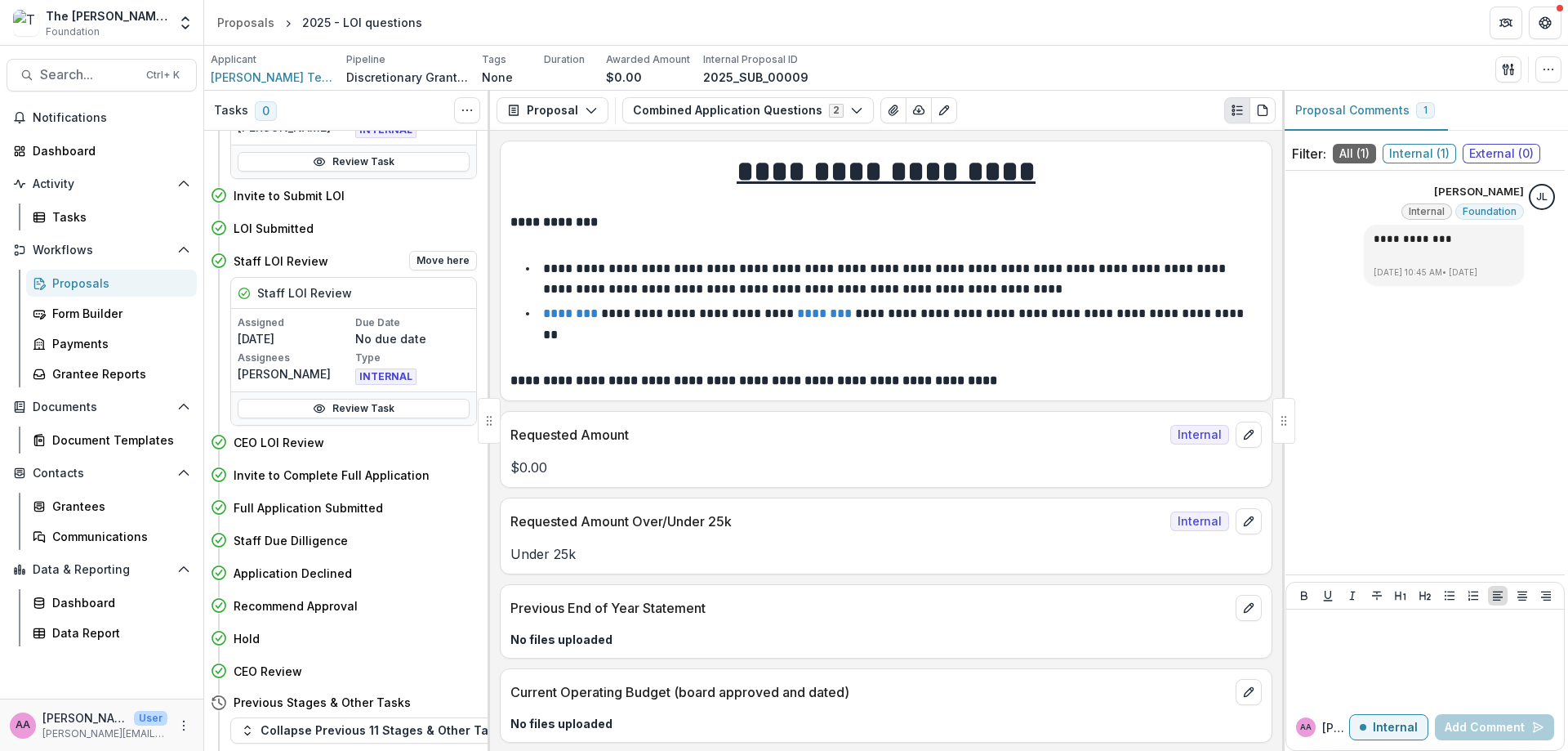
scroll to position [332, 0]
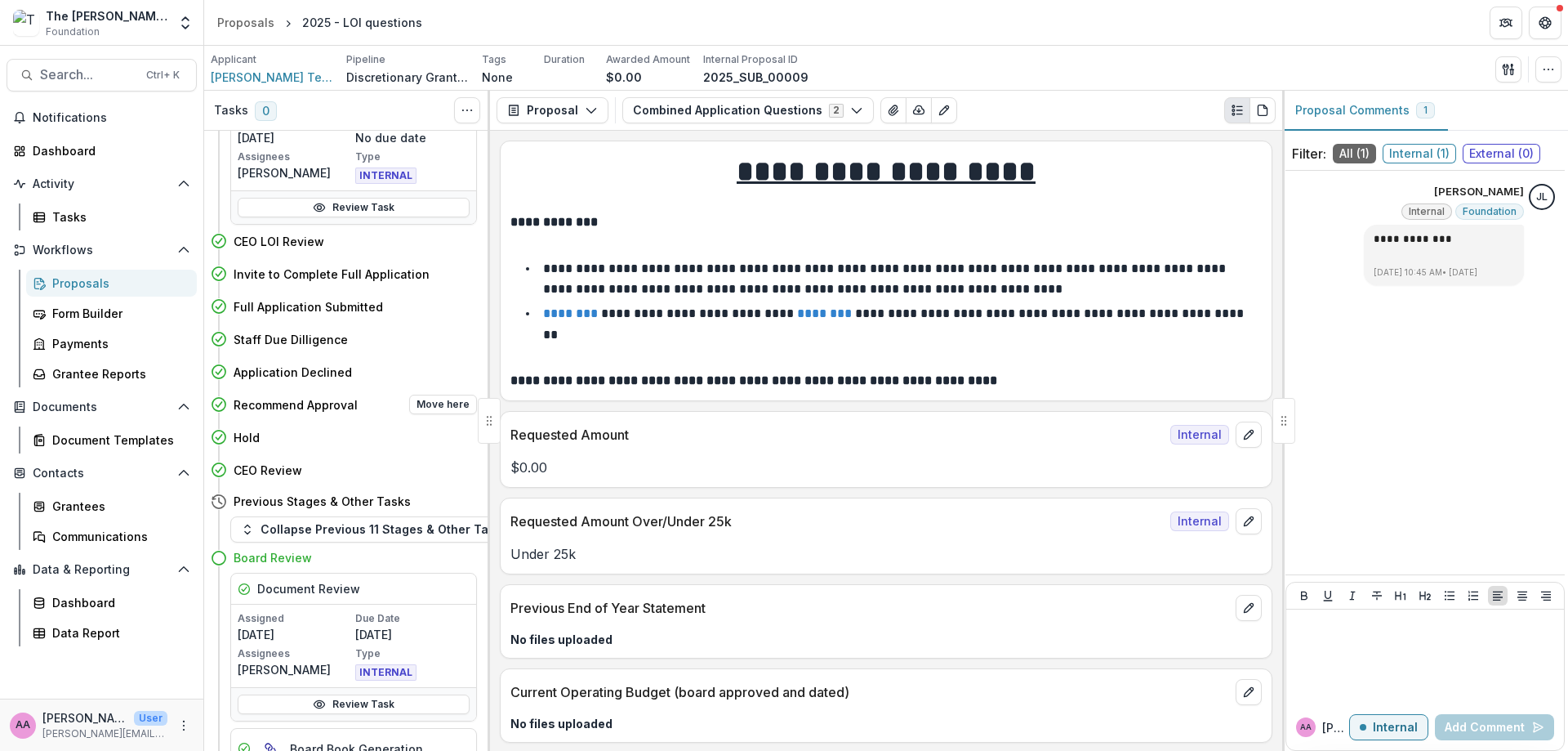
click at [283, 405] on h4 "Recommend Approval" at bounding box center [295, 405] width 124 height 18
click at [306, 410] on h4 "Recommend Approval" at bounding box center [295, 405] width 124 height 18
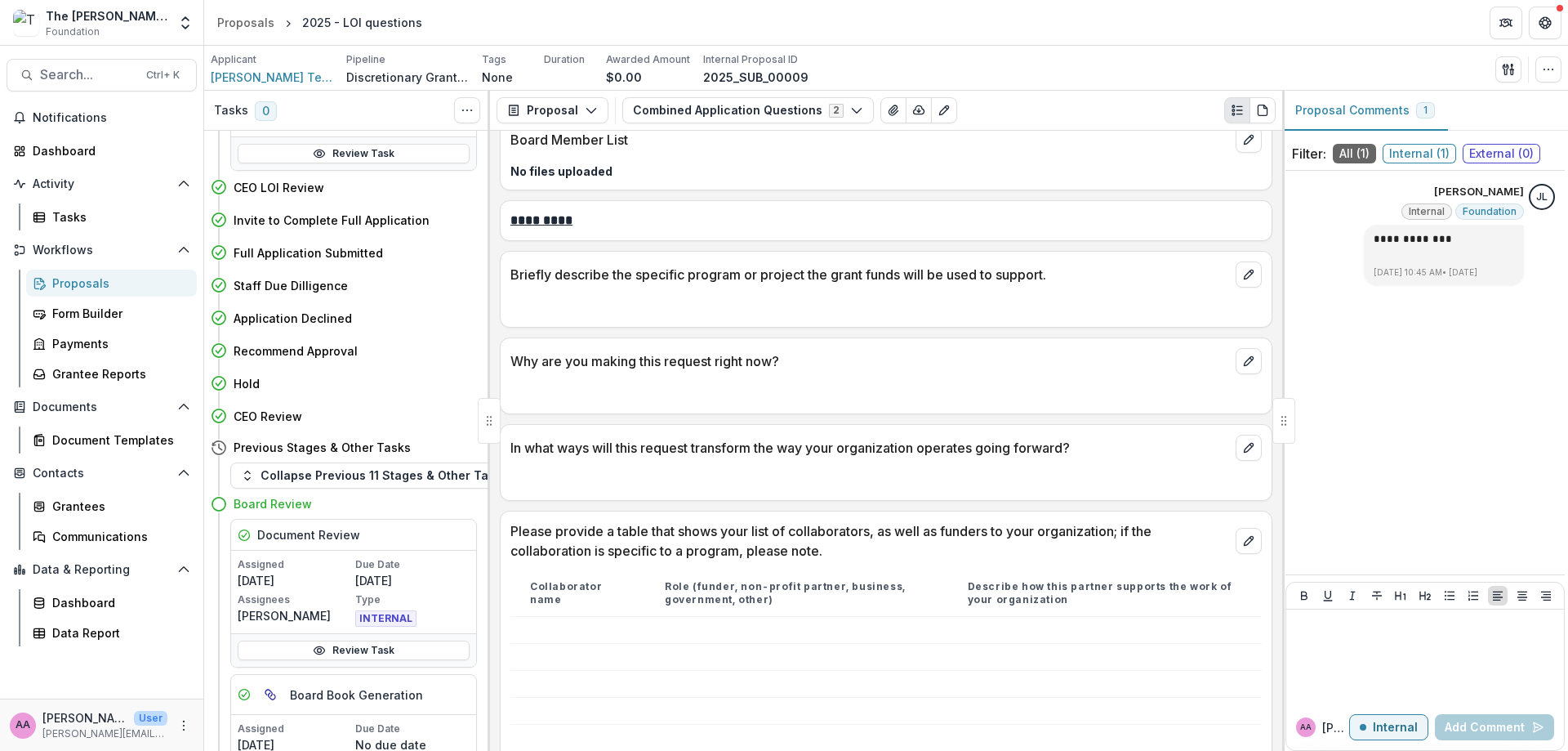
scroll to position [405, 0]
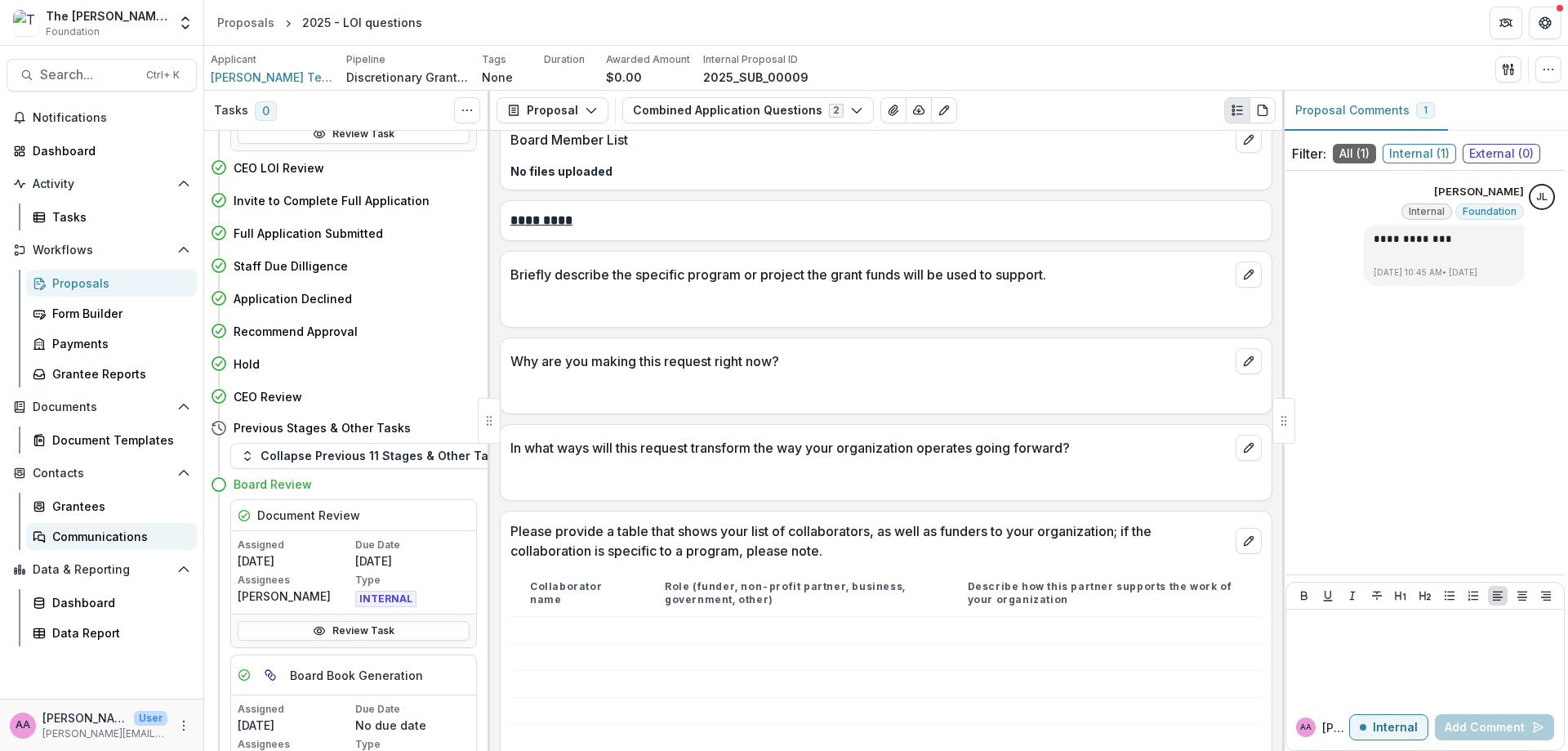
click at [147, 524] on link "Communications" at bounding box center [111, 536] width 170 height 27
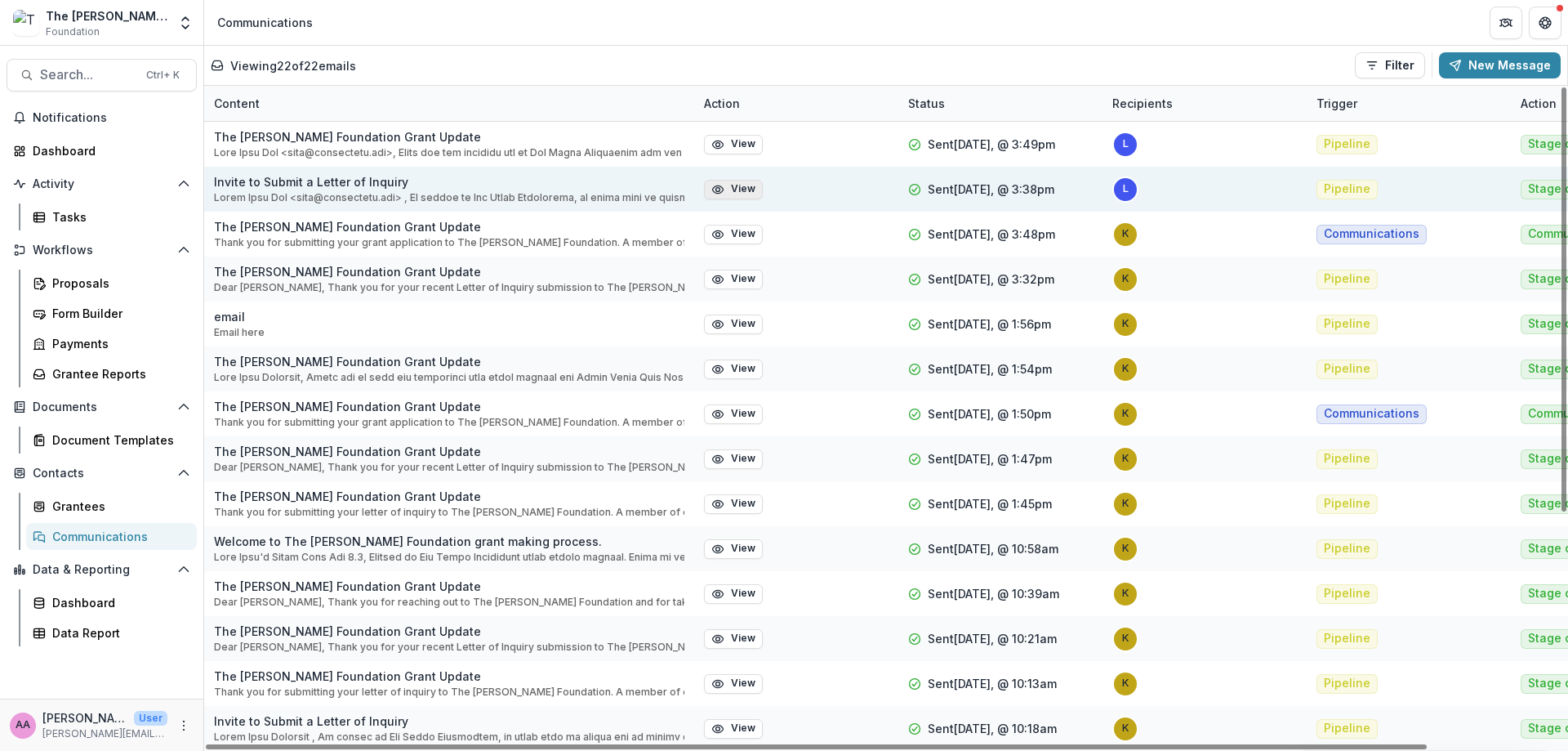
click at [722, 187] on icon "button" at bounding box center [718, 189] width 11 height 7
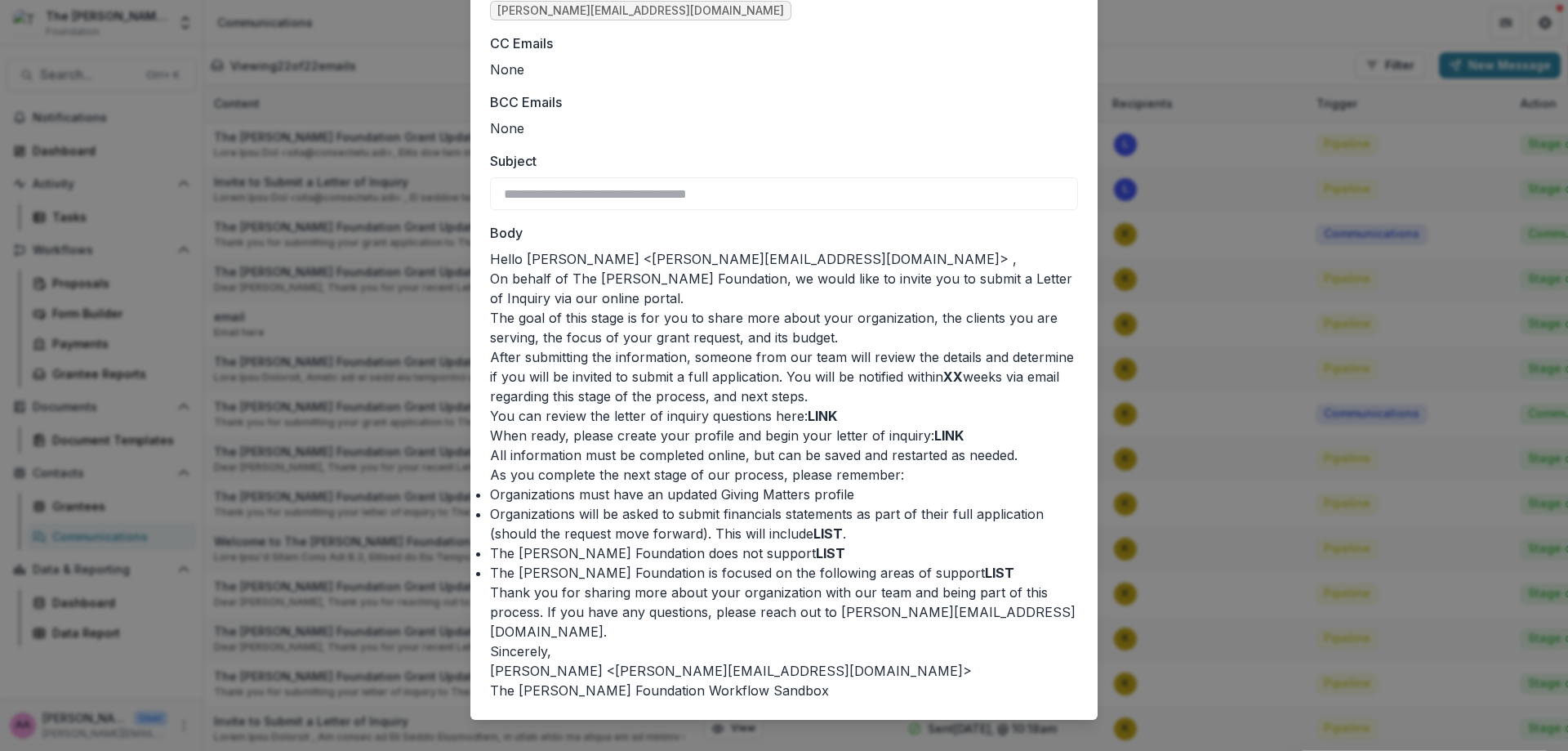
scroll to position [148, 0]
click at [366, 386] on div "**********" at bounding box center [784, 375] width 1568 height 751
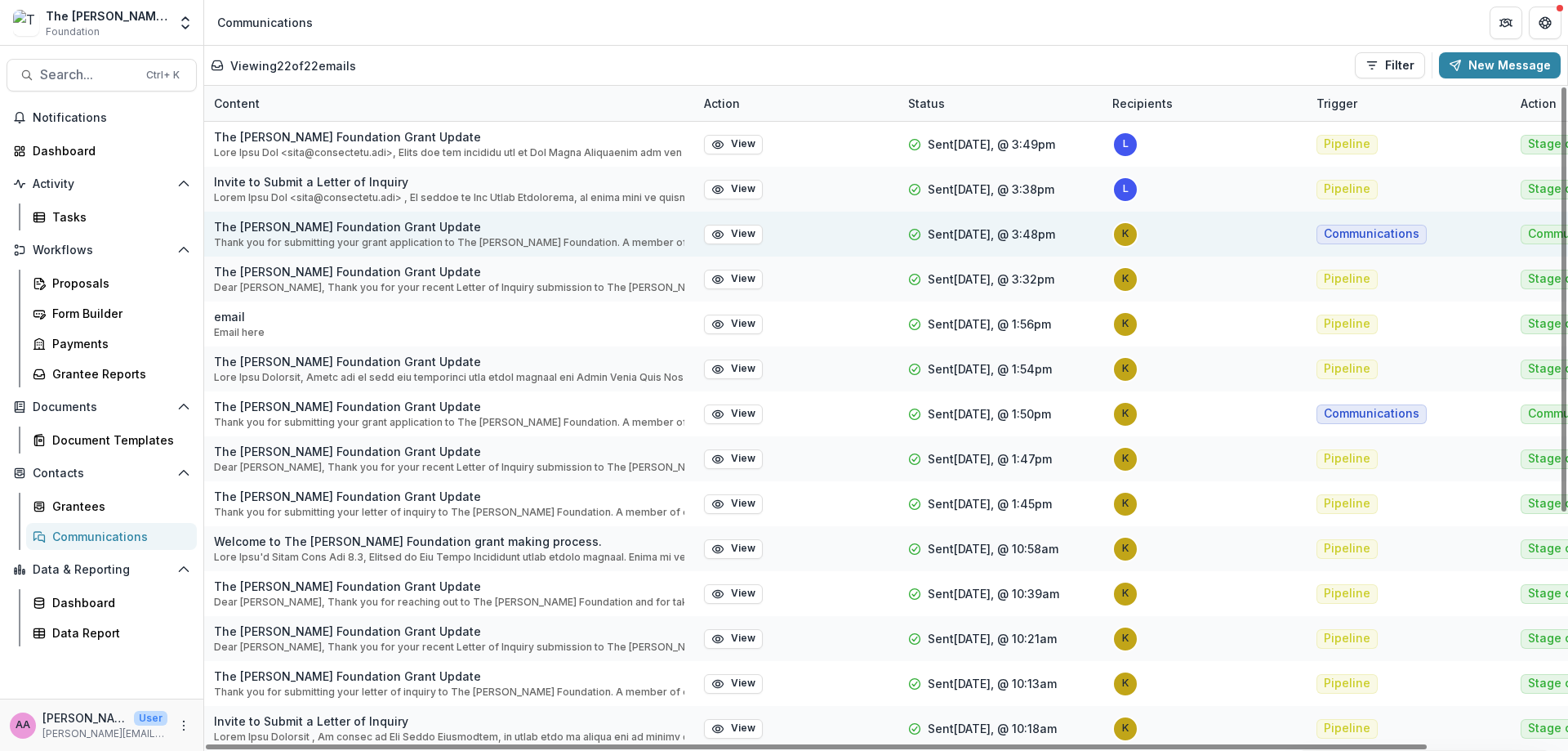
click at [370, 239] on p "Thank you for submitting your grant application to The [PERSON_NAME] Foundation…" at bounding box center [450, 242] width 471 height 15
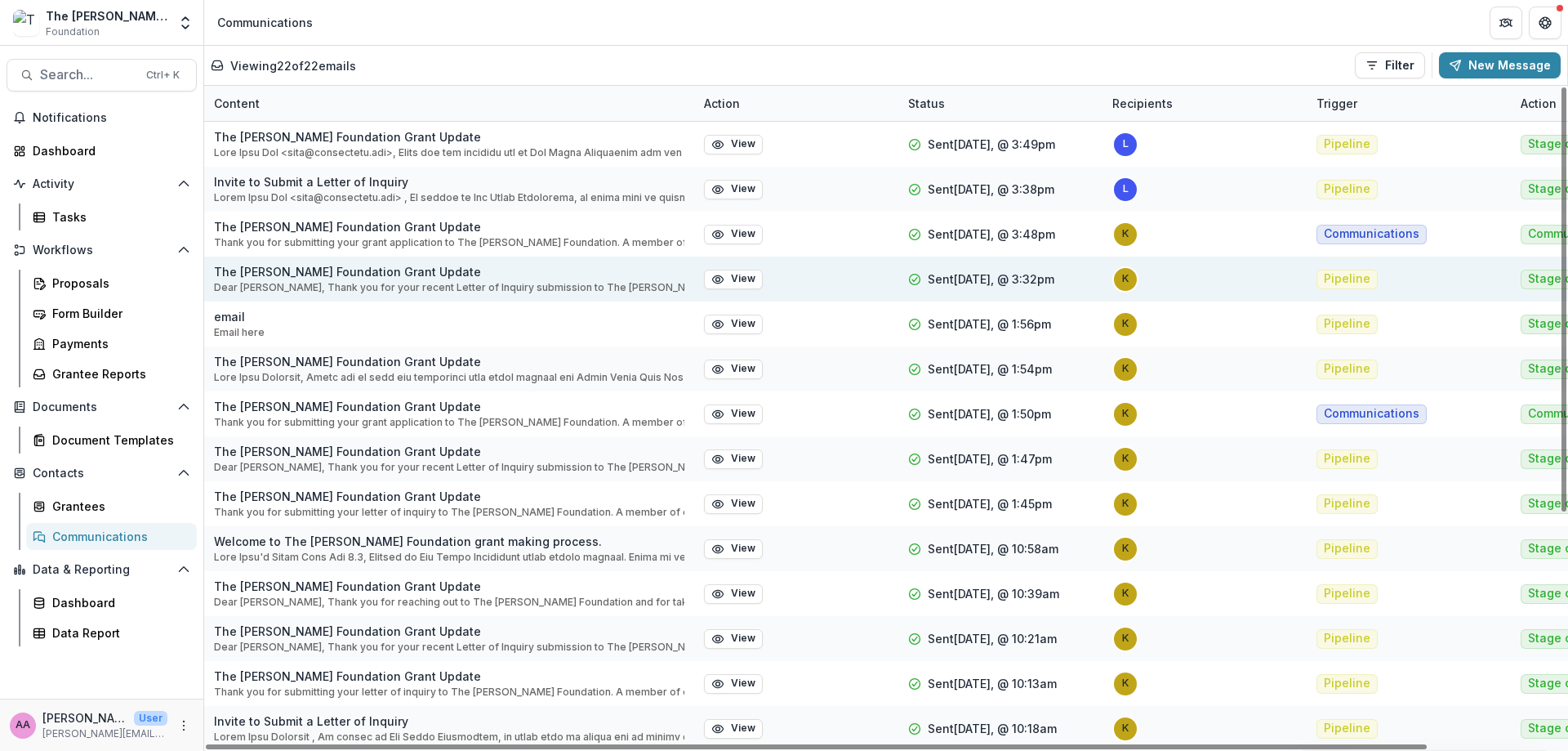
click at [693, 289] on div "The [PERSON_NAME] Foundation Grant Update Dear [PERSON_NAME], Thank you for you…" at bounding box center [450, 278] width 490 height 45
click at [750, 287] on button "View" at bounding box center [733, 279] width 59 height 19
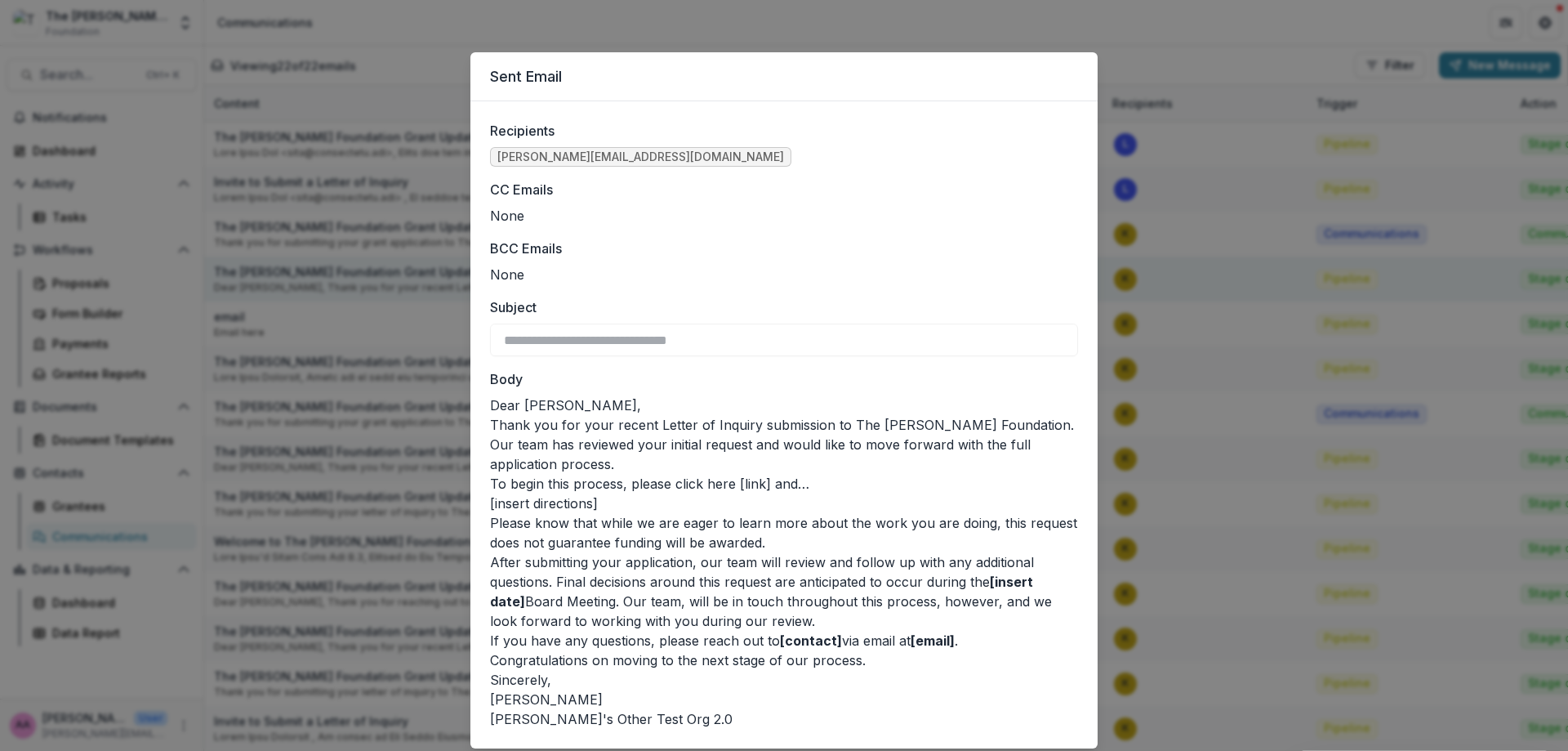
scroll to position [30, 0]
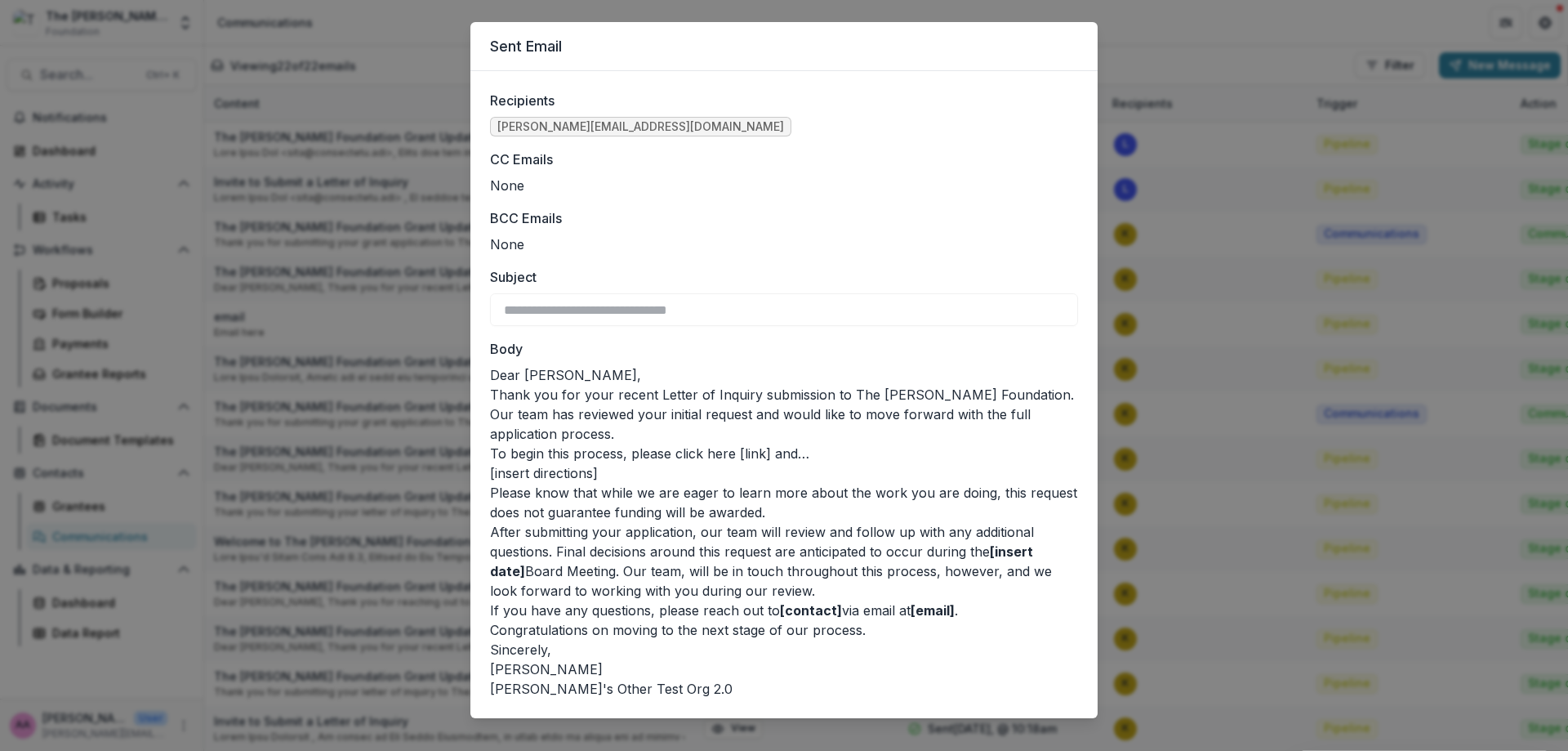
click at [441, 318] on div "**********" at bounding box center [784, 375] width 1568 height 751
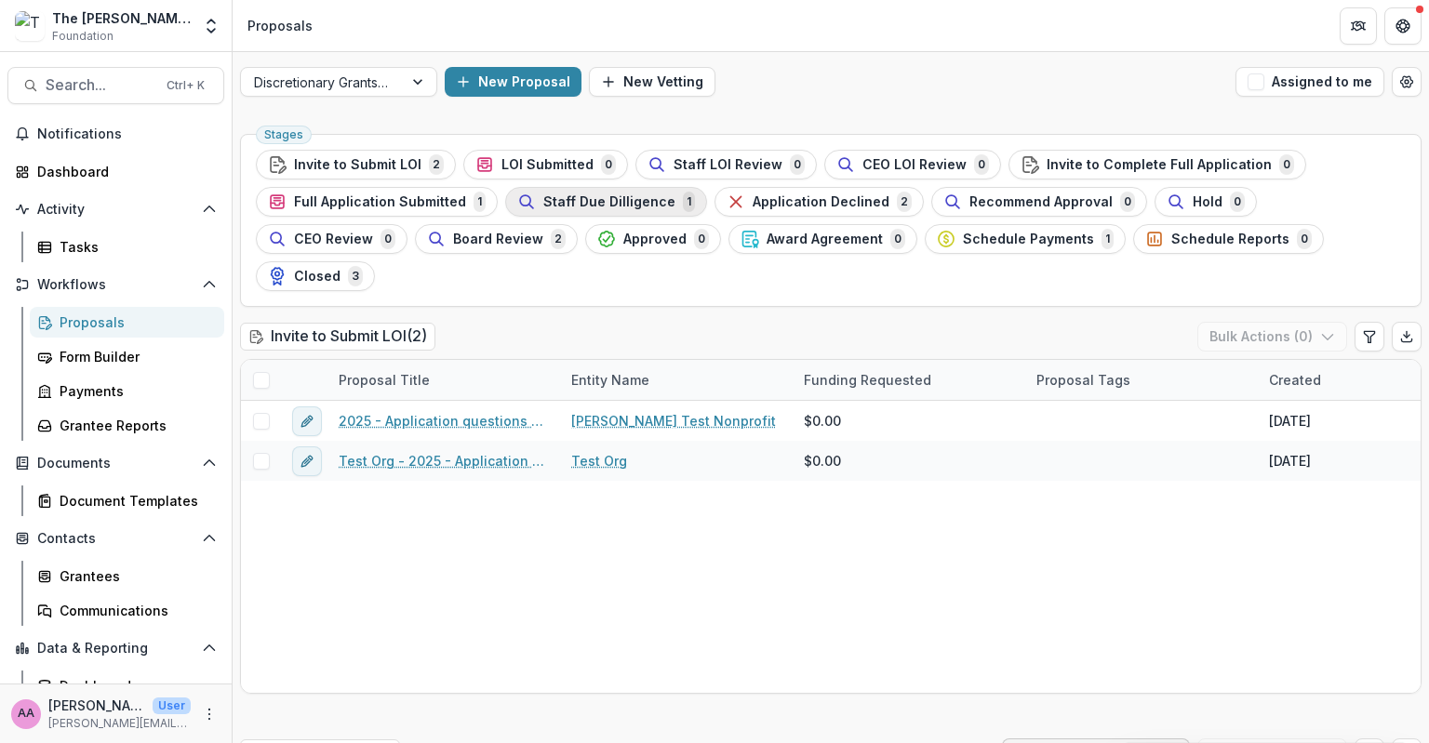
click at [623, 209] on div "Staff Due Dilligence 1" at bounding box center [606, 202] width 178 height 20
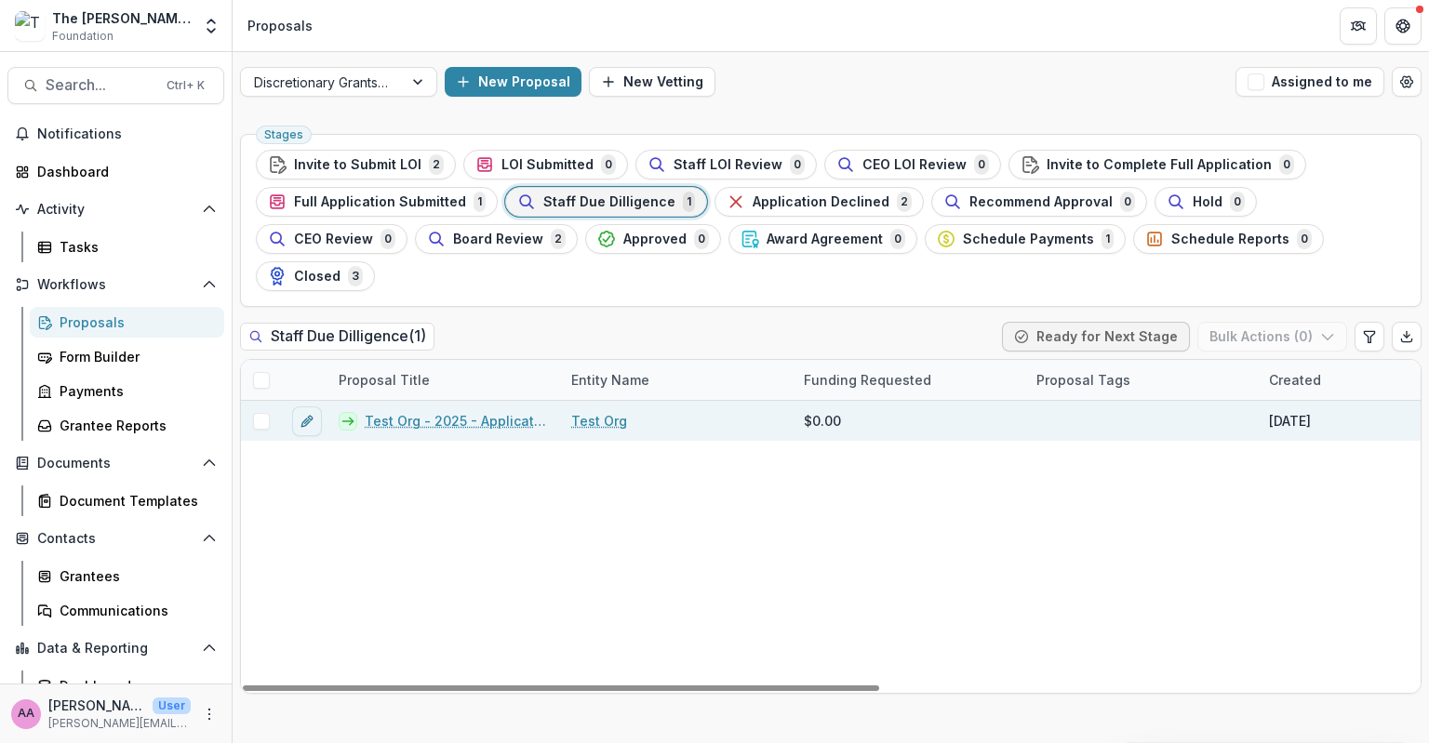
click at [469, 411] on link "Test Org - 2025 - Application questions over 25K" at bounding box center [457, 421] width 184 height 20
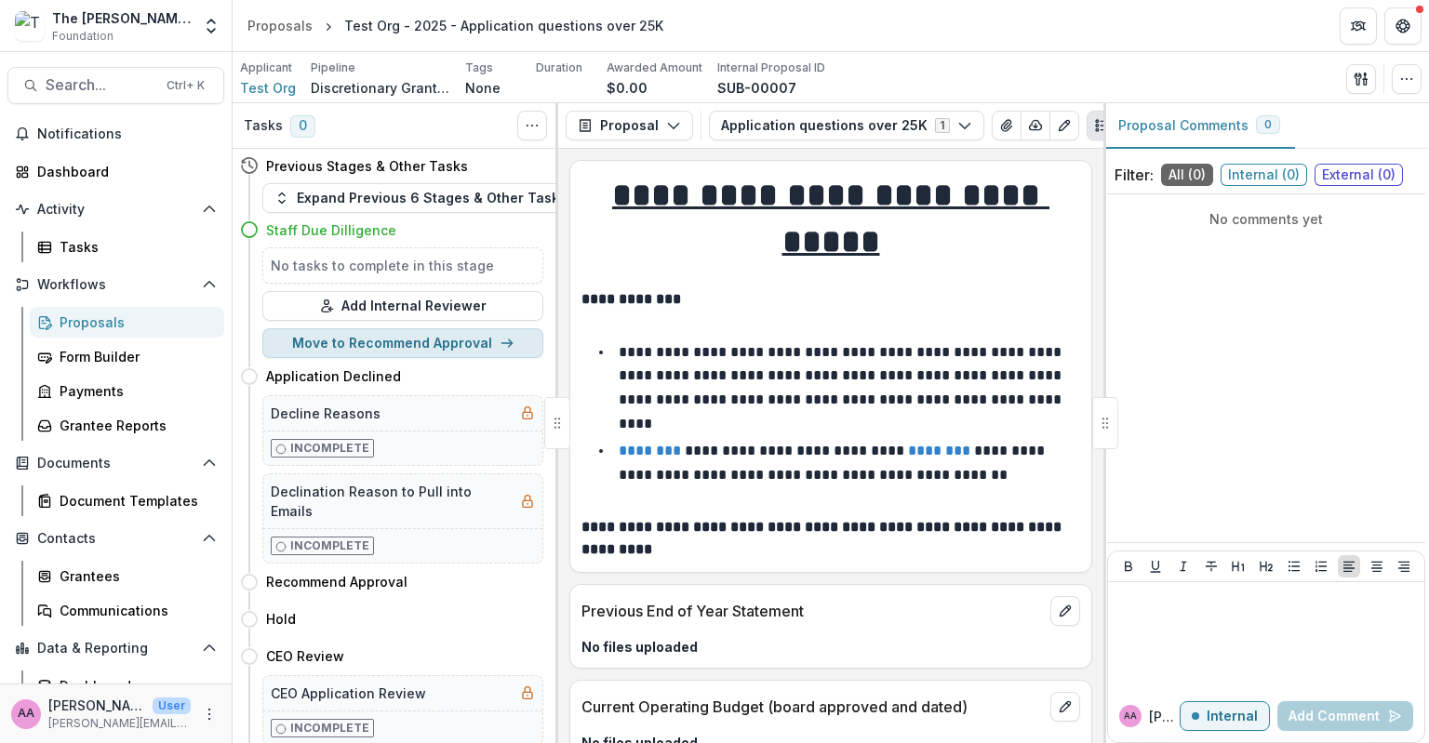
click at [448, 339] on button "Move to Recommend Approval" at bounding box center [402, 343] width 281 height 30
select select "**********"
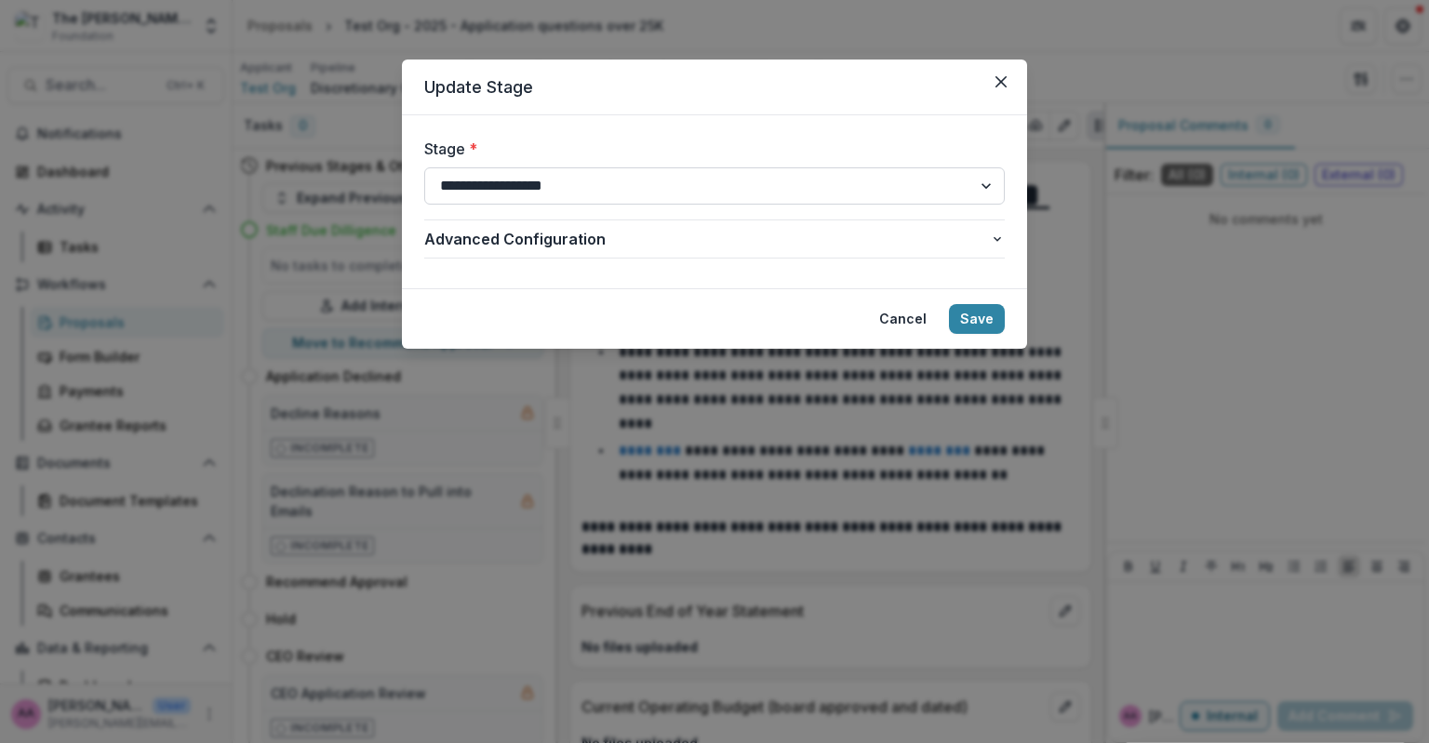
click at [546, 193] on select "**********" at bounding box center [714, 185] width 581 height 37
click at [937, 241] on span "Advanced Configuration" at bounding box center [707, 239] width 566 height 22
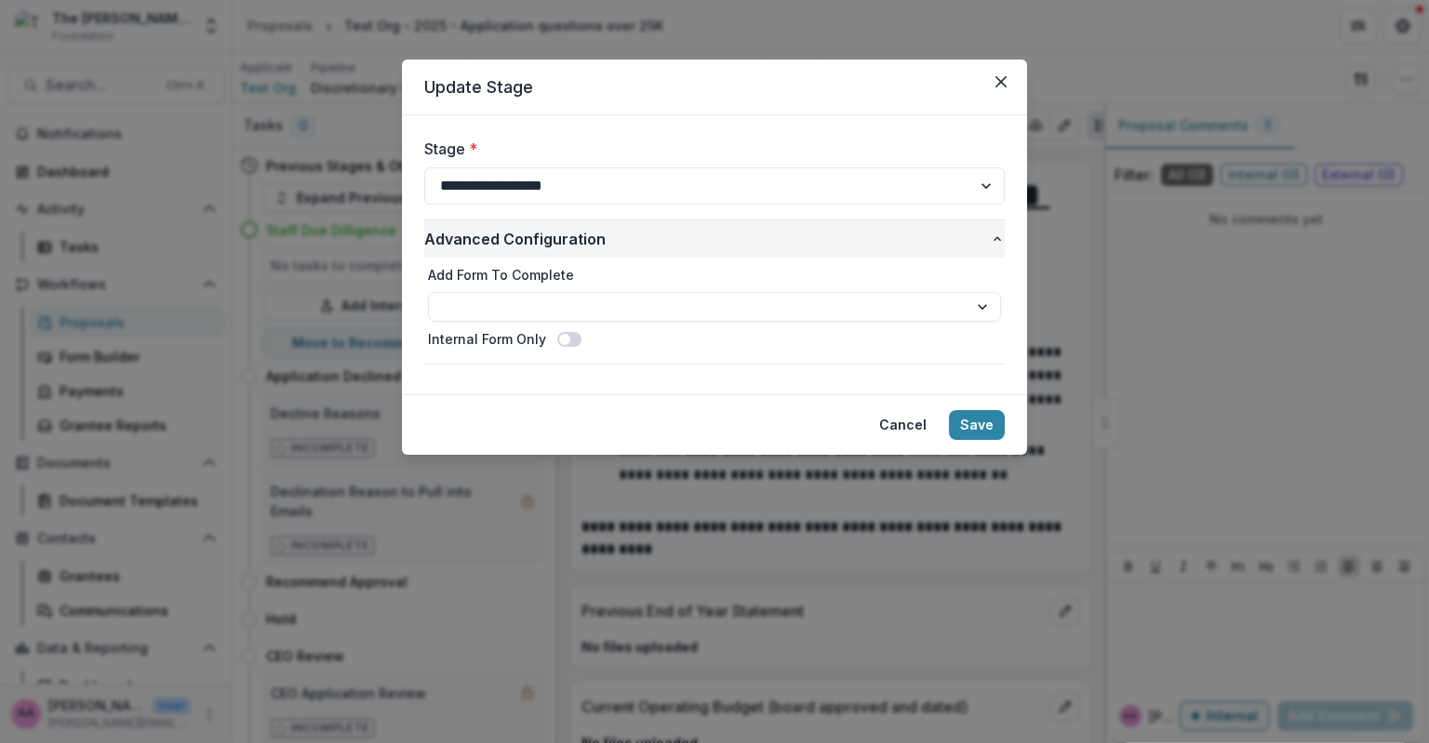
click at [937, 241] on span "Advanced Configuration" at bounding box center [707, 239] width 566 height 22
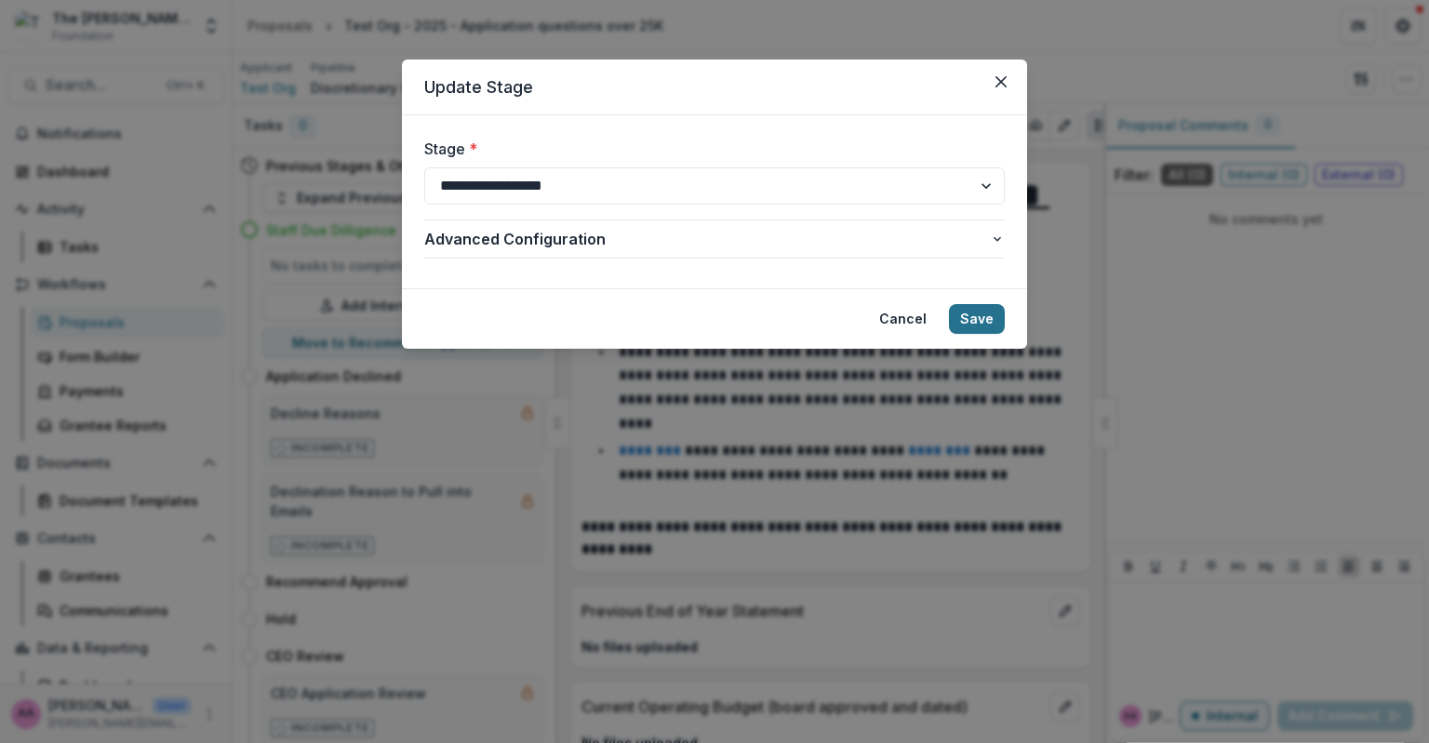
click at [983, 323] on button "Save" at bounding box center [977, 319] width 56 height 30
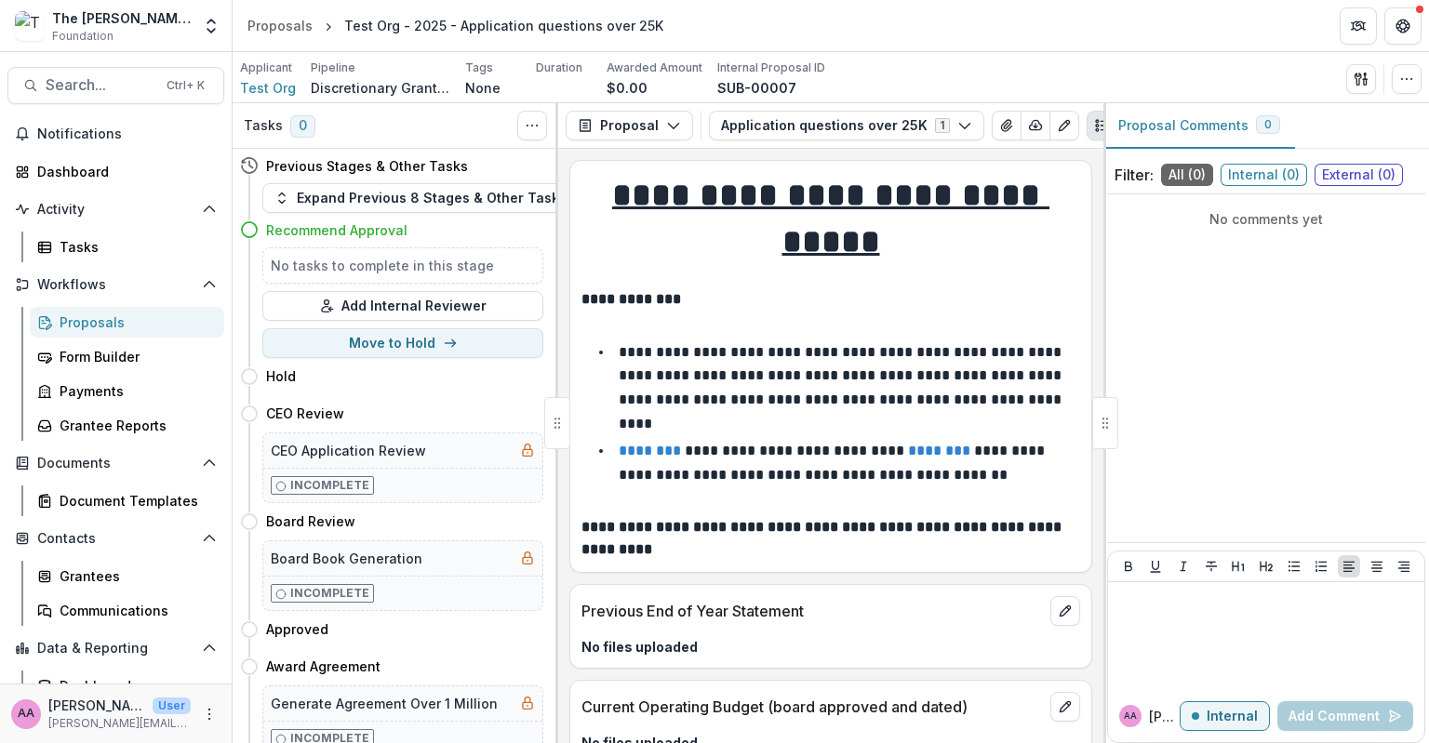
click at [100, 330] on div "Proposals" at bounding box center [135, 323] width 150 height 20
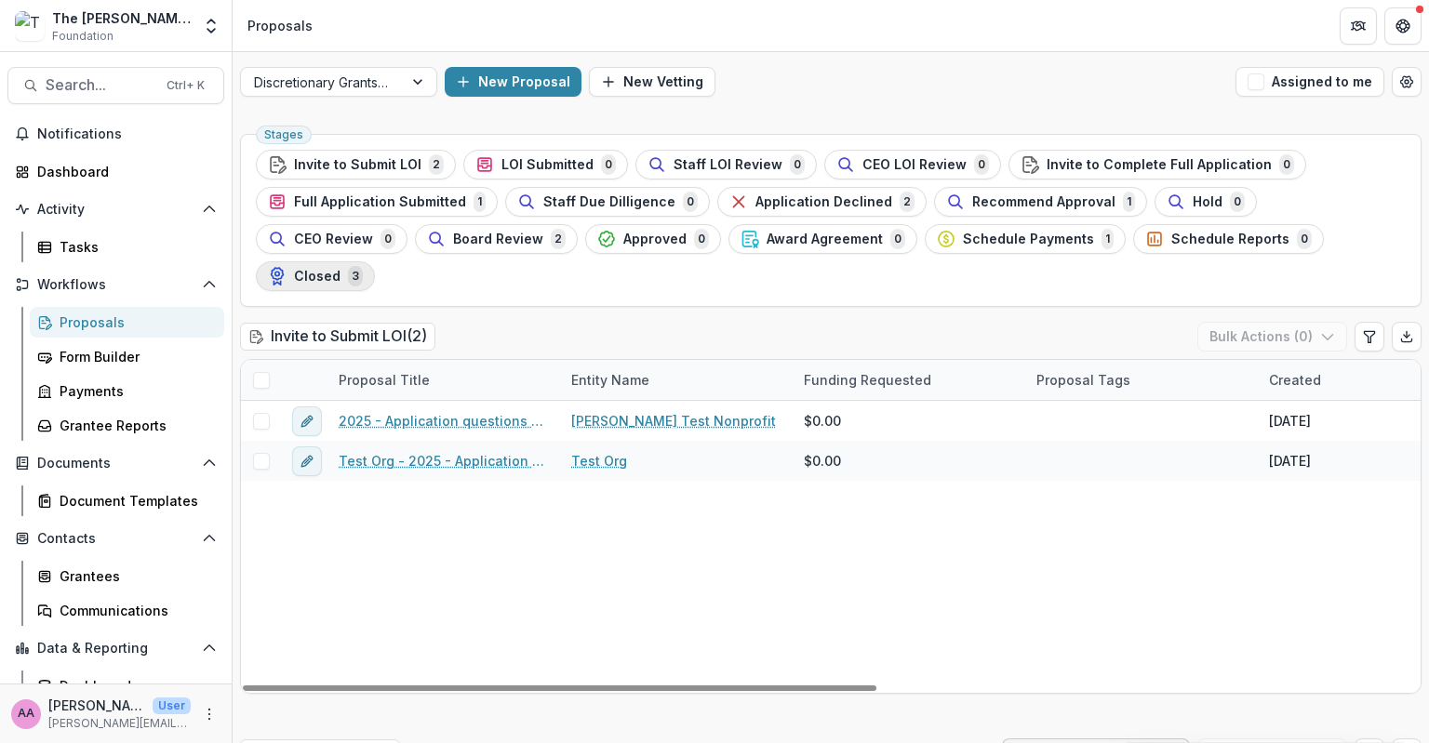
click at [341, 269] on span "Closed" at bounding box center [317, 277] width 47 height 16
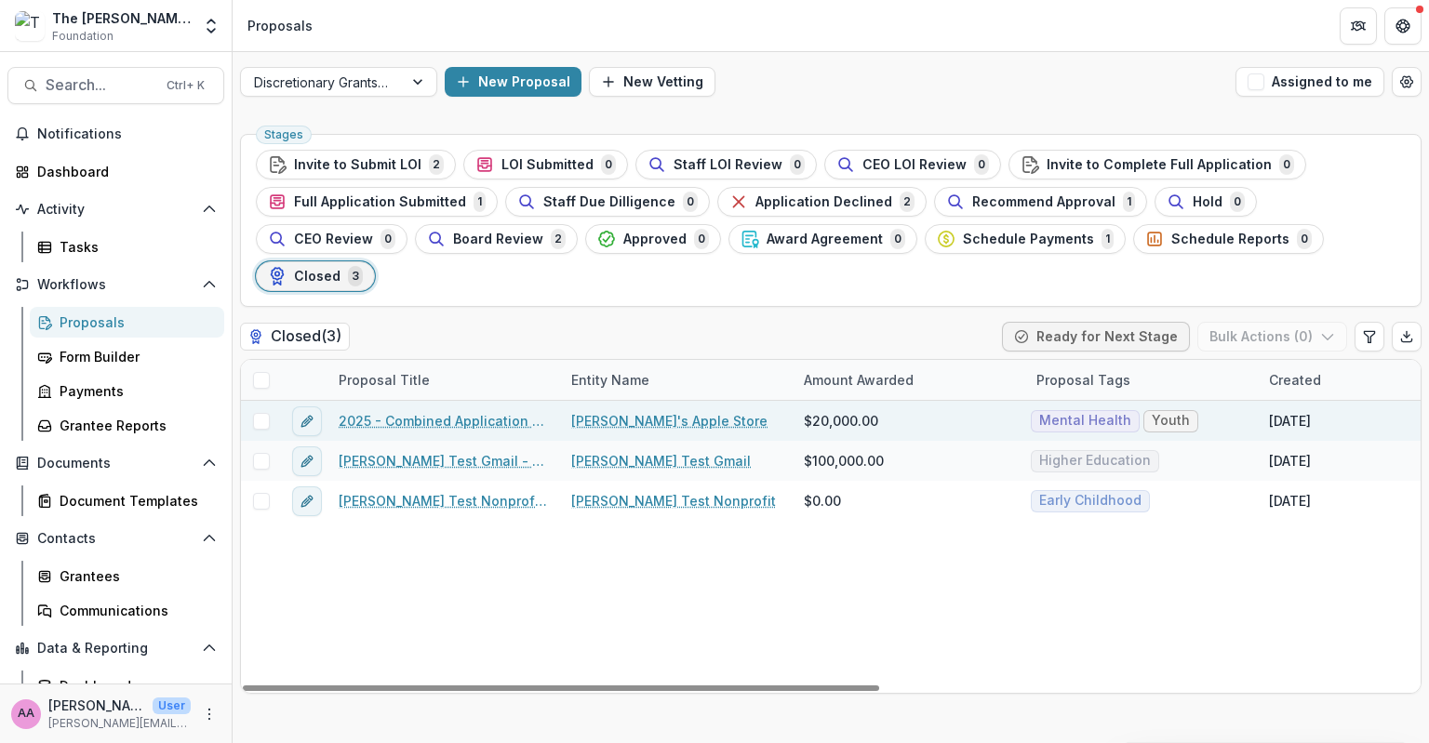
click at [398, 411] on link "2025 - Combined Application Questions" at bounding box center [444, 421] width 210 height 20
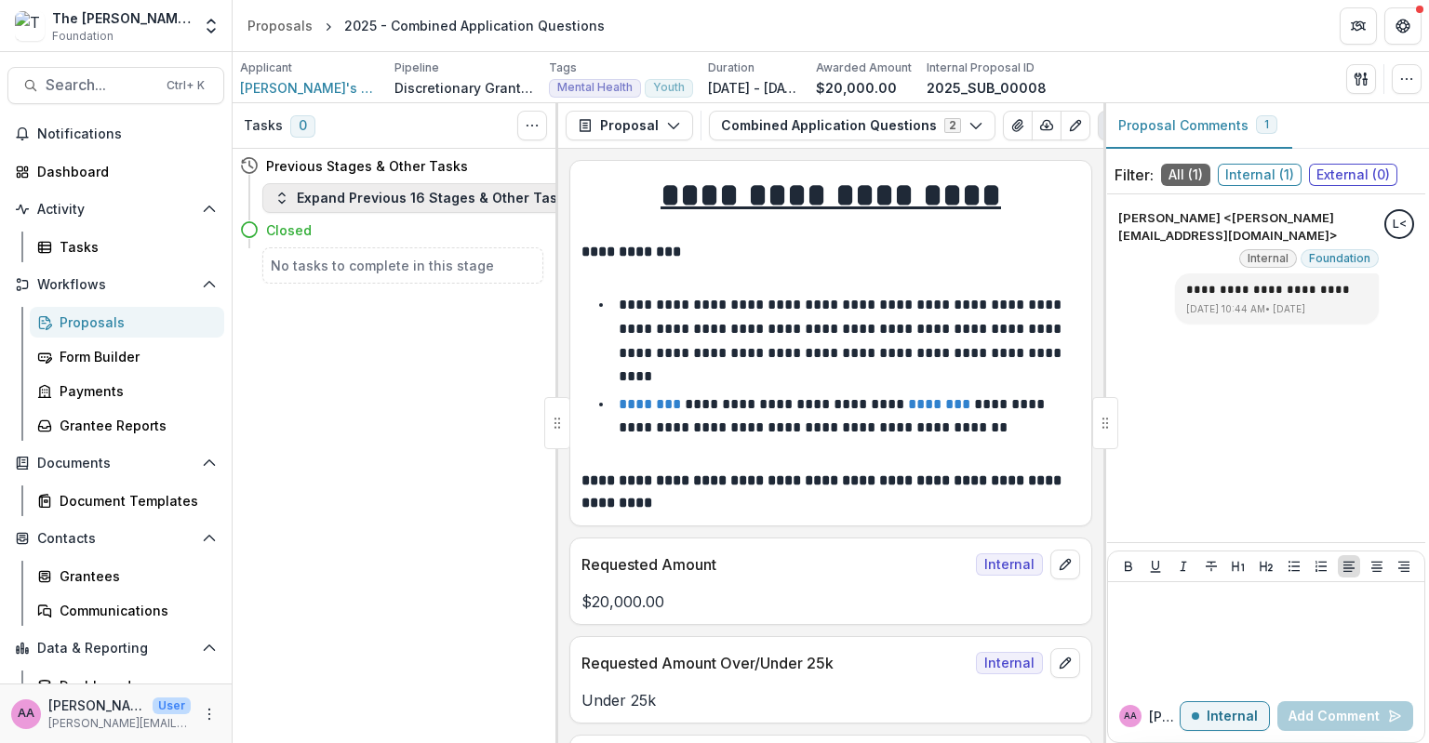
click at [319, 195] on button "Expand Previous 16 Stages & Other Tasks" at bounding box center [423, 198] width 322 height 30
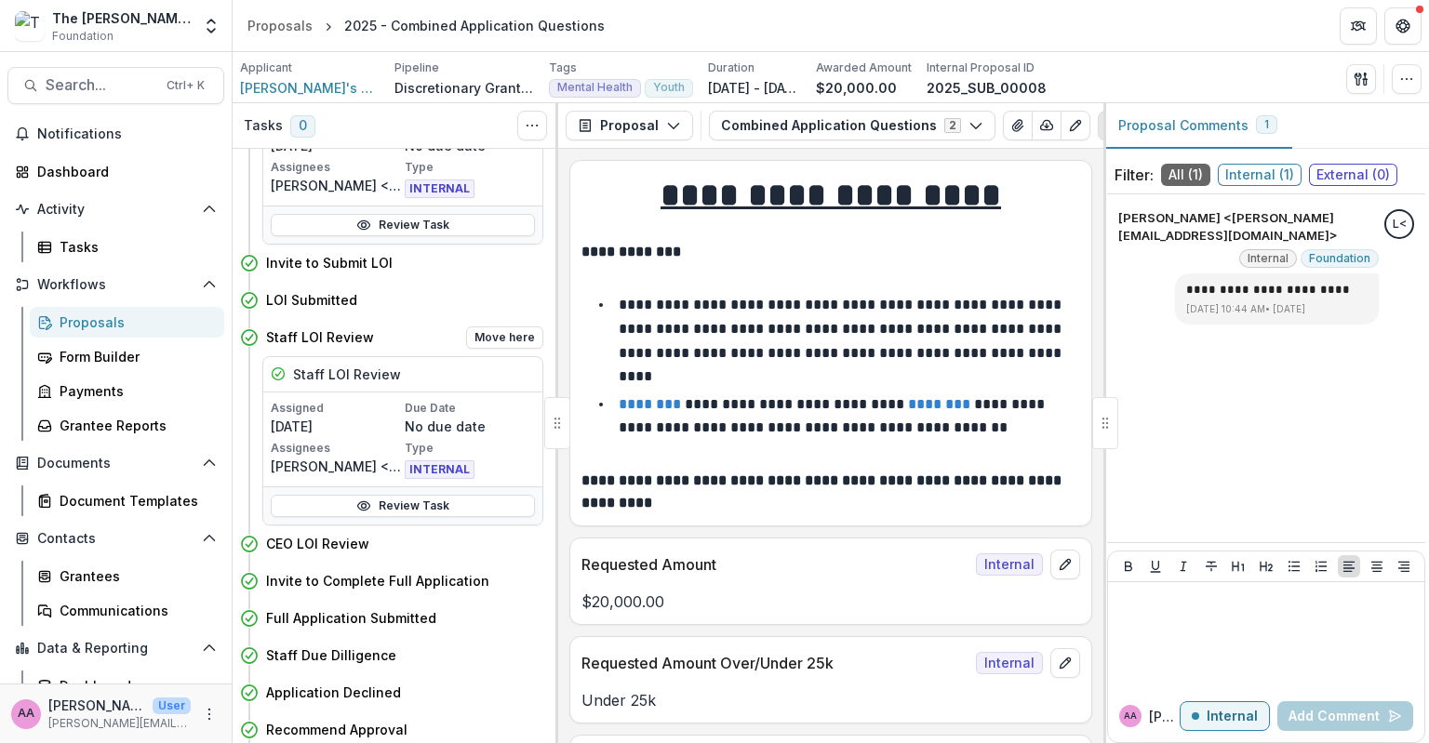
scroll to position [114, 0]
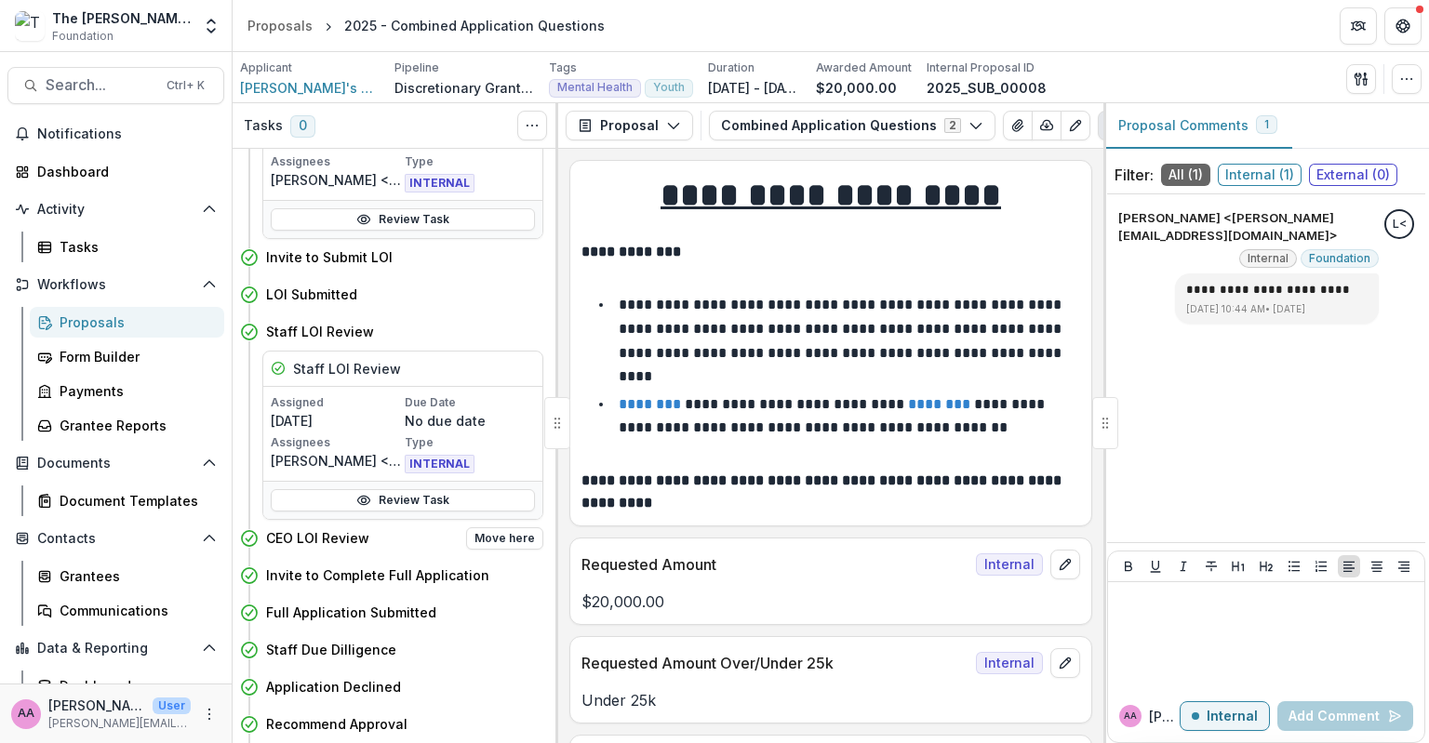
click at [301, 541] on h4 "CEO LOI Review" at bounding box center [317, 538] width 103 height 20
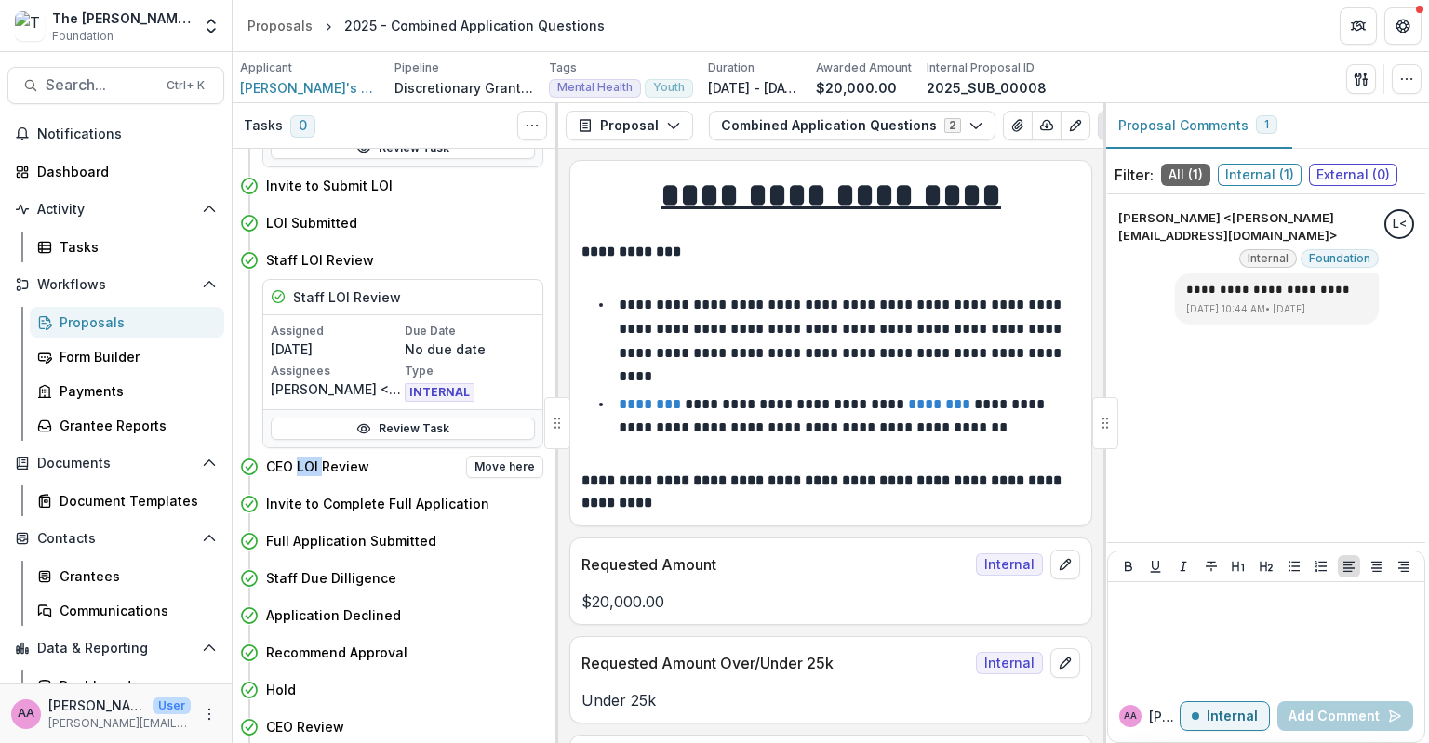
scroll to position [186, 0]
click at [293, 554] on div "Full Application Submitted Move here" at bounding box center [391, 540] width 303 height 37
click at [294, 578] on h4 "Staff Due Dilligence" at bounding box center [331, 578] width 130 height 20
click at [512, 579] on button "Move here" at bounding box center [504, 578] width 77 height 22
select select "**********"
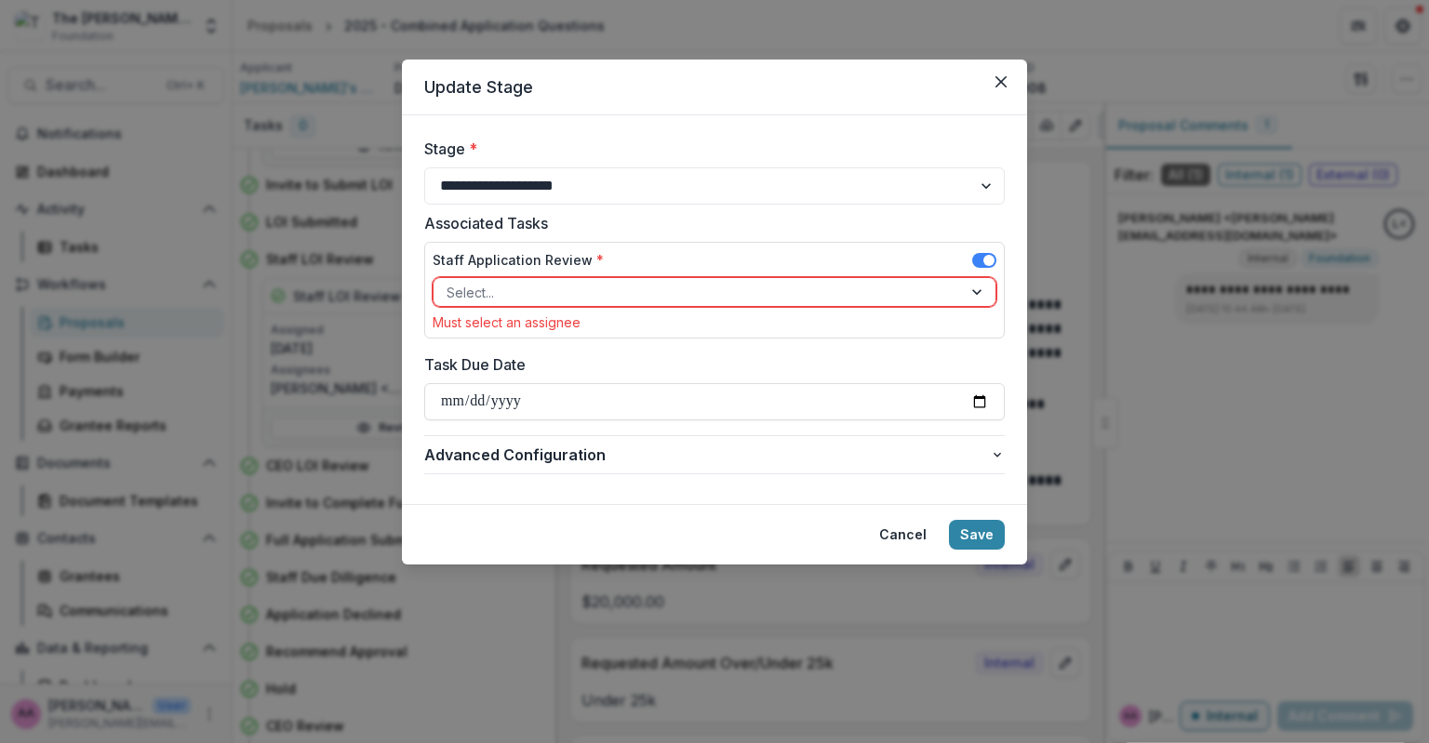
click at [611, 290] on div at bounding box center [698, 292] width 502 height 23
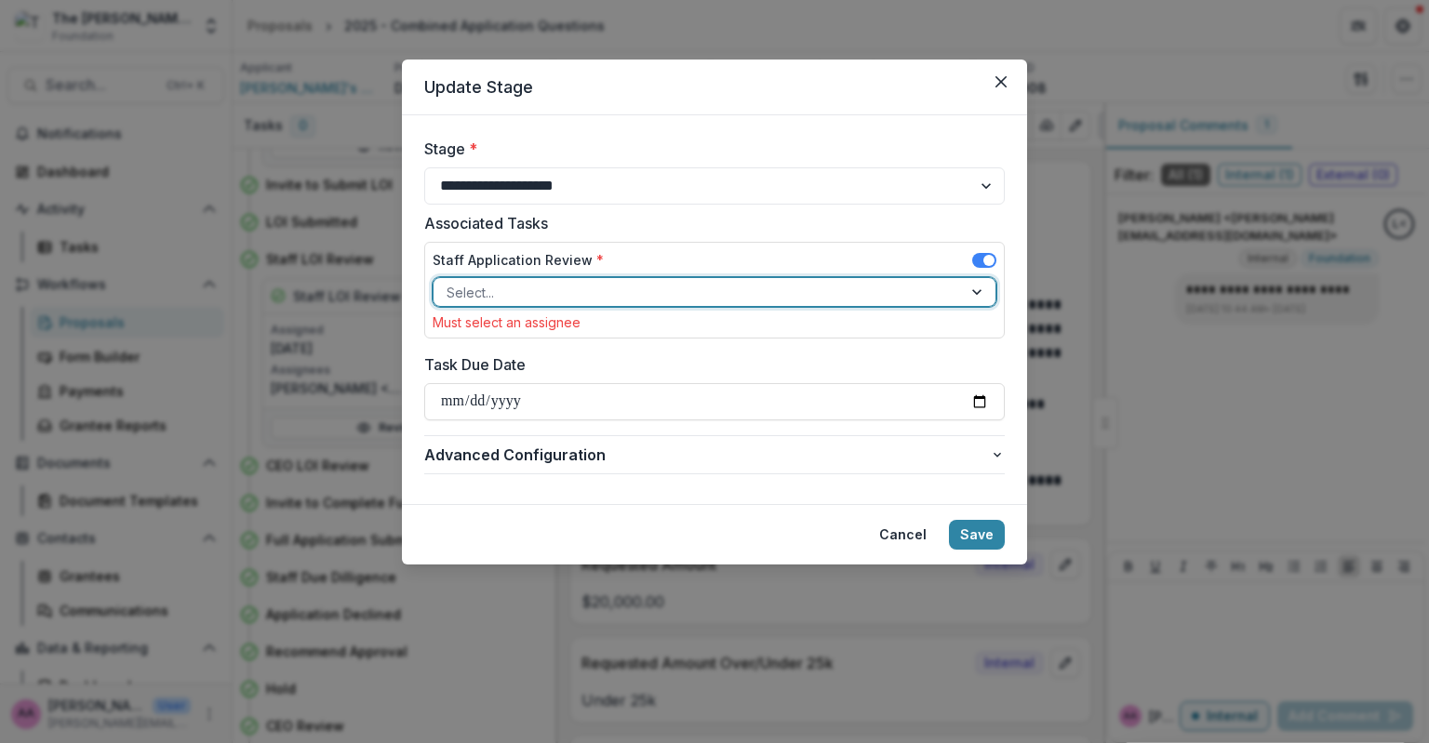
click at [611, 290] on div at bounding box center [698, 292] width 502 height 23
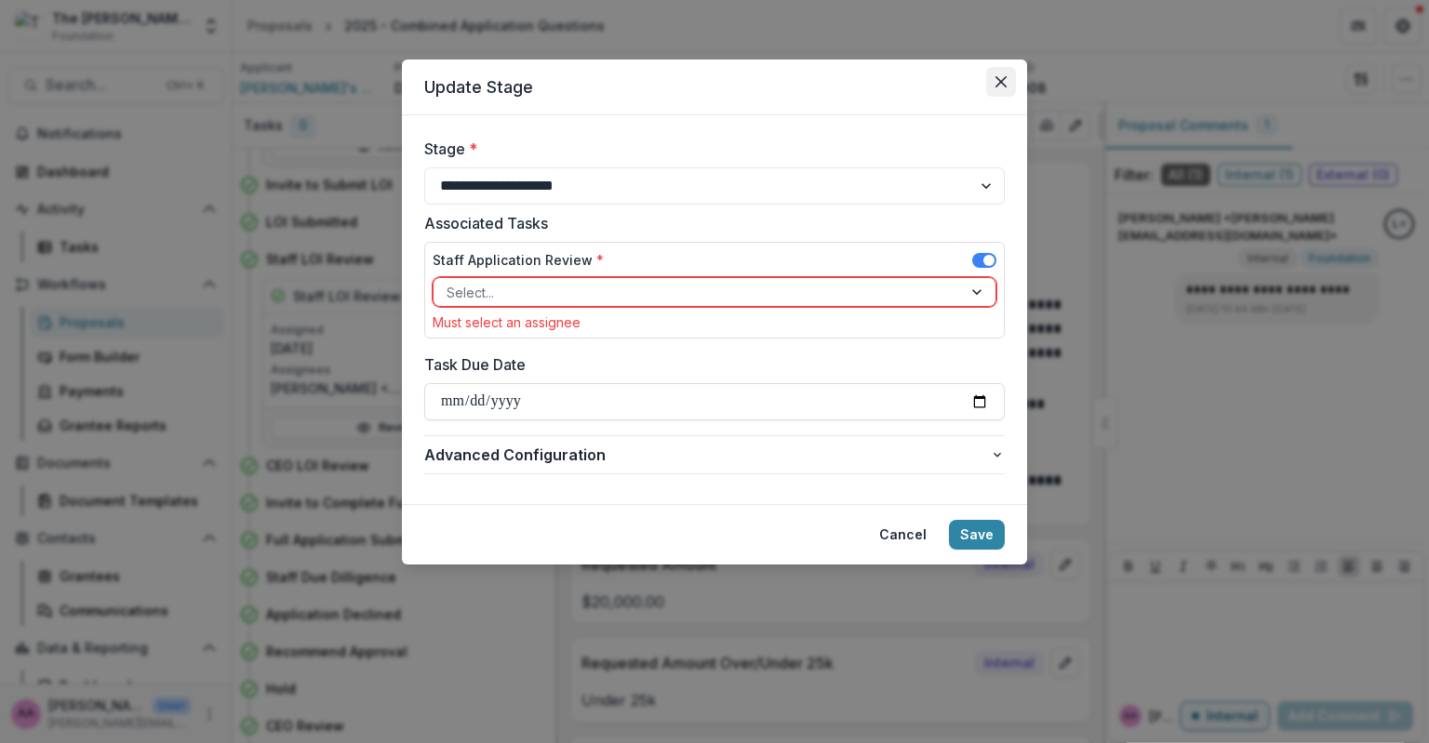
click at [997, 81] on icon "Close" at bounding box center [1001, 81] width 11 height 11
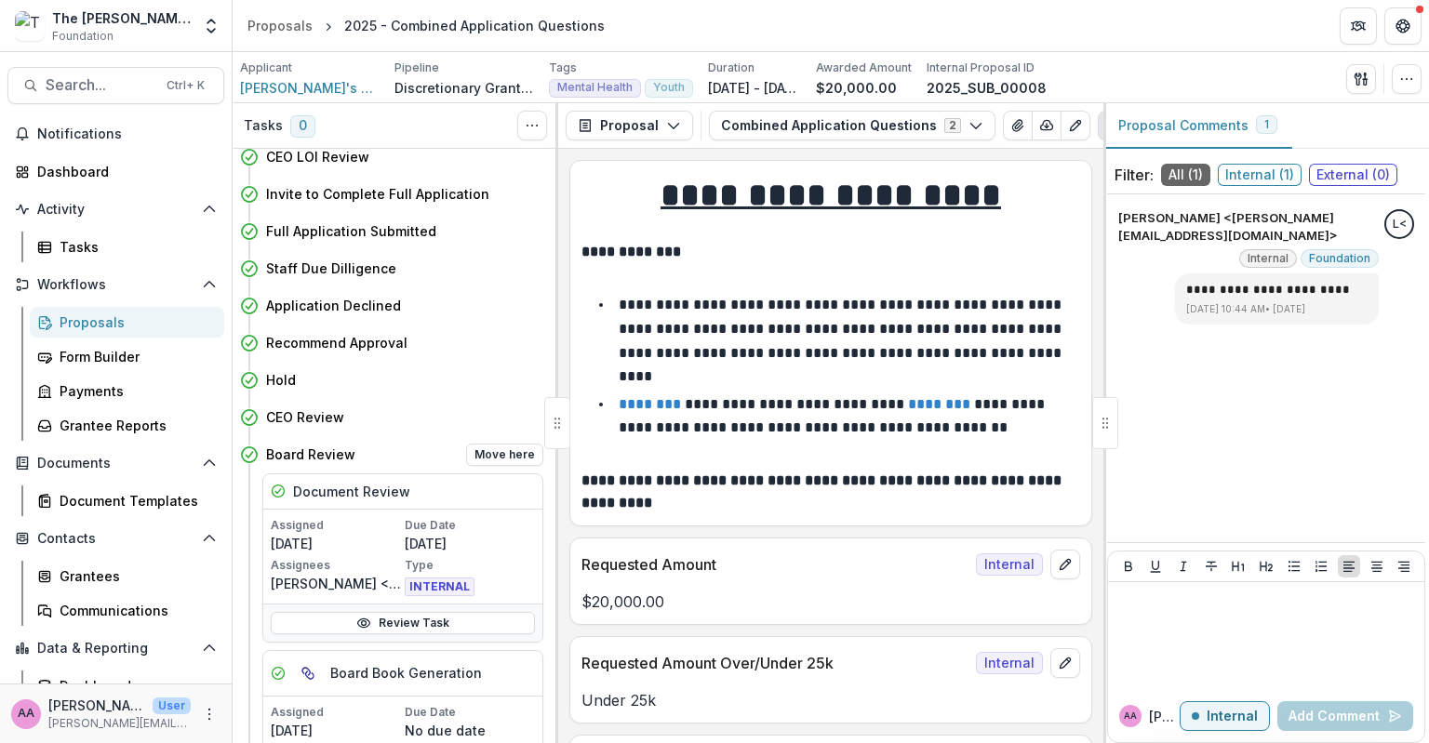
scroll to position [0, 0]
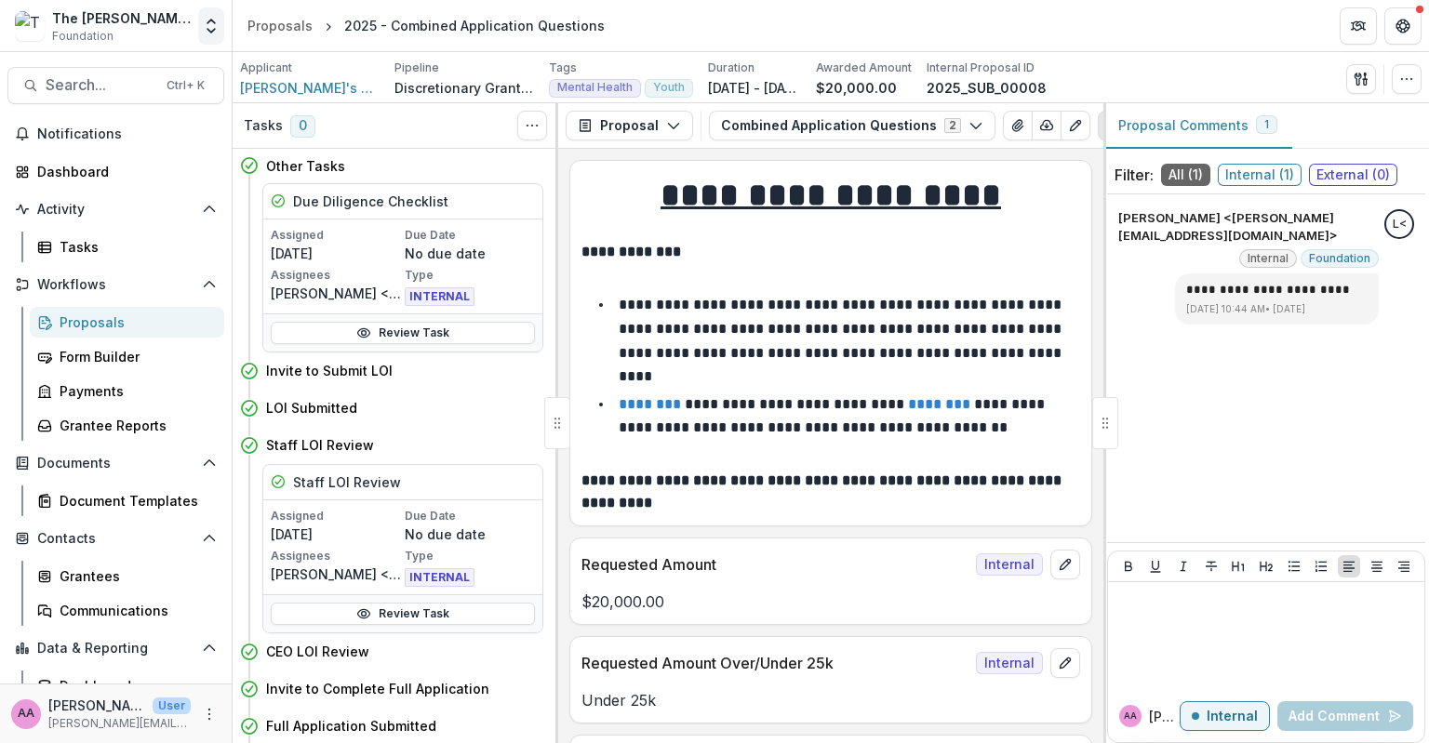
click at [208, 33] on icon "Open entity switcher" at bounding box center [211, 26] width 19 height 19
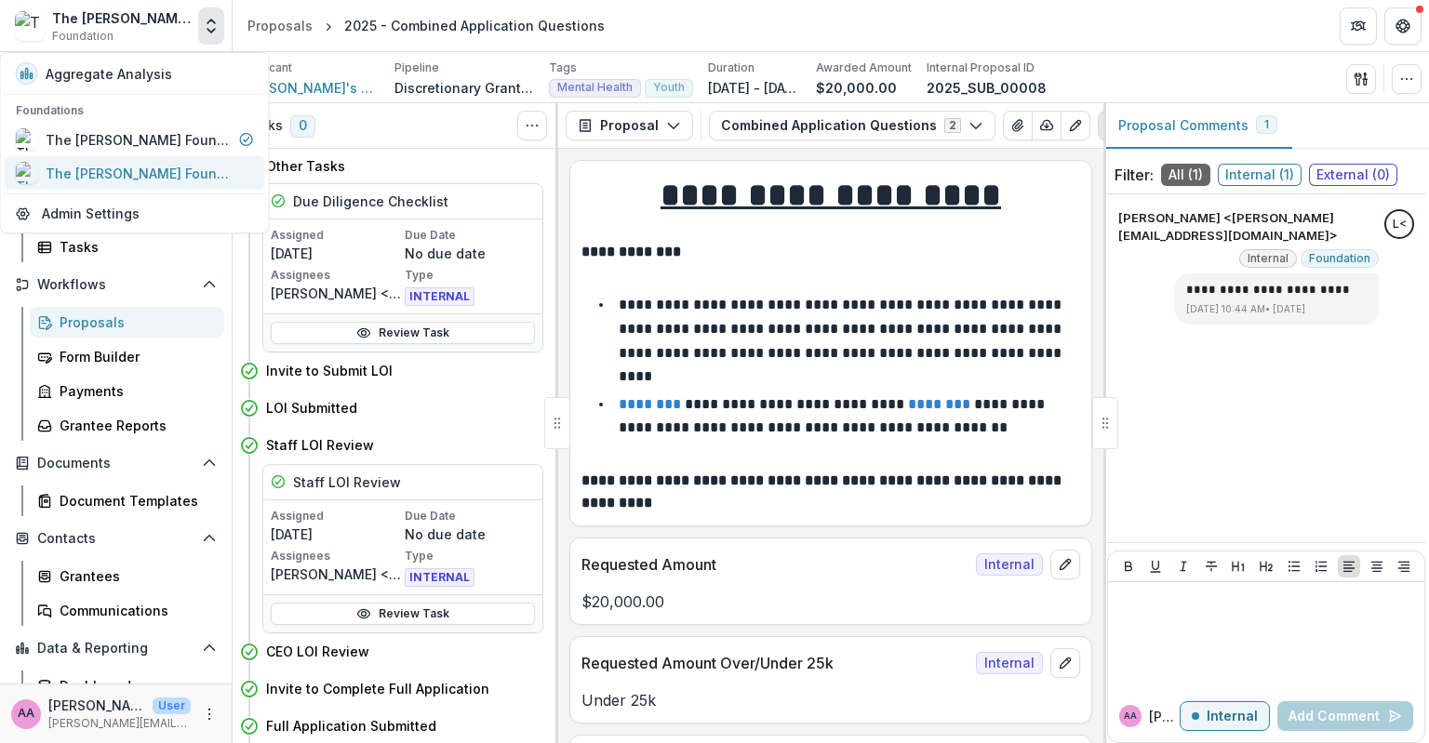
click at [163, 167] on div "The [PERSON_NAME] Foundation Data Sandbox" at bounding box center [139, 174] width 186 height 20
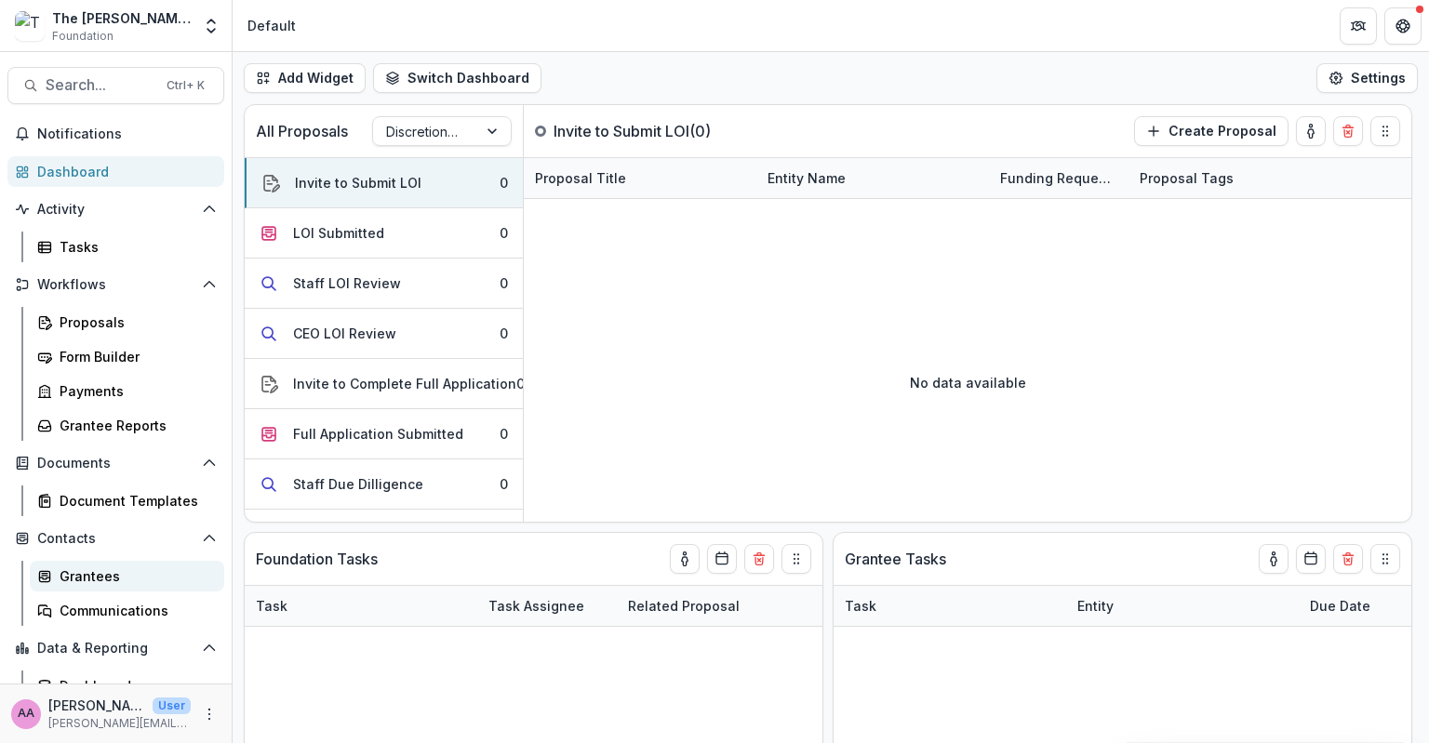
click at [89, 583] on div "Grantees" at bounding box center [135, 577] width 150 height 20
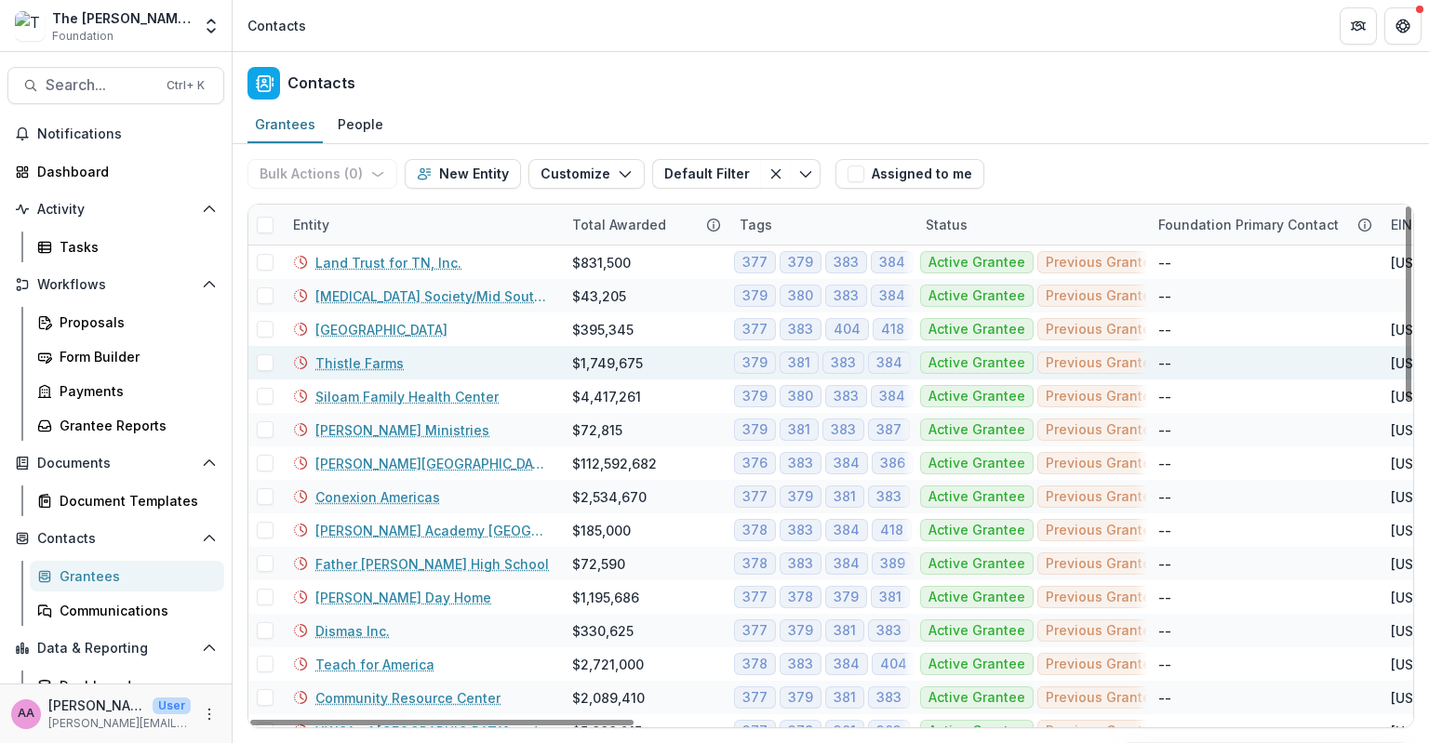
click at [369, 363] on link "Thistle Farms" at bounding box center [359, 364] width 88 height 20
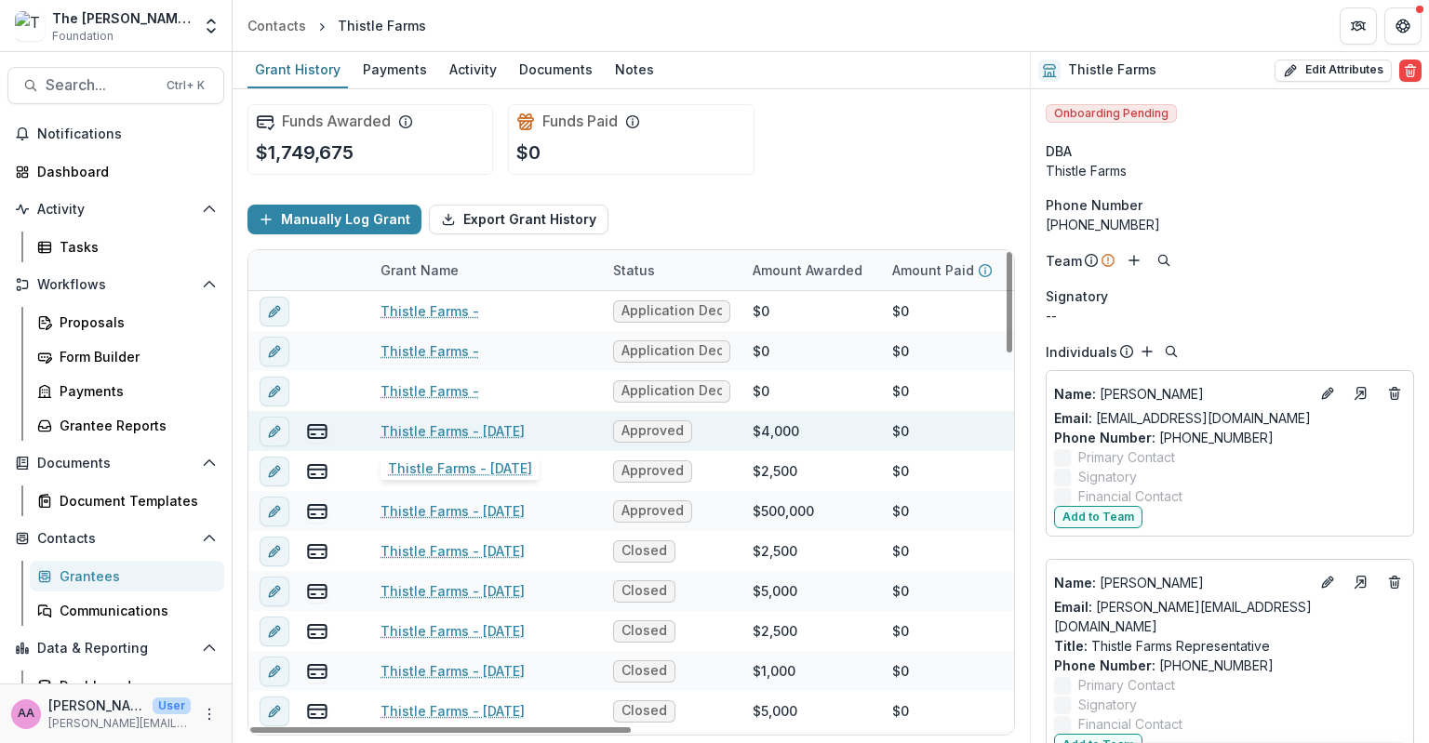
click at [479, 429] on link "Thistle Farms - 2024-12-30" at bounding box center [453, 431] width 144 height 20
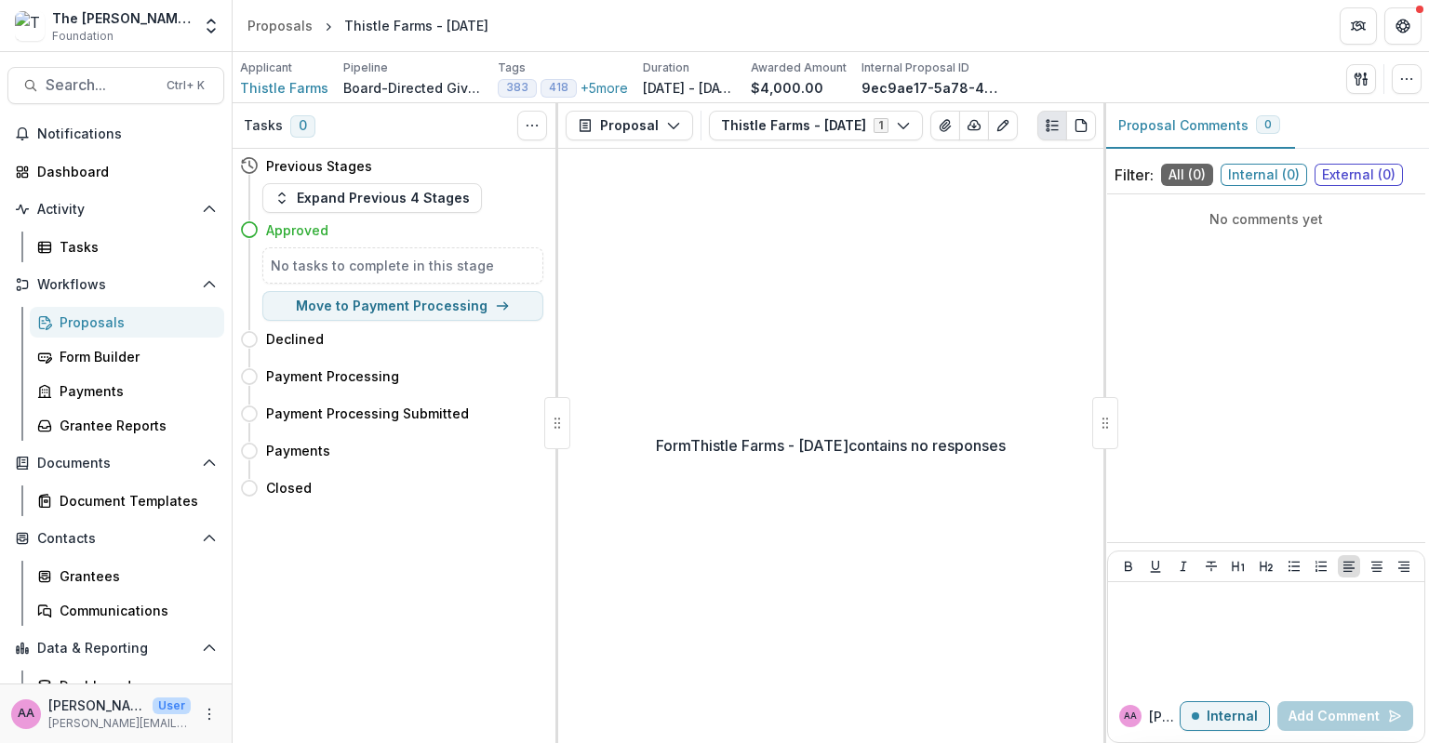
click at [74, 313] on div "Proposals" at bounding box center [135, 323] width 150 height 20
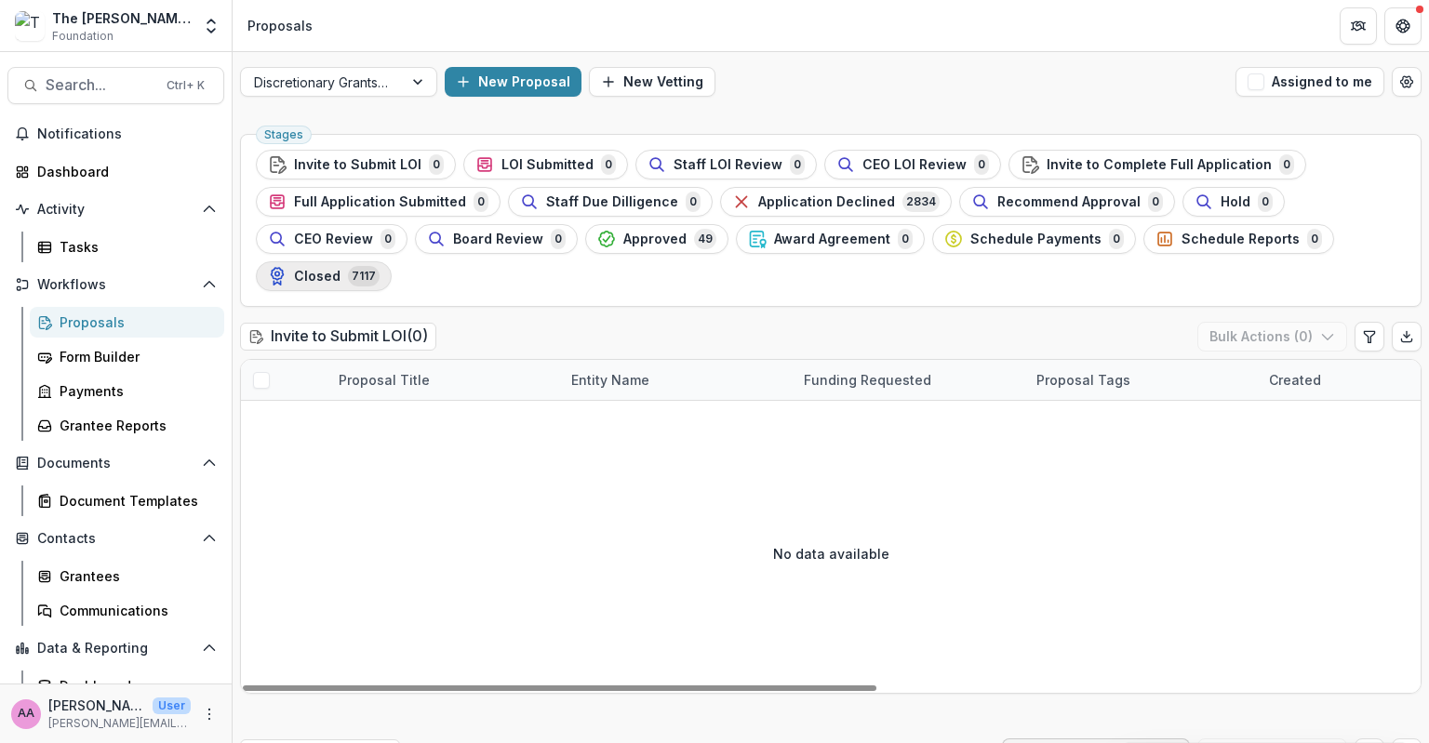
click at [314, 289] on button "Closed 7117" at bounding box center [324, 276] width 136 height 30
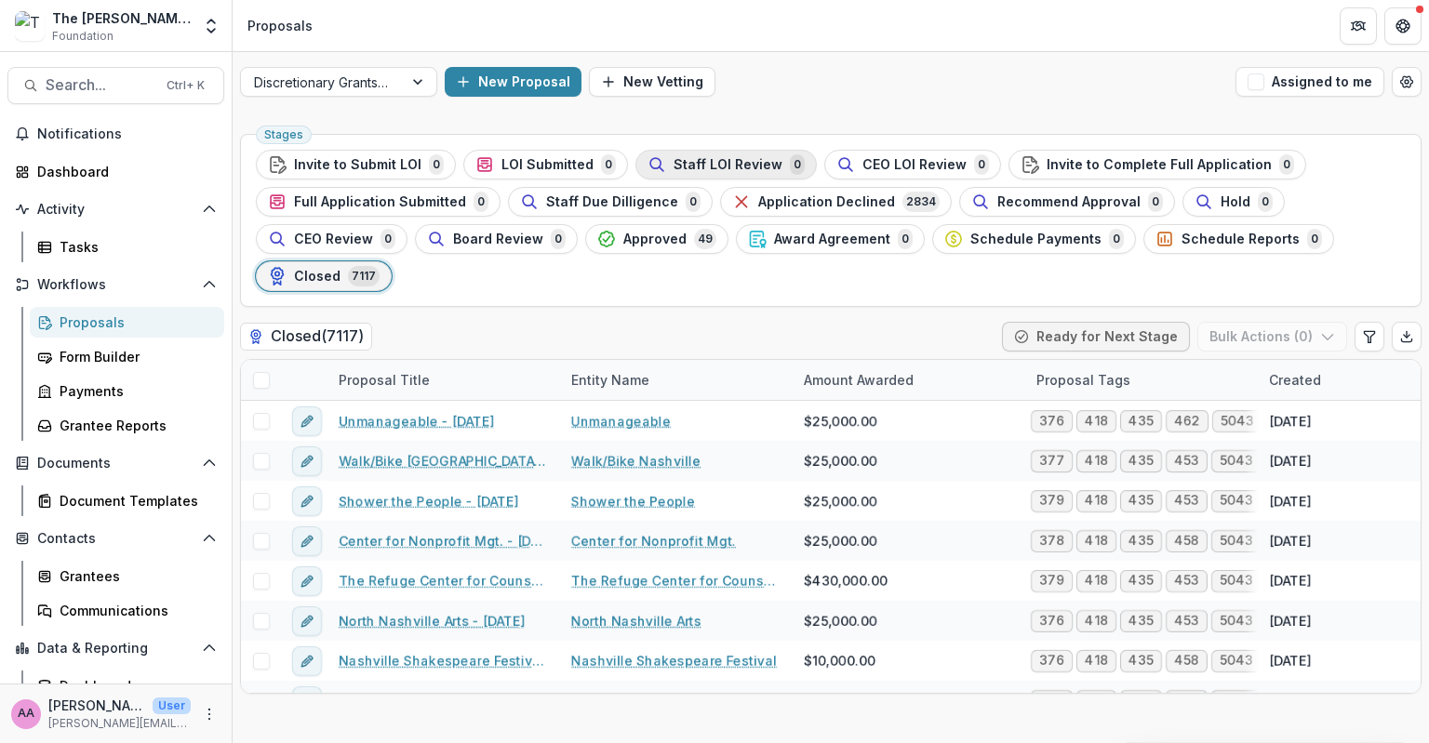
click at [729, 174] on button "Staff LOI Review 0" at bounding box center [725, 165] width 181 height 30
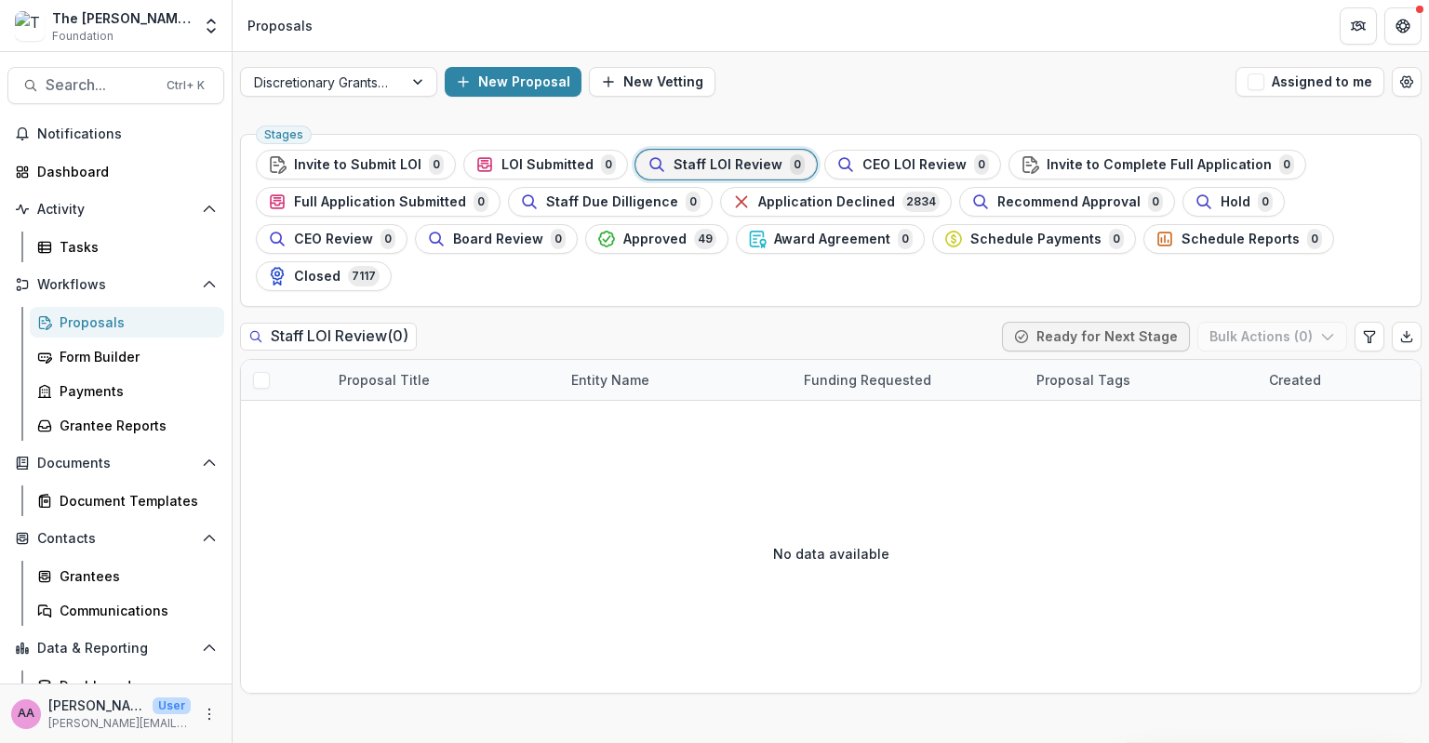
click at [525, 99] on div "Discretionary Grants Pipeline New Proposal New Vetting Assigned to me" at bounding box center [831, 82] width 1197 height 60
click at [525, 88] on button "New Proposal" at bounding box center [513, 82] width 137 height 30
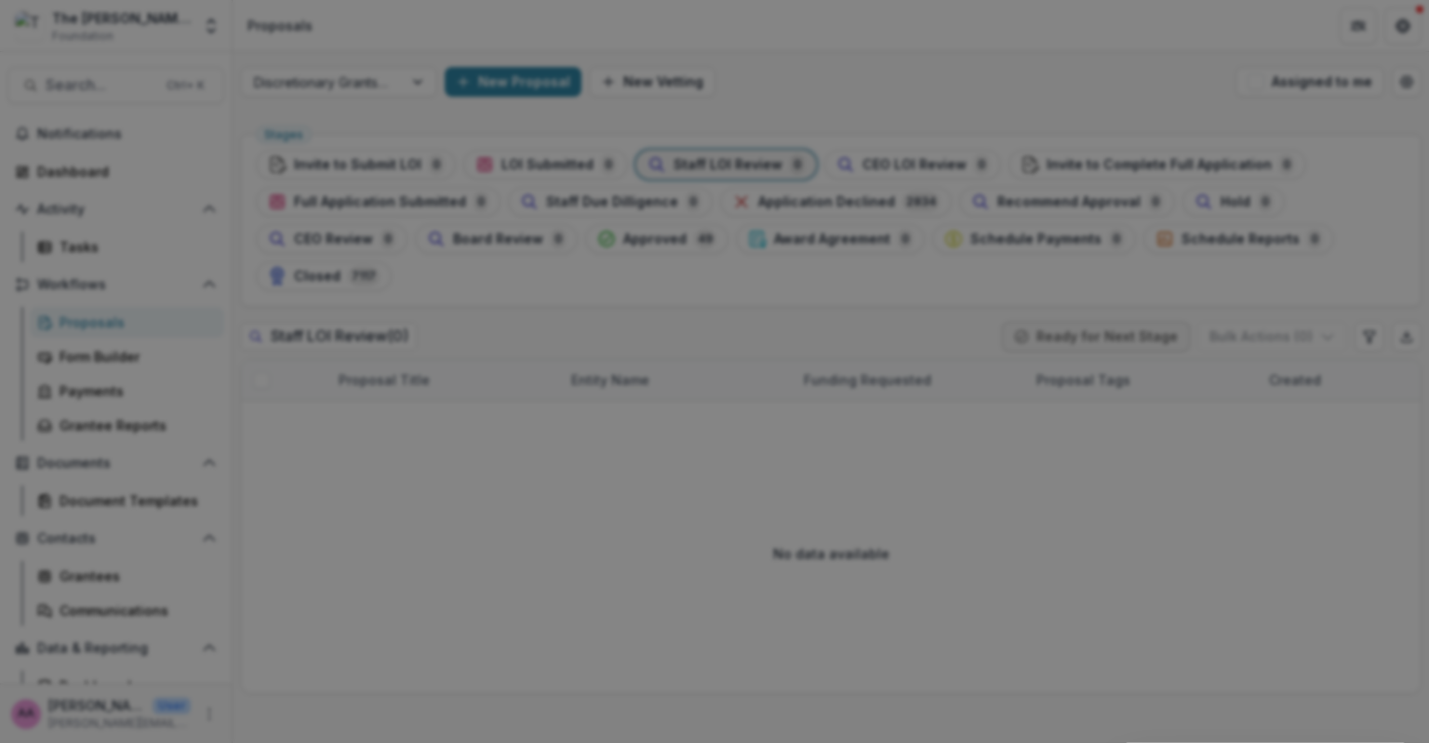
click at [1388, 37] on button "Close" at bounding box center [1403, 22] width 30 height 30
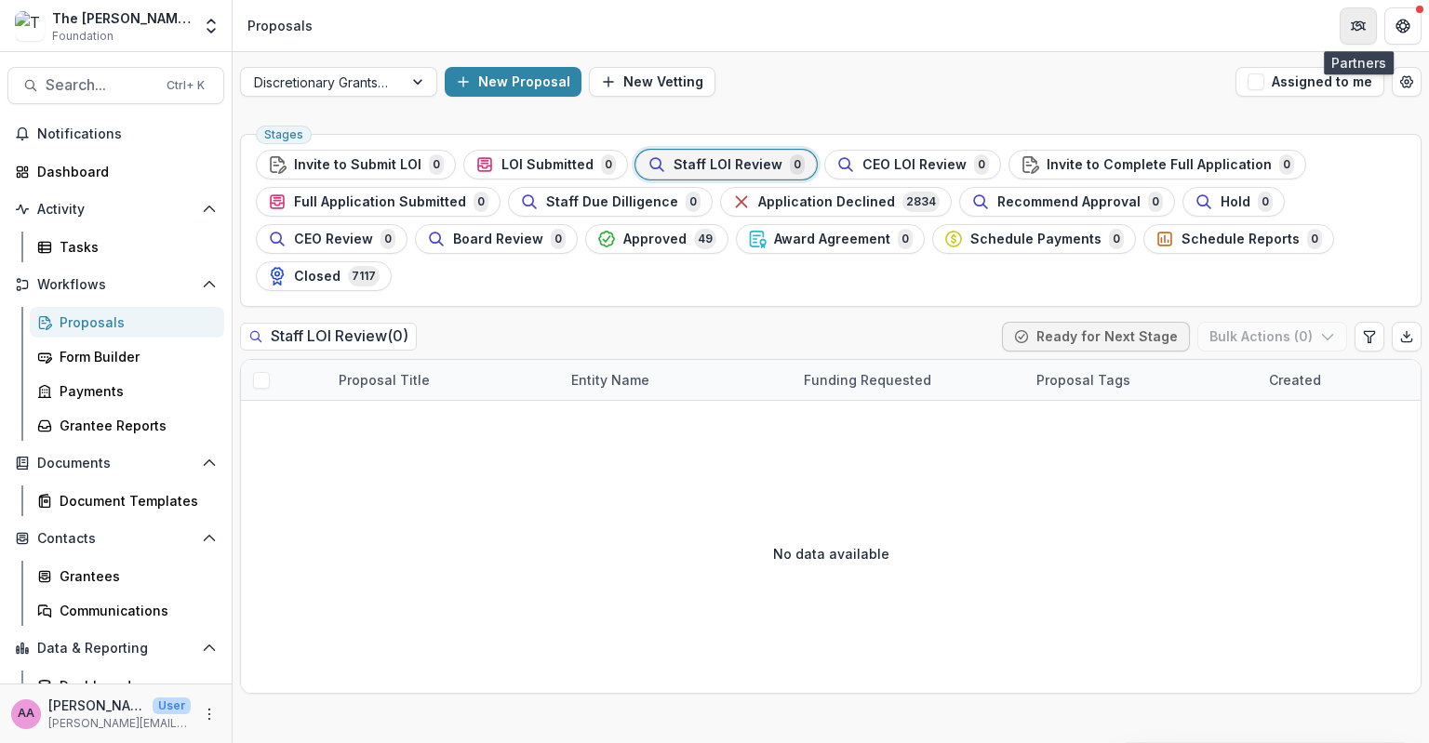
click at [1364, 29] on icon "Partners" at bounding box center [1365, 25] width 2 height 7
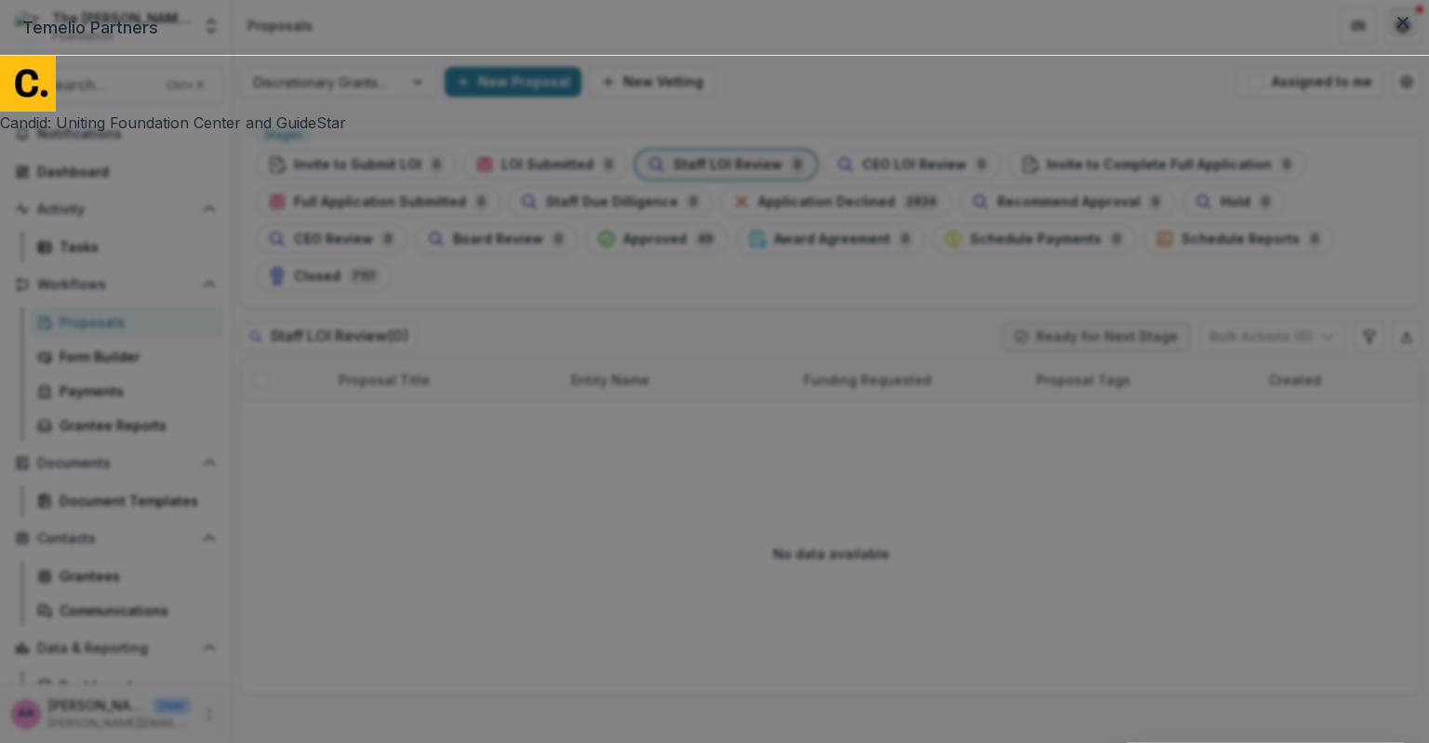
click at [1397, 28] on icon "Close" at bounding box center [1402, 22] width 11 height 11
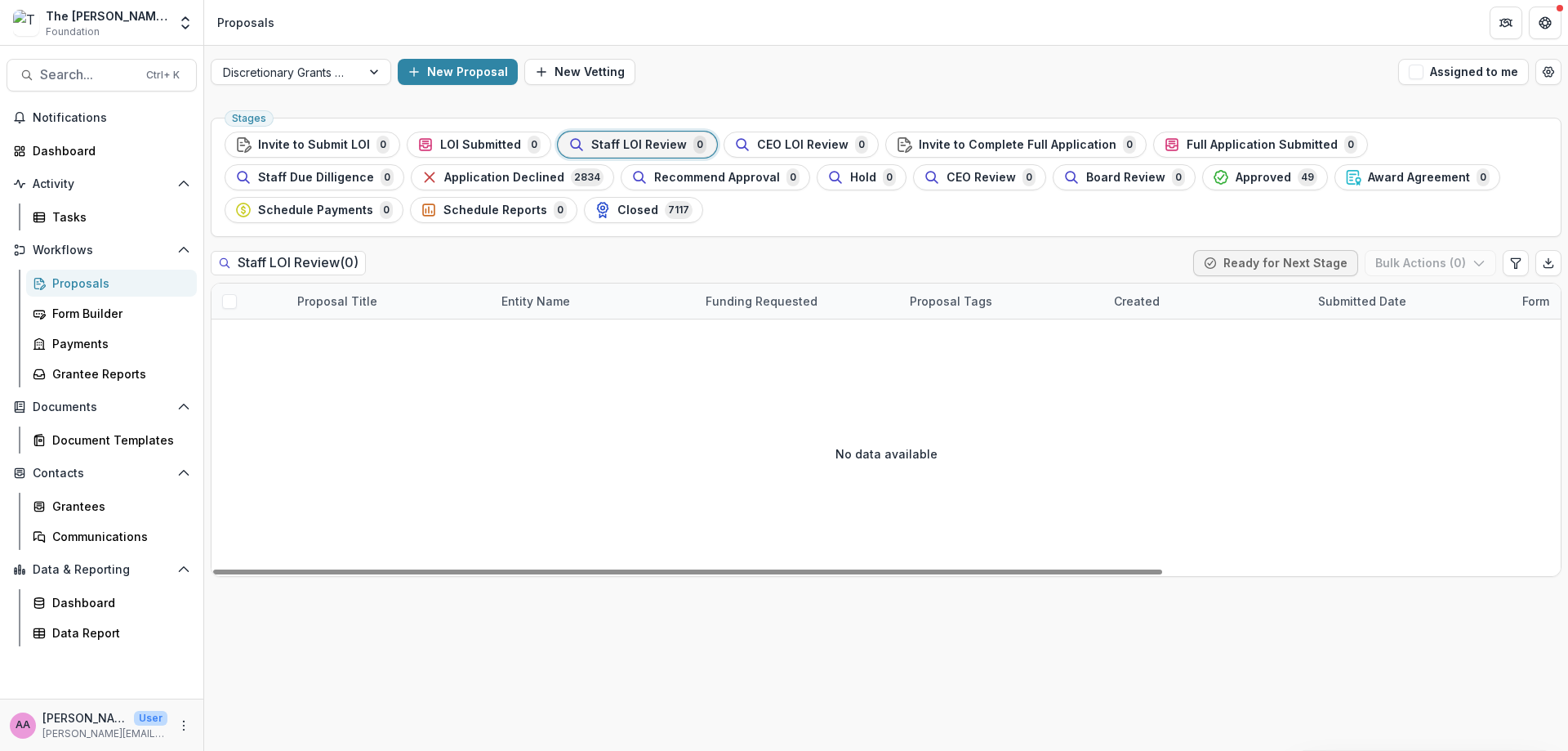
click at [306, 652] on div "Stages Invite to Submit LOI 0 LOI Submitted 0 Staff LOI Review 0 CEO LOI Review…" at bounding box center [887, 431] width 1364 height 640
